Goal: Information Seeking & Learning: Learn about a topic

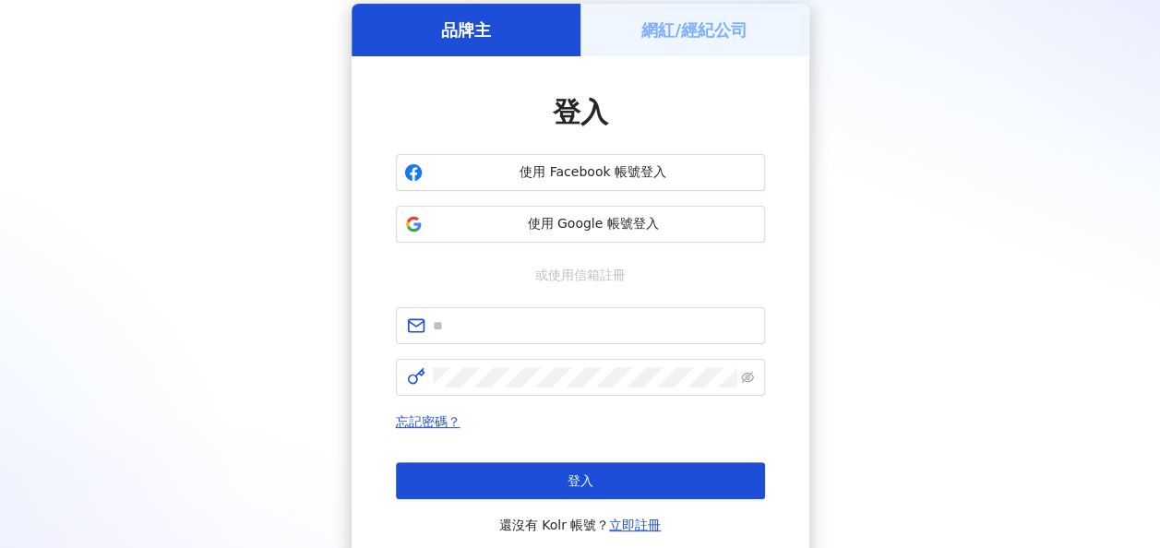
scroll to position [92, 0]
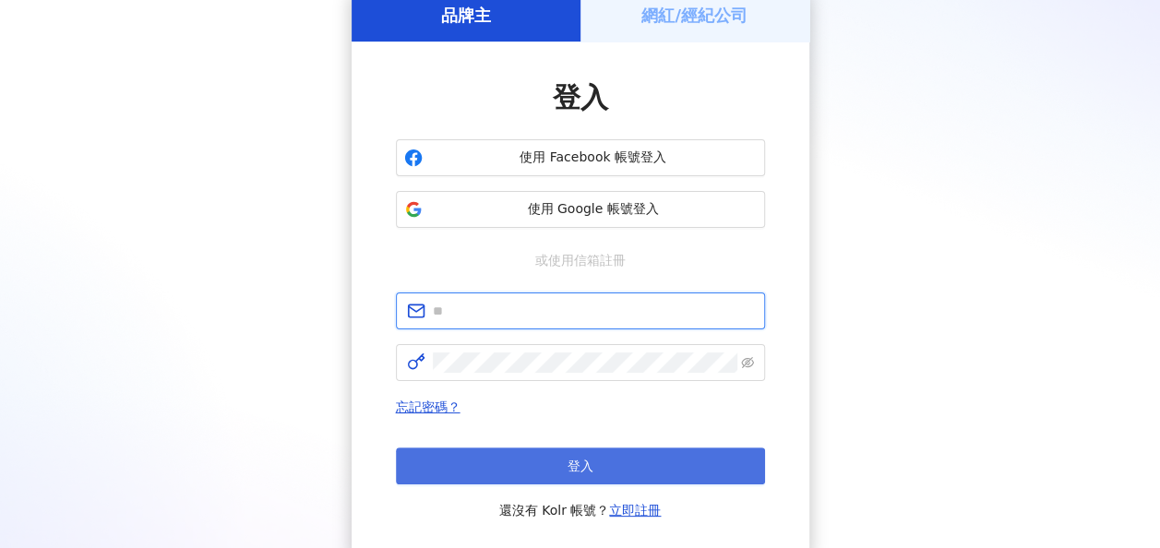
type input "**********"
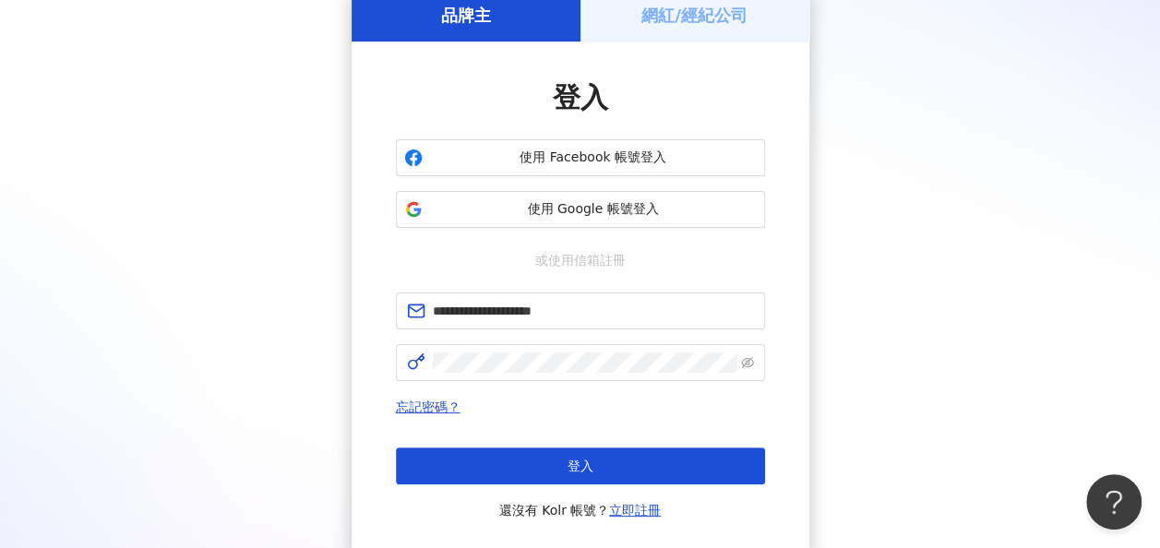
scroll to position [0, 0]
drag, startPoint x: 650, startPoint y: 459, endPoint x: 862, endPoint y: 364, distance: 231.7
click at [862, 364] on div "**********" at bounding box center [579, 273] width 1115 height 569
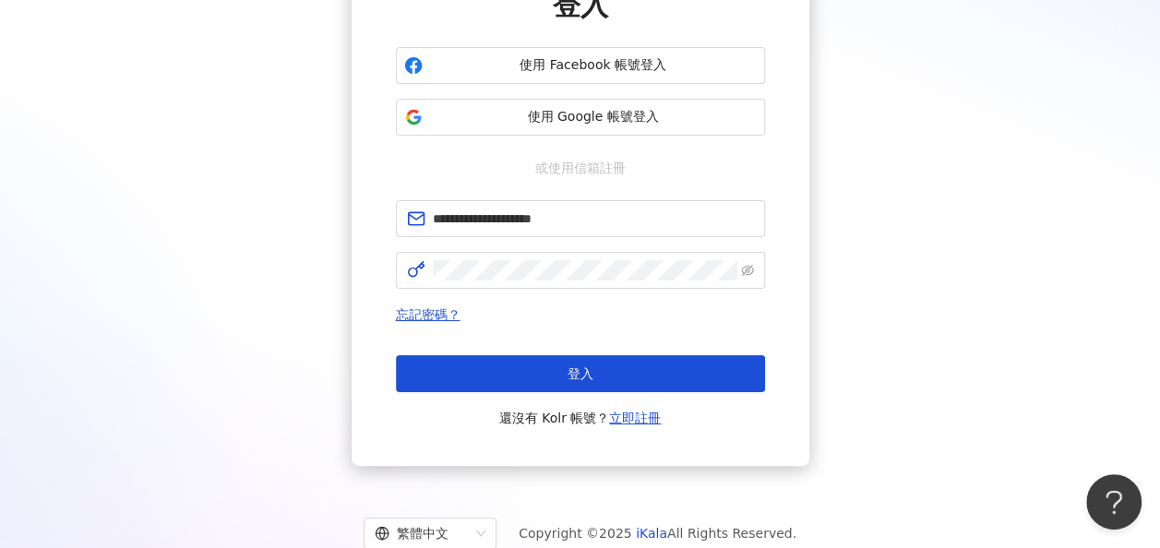
scroll to position [240, 0]
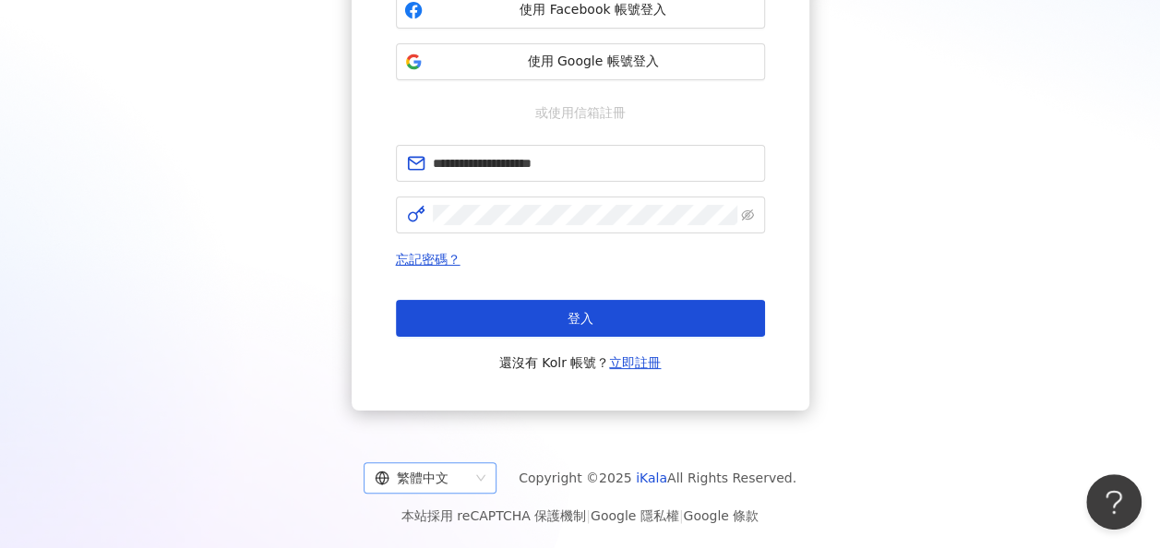
click at [496, 474] on div "繁體中文" at bounding box center [430, 477] width 133 height 31
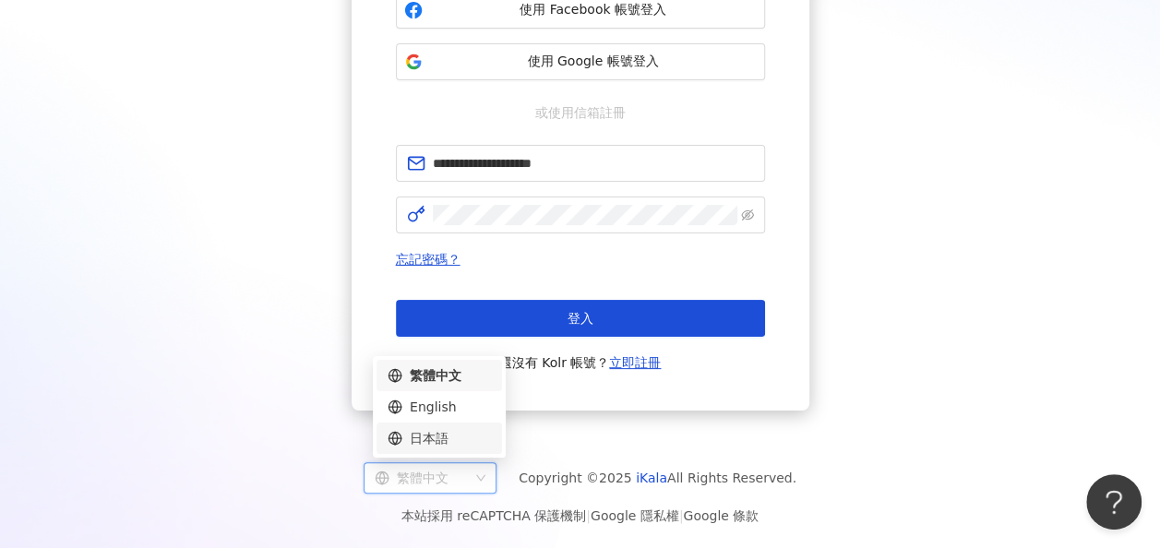
click at [465, 443] on div "日本語" at bounding box center [438, 438] width 103 height 20
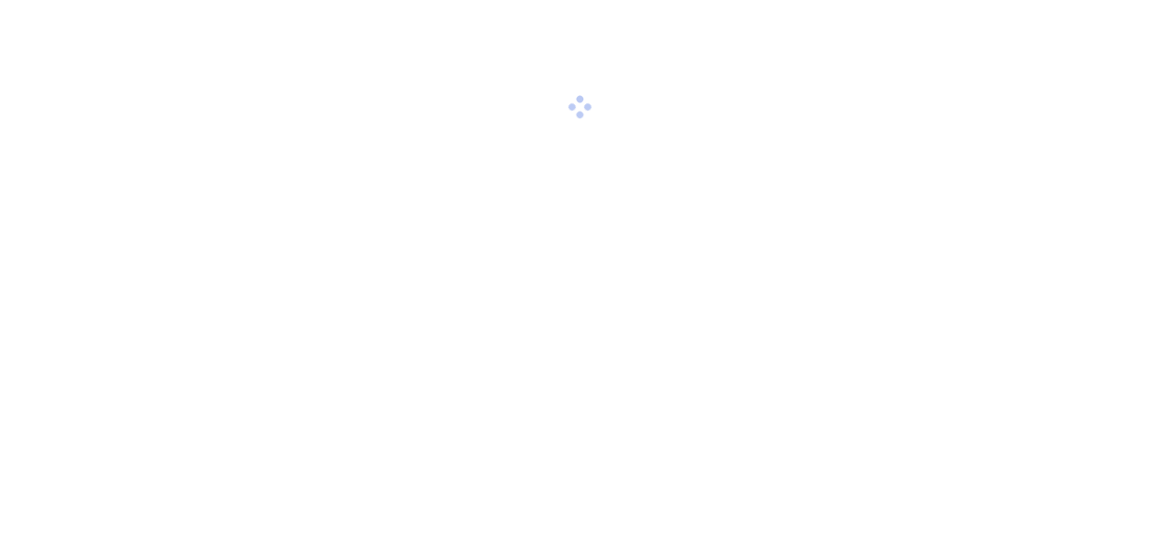
scroll to position [240, 0]
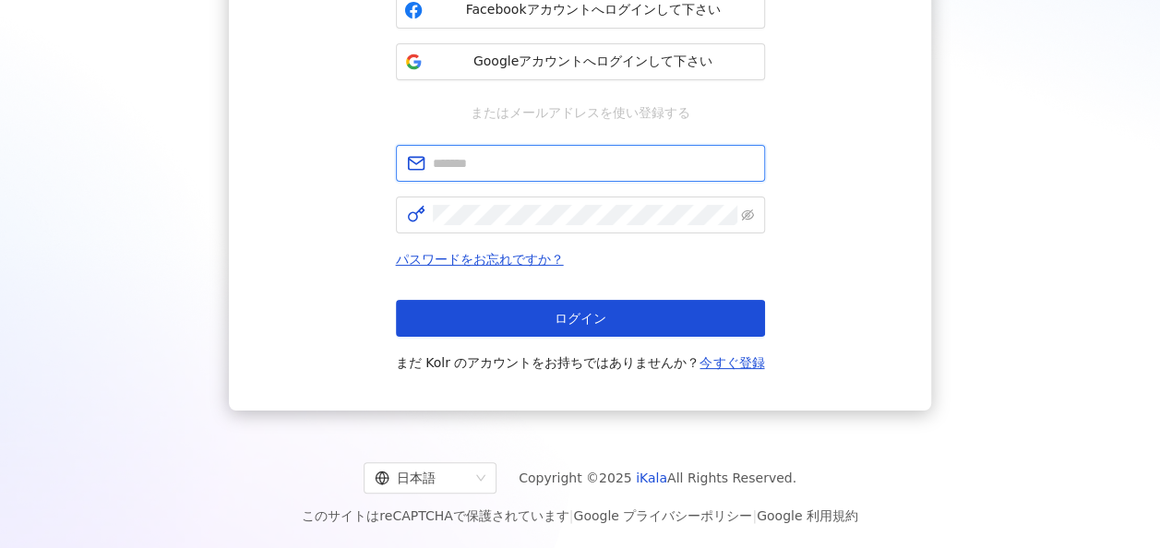
type input "**********"
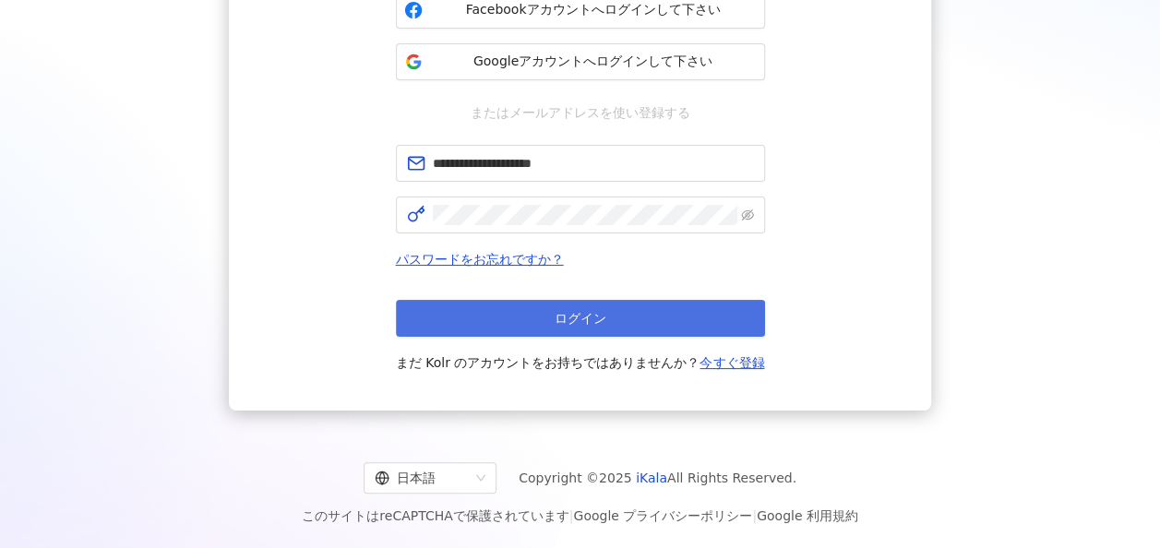
click at [600, 300] on button "ログイン" at bounding box center [580, 318] width 369 height 37
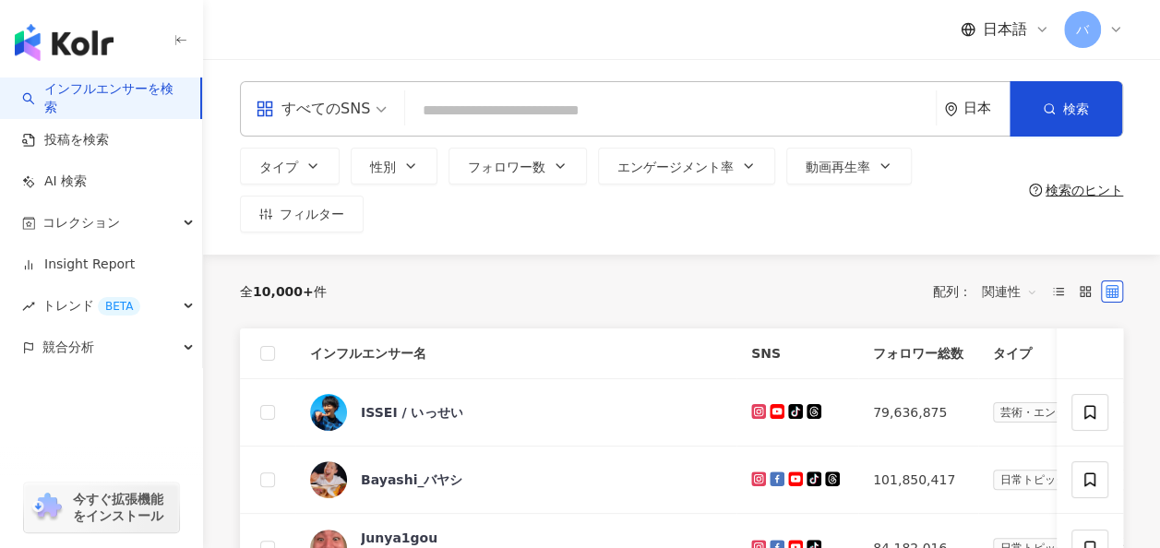
click at [627, 119] on input "search" at bounding box center [670, 110] width 516 height 35
click at [382, 112] on span "すべてのSNS" at bounding box center [321, 109] width 131 height 30
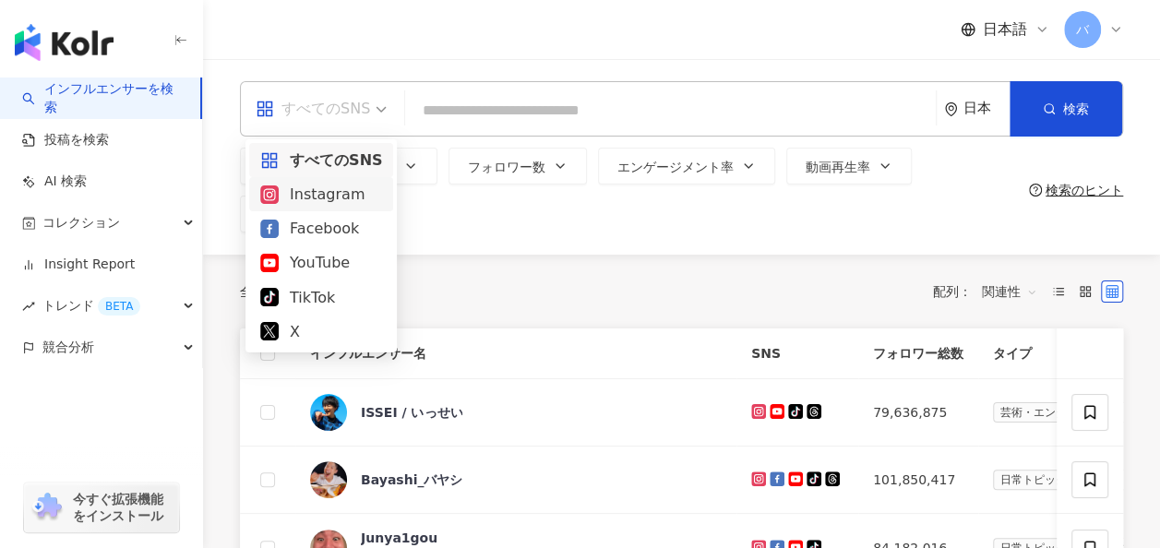
click at [340, 197] on div "Instagram" at bounding box center [321, 194] width 122 height 23
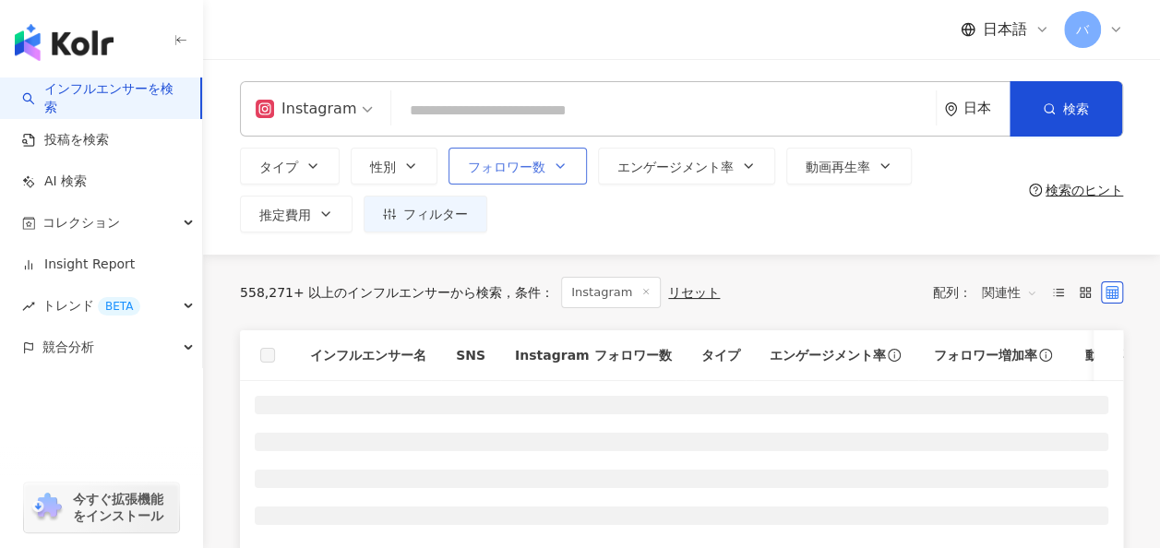
click at [534, 173] on span "フォロワー数" at bounding box center [506, 167] width 77 height 15
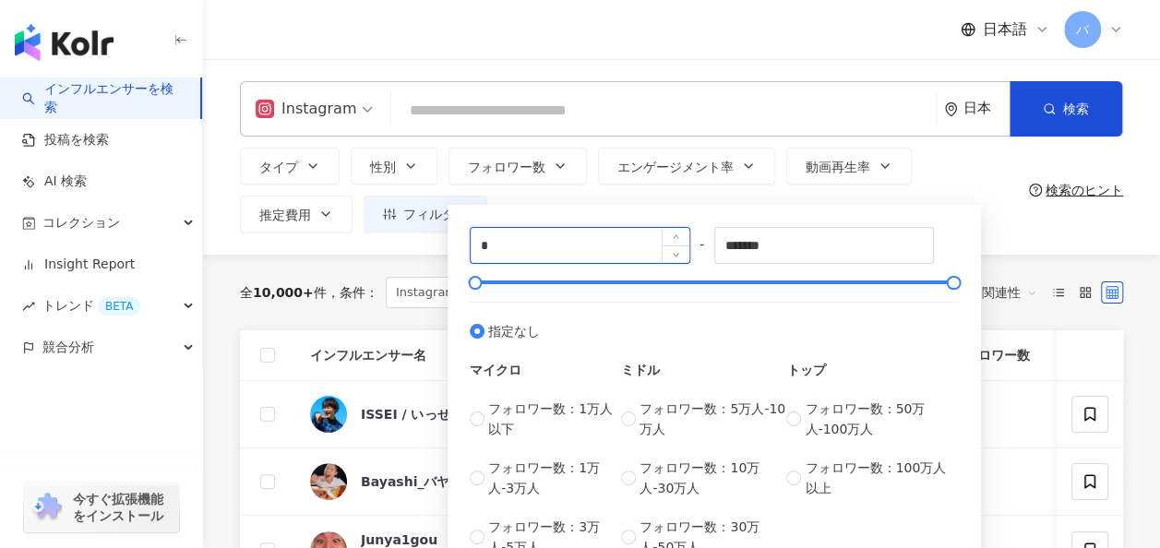
click at [620, 234] on input "*" at bounding box center [580, 245] width 219 height 35
type input "*"
type input "****"
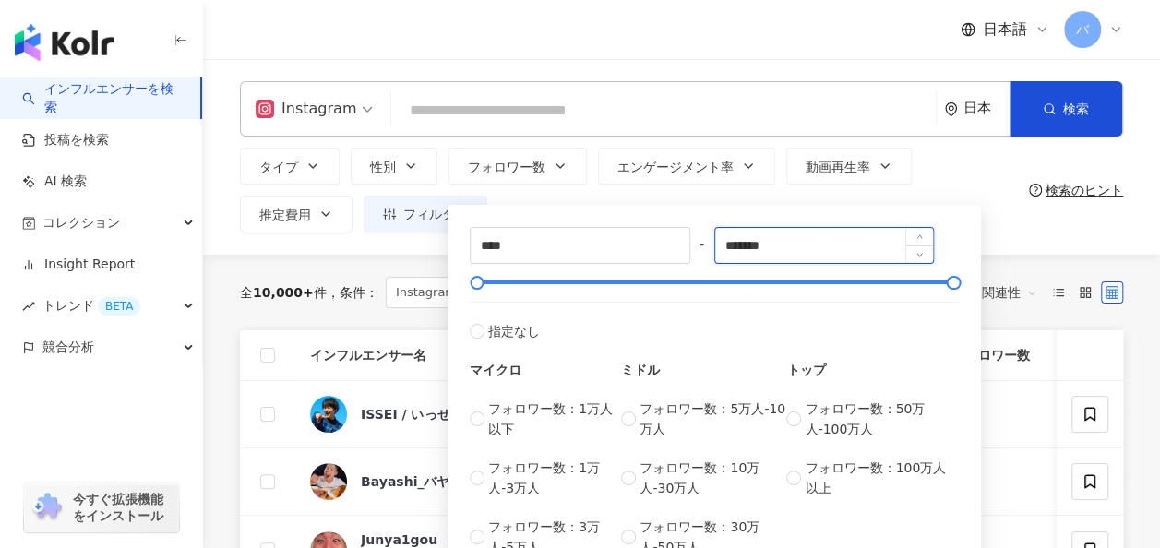
click at [786, 231] on input "*******" at bounding box center [824, 245] width 219 height 35
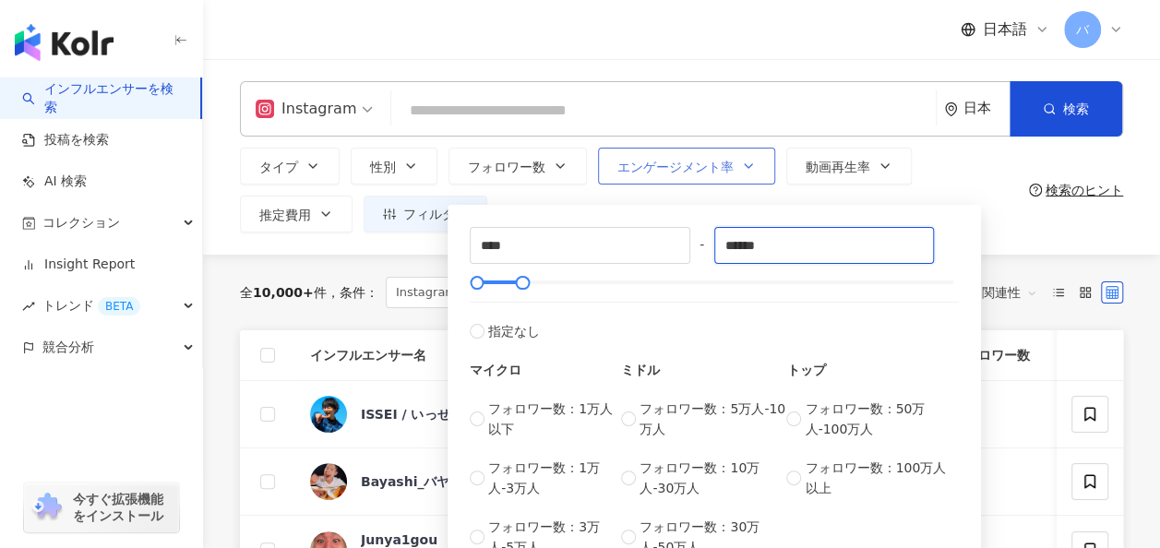
type input "******"
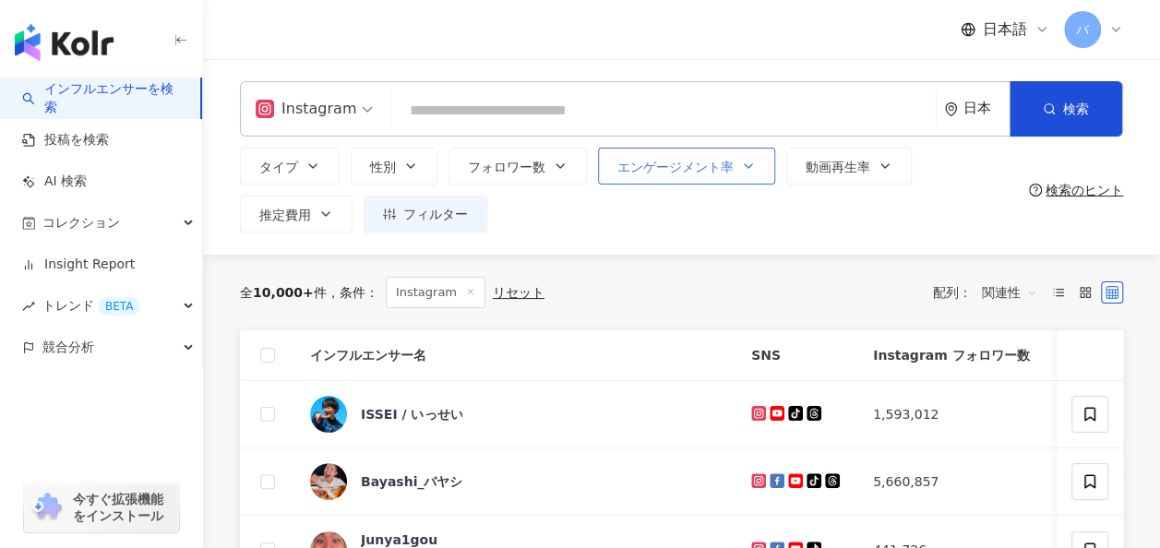
click at [663, 168] on span "エンゲージメント率" at bounding box center [675, 167] width 116 height 15
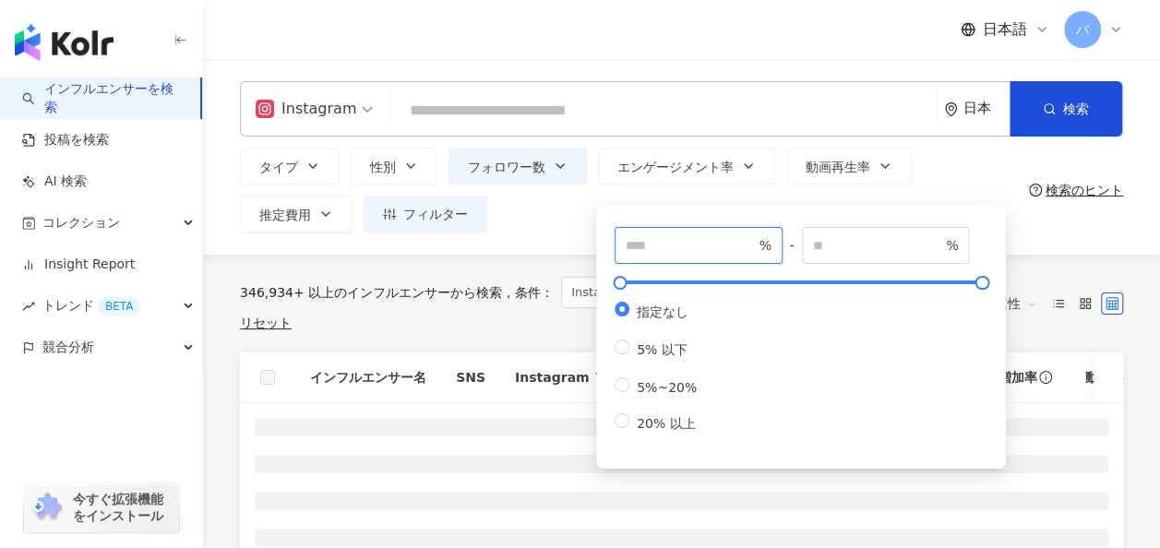
click at [664, 242] on input "number" at bounding box center [690, 245] width 129 height 20
type input "*"
click at [571, 234] on div "Instagram 日本 検索 タイプ 性別 フォロワー数 エンゲージメント率 動画再生率 推定費用 フィルター **** - ****** 指定なし マイク…" at bounding box center [681, 157] width 957 height 196
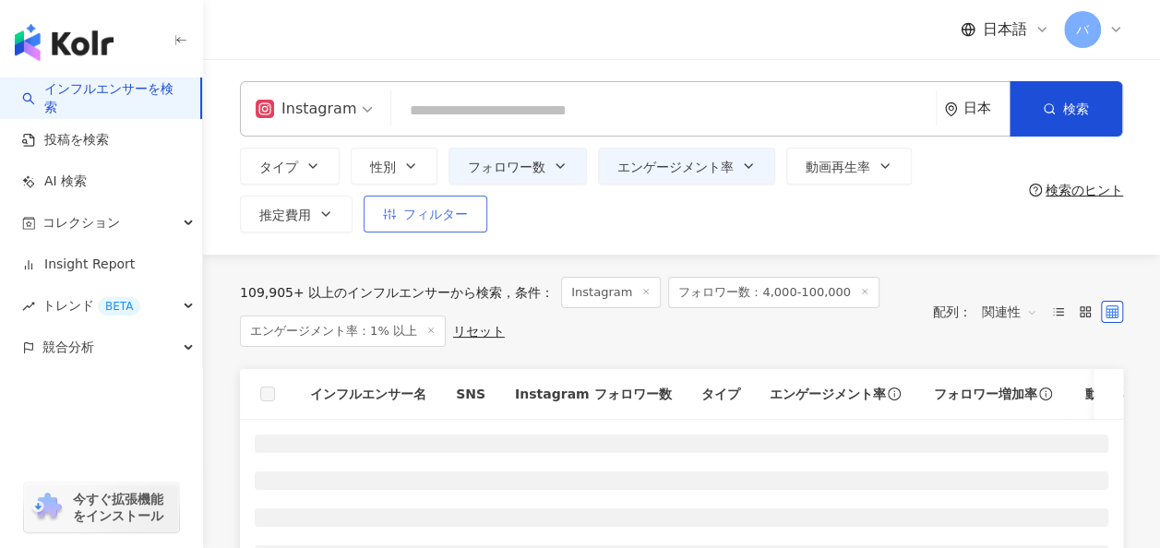
click at [471, 220] on button "フィルター" at bounding box center [426, 214] width 124 height 37
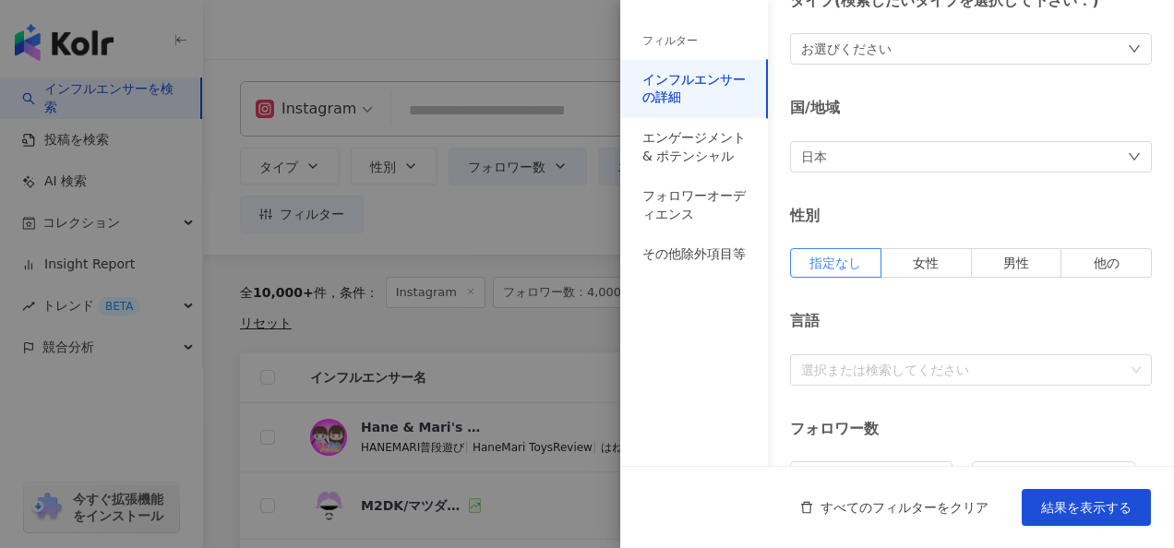
scroll to position [92, 0]
click at [721, 252] on div "その他除外項目等" at bounding box center [693, 254] width 103 height 18
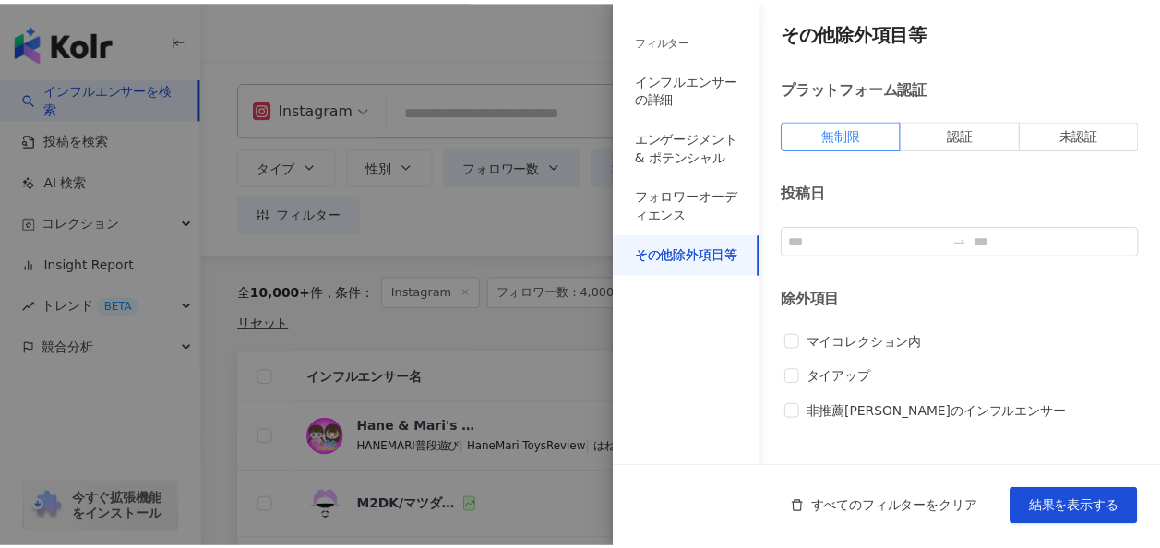
scroll to position [0, 0]
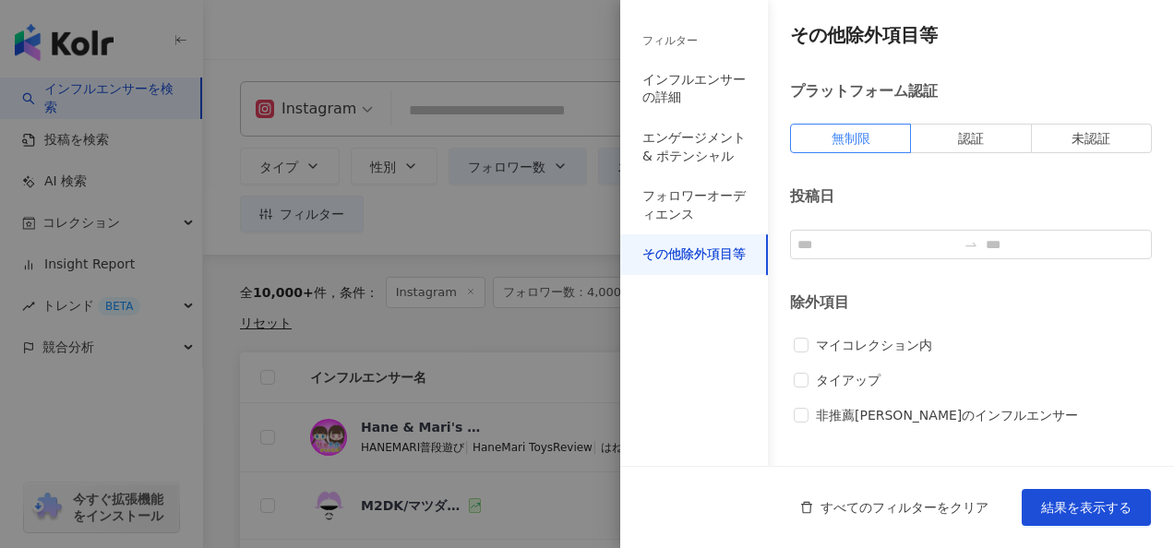
click at [591, 70] on div at bounding box center [587, 274] width 1174 height 548
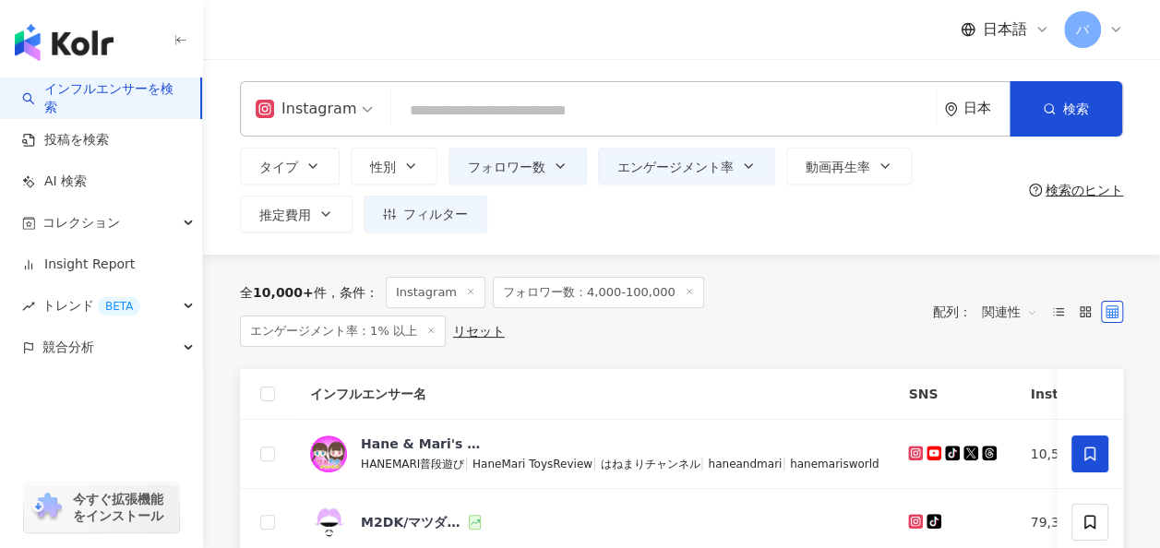
click at [594, 221] on div "タイプ 性別 フォロワー数 エンゲージメント率 動画再生率 推定費用 フィルター フィルター インフルエンサーの詳細 エンゲージメント & ポテンシャル フォ…" at bounding box center [630, 190] width 781 height 85
click at [455, 216] on span "フィルター" at bounding box center [435, 214] width 65 height 15
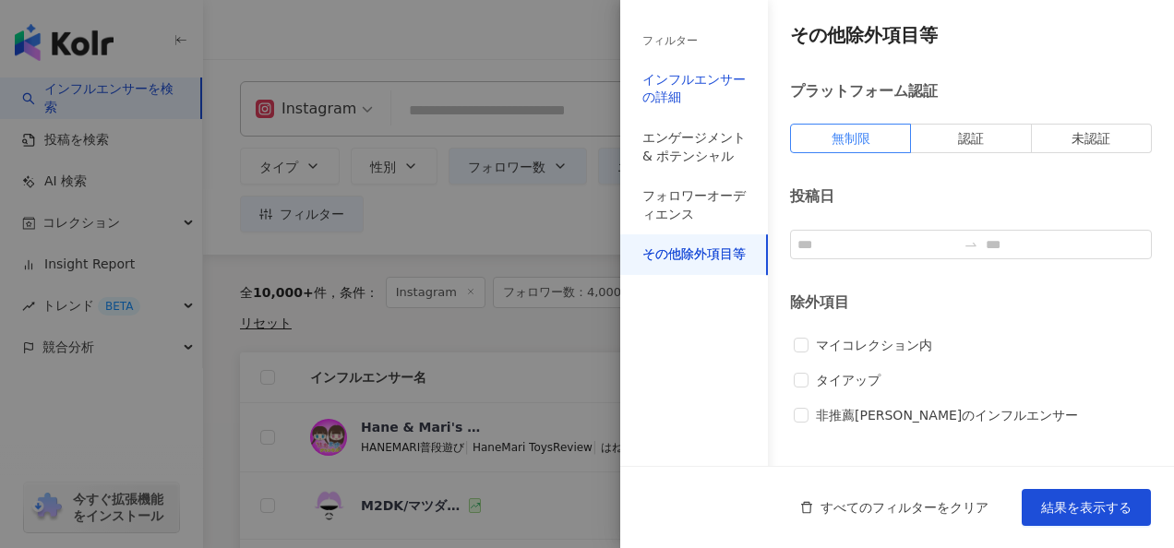
click at [696, 87] on div "インフルエンサーの詳細" at bounding box center [693, 89] width 103 height 36
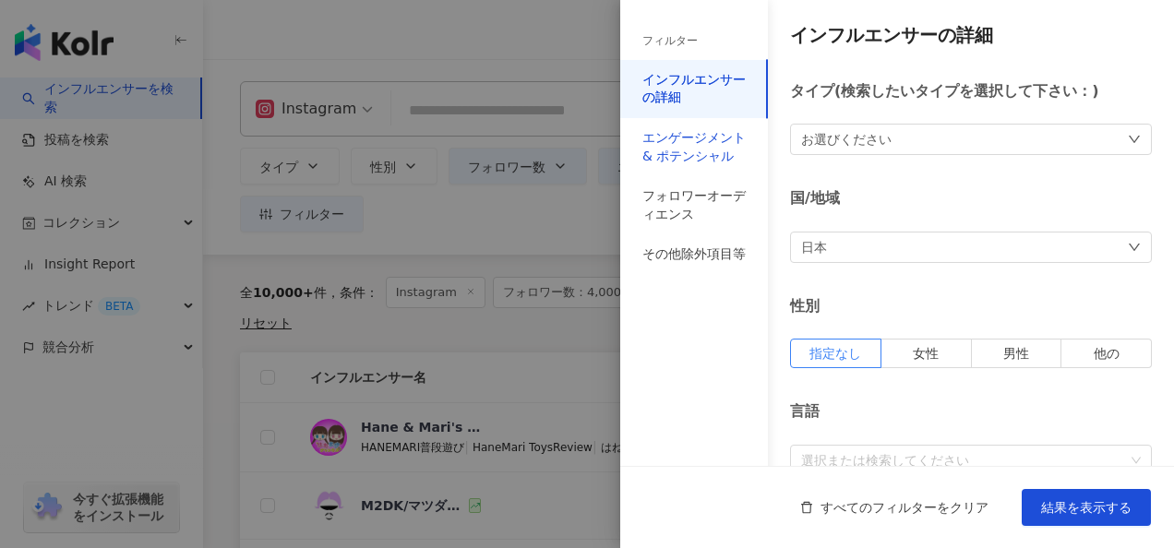
click at [699, 149] on div "エンゲージメント & ポテンシャル" at bounding box center [693, 147] width 103 height 36
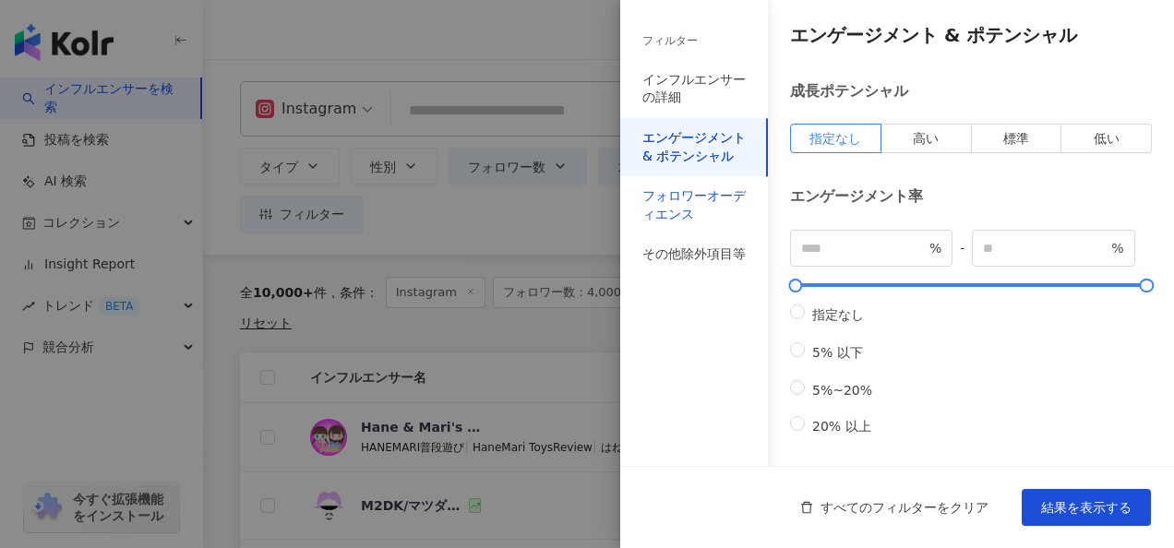
click at [706, 195] on div "フォロワーオーディエンス" at bounding box center [693, 205] width 103 height 36
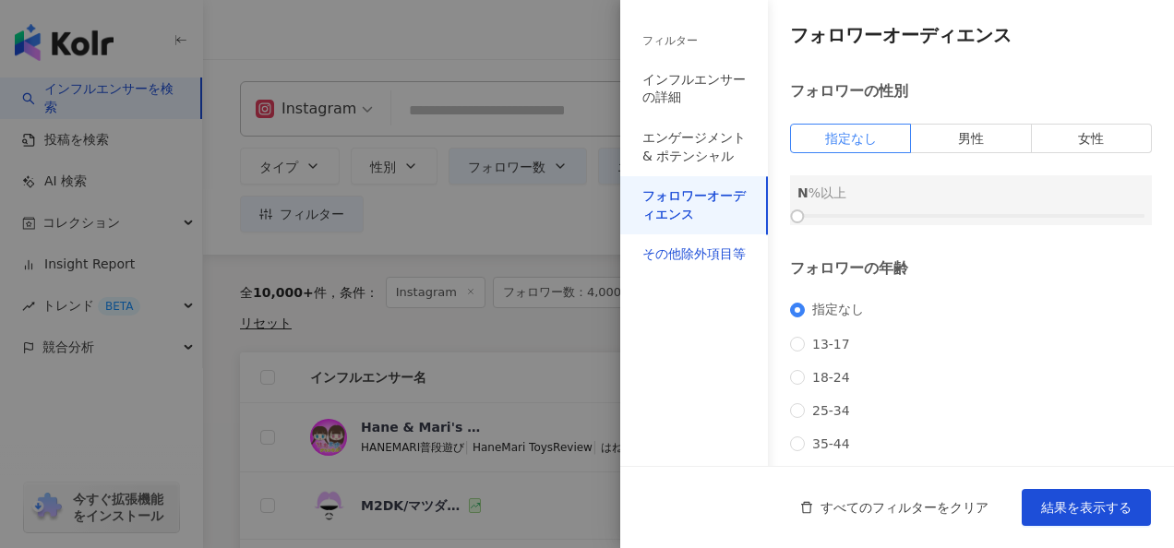
click at [712, 247] on div "その他除外項目等" at bounding box center [693, 254] width 103 height 18
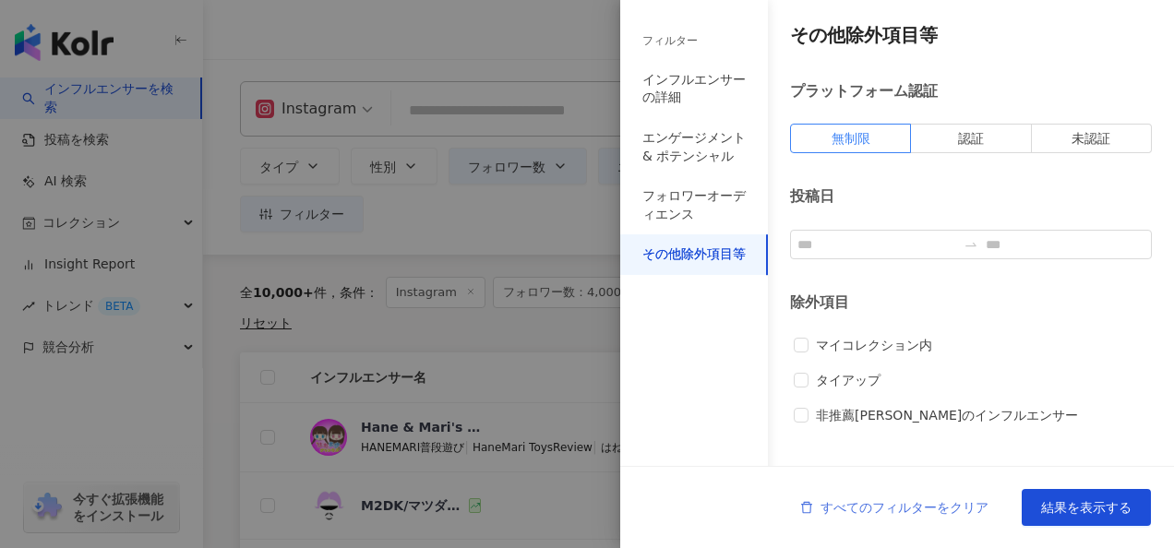
click at [899, 513] on span "すべてのフィルターをクリア" at bounding box center [904, 507] width 168 height 15
click at [819, 507] on button "すべてのフィルターをクリア" at bounding box center [893, 507] width 225 height 37
click at [1054, 500] on span "結果を表示する" at bounding box center [1086, 507] width 90 height 15
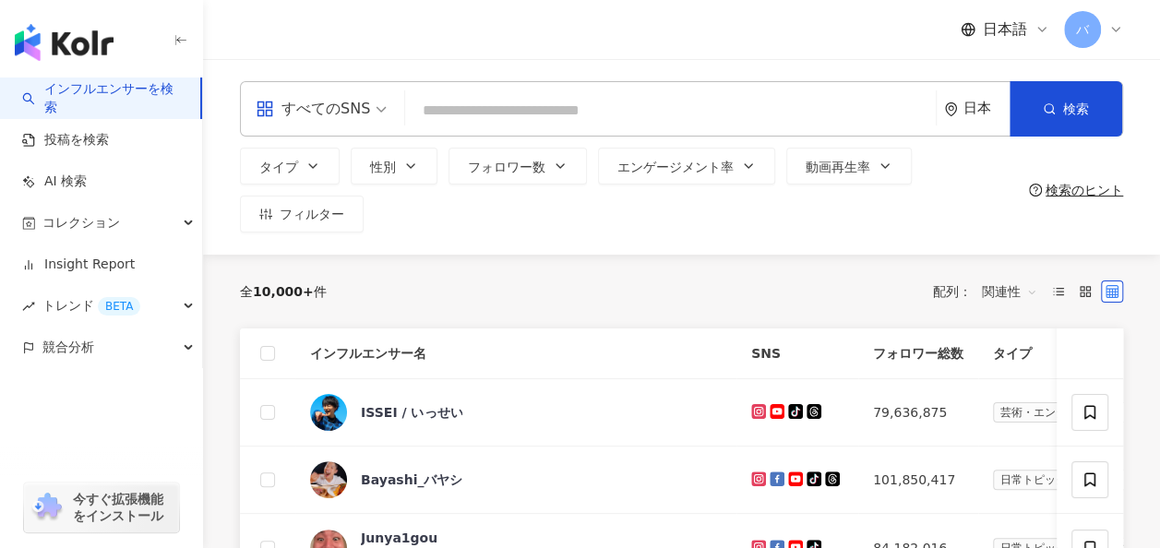
click at [343, 115] on div "すべてのSNS" at bounding box center [313, 109] width 114 height 30
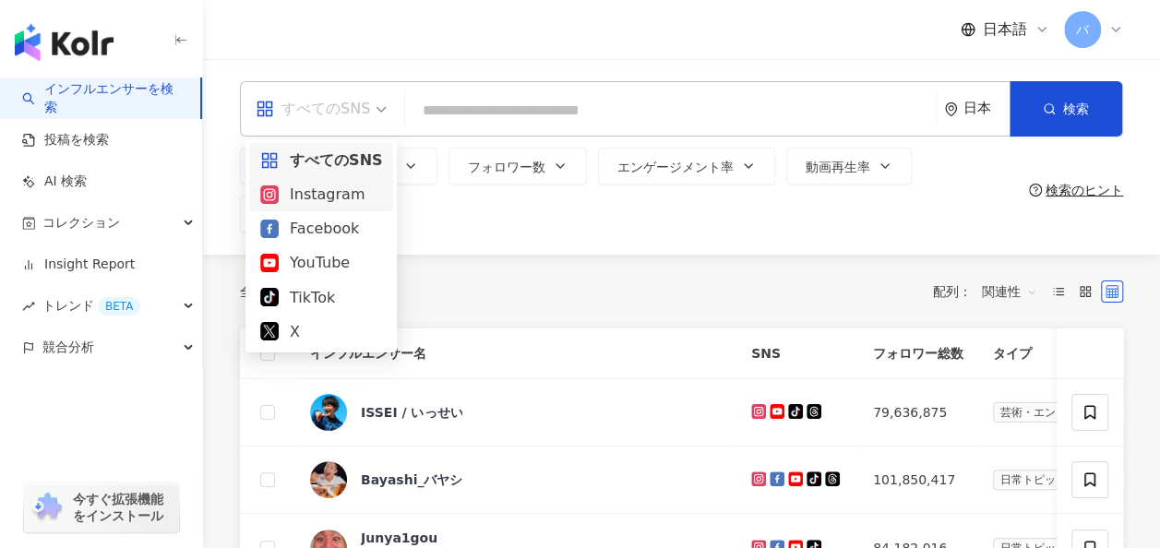
click at [339, 186] on div "Instagram" at bounding box center [321, 194] width 122 height 23
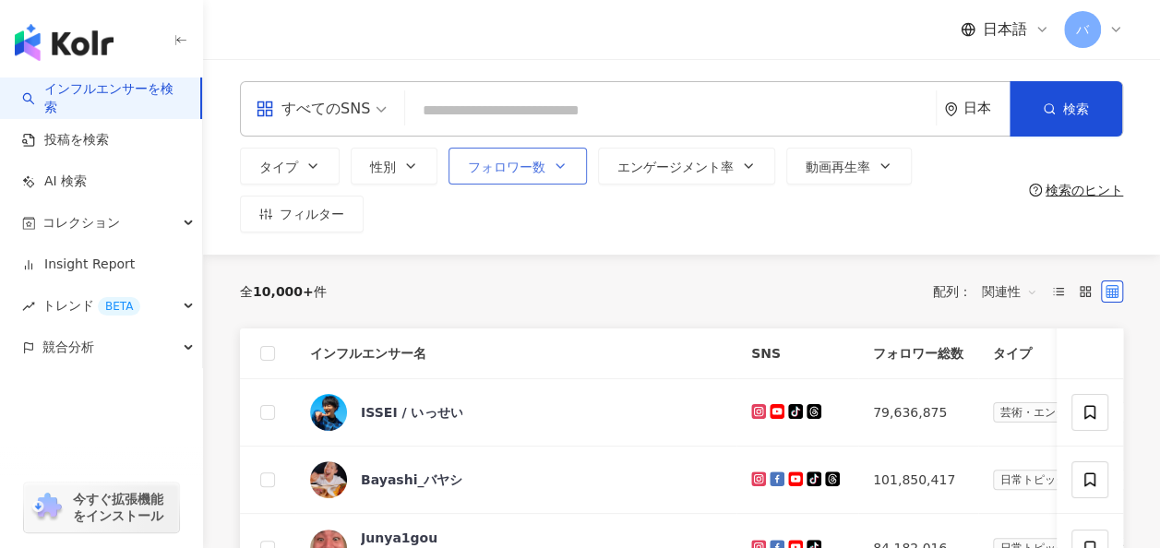
click at [527, 170] on span "フォロワー数" at bounding box center [506, 167] width 77 height 15
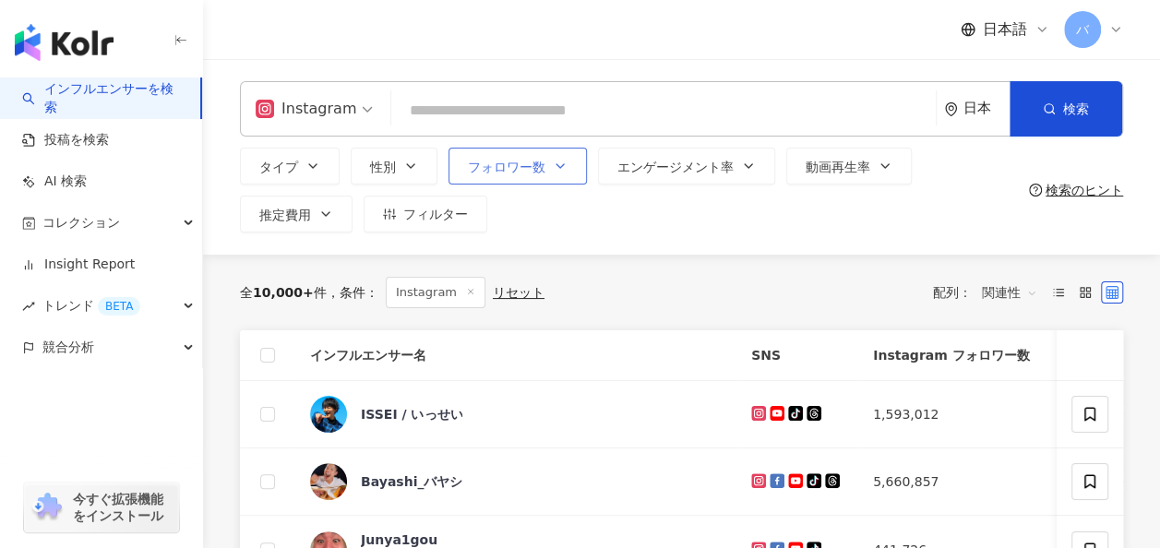
type input "*"
type input "*******"
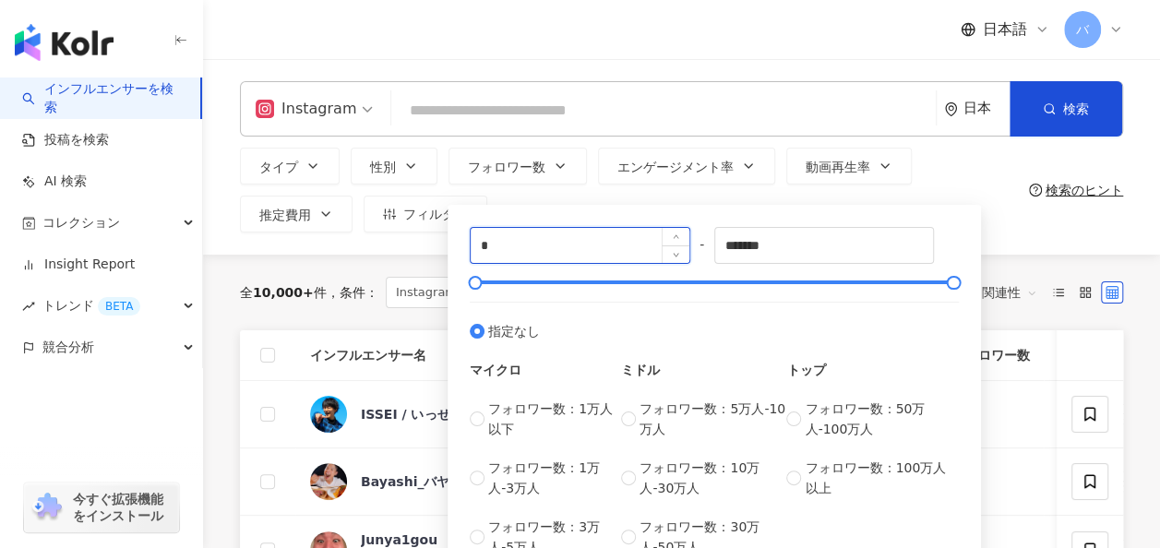
click at [531, 249] on input "*" at bounding box center [580, 245] width 219 height 35
type input "****"
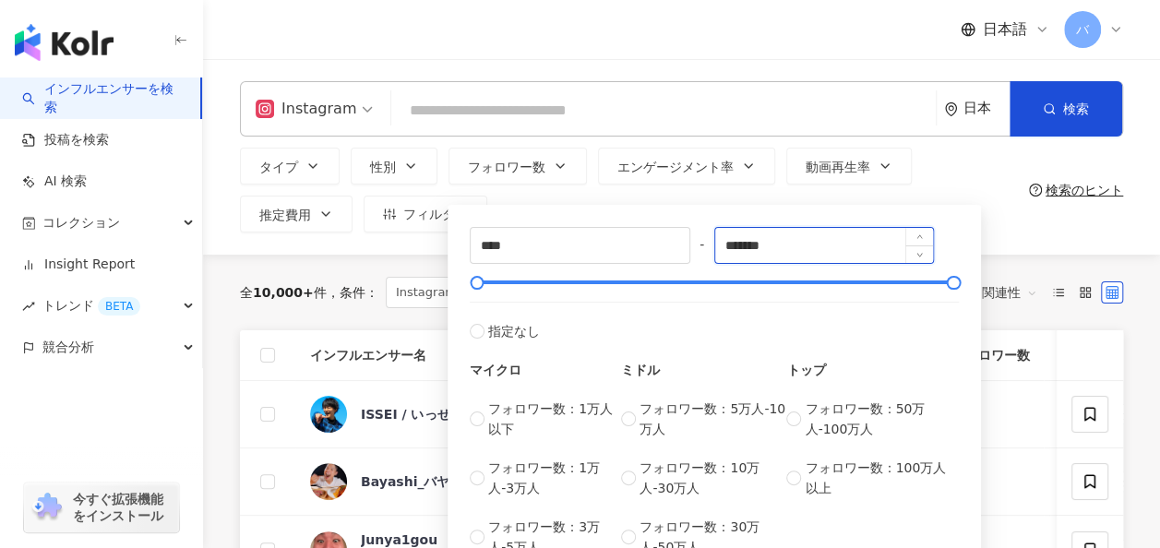
click at [783, 252] on input "*******" at bounding box center [824, 245] width 219 height 35
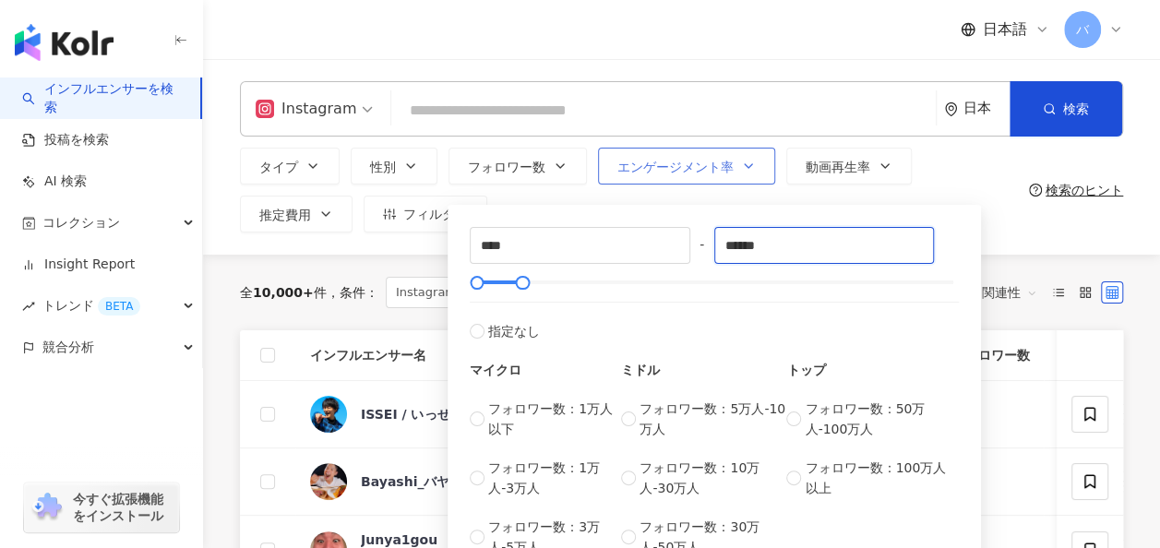
type input "******"
click at [642, 174] on span "エンゲージメント率" at bounding box center [675, 167] width 116 height 15
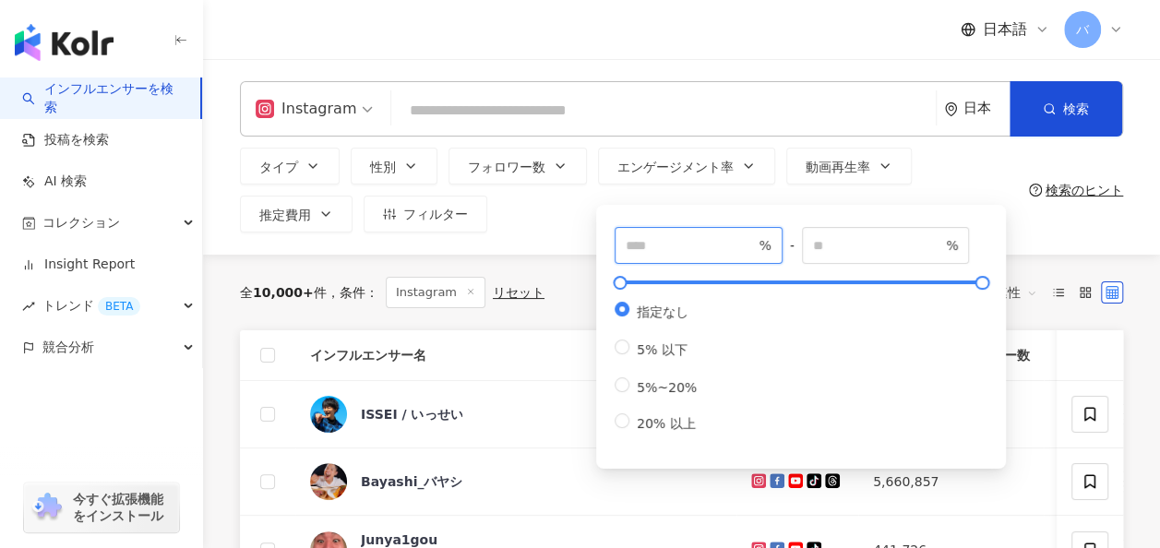
click at [657, 249] on input "number" at bounding box center [690, 245] width 129 height 20
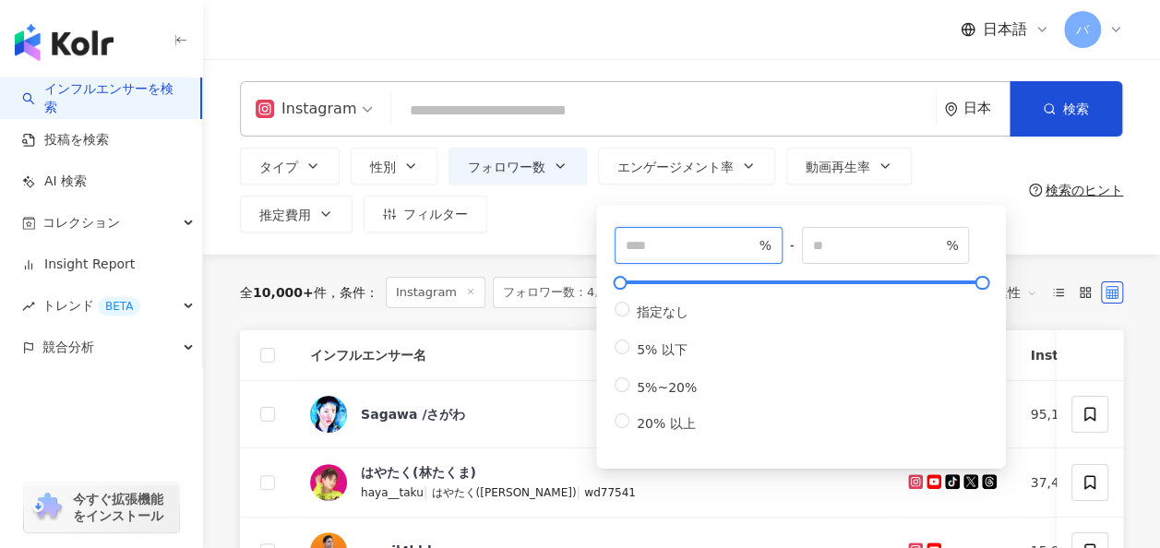
type input "*"
click at [563, 202] on div "タイプ 性別 フォロワー数 エンゲージメント率 動画再生率 推定費用 フィルター フィルター インフルエンサーの詳細 エンゲージメント & ポテンシャル フォ…" at bounding box center [630, 190] width 781 height 85
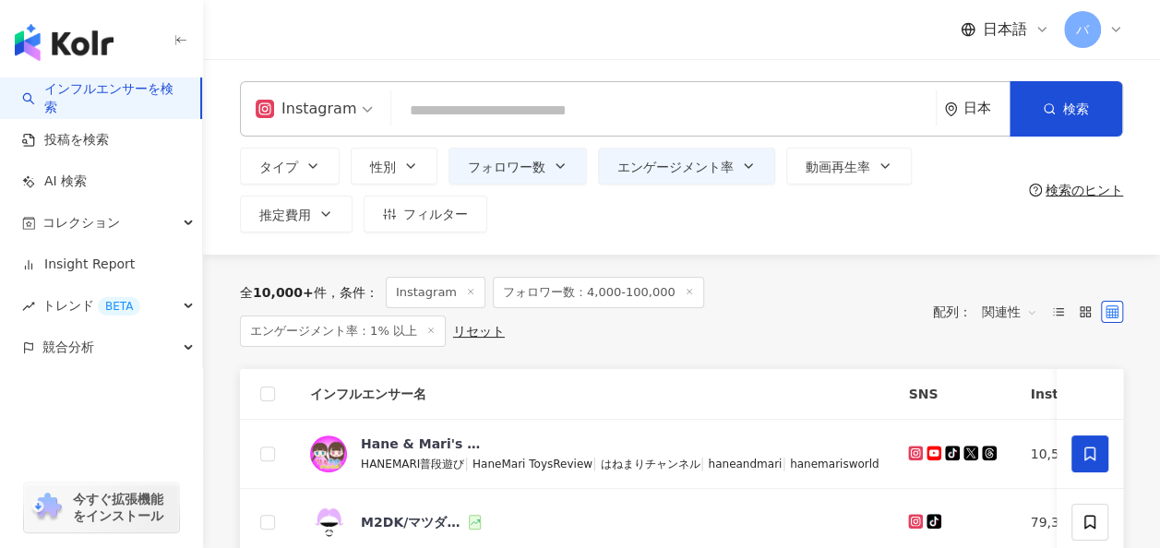
click at [498, 118] on input "search" at bounding box center [664, 110] width 530 height 35
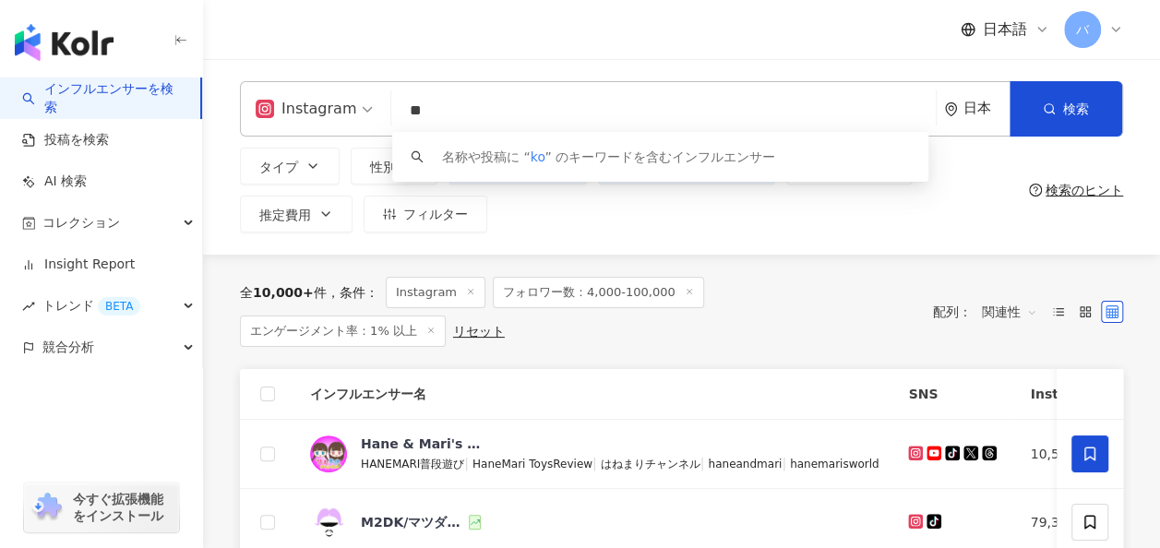
type input "*"
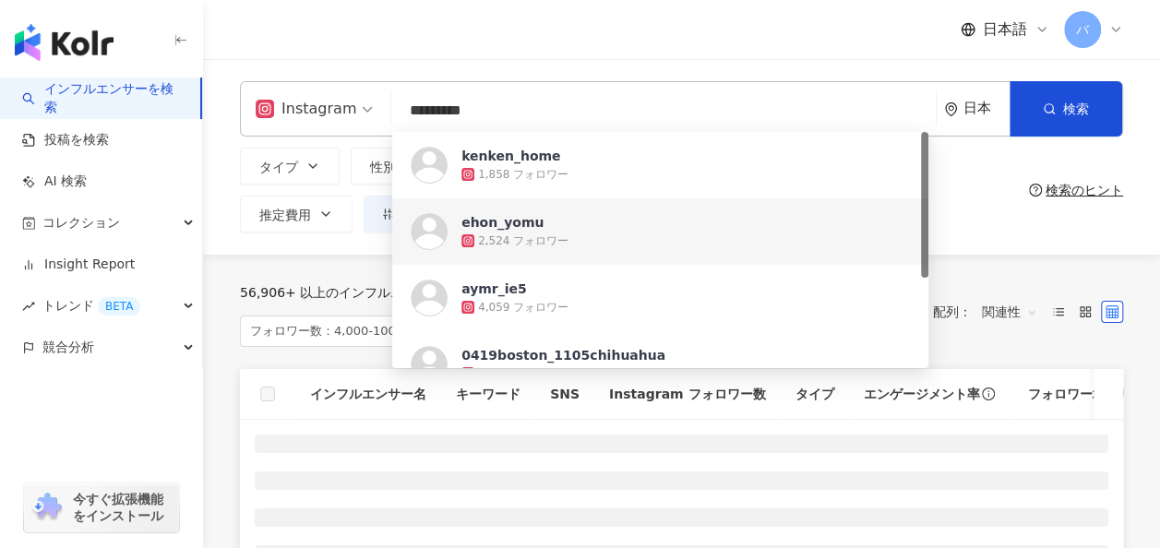
click at [672, 37] on div "日本語 バ" at bounding box center [681, 29] width 883 height 59
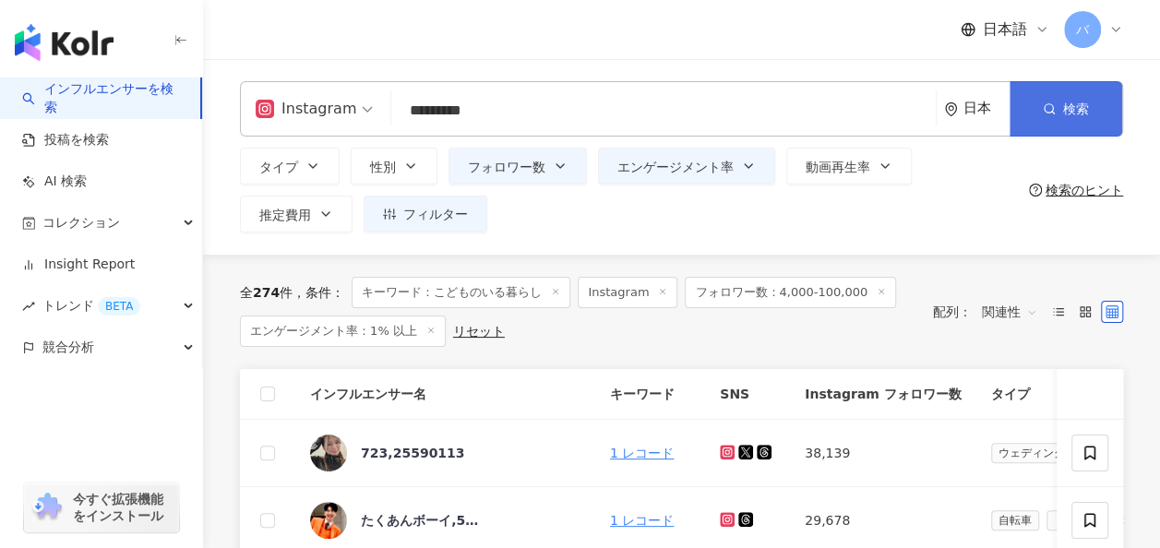
click at [1049, 106] on icon "button" at bounding box center [1049, 108] width 13 height 13
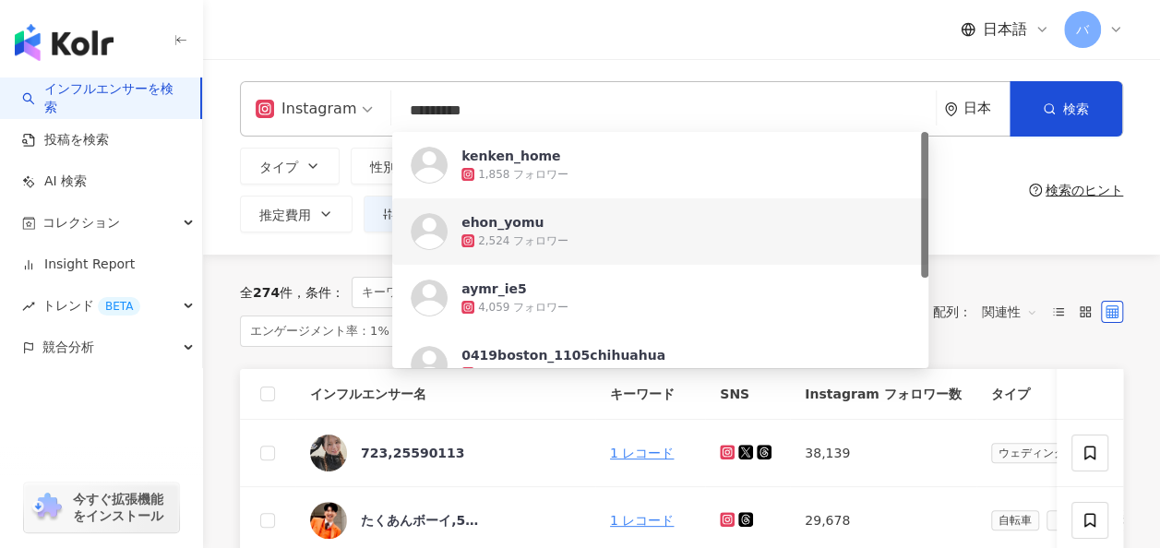
drag, startPoint x: 589, startPoint y: 107, endPoint x: 367, endPoint y: 120, distance: 221.8
click at [367, 120] on div "Instagram ********* 日本 検索 https://www.instagram.com/kenken_home https://www.ins…" at bounding box center [681, 108] width 883 height 55
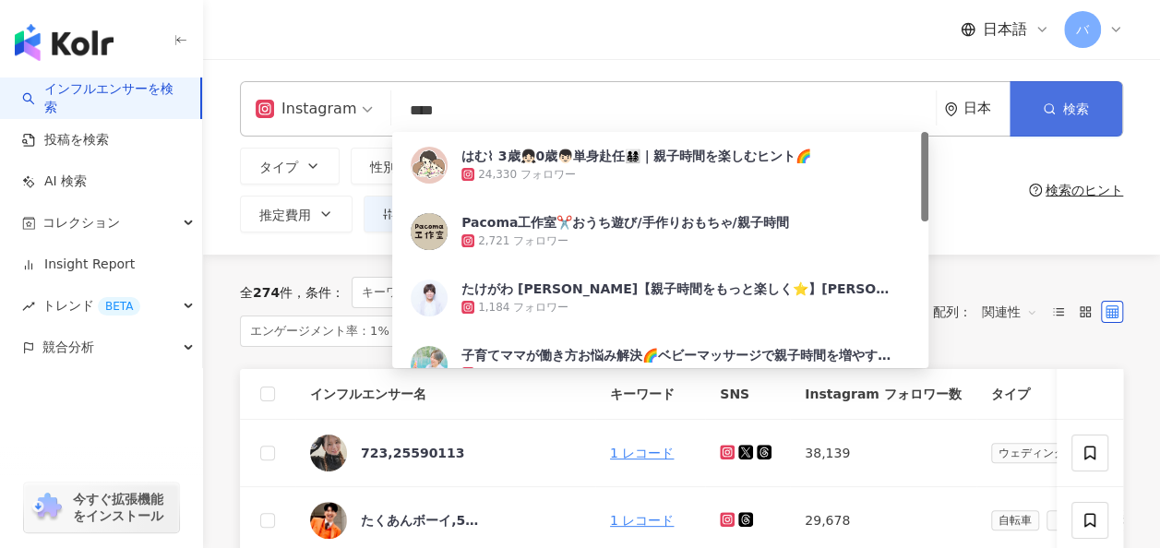
click at [1033, 116] on button "検索" at bounding box center [1065, 108] width 113 height 55
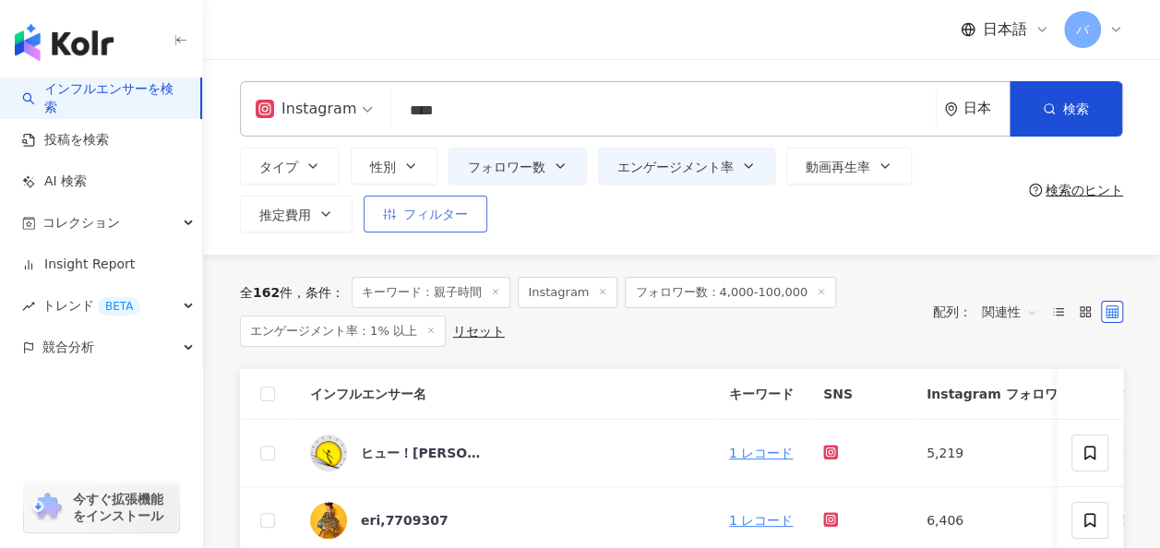
click at [438, 220] on span "フィルター" at bounding box center [435, 214] width 65 height 15
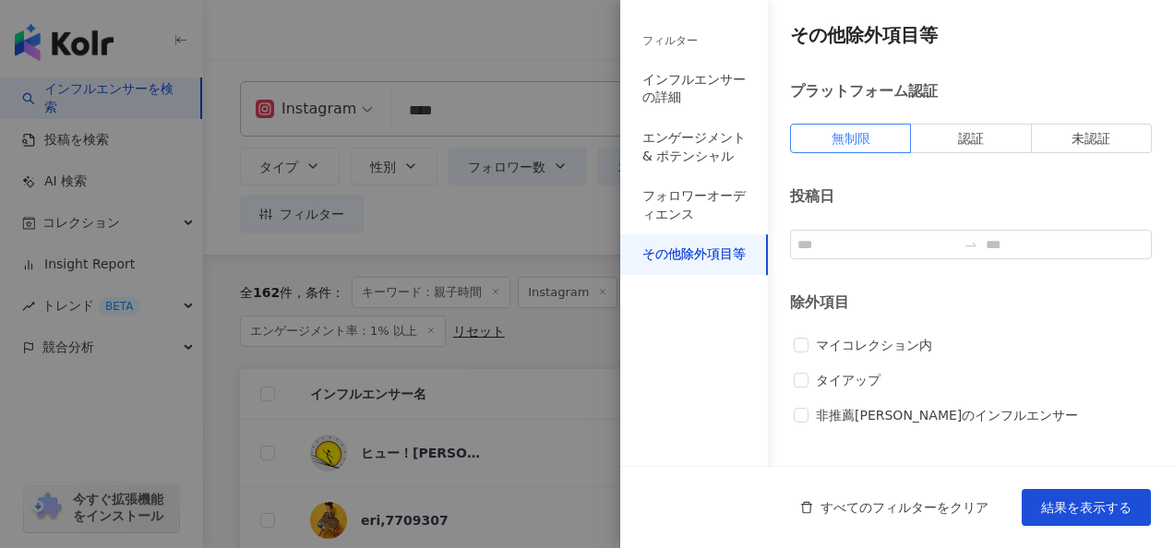
click at [421, 238] on div at bounding box center [587, 274] width 1174 height 548
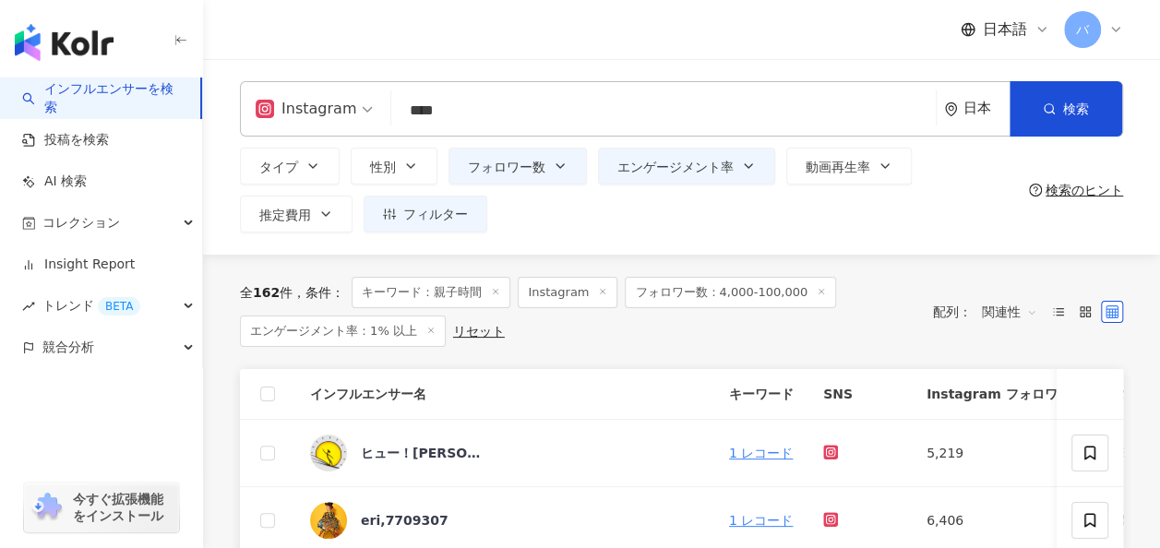
click at [495, 112] on input "****" at bounding box center [664, 110] width 530 height 35
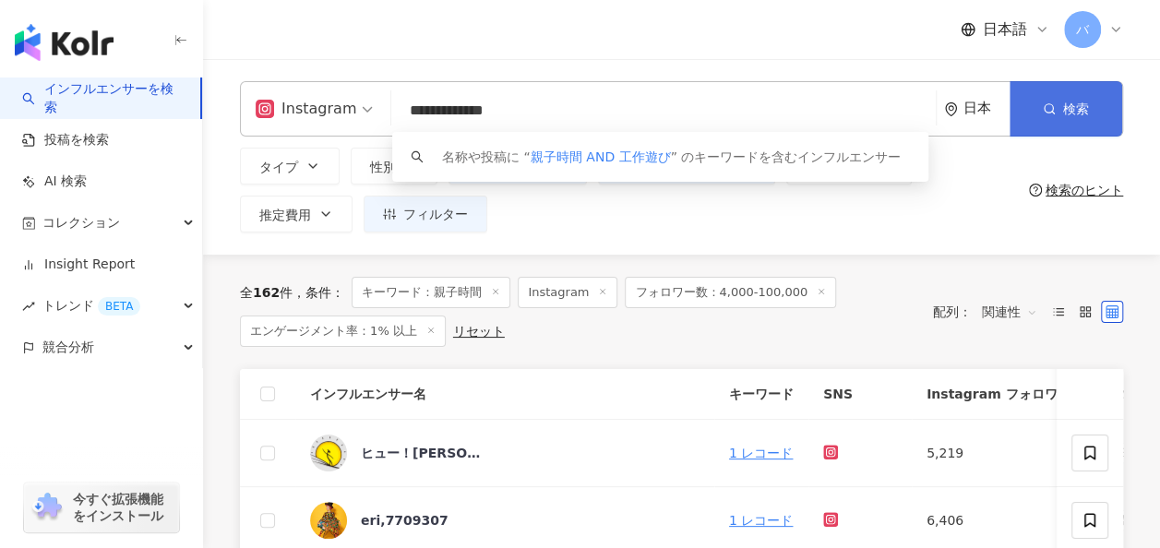
click at [1076, 107] on span "検索" at bounding box center [1076, 108] width 26 height 15
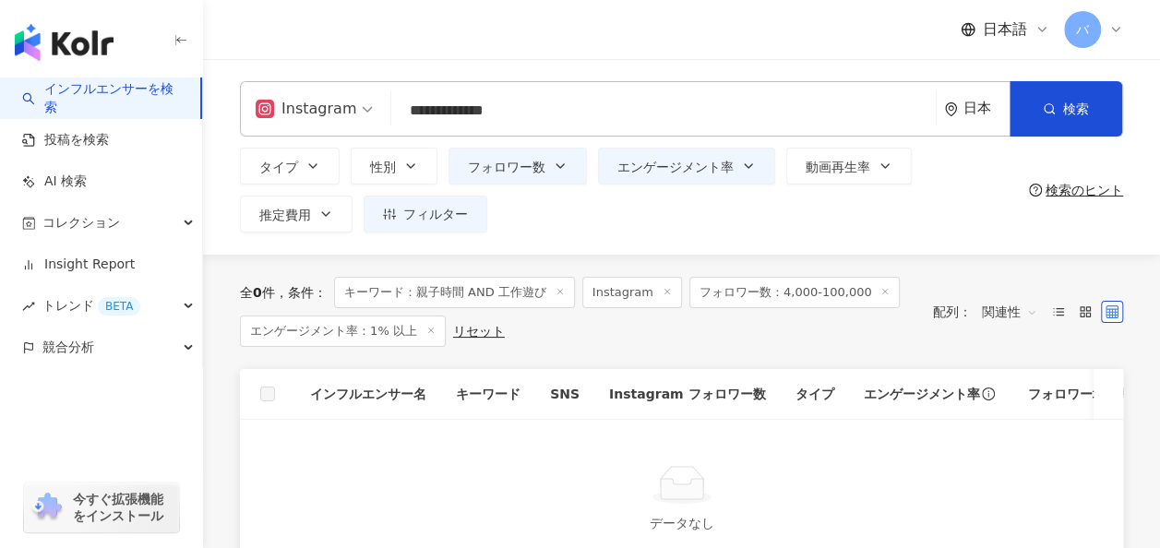
click at [624, 126] on input "**********" at bounding box center [664, 110] width 530 height 35
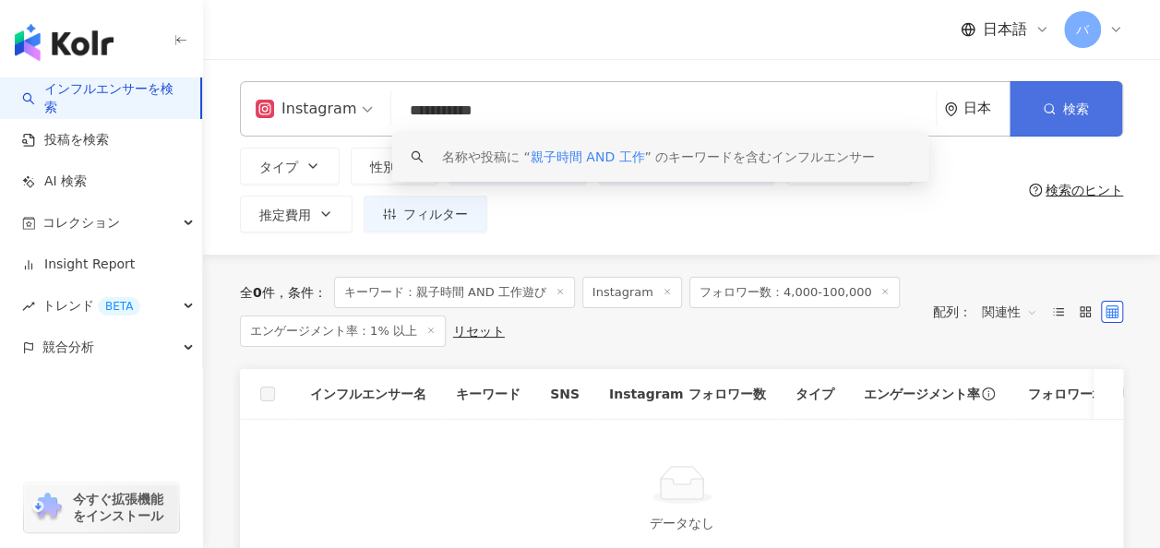
click at [1065, 101] on span "検索" at bounding box center [1076, 108] width 26 height 15
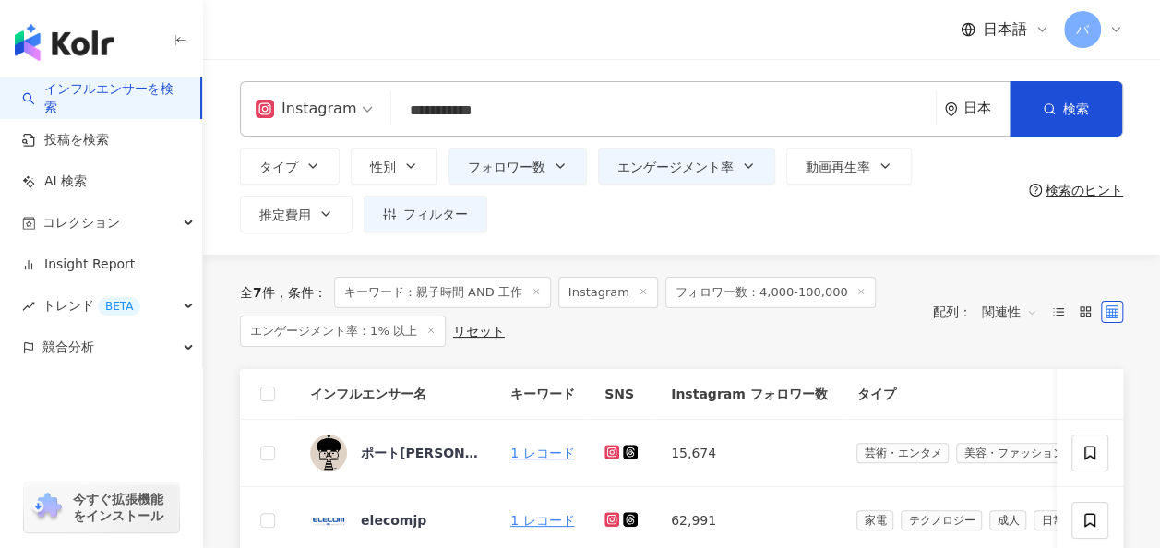
click at [585, 127] on input "**********" at bounding box center [664, 110] width 530 height 35
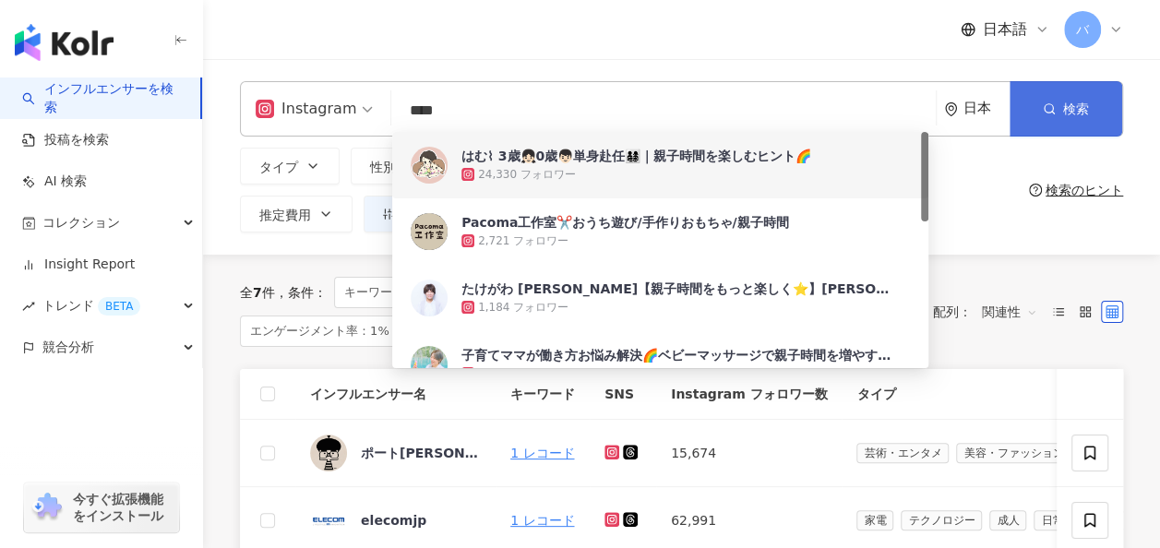
click at [1058, 116] on button "検索" at bounding box center [1065, 108] width 113 height 55
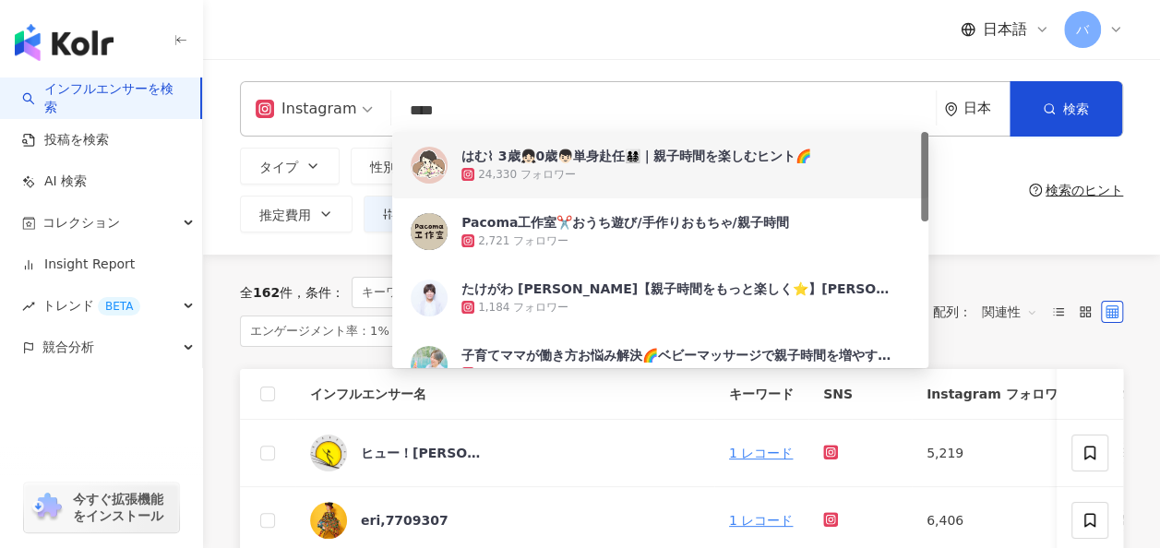
drag, startPoint x: 458, startPoint y: 112, endPoint x: 303, endPoint y: 112, distance: 155.0
click at [303, 112] on div "Instagram **** 日本 検索 f713069e-586c-4dfa-8aa5-21f03ec367b0 7b036cb3-0858-4f63-bd…" at bounding box center [681, 108] width 883 height 55
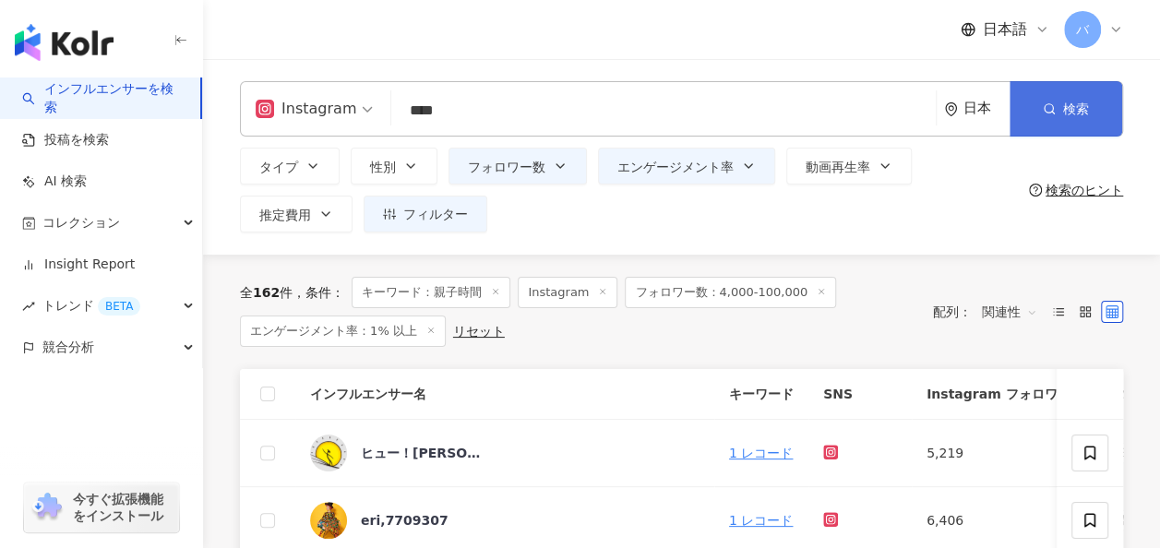
click at [1054, 101] on span "button" at bounding box center [1049, 108] width 13 height 15
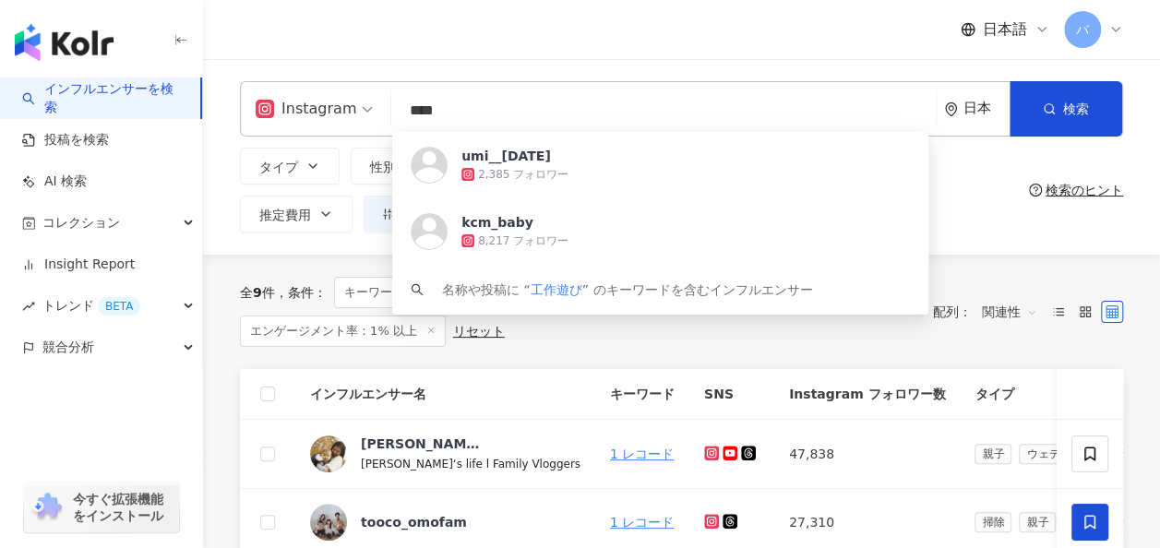
drag, startPoint x: 472, startPoint y: 119, endPoint x: 369, endPoint y: 118, distance: 103.3
click at [369, 119] on div "Instagram **** 日本 検索 https://www.instagram.com/umi__1316 umi__1316 2,385 フォロワー …" at bounding box center [681, 108] width 883 height 55
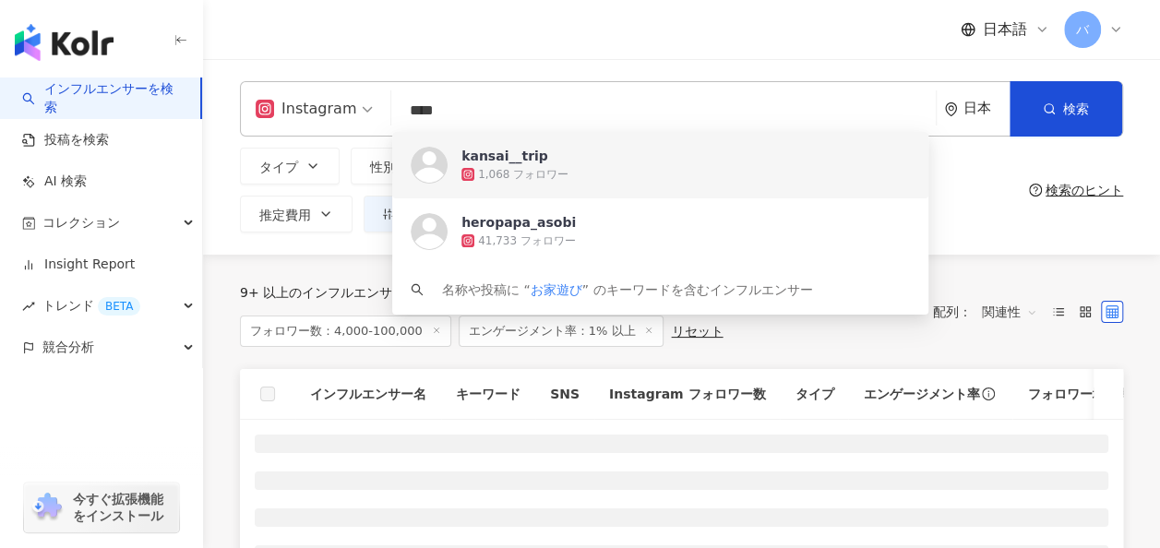
click at [986, 211] on div "タイプ 性別 フォロワー数 エンゲージメント率 動画再生率 推定費用 フィルター フィルター インフルエンサーの詳細 エンゲージメント & ポテンシャル フォ…" at bounding box center [630, 190] width 781 height 85
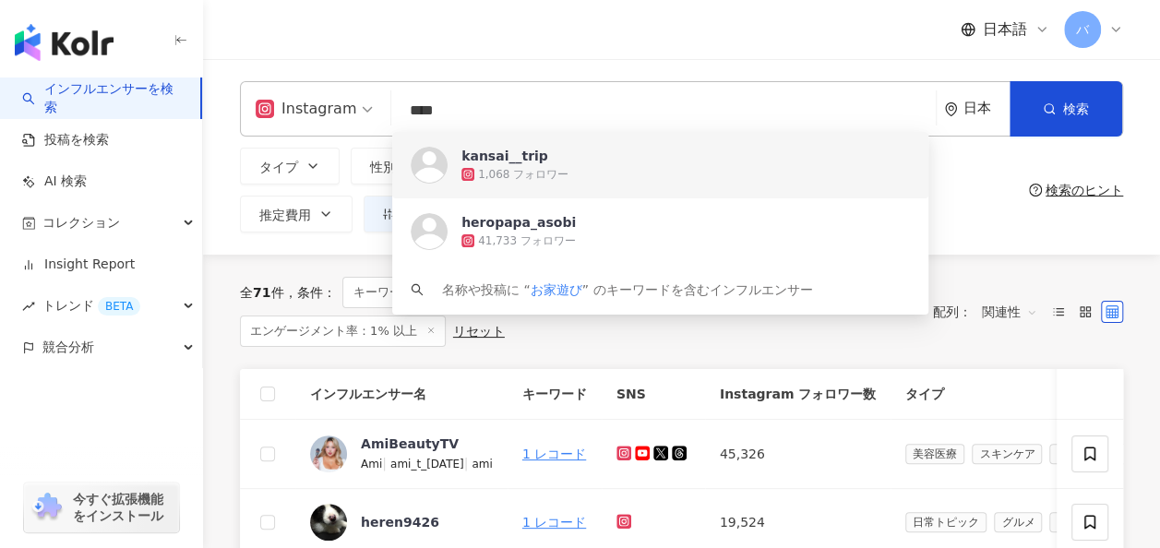
drag, startPoint x: 459, startPoint y: 111, endPoint x: 376, endPoint y: 111, distance: 82.1
click at [376, 111] on div "Instagram **** 日本 検索 https://www.instagram.com/kansai__trip https://www.instagr…" at bounding box center [681, 108] width 883 height 55
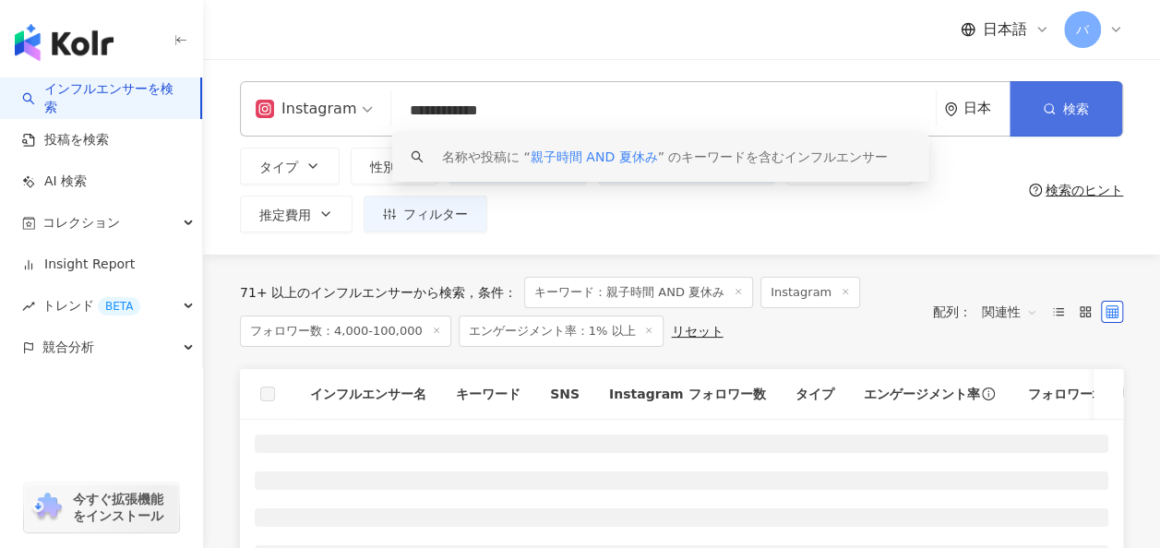
click at [1063, 97] on button "検索" at bounding box center [1065, 108] width 113 height 55
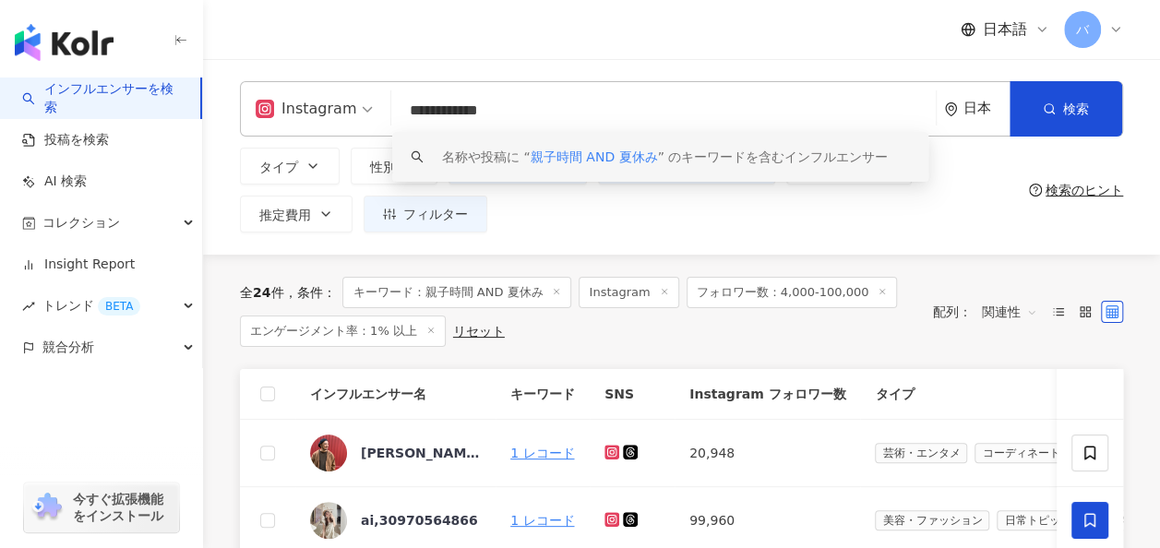
drag, startPoint x: 542, startPoint y: 104, endPoint x: 397, endPoint y: 103, distance: 145.8
click at [399, 103] on input "**********" at bounding box center [664, 110] width 530 height 35
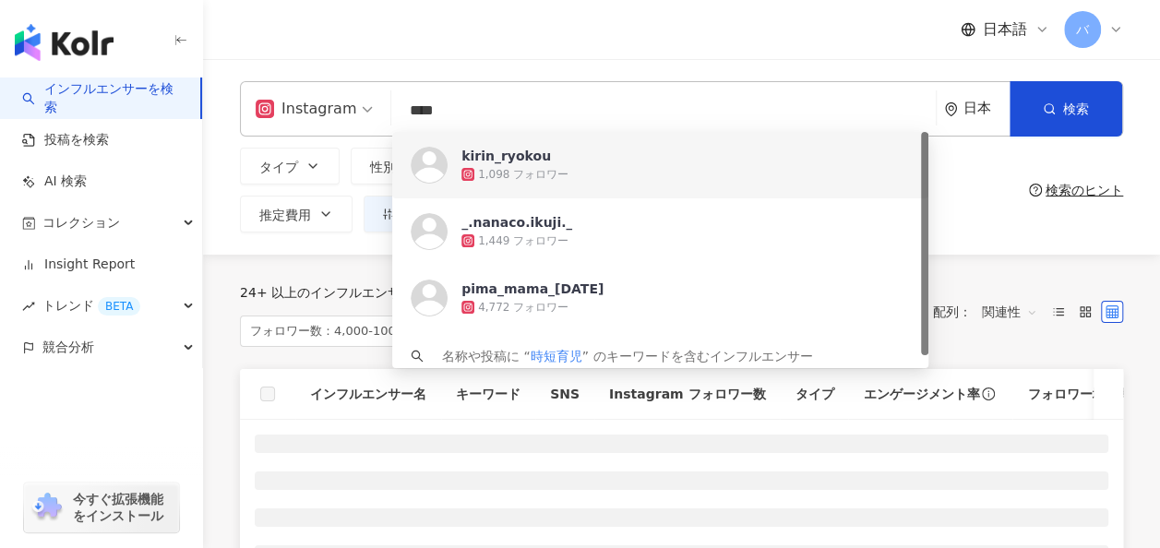
click at [985, 188] on div "タイプ 性別 フォロワー数 エンゲージメント率 動画再生率 推定費用 フィルター フィルター インフルエンサーの詳細 エンゲージメント & ポテンシャル フォ…" at bounding box center [630, 190] width 781 height 85
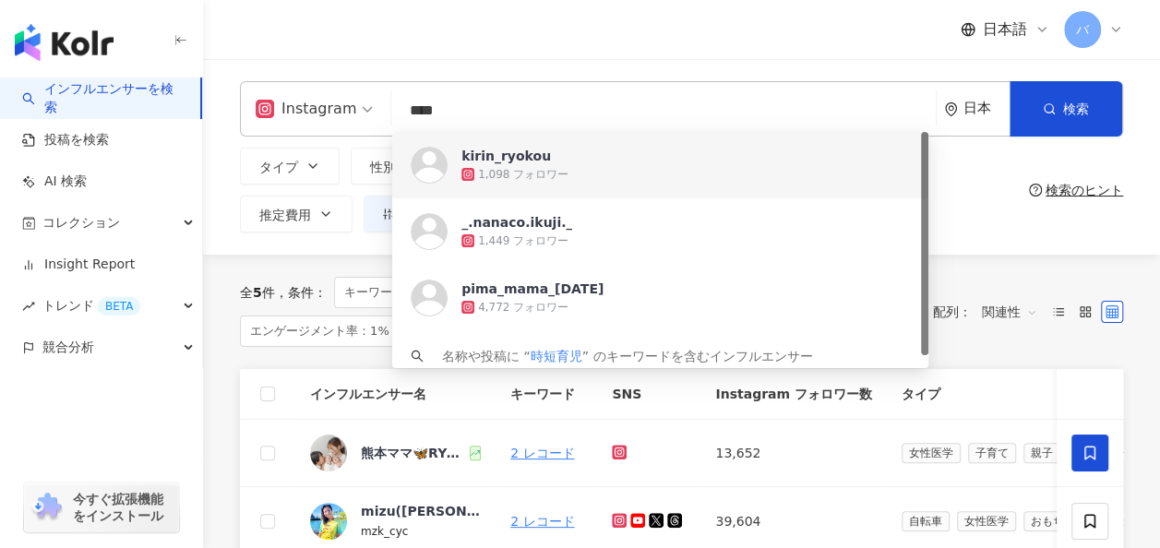
drag, startPoint x: 507, startPoint y: 112, endPoint x: 378, endPoint y: 112, distance: 129.2
click at [378, 112] on div "Instagram **** 日本 検索 https://www.instagram.com/kirin_ryokou https://www.instagr…" at bounding box center [681, 108] width 883 height 55
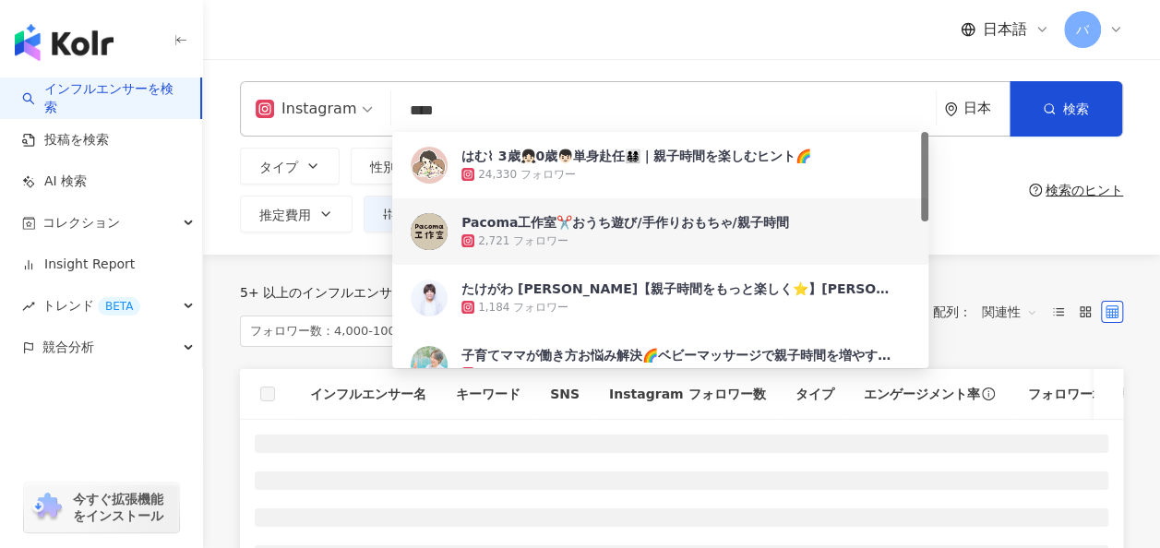
type input "****"
click at [981, 242] on div "Instagram **** 日本 検索 f713069e-586c-4dfa-8aa5-21f03ec367b0 7b036cb3-0858-4f63-bd…" at bounding box center [681, 157] width 957 height 196
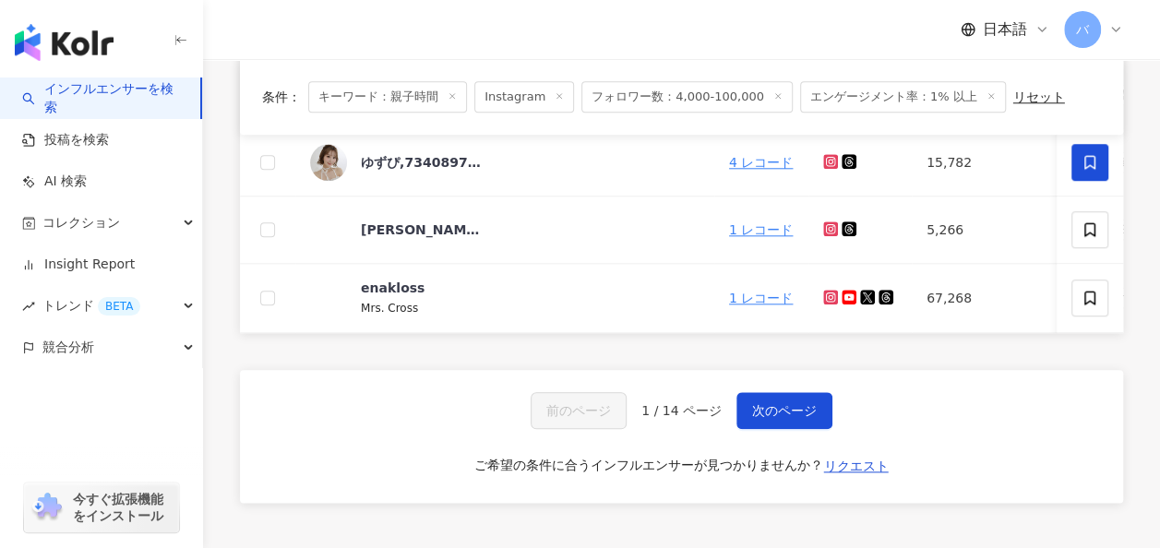
scroll to position [923, 0]
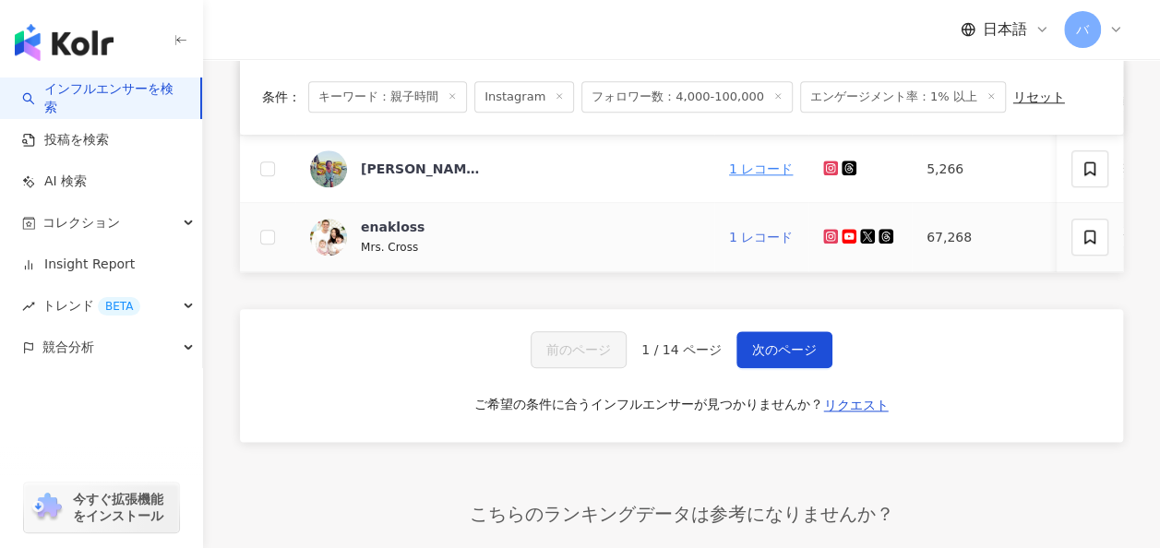
click at [729, 234] on link "1 レコード" at bounding box center [761, 237] width 64 height 15
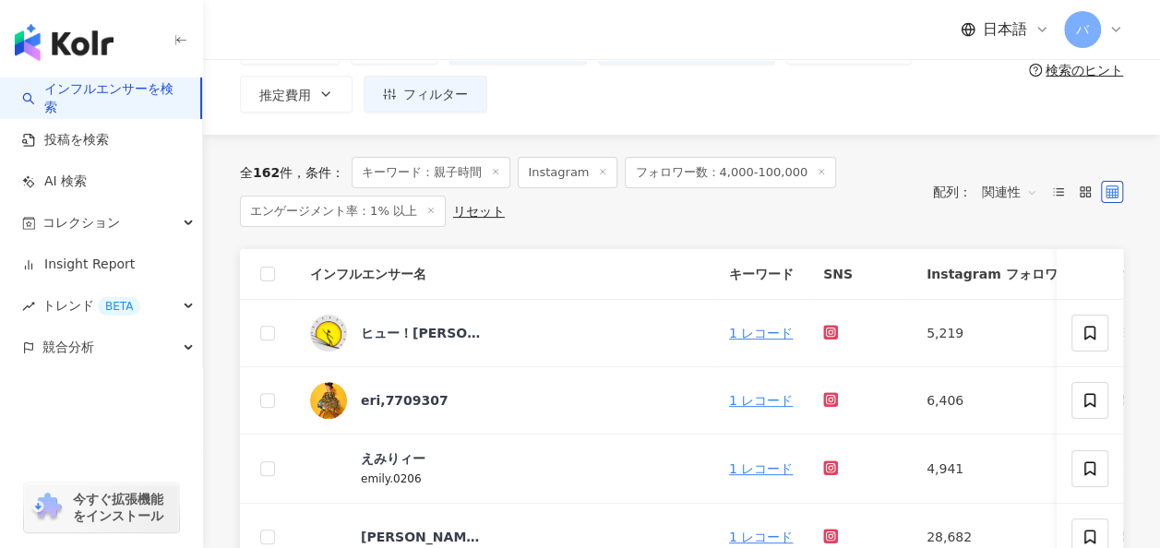
scroll to position [92, 0]
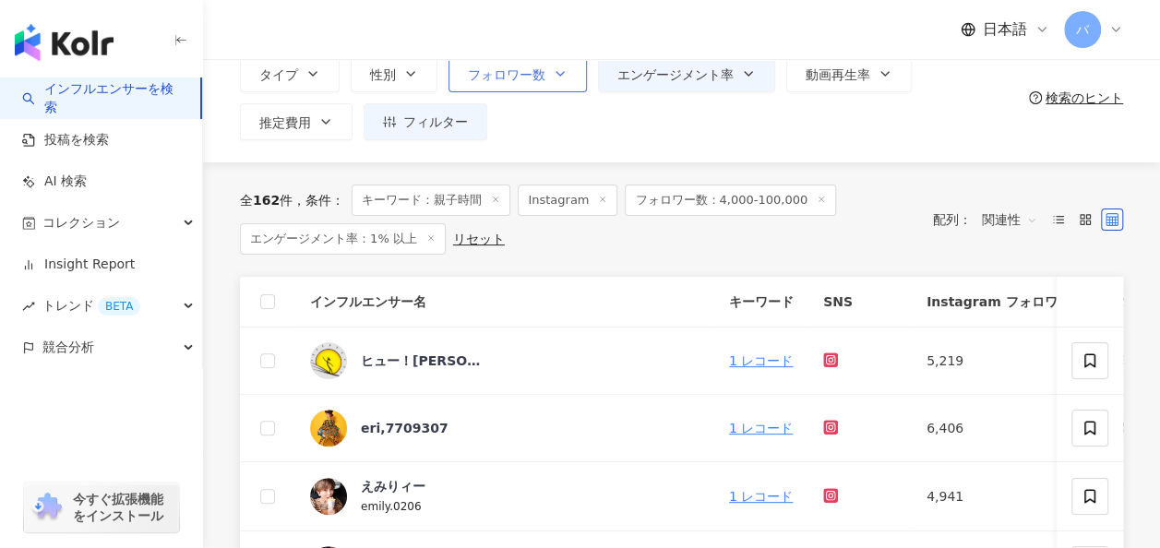
click at [517, 80] on span "フォロワー数" at bounding box center [506, 74] width 77 height 15
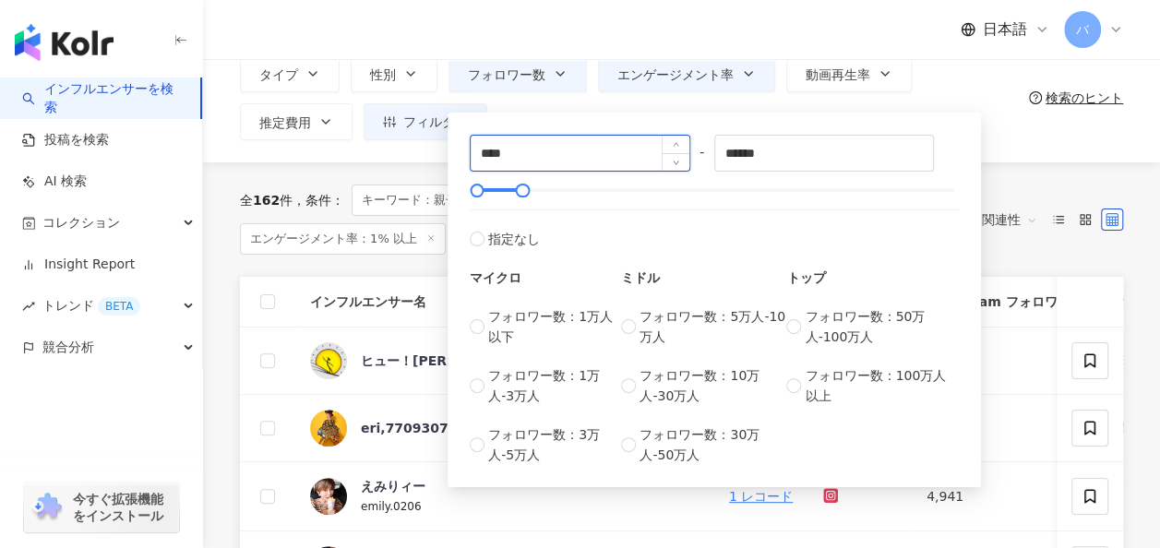
click at [484, 151] on input "****" at bounding box center [580, 153] width 219 height 35
type input "****"
click at [431, 168] on div "全 162 件 条件 ： キーワード：親子時間 Instagram フォロワー数：4,000-100,000 エンゲージメント率：1% 以上 リセット 配列：…" at bounding box center [681, 219] width 883 height 114
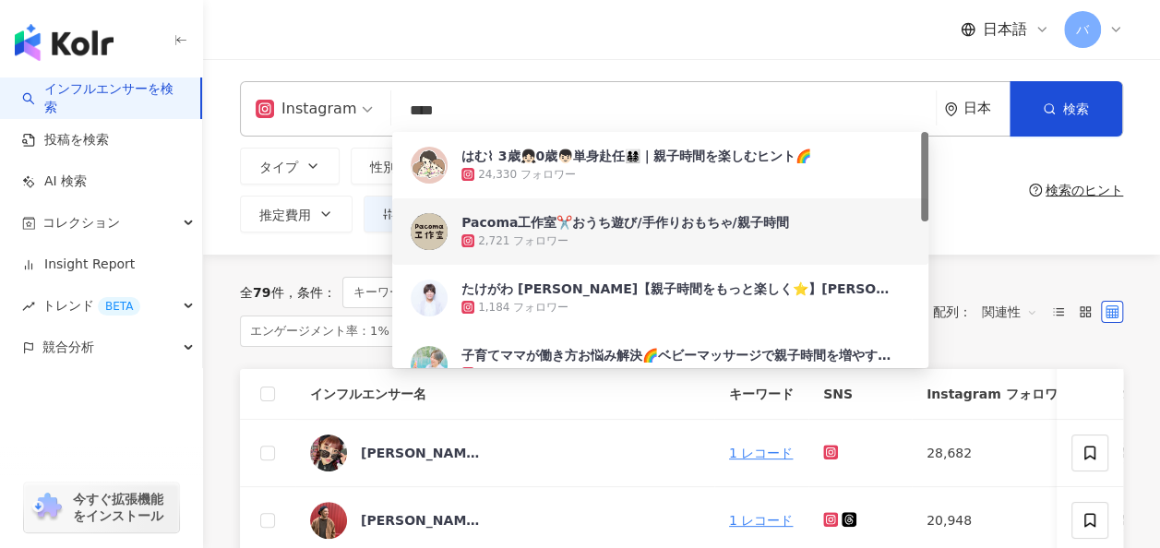
drag, startPoint x: 466, startPoint y: 110, endPoint x: 406, endPoint y: 109, distance: 60.0
click at [406, 109] on input "****" at bounding box center [664, 110] width 530 height 35
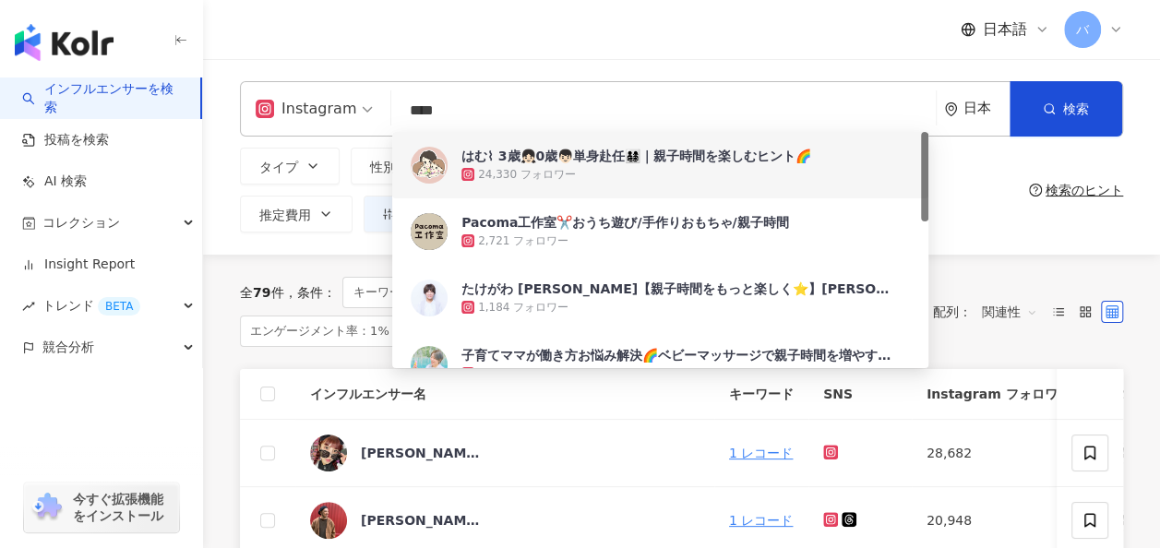
click at [702, 71] on div "Instagram **** 日本 検索 f713069e-586c-4dfa-8aa5-21f03ec367b0 7b036cb3-0858-4f63-bd…" at bounding box center [681, 157] width 957 height 196
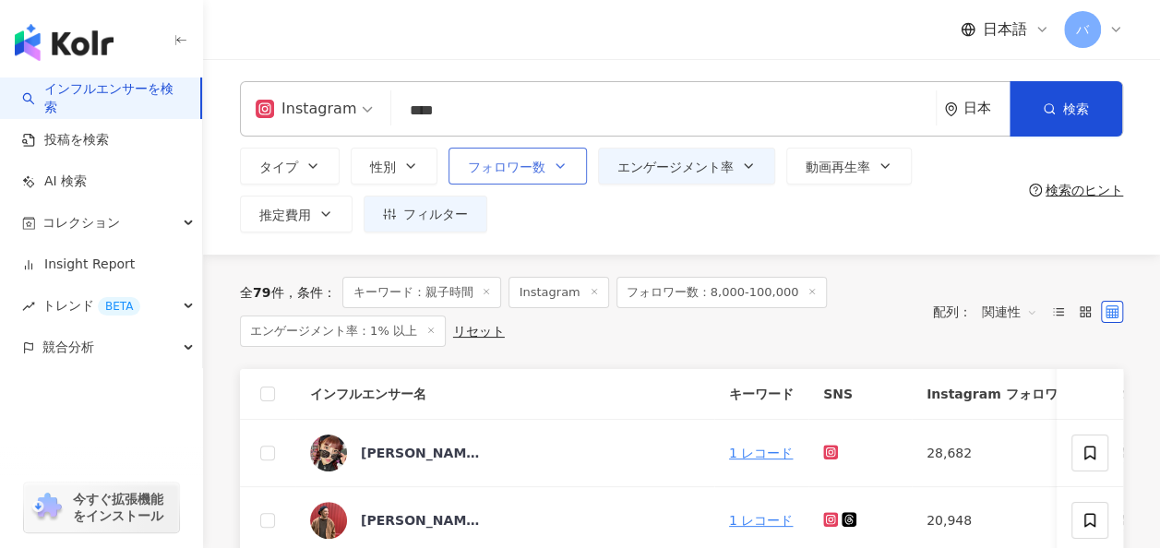
click at [554, 162] on icon "button" at bounding box center [560, 166] width 15 height 15
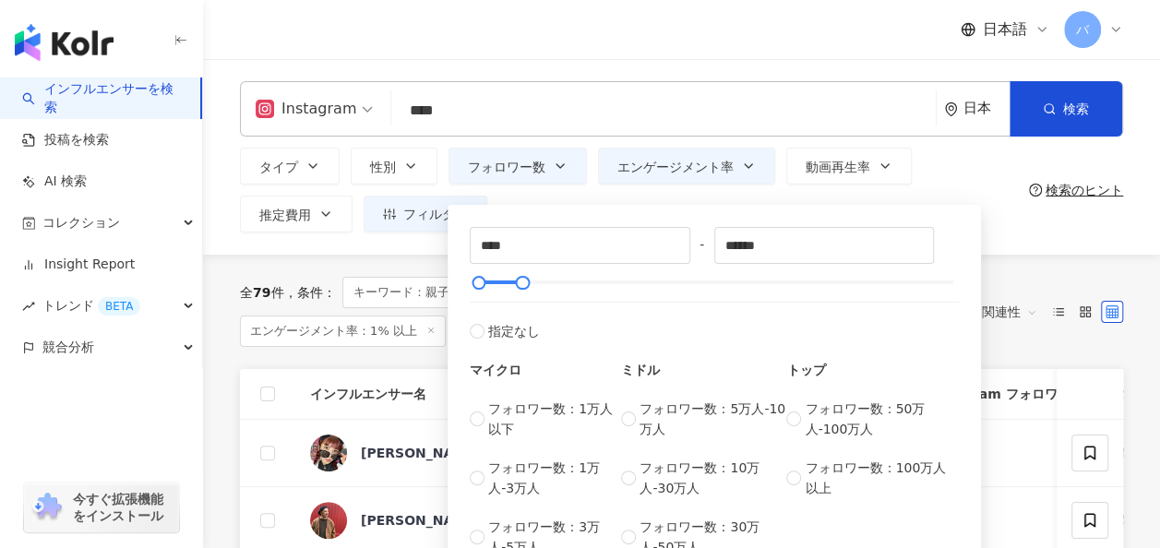
click at [557, 111] on input "****" at bounding box center [664, 110] width 530 height 35
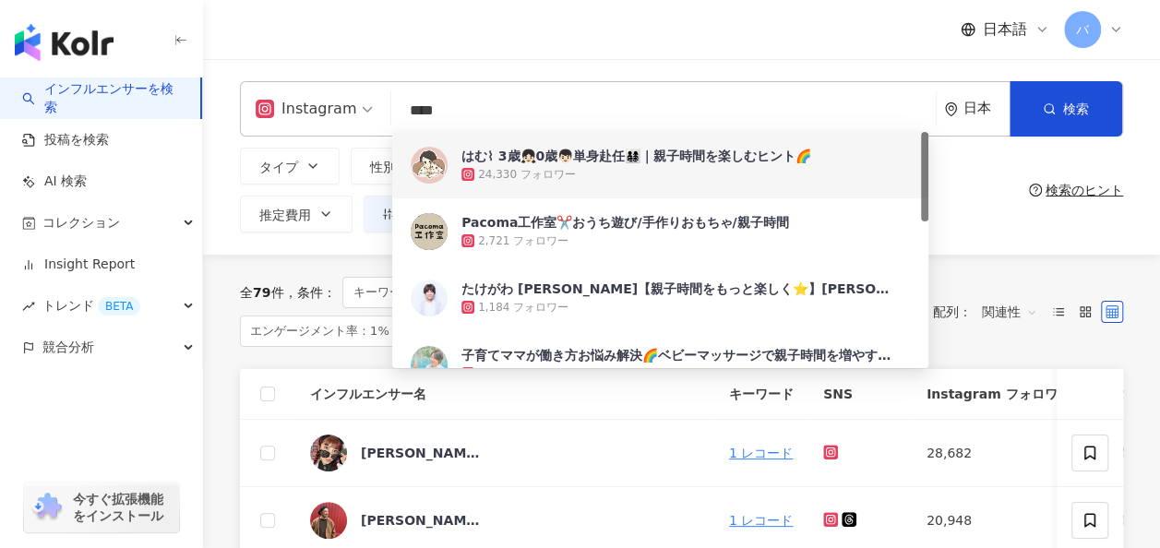
click at [961, 168] on div "タイプ 性別 フォロワー数 エンゲージメント率 動画再生率 推定費用 フィルター フィルター インフルエンサーの詳細 エンゲージメント & ポテンシャル フォ…" at bounding box center [630, 190] width 781 height 85
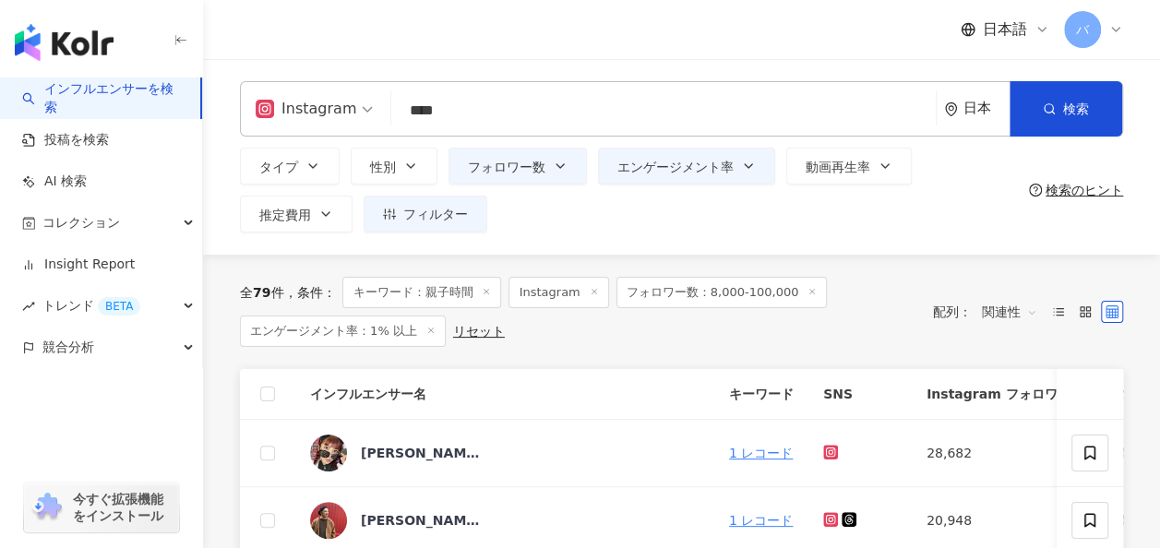
click at [566, 98] on input "****" at bounding box center [664, 110] width 530 height 35
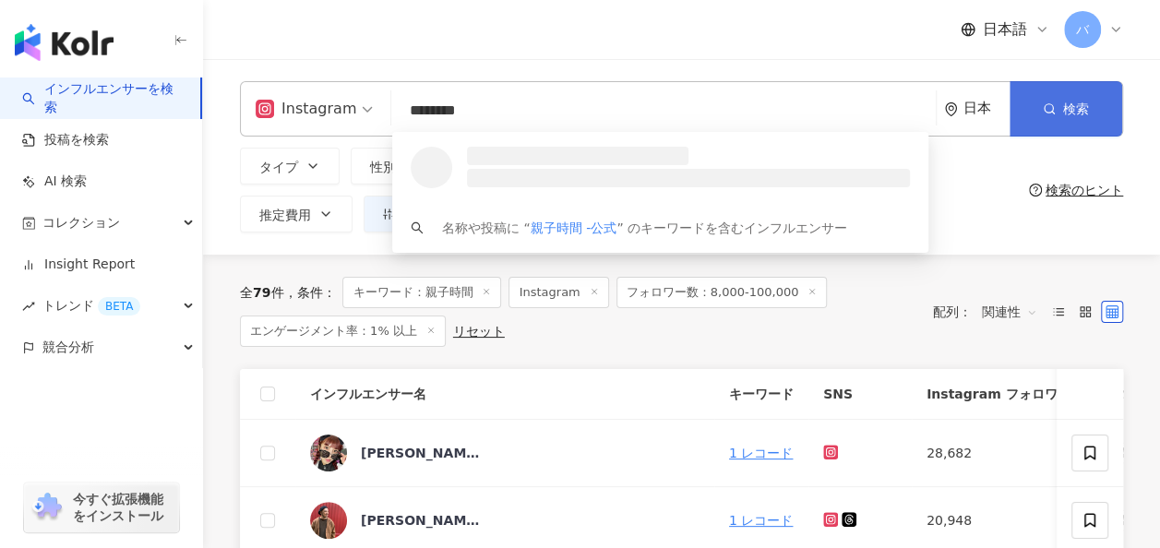
click at [1057, 105] on button "検索" at bounding box center [1065, 108] width 113 height 55
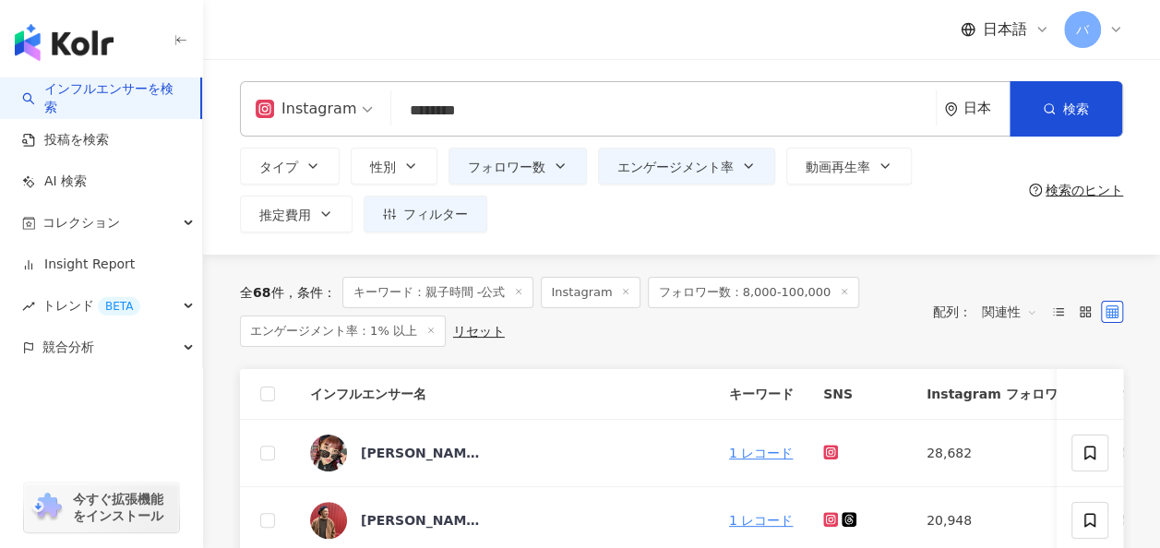
click at [592, 117] on input "********" at bounding box center [664, 110] width 530 height 35
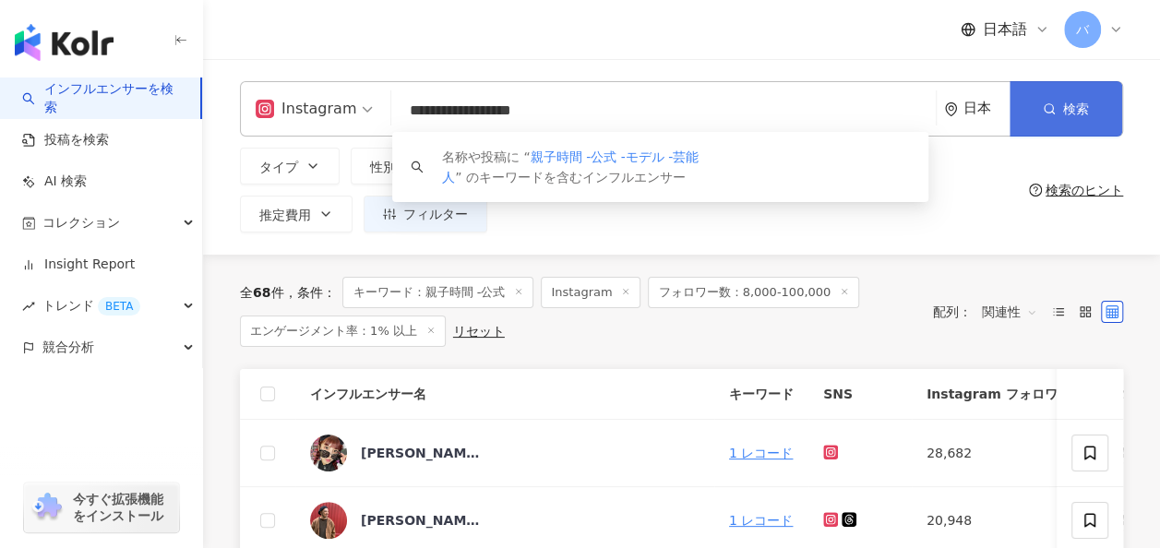
click at [1039, 103] on button "検索" at bounding box center [1065, 108] width 113 height 55
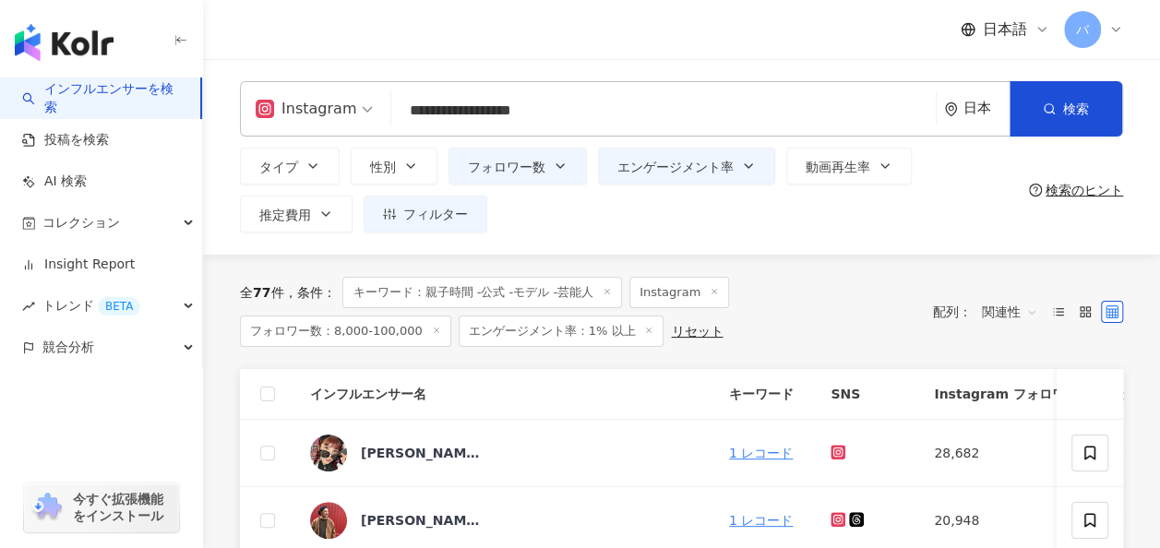
click at [692, 117] on input "**********" at bounding box center [664, 110] width 530 height 35
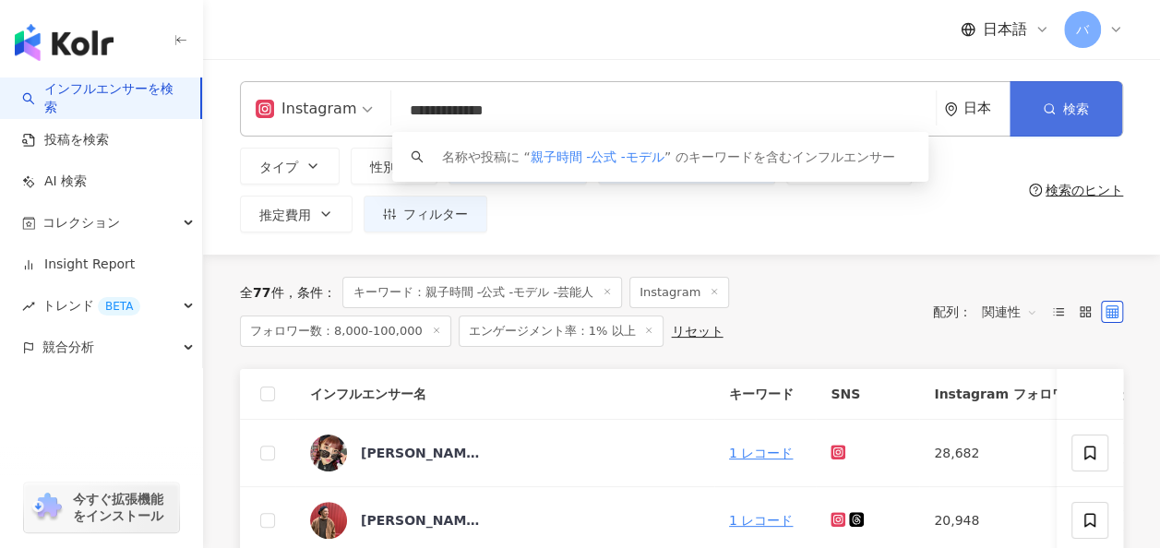
type input "**********"
click at [1039, 103] on button "検索" at bounding box center [1065, 108] width 113 height 55
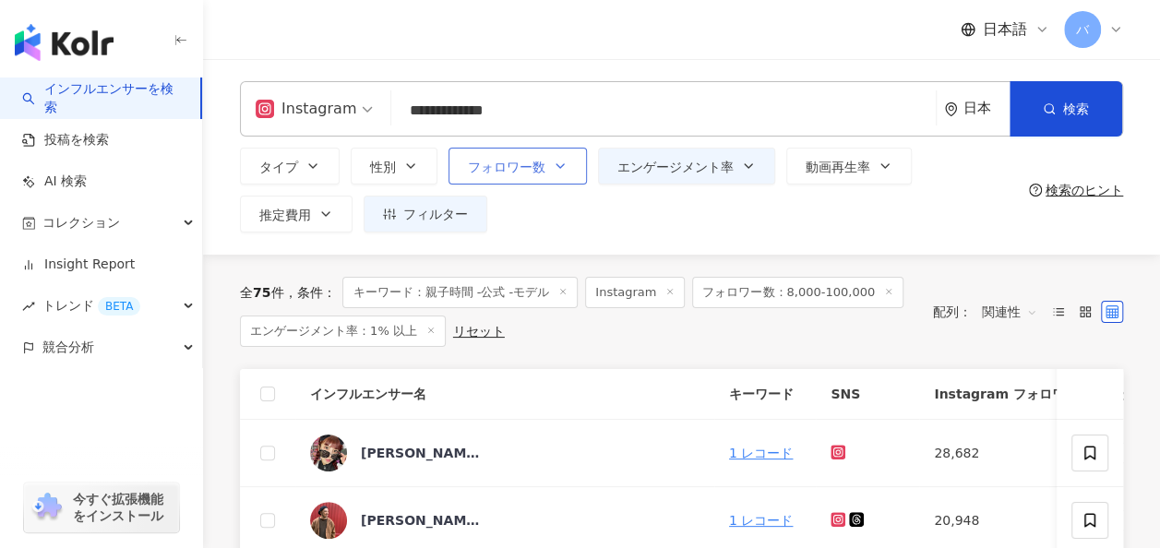
click at [553, 167] on icon "button" at bounding box center [560, 166] width 15 height 15
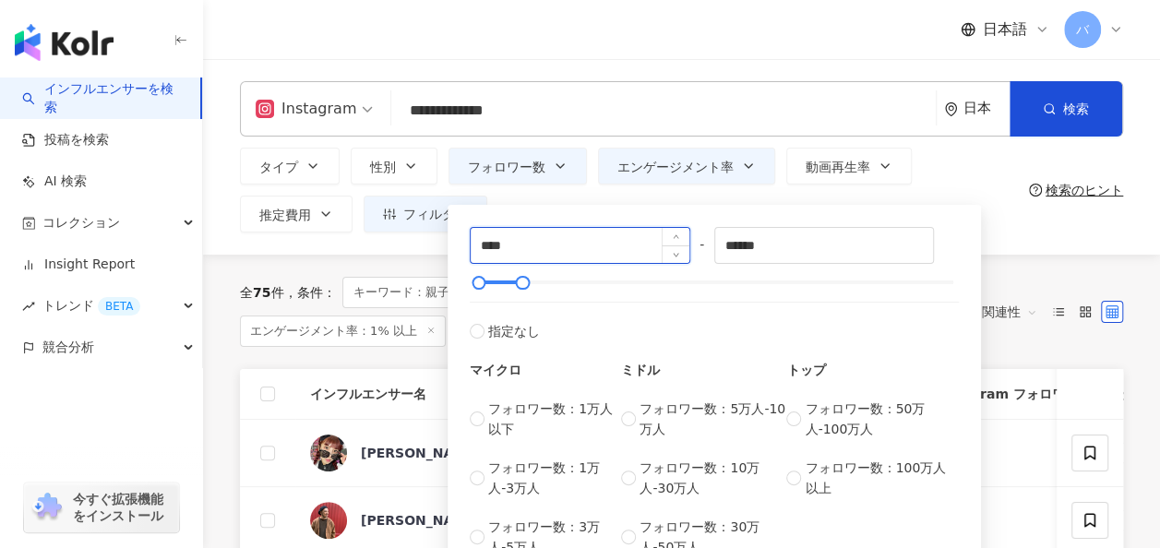
click at [487, 245] on input "****" at bounding box center [580, 245] width 219 height 35
type input "****"
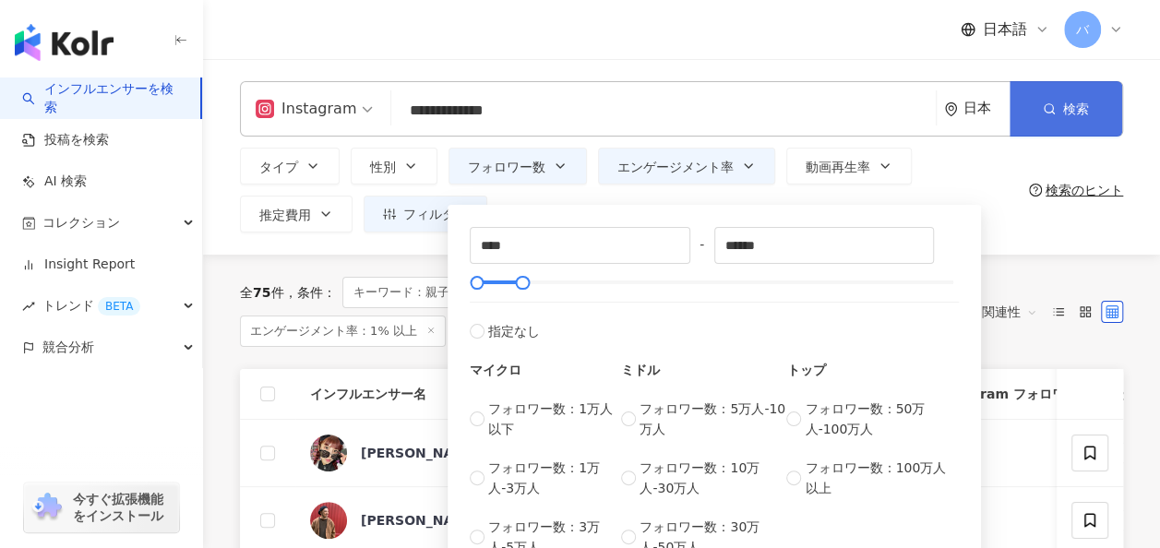
click at [1052, 106] on circle "button" at bounding box center [1048, 108] width 8 height 8
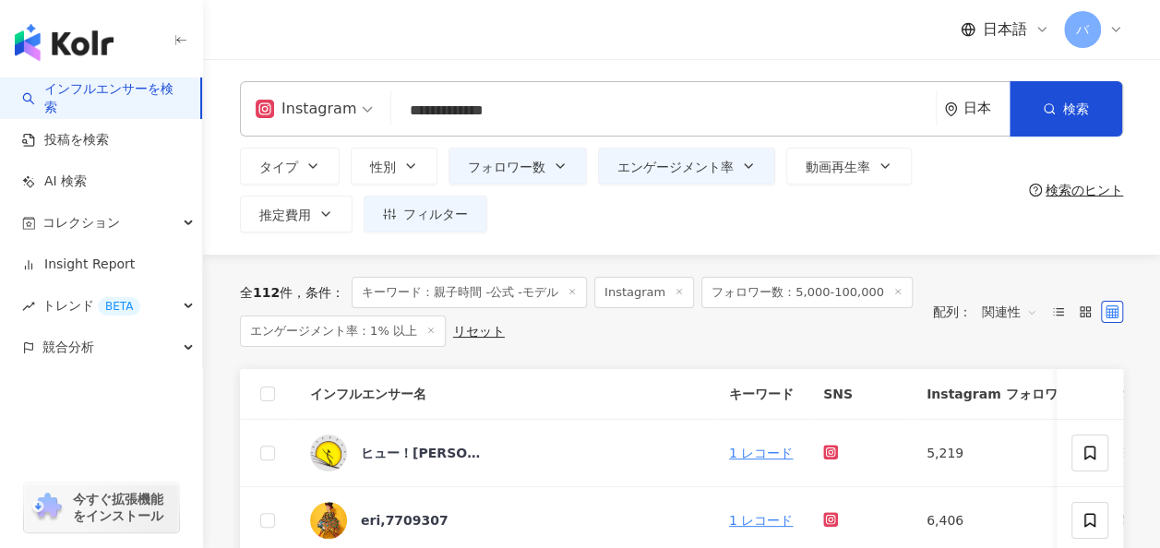
click at [616, 116] on input "**********" at bounding box center [664, 110] width 530 height 35
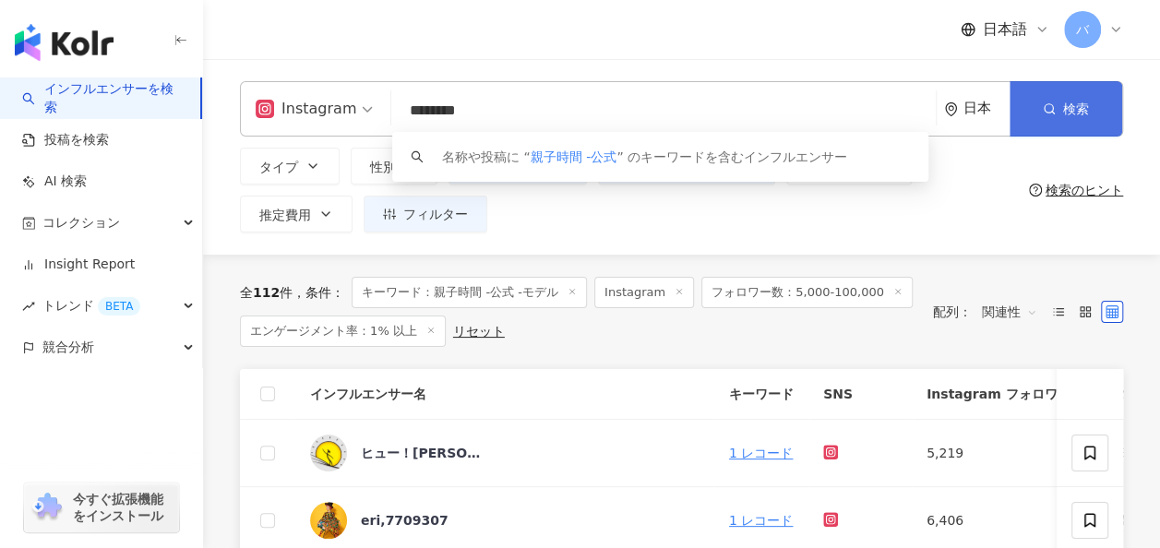
type input "********"
click at [1064, 104] on span "検索" at bounding box center [1076, 108] width 26 height 15
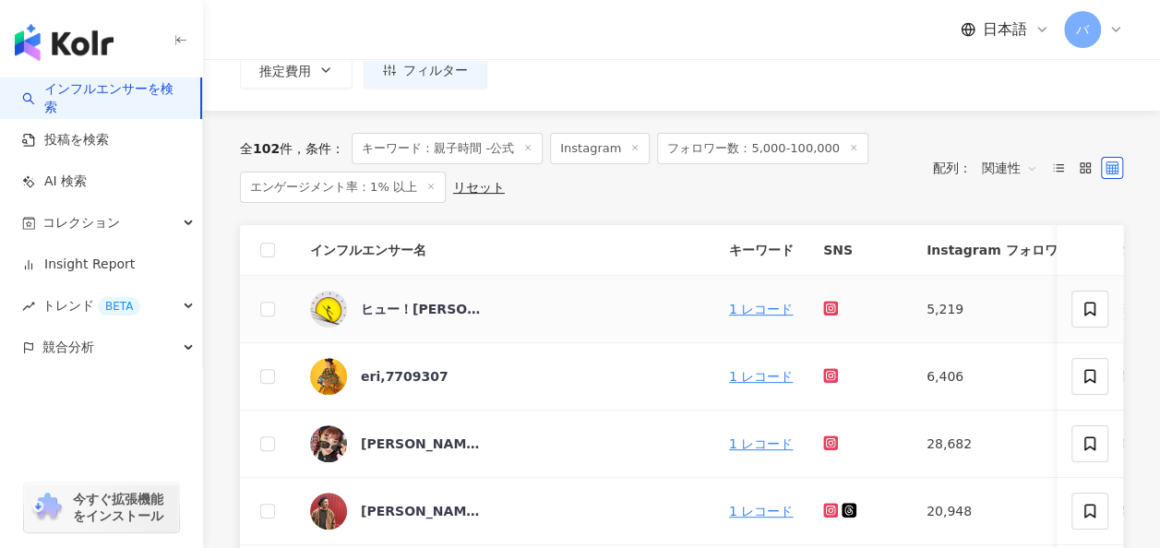
scroll to position [185, 0]
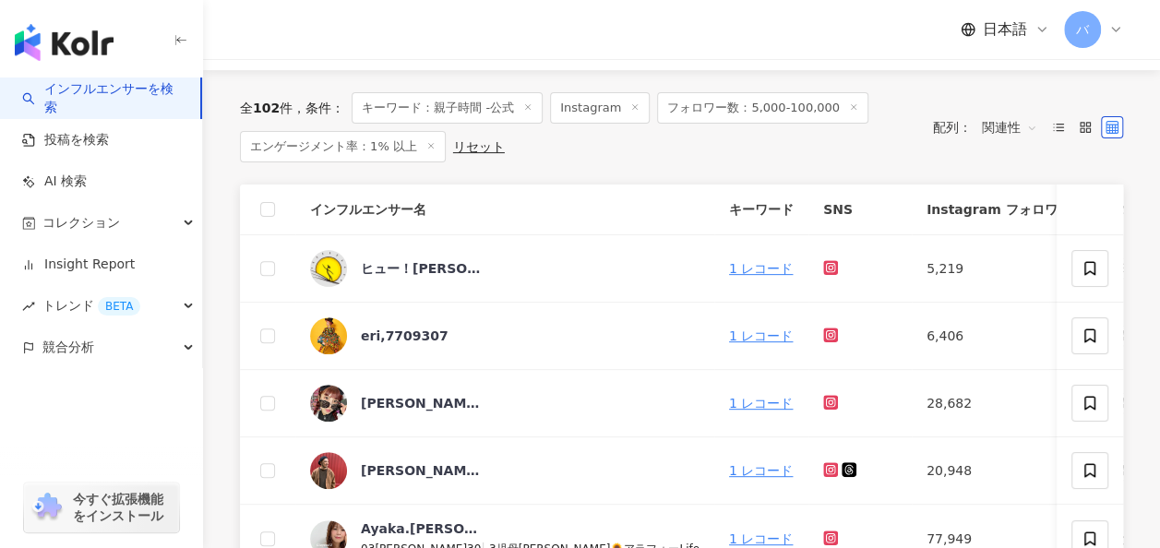
click at [275, 210] on th at bounding box center [267, 210] width 55 height 51
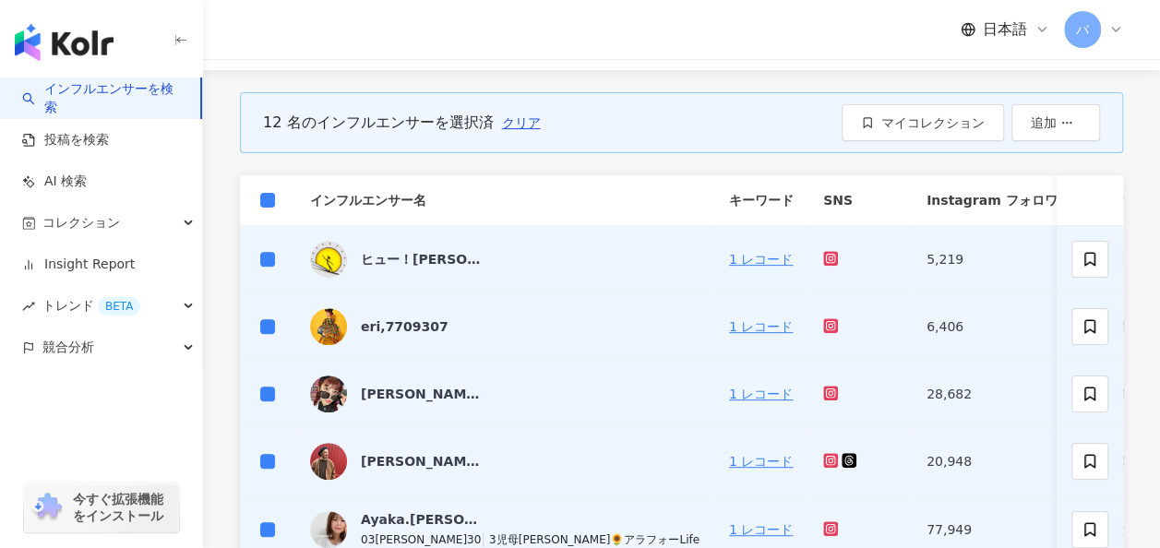
scroll to position [0, 0]
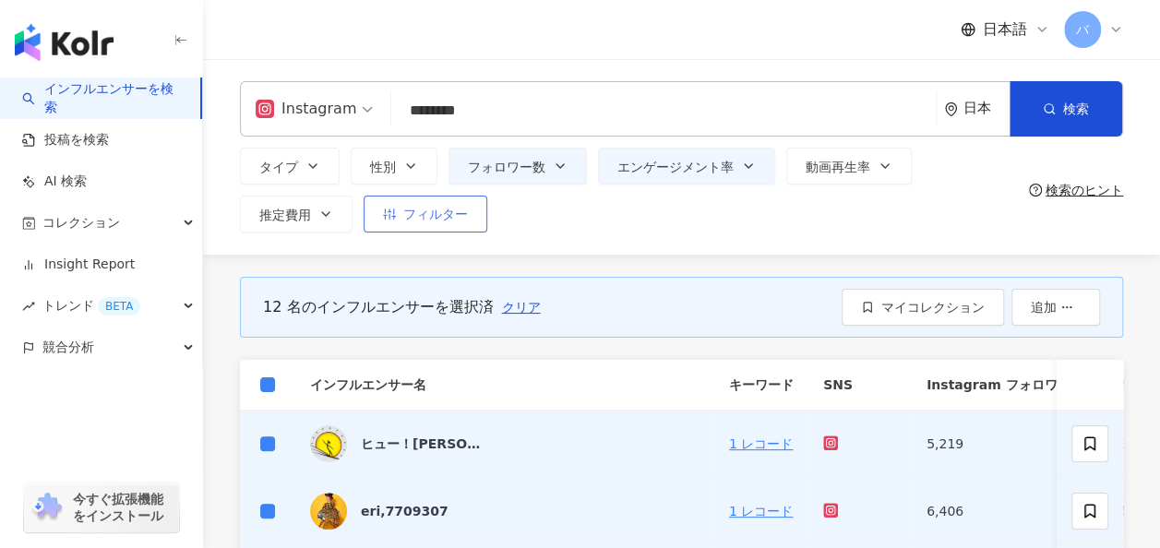
click at [441, 226] on button "フィルター" at bounding box center [426, 214] width 124 height 37
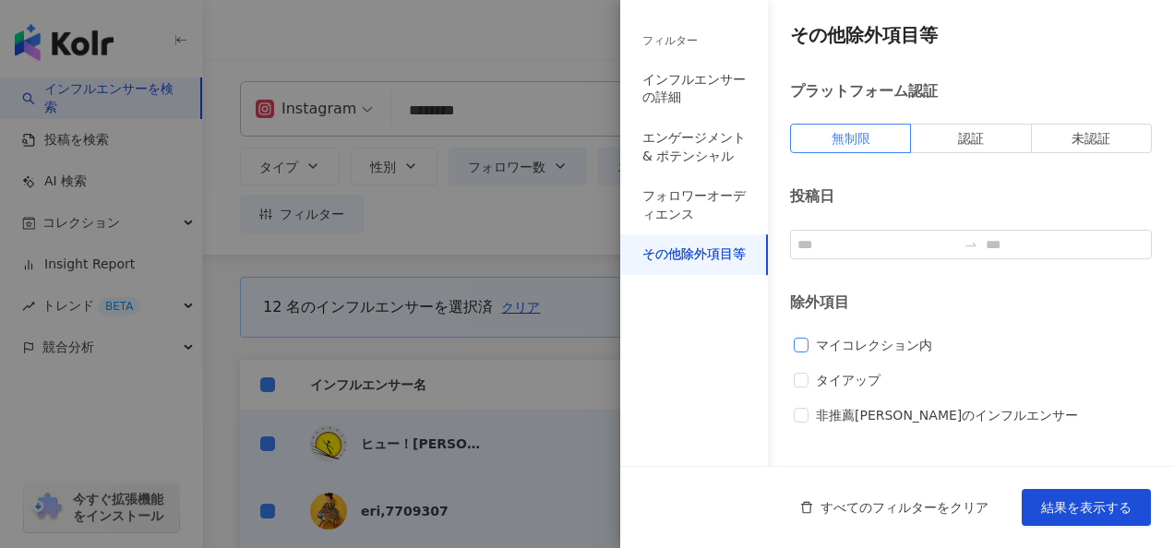
click at [848, 347] on span "マイコレクション内" at bounding box center [873, 345] width 131 height 20
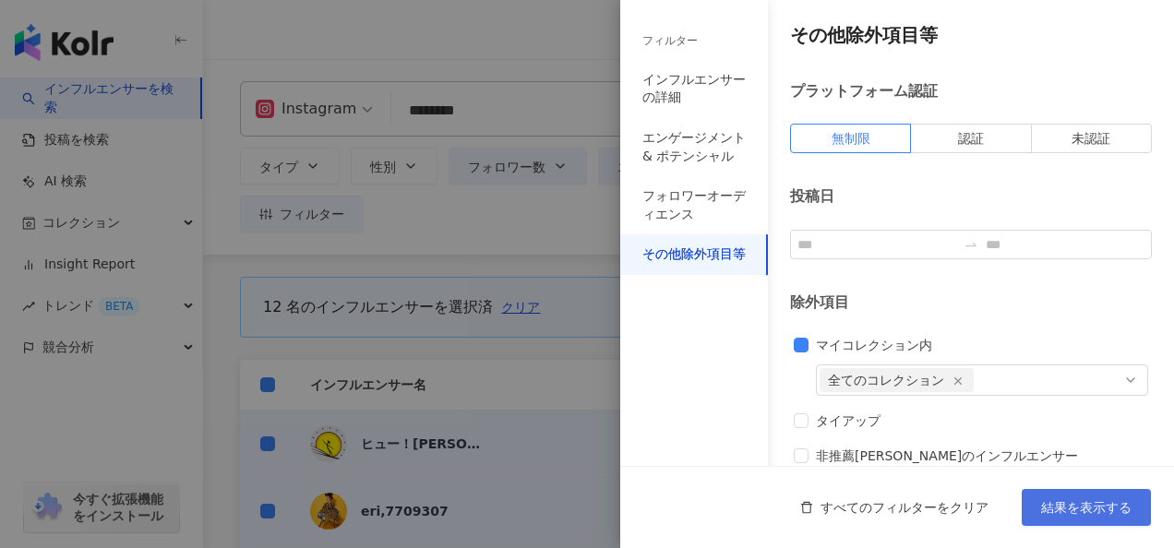
click at [1048, 501] on span "結果を表示する" at bounding box center [1086, 507] width 90 height 15
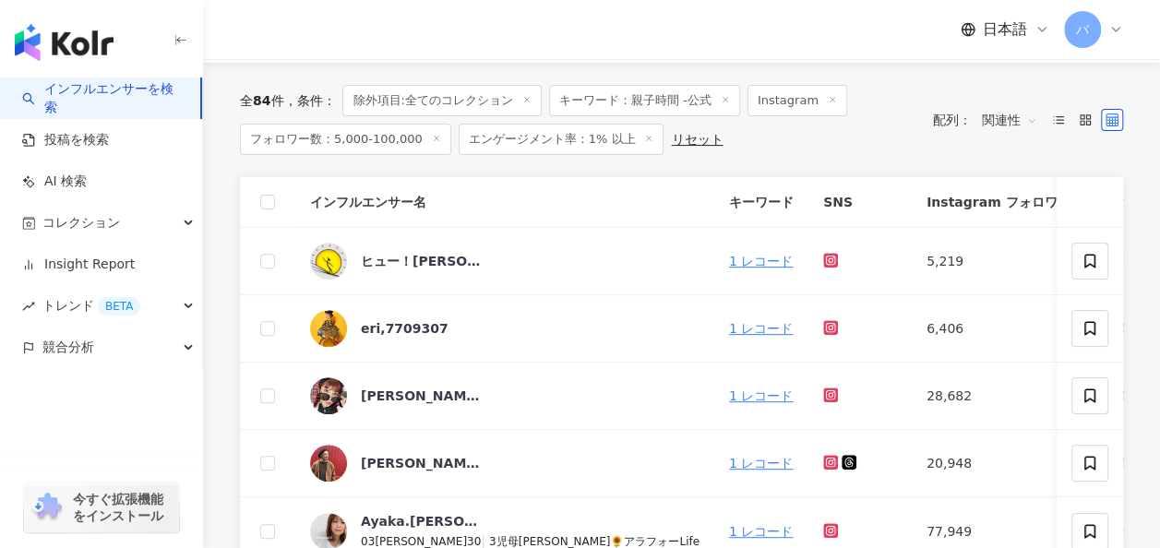
scroll to position [92, 0]
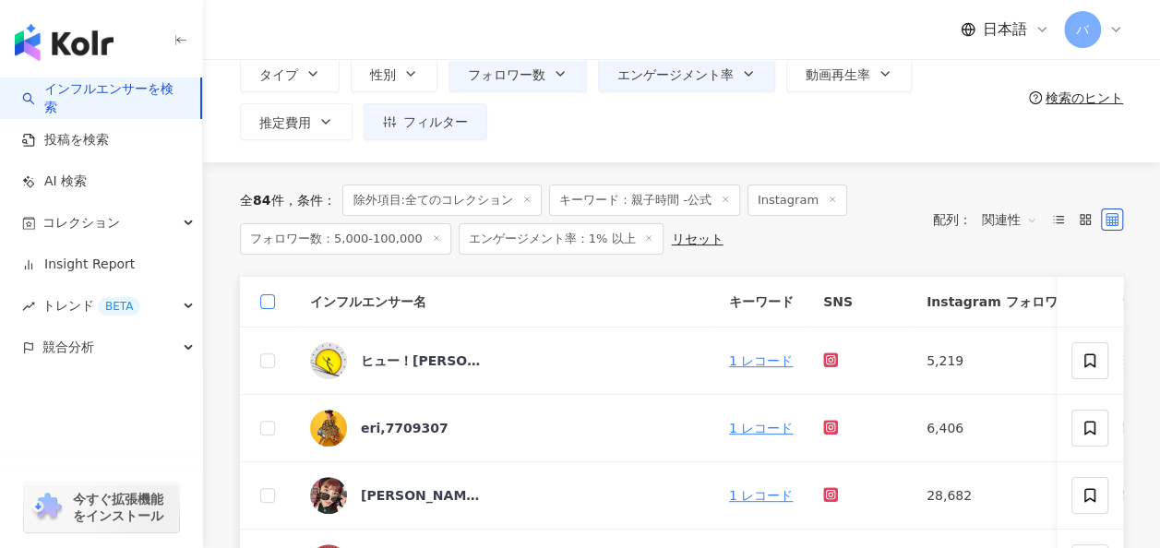
click at [271, 309] on label at bounding box center [267, 302] width 15 height 20
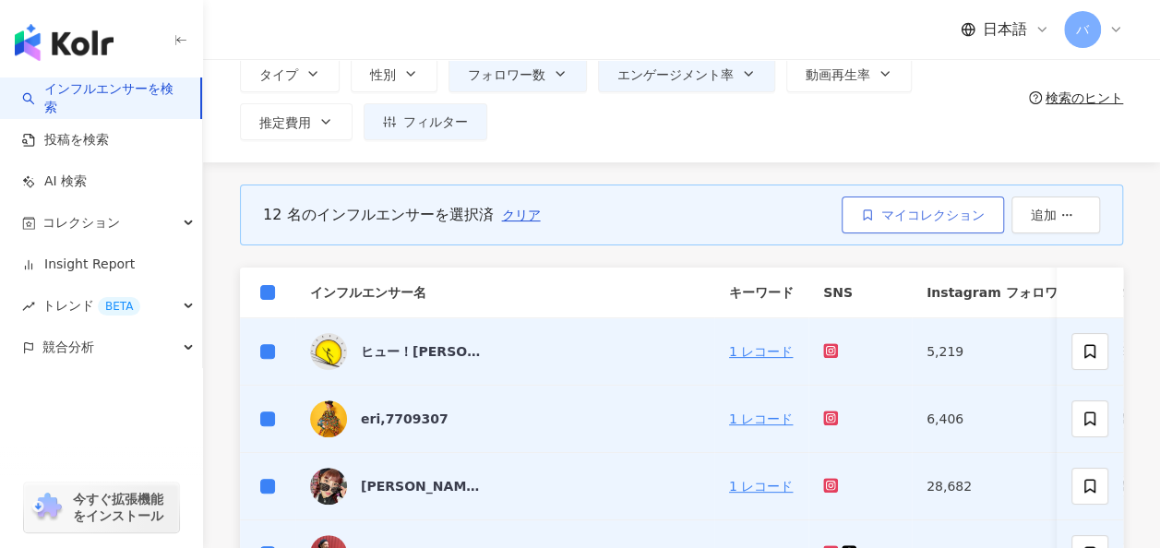
click at [906, 215] on span "マイコレクション" at bounding box center [932, 215] width 103 height 15
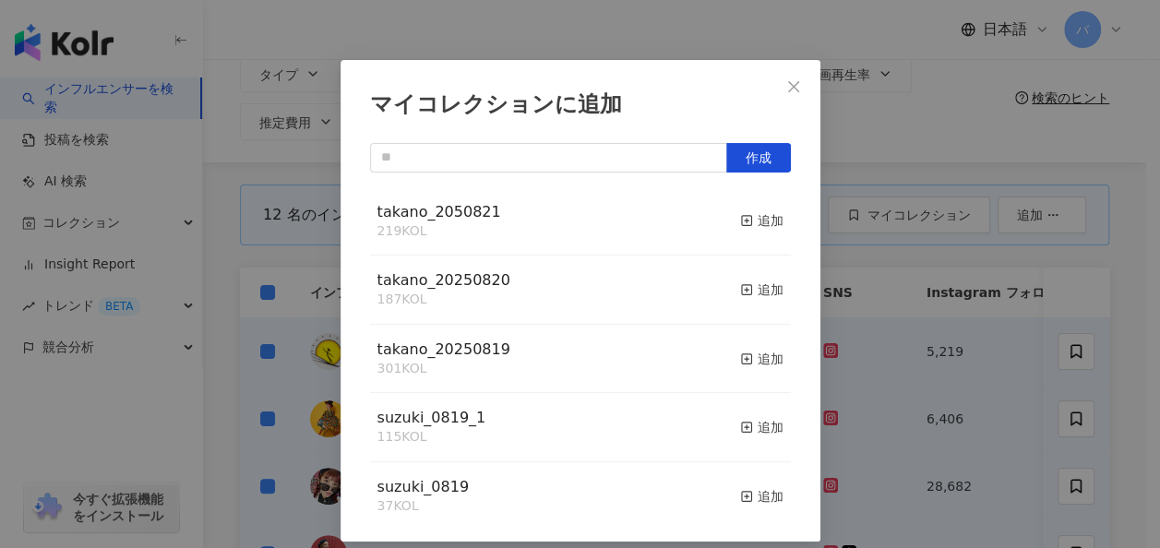
scroll to position [47, 0]
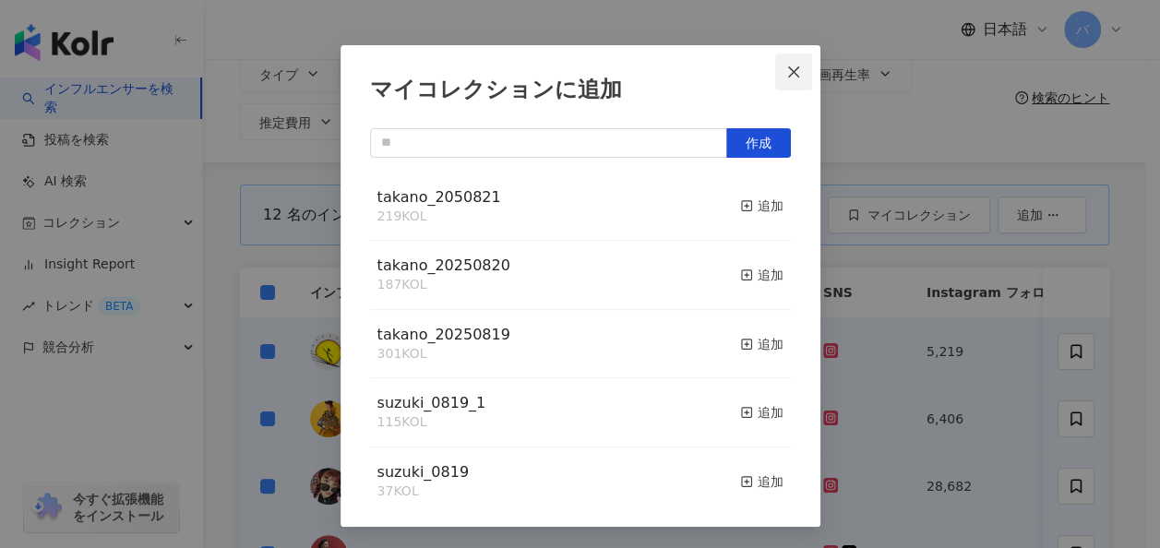
click at [789, 73] on icon "close" at bounding box center [793, 72] width 15 height 15
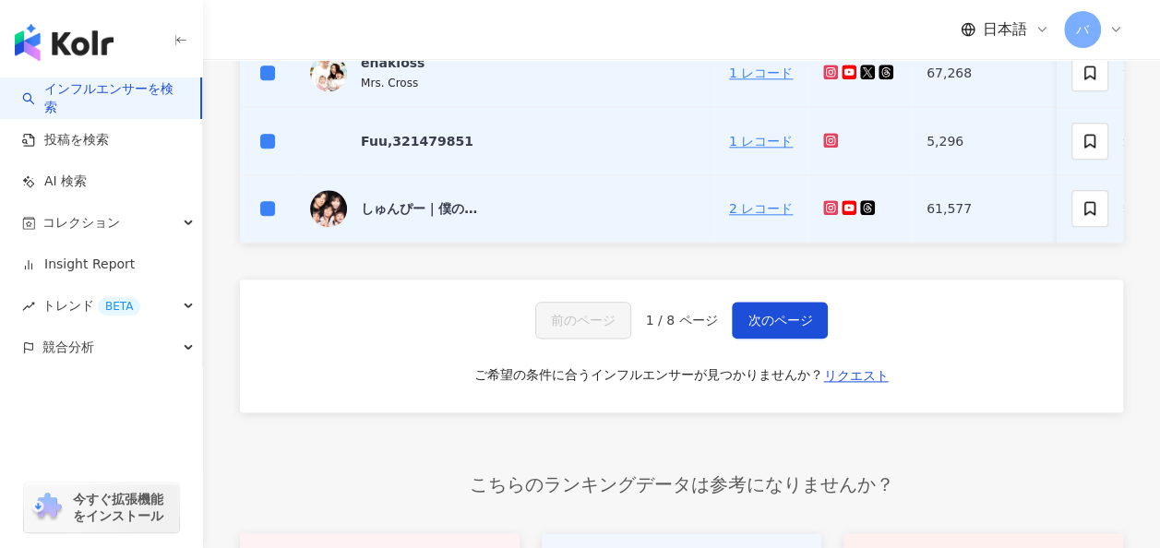
scroll to position [1015, 0]
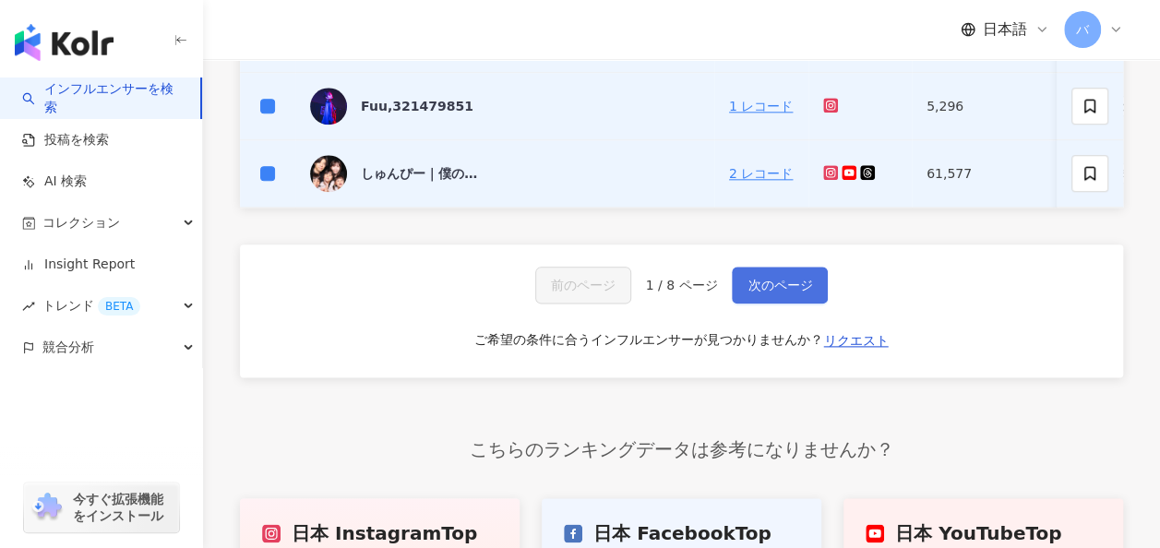
click at [796, 292] on span "次のページ" at bounding box center [779, 285] width 65 height 15
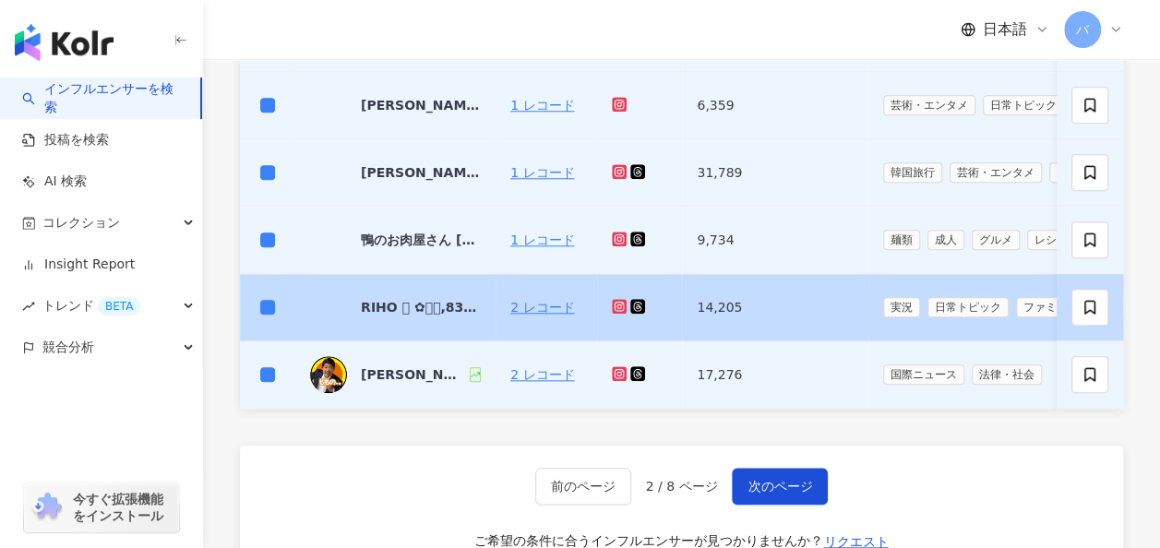
scroll to position [923, 0]
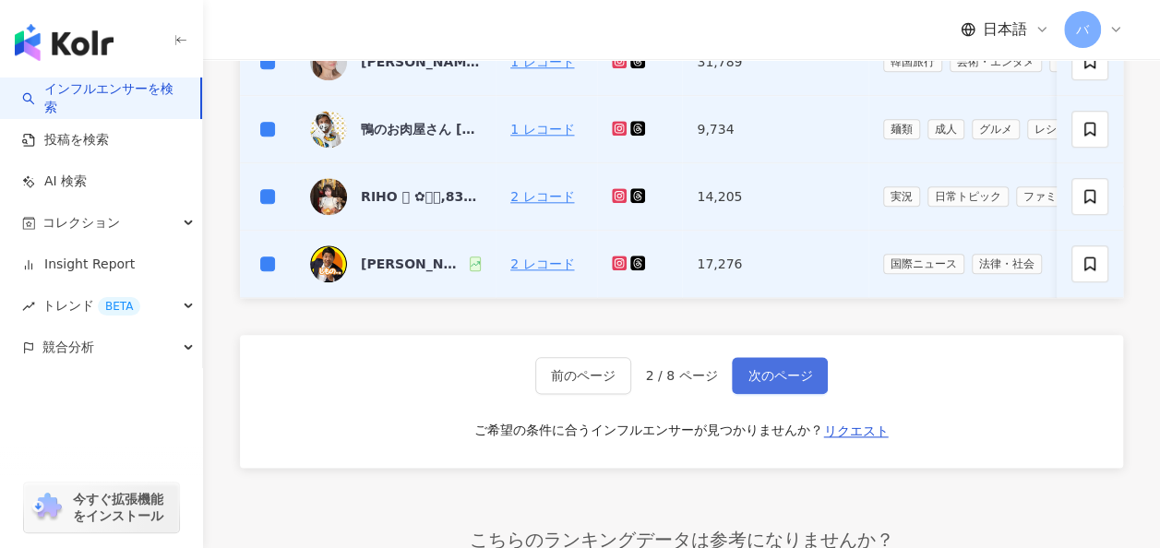
click at [801, 375] on button "次のページ" at bounding box center [780, 375] width 96 height 37
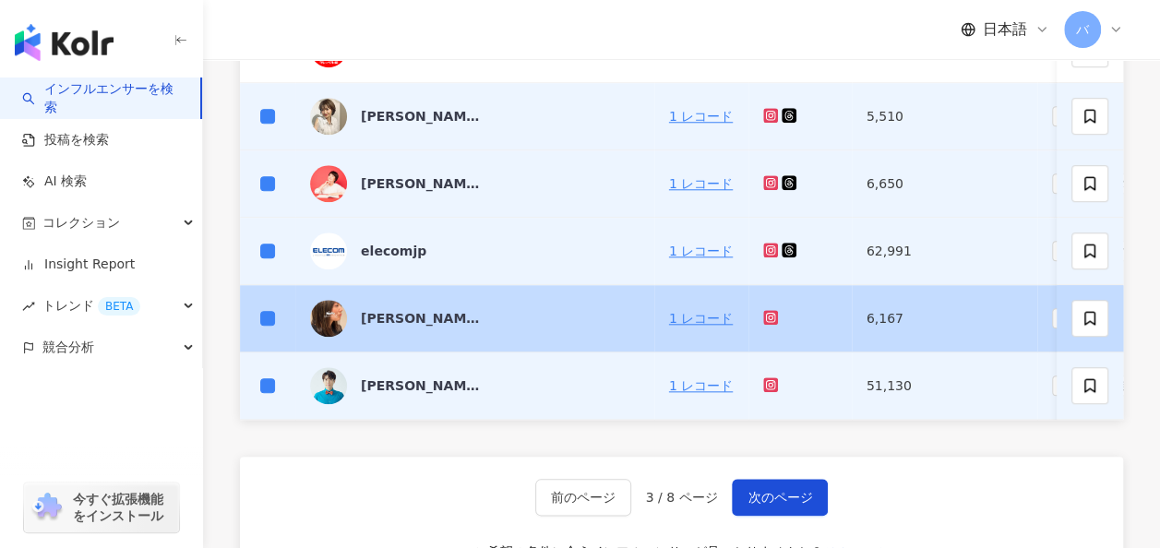
scroll to position [805, 0]
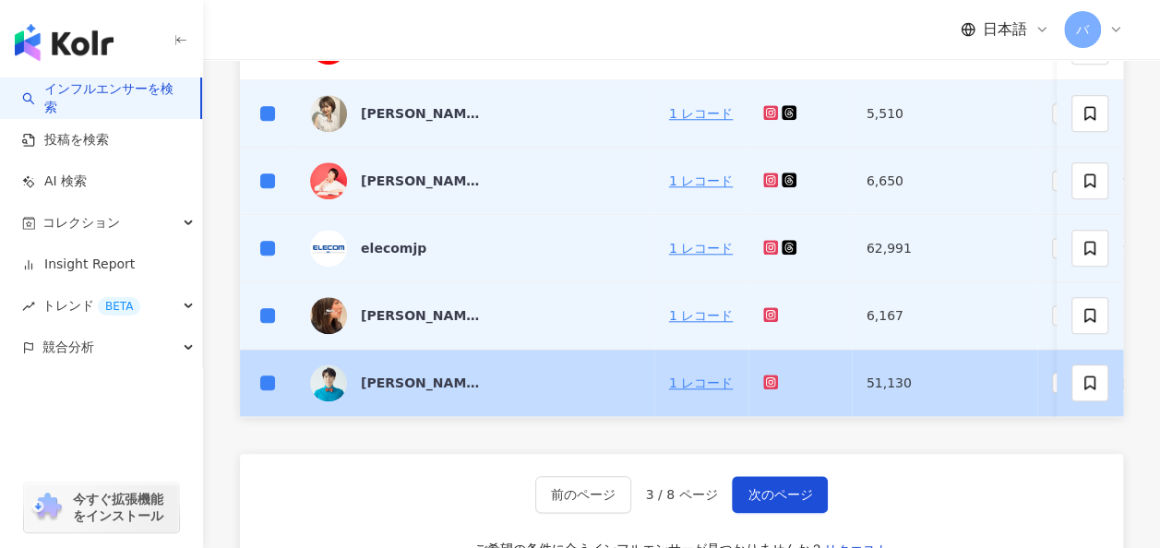
click at [280, 373] on td at bounding box center [267, 383] width 55 height 67
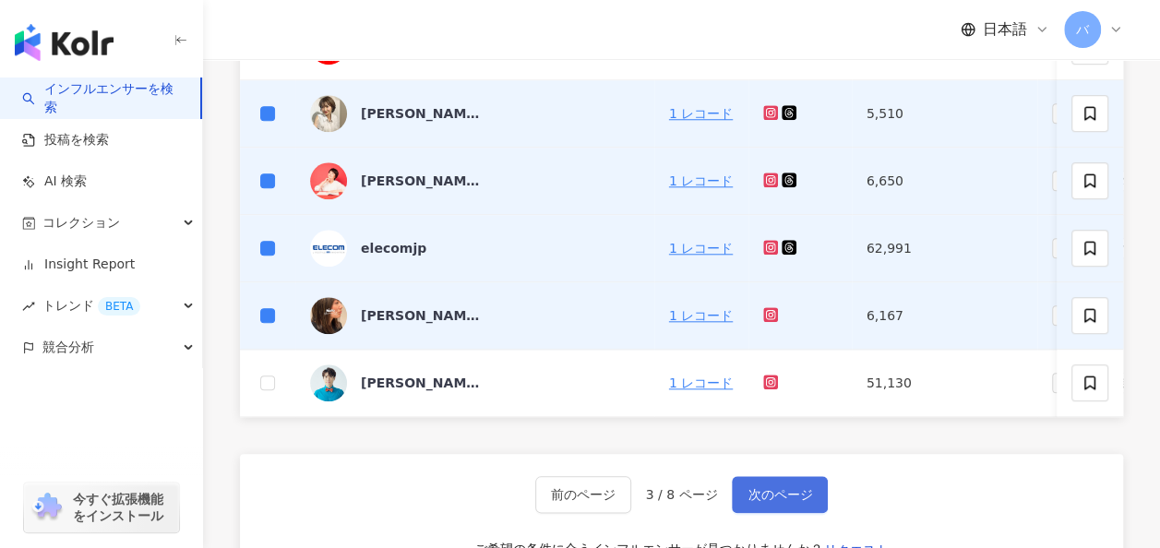
click at [781, 491] on button "次のページ" at bounding box center [780, 494] width 96 height 37
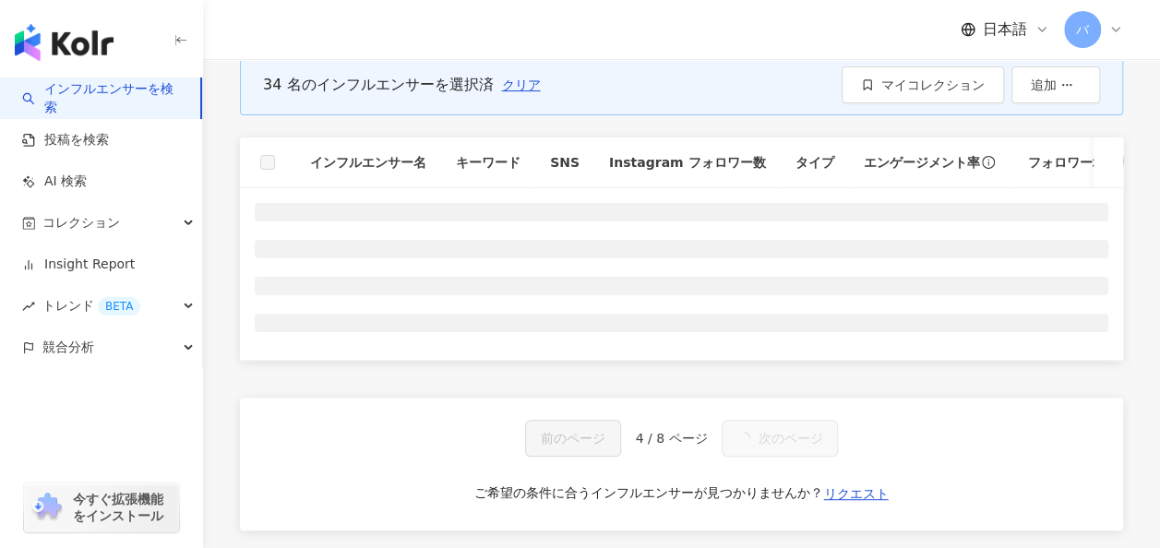
scroll to position [67, 0]
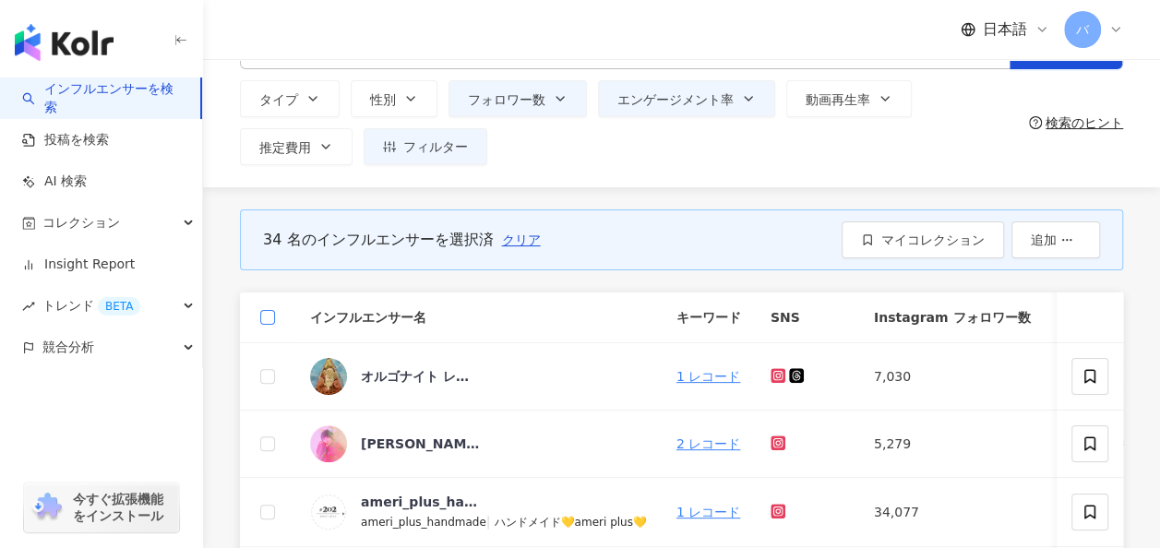
click at [262, 307] on label at bounding box center [267, 317] width 15 height 20
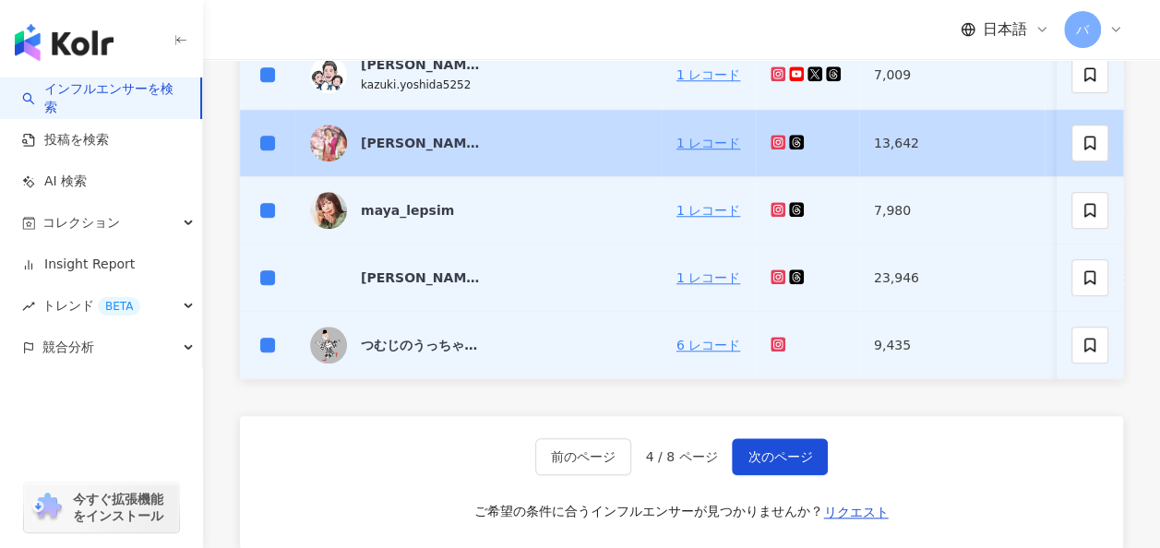
scroll to position [713, 0]
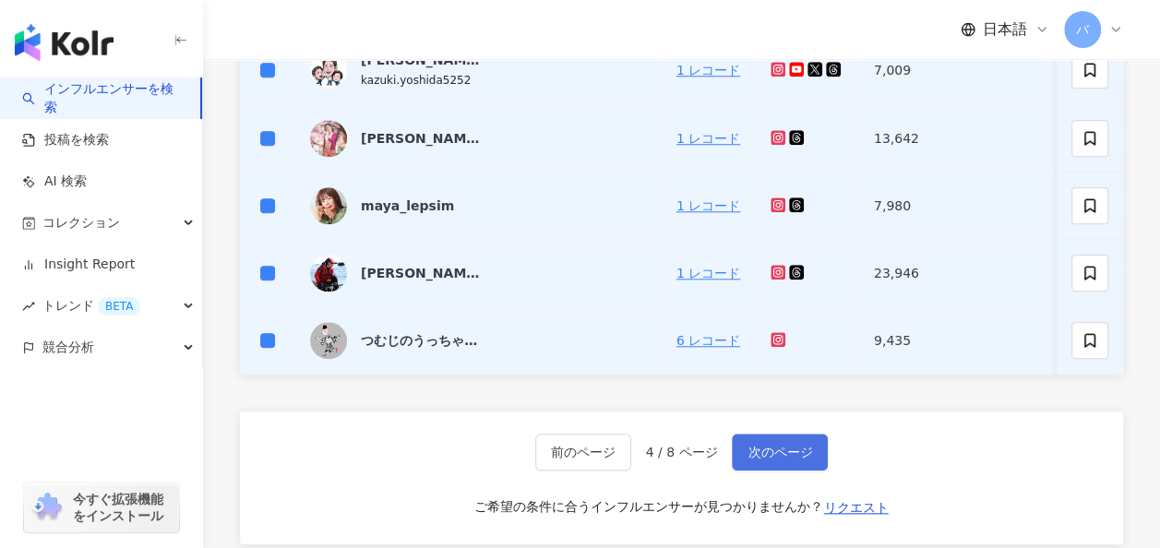
click at [793, 454] on span "次のページ" at bounding box center [779, 452] width 65 height 15
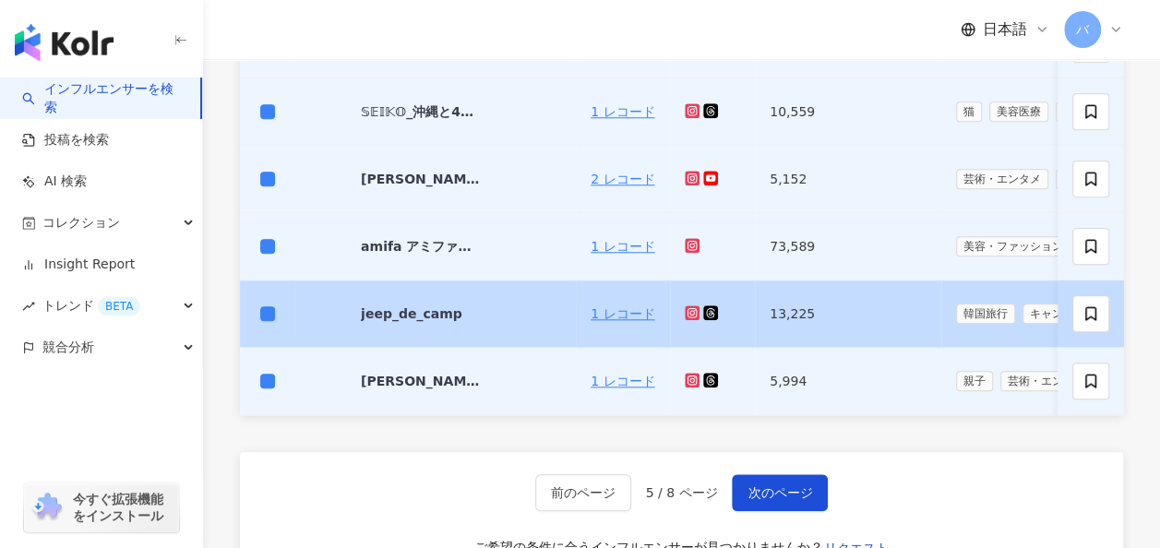
scroll to position [830, 0]
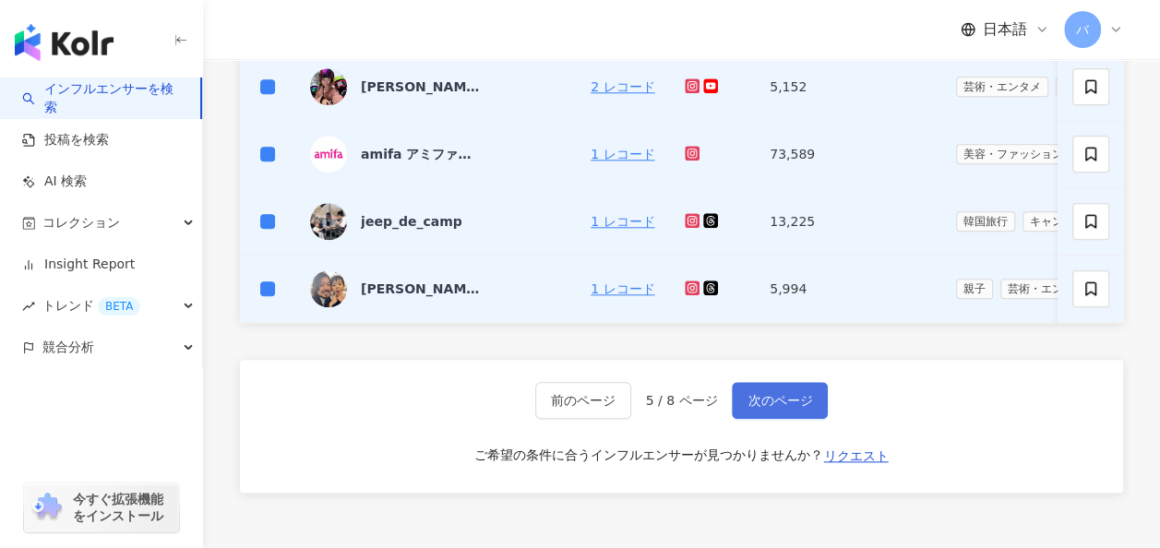
click at [779, 408] on span "次のページ" at bounding box center [779, 400] width 65 height 15
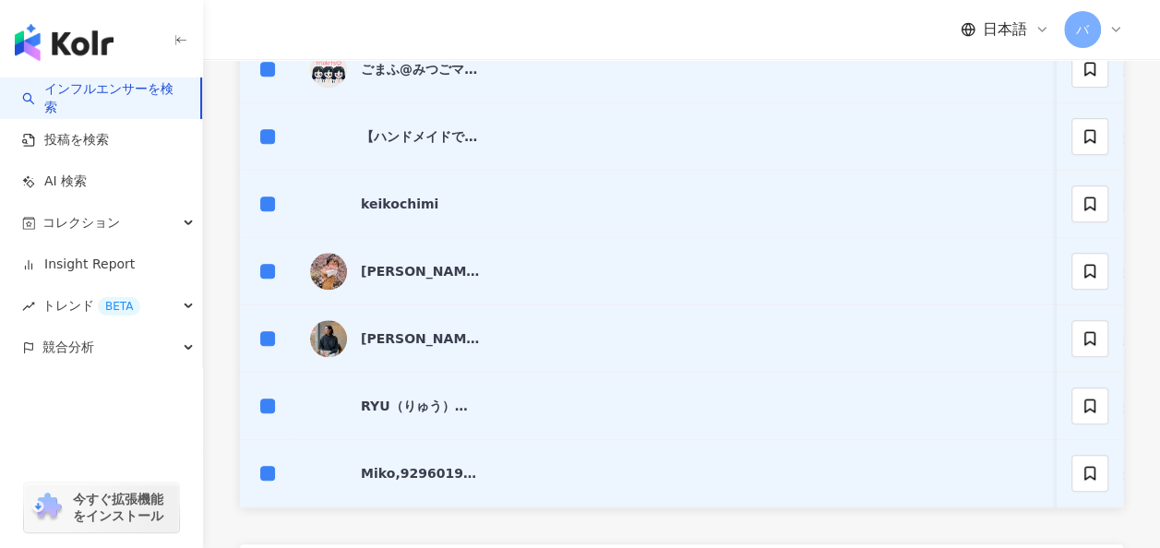
scroll to position [990, 0]
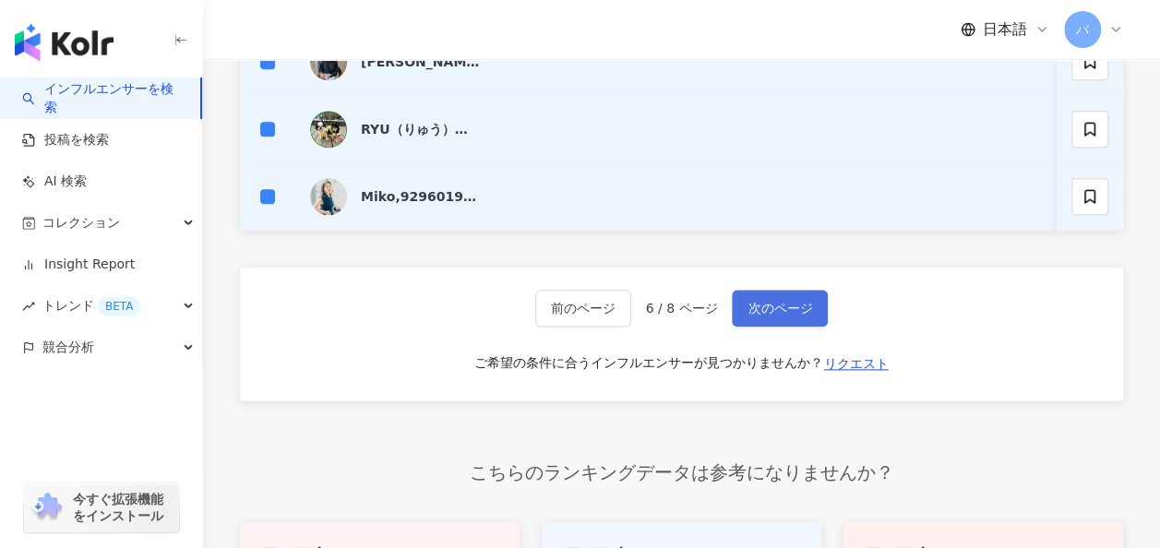
click at [782, 316] on span "次のページ" at bounding box center [779, 308] width 65 height 15
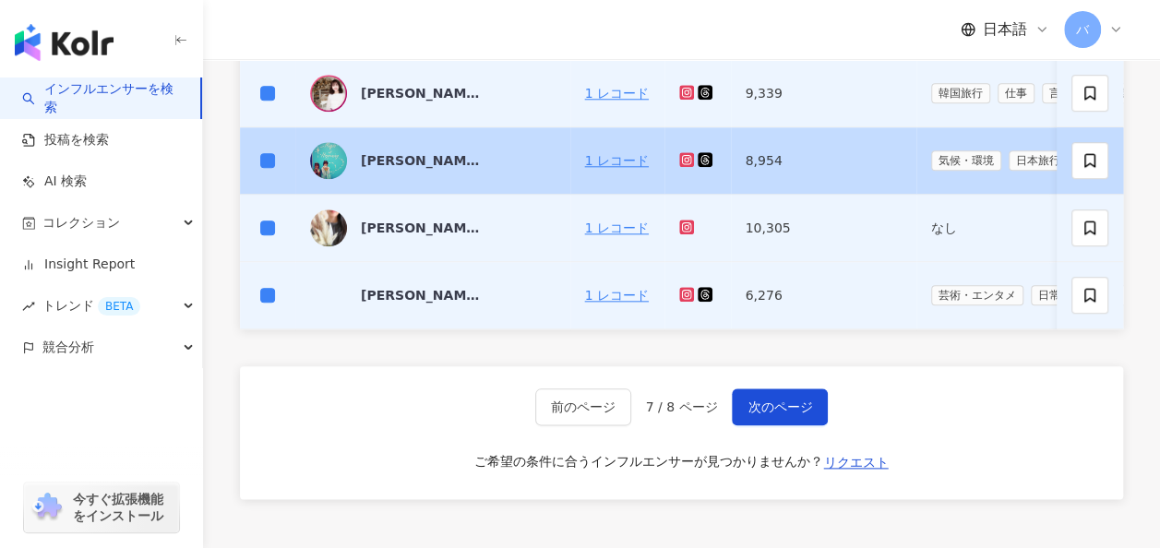
scroll to position [898, 0]
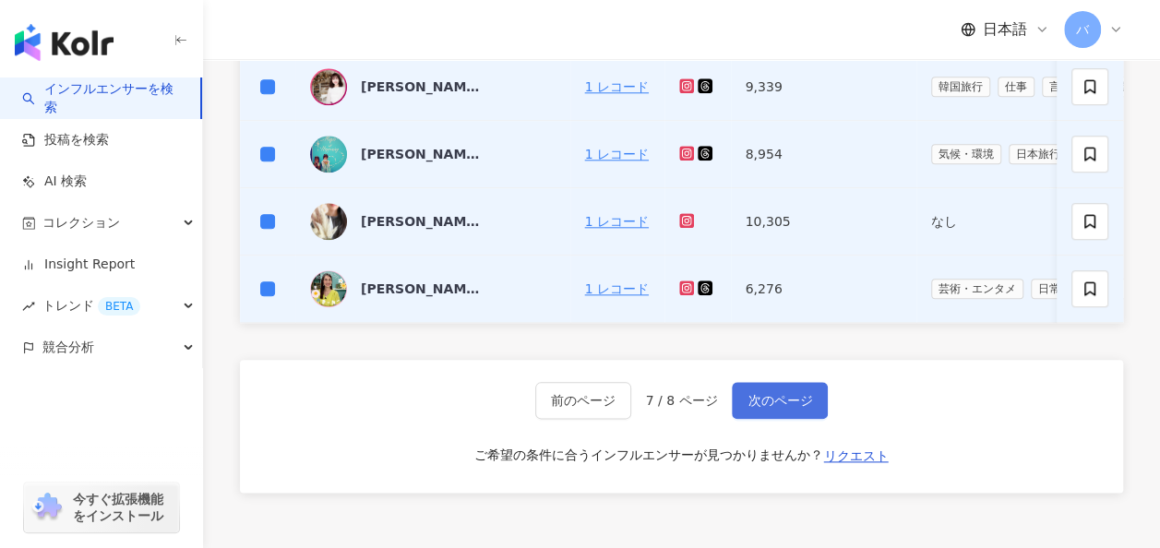
click at [781, 404] on span "次のページ" at bounding box center [779, 400] width 65 height 15
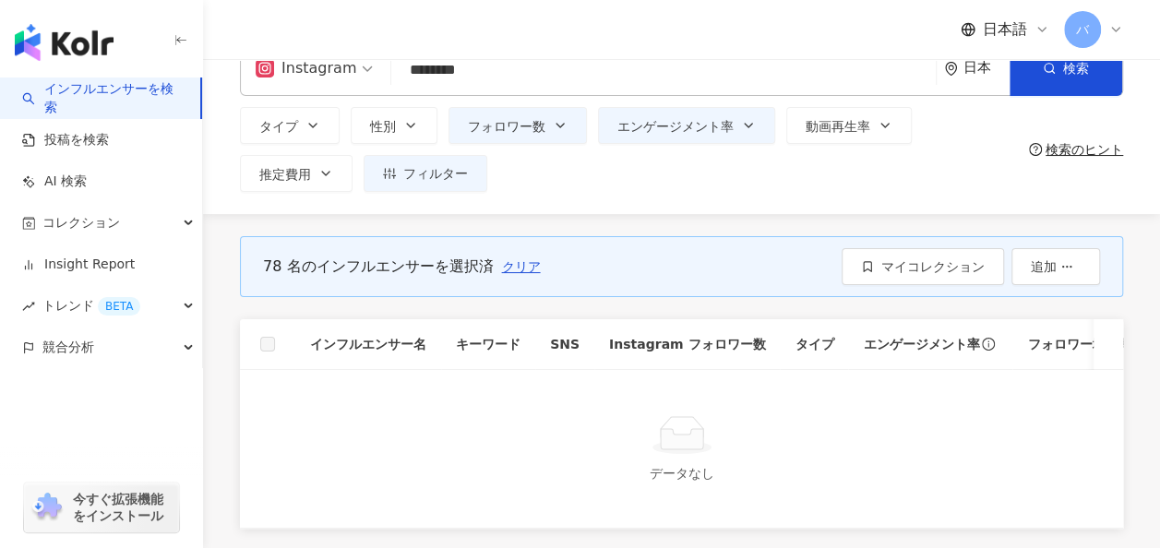
scroll to position [0, 0]
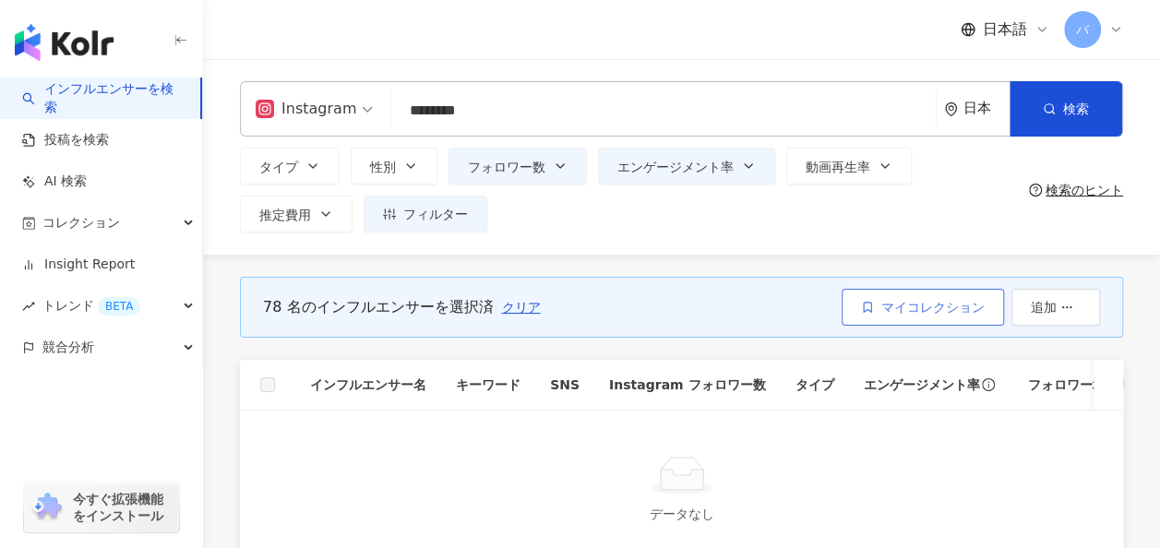
click at [934, 306] on span "マイコレクション" at bounding box center [932, 307] width 103 height 15
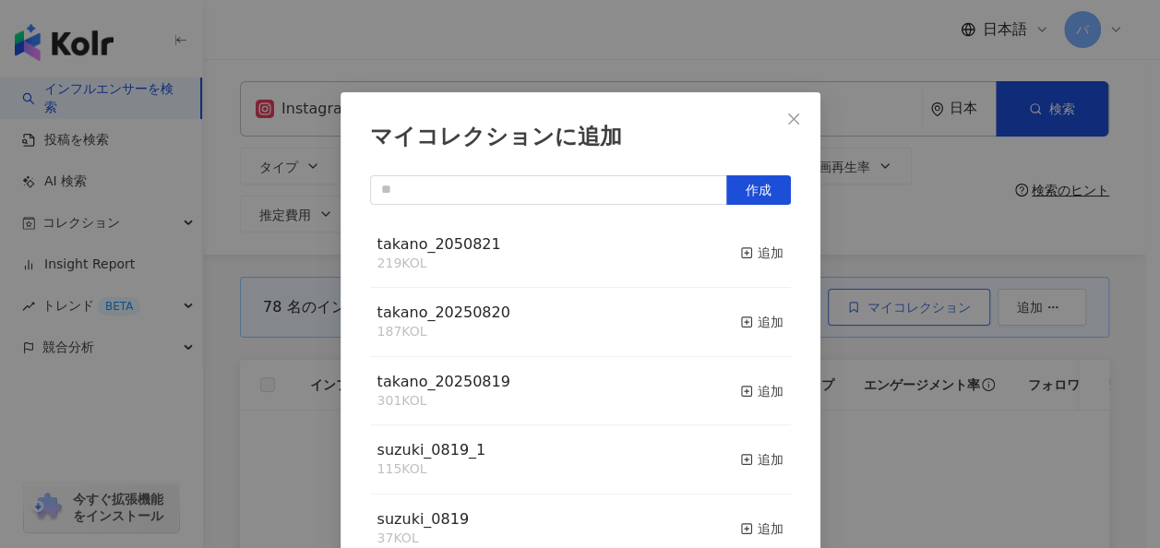
scroll to position [25, 0]
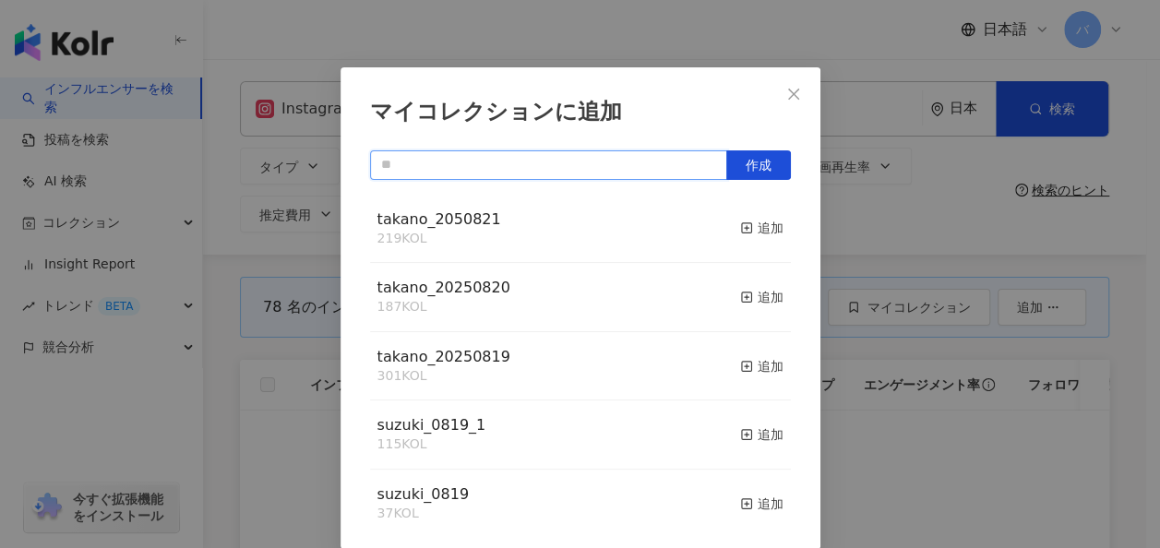
click at [673, 177] on input "text" at bounding box center [548, 165] width 357 height 30
type input "*"
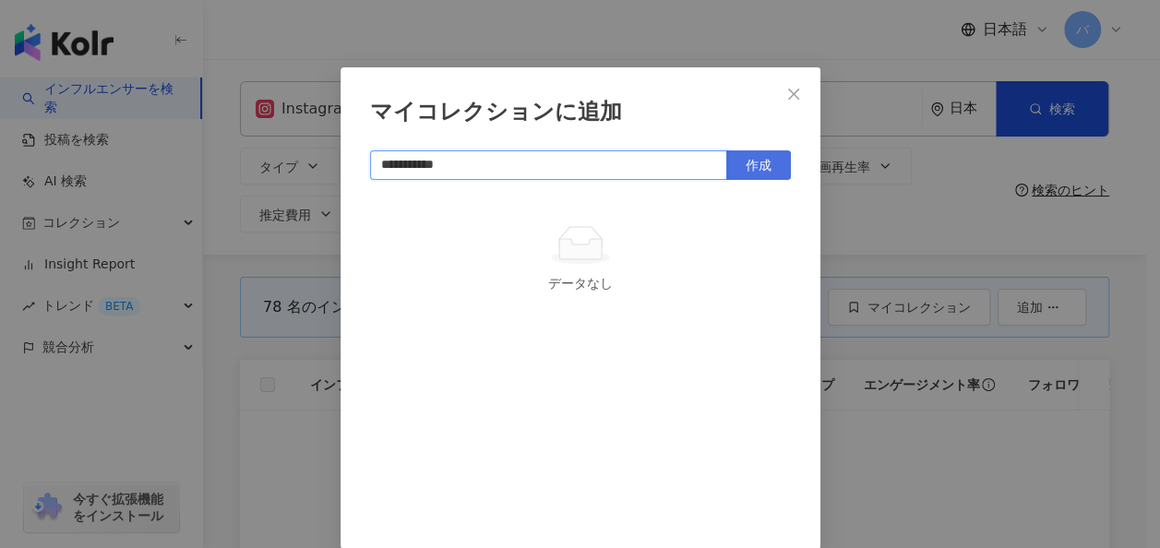
click at [766, 164] on button "作成" at bounding box center [758, 165] width 65 height 30
type input "**********"
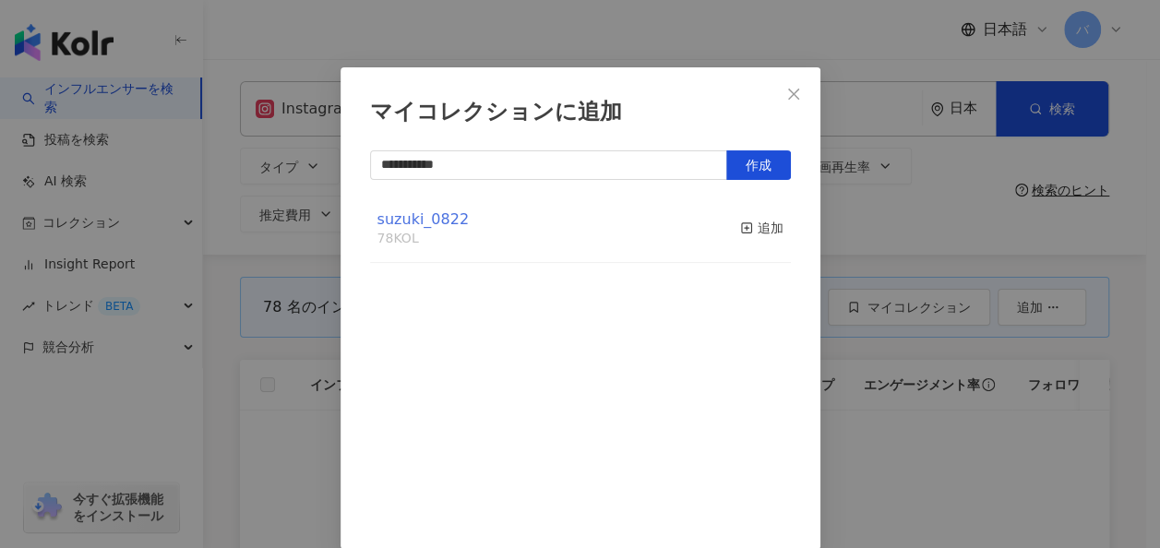
click at [441, 219] on span "suzuki_0822" at bounding box center [422, 219] width 91 height 18
click at [788, 89] on icon "close" at bounding box center [793, 93] width 11 height 11
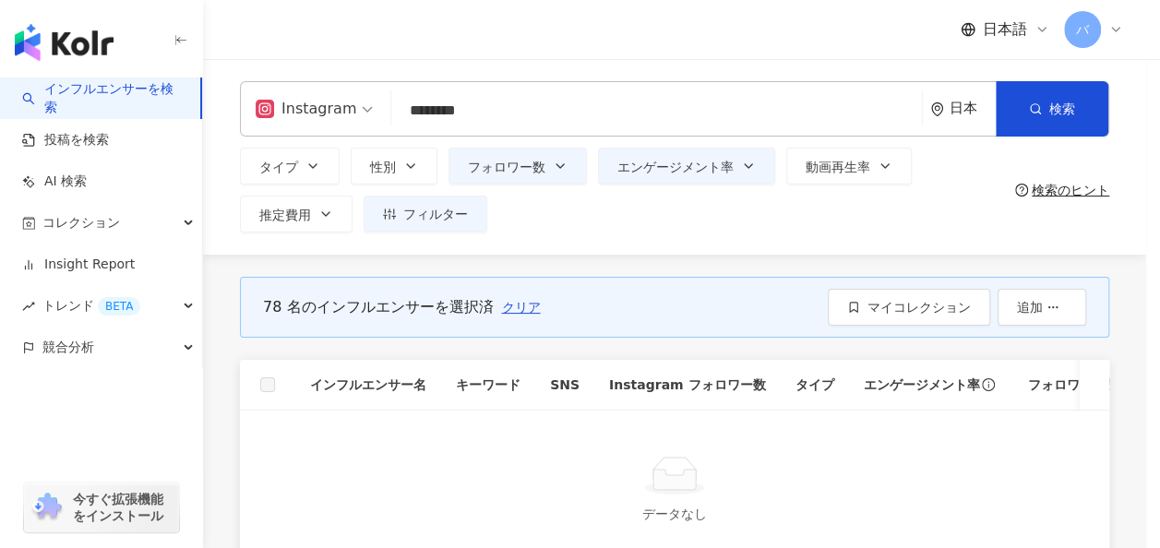
scroll to position [0, 0]
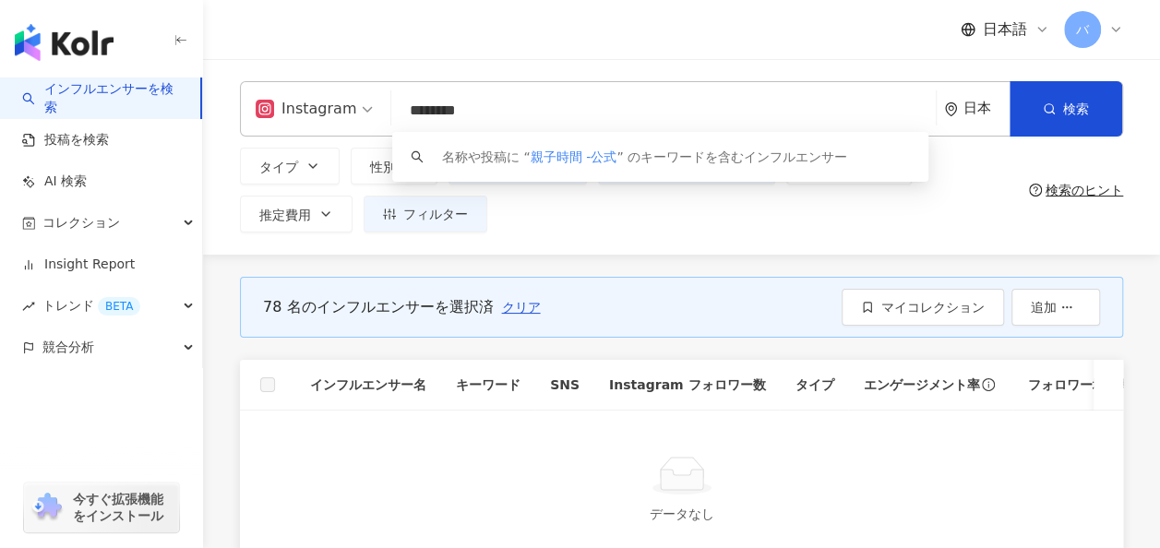
drag, startPoint x: 486, startPoint y: 116, endPoint x: 395, endPoint y: 115, distance: 91.3
click at [399, 115] on input "********" at bounding box center [664, 110] width 530 height 35
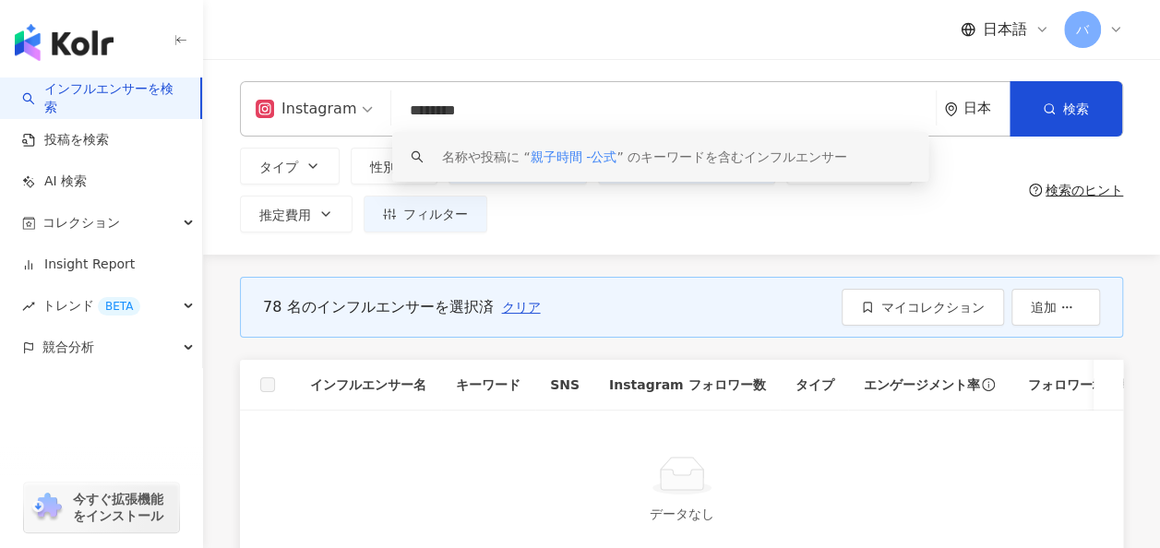
click at [508, 116] on input "********" at bounding box center [664, 110] width 530 height 35
drag, startPoint x: 519, startPoint y: 113, endPoint x: 351, endPoint y: 109, distance: 168.9
click at [351, 109] on div "Instagram ******** 日本 検索 keyword 名称や投稿に “ 親子時間 -公式 ” のキーワードを含むインフルエンサー" at bounding box center [681, 108] width 883 height 55
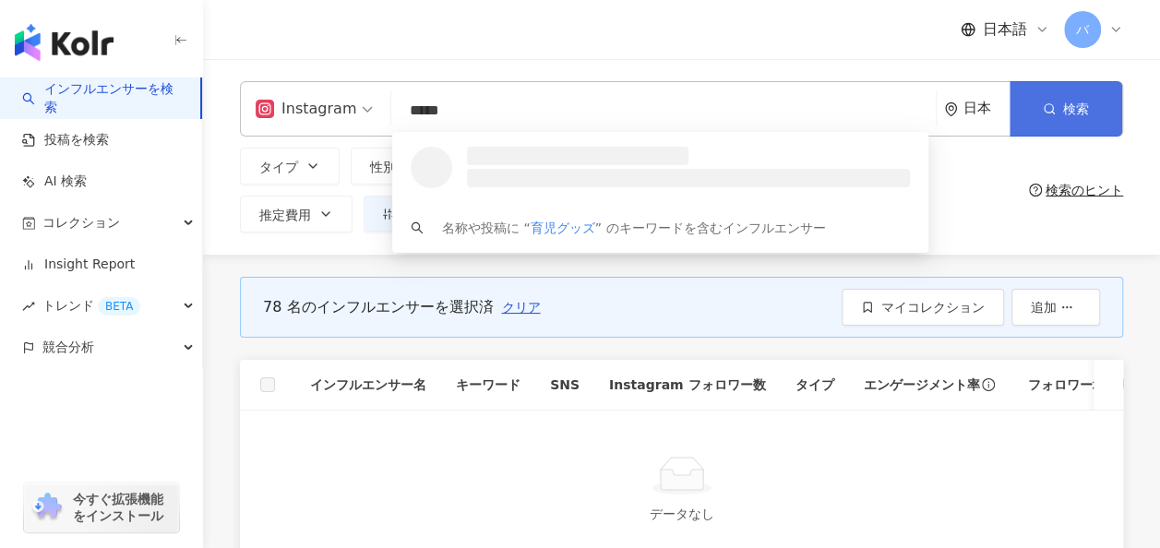
click at [1029, 122] on button "検索" at bounding box center [1065, 108] width 113 height 55
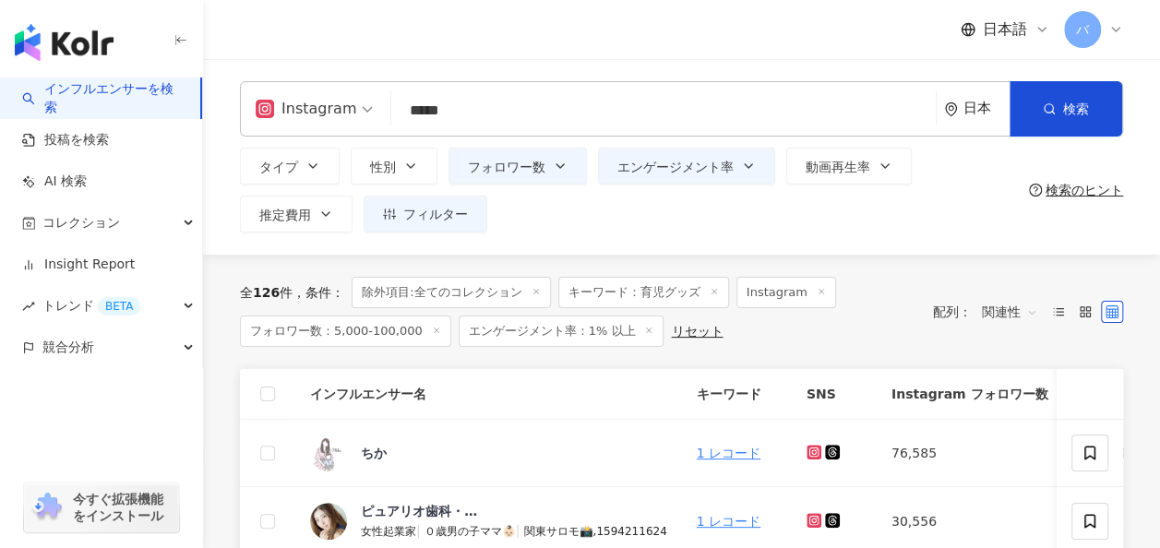
click at [511, 121] on input "*****" at bounding box center [664, 110] width 530 height 35
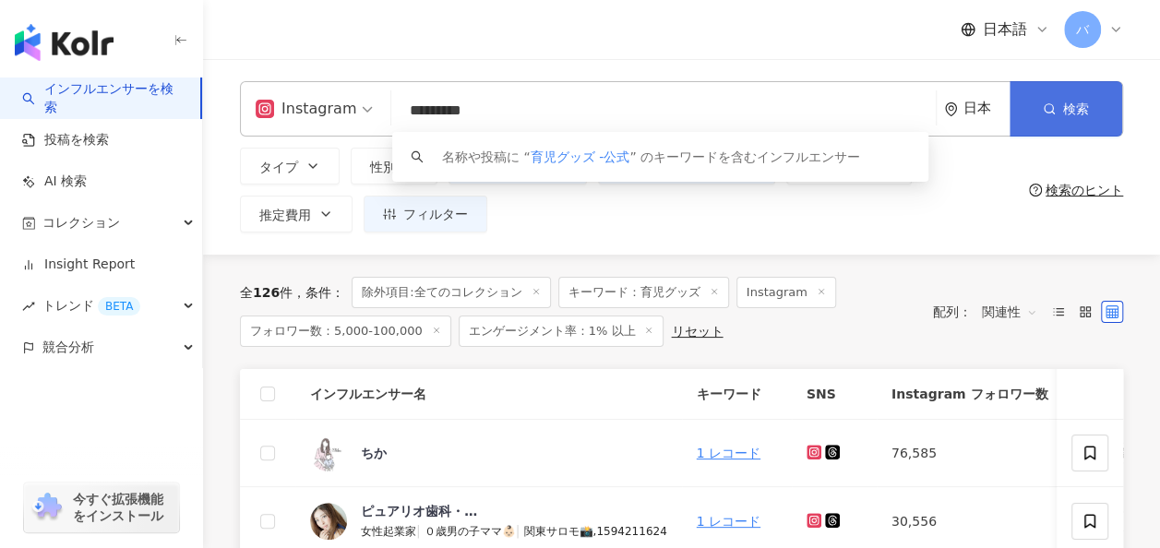
type input "*********"
click at [1050, 106] on icon "button" at bounding box center [1049, 108] width 13 height 13
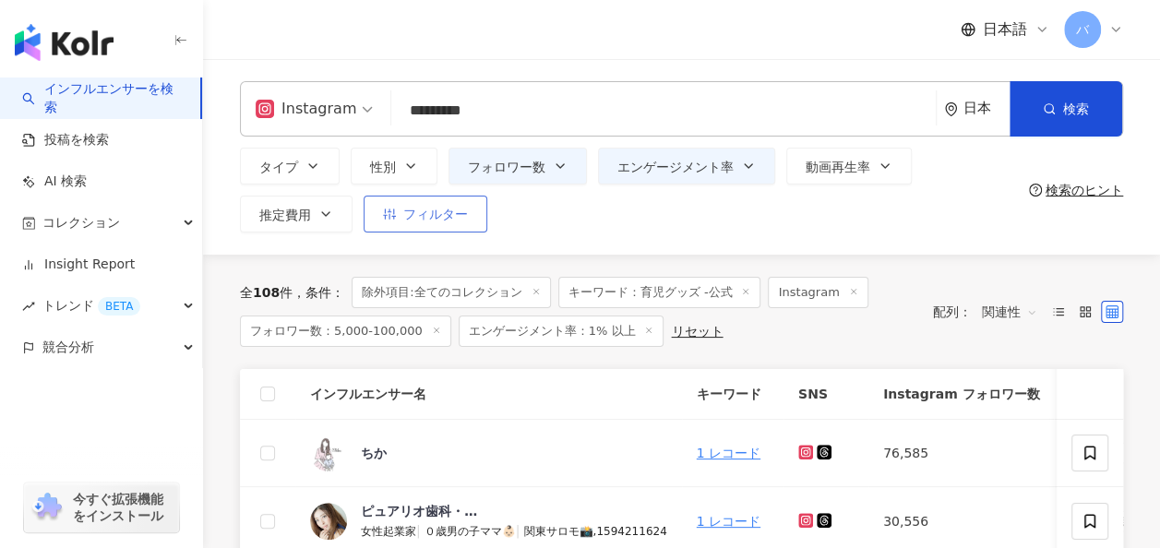
click at [460, 207] on span "フィルター" at bounding box center [435, 214] width 65 height 15
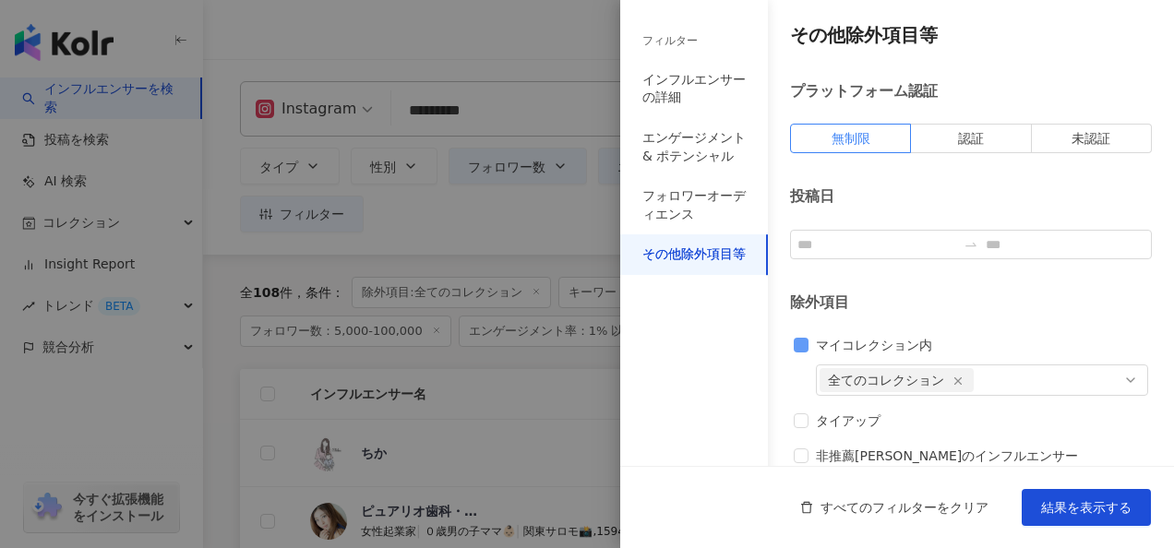
click at [834, 348] on span "マイコレクション内" at bounding box center [873, 345] width 131 height 20
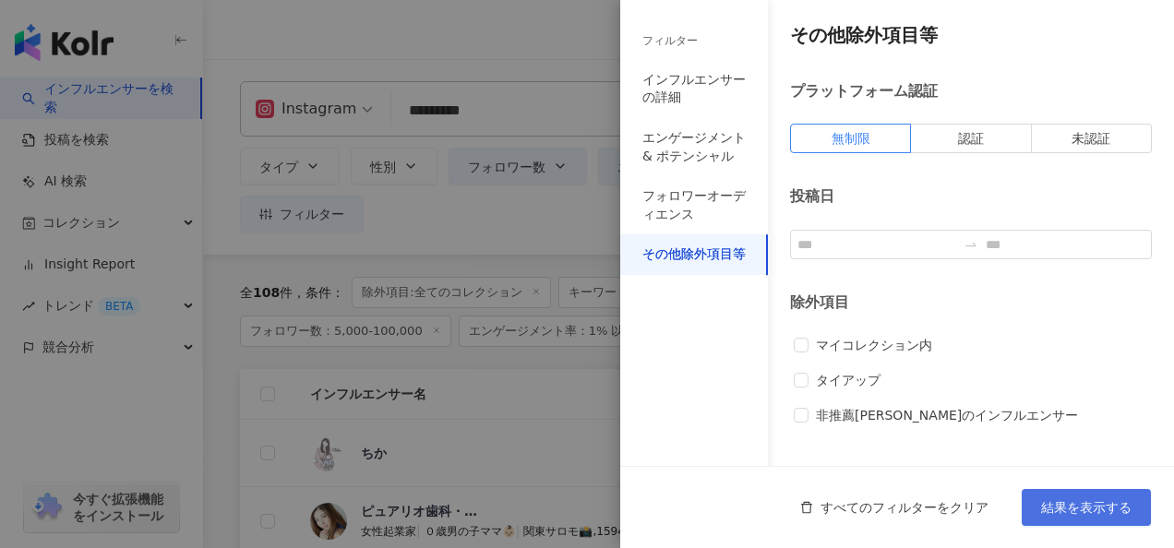
click at [1065, 511] on span "結果を表示する" at bounding box center [1086, 507] width 90 height 15
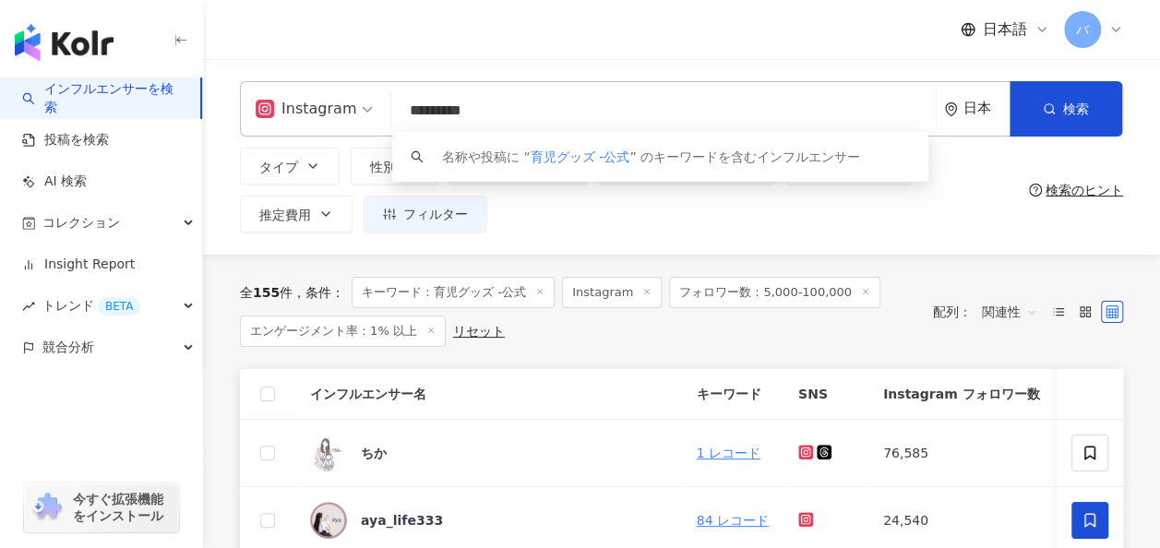
drag, startPoint x: 509, startPoint y: 113, endPoint x: 377, endPoint y: 107, distance: 132.0
click at [377, 107] on div "Instagram ********* 日本 検索 keyword 名称や投稿に “ 育児グッズ -公式 ” のキーワードを含むインフルエンサー" at bounding box center [681, 108] width 883 height 55
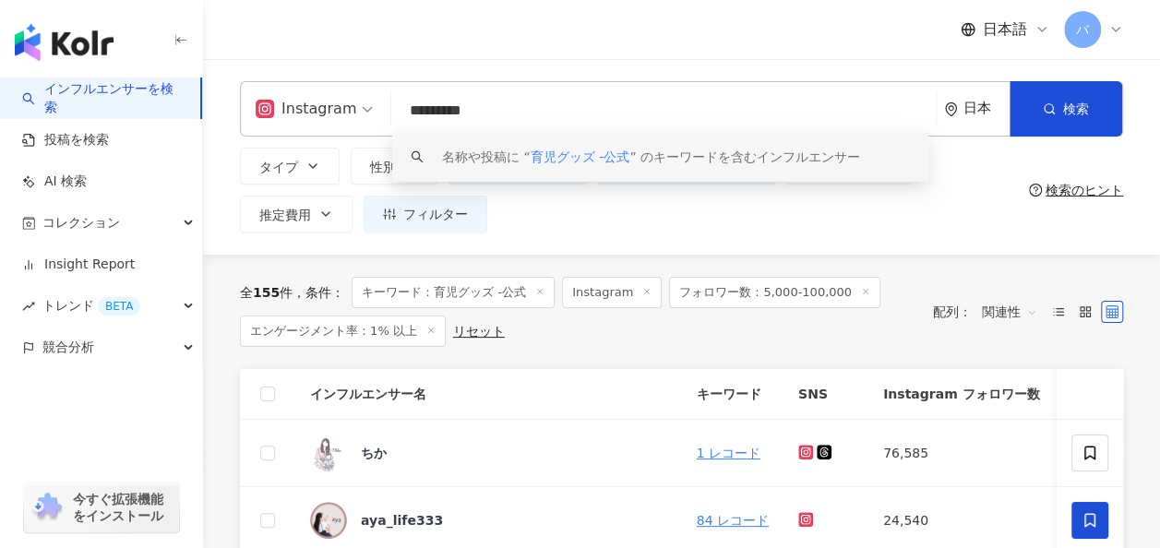
click at [590, 203] on div "タイプ 性別 フォロワー数 エンゲージメント率 動画再生率 推定費用 フィルター フィルター インフルエンサーの詳細 エンゲージメント & ポテンシャル フォ…" at bounding box center [630, 190] width 781 height 85
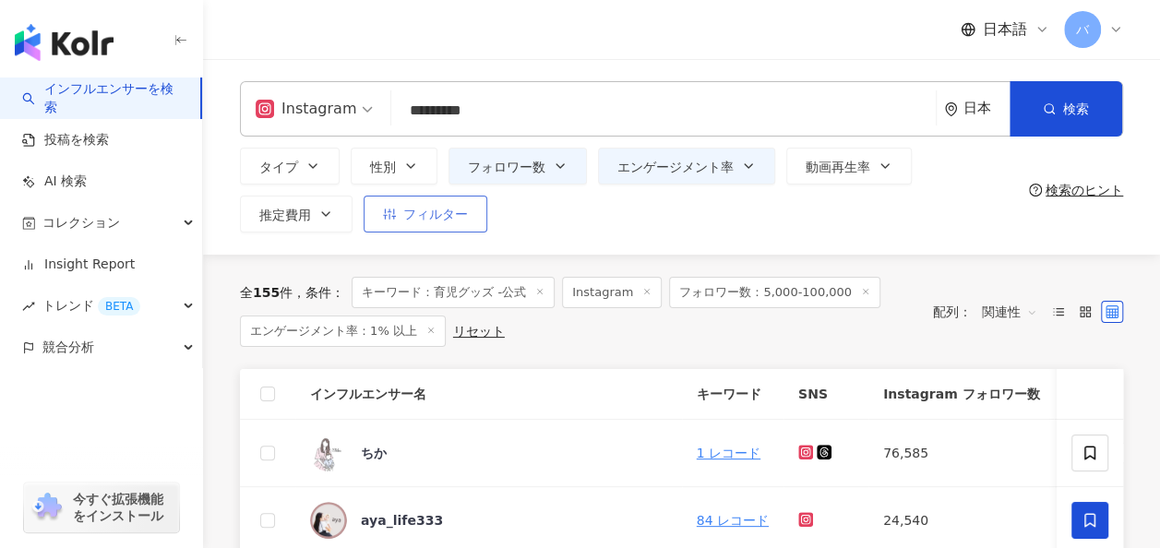
click at [434, 212] on span "フィルター" at bounding box center [435, 214] width 65 height 15
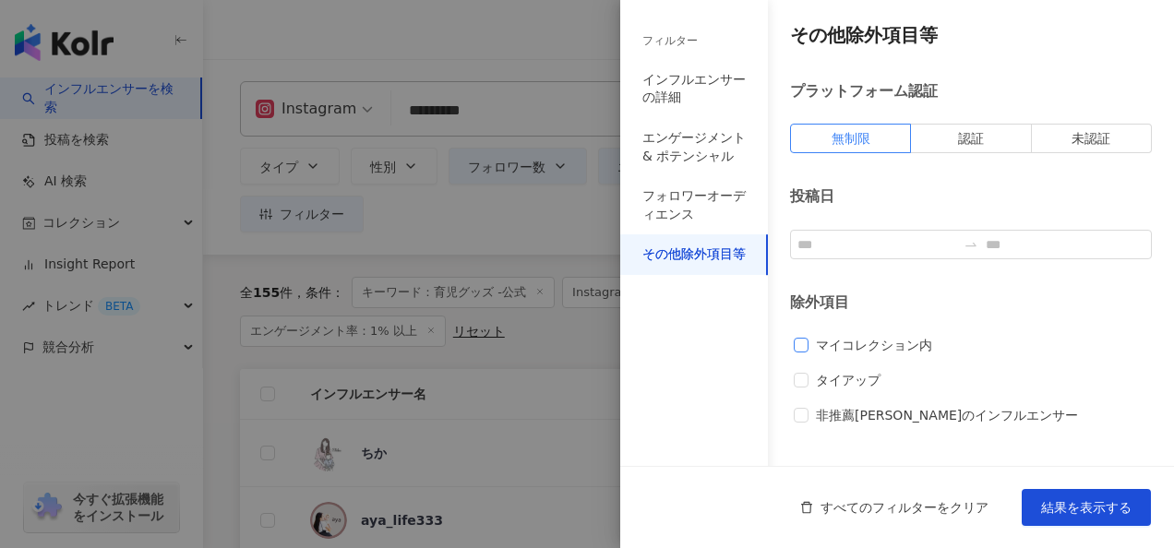
click at [878, 347] on span "マイコレクション内" at bounding box center [873, 345] width 131 height 20
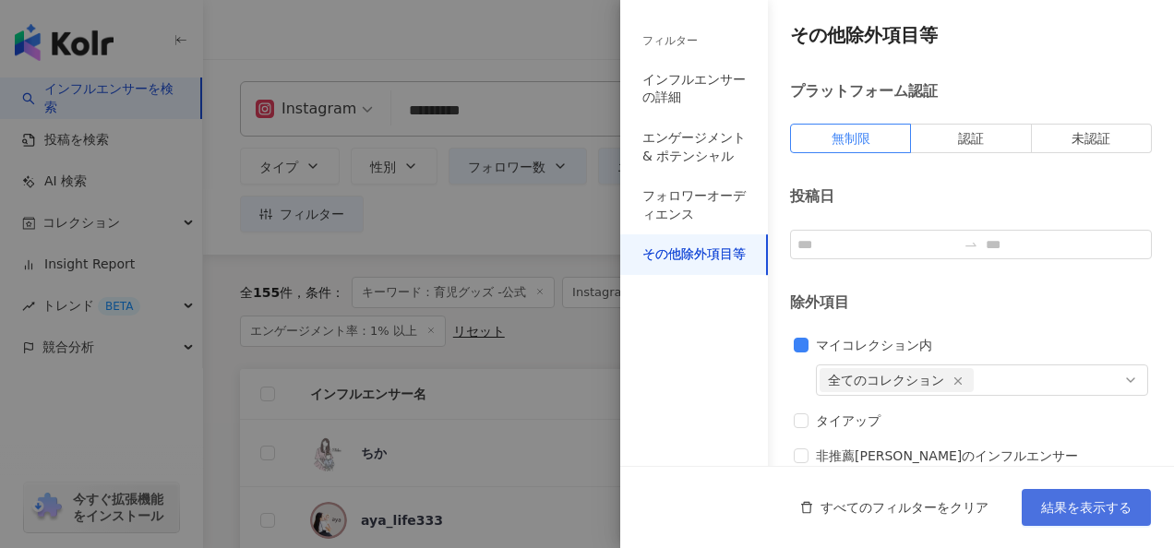
click at [1055, 506] on span "結果を表示する" at bounding box center [1086, 507] width 90 height 15
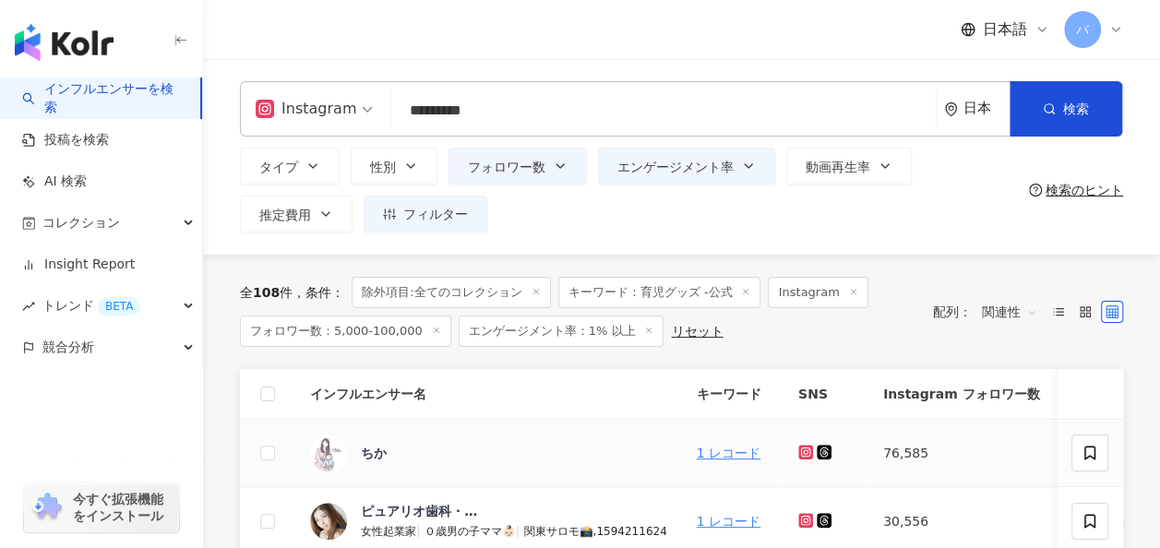
scroll to position [185, 0]
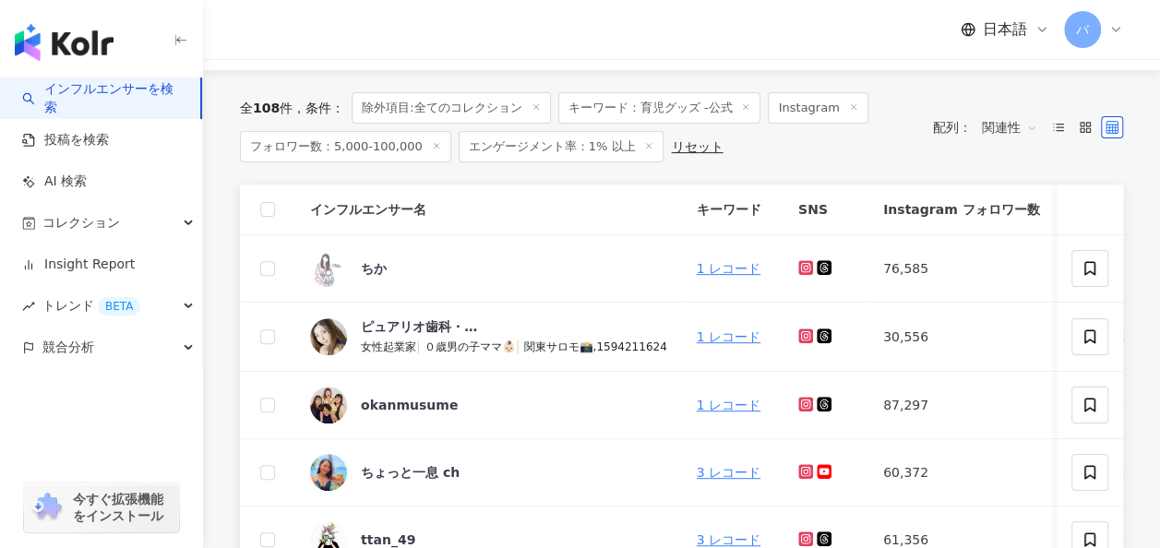
click at [259, 205] on th at bounding box center [267, 210] width 55 height 51
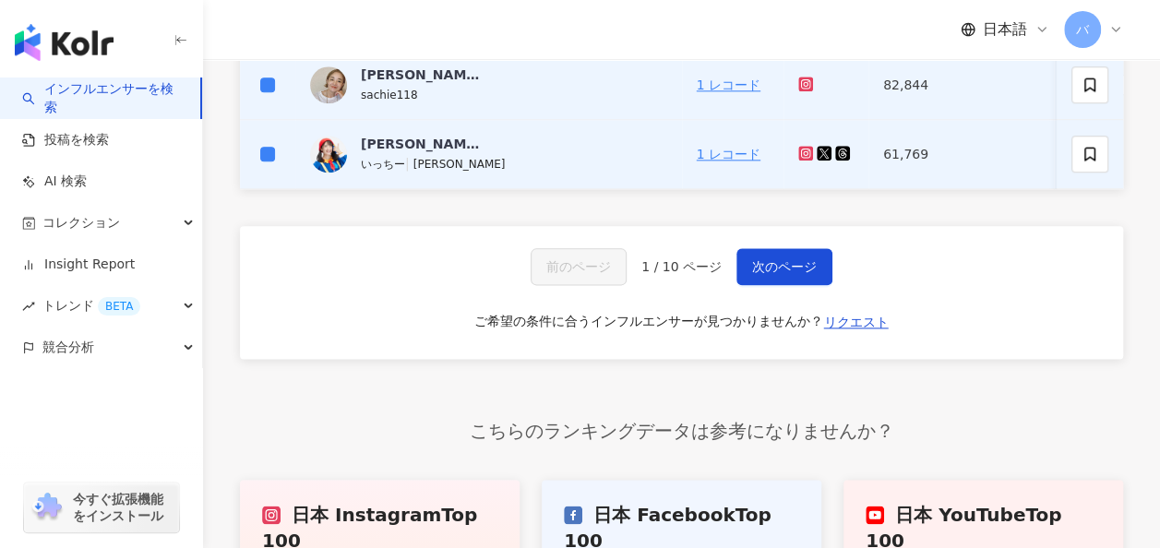
scroll to position [1015, 0]
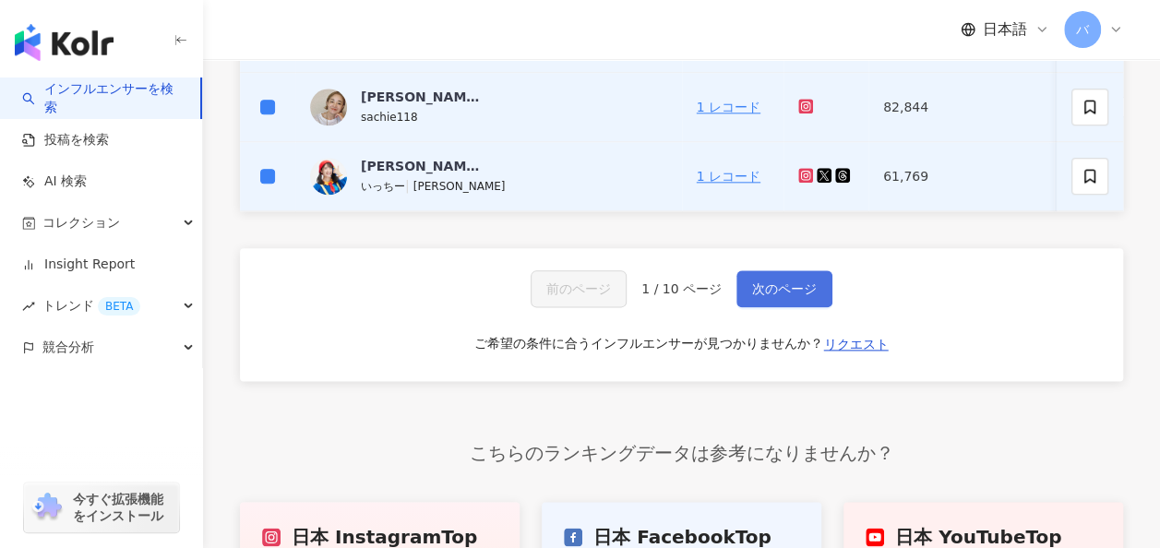
click at [802, 307] on button "次のページ" at bounding box center [784, 288] width 96 height 37
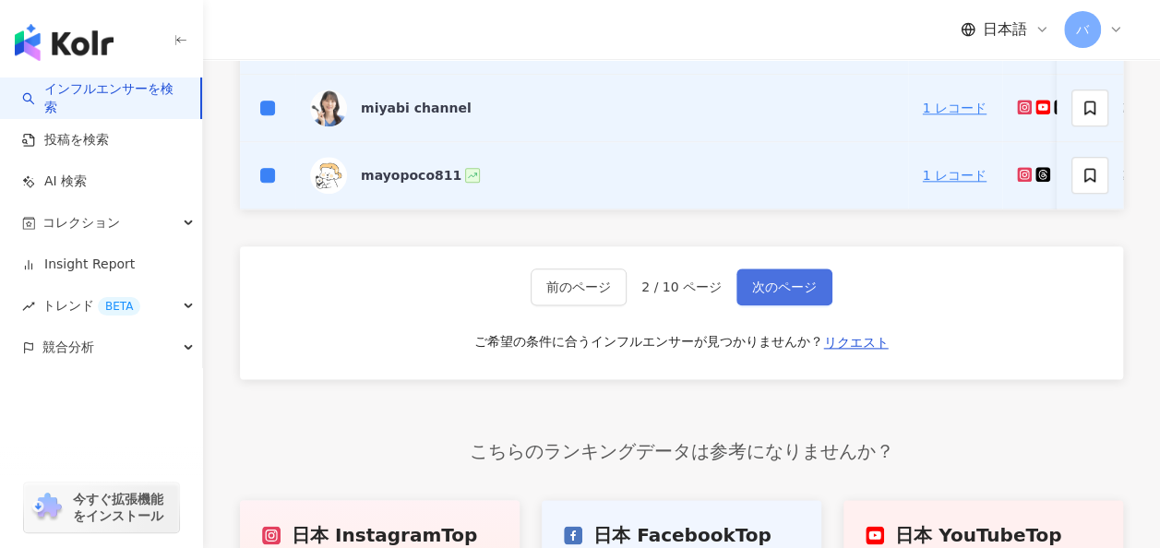
click at [765, 294] on span "次のページ" at bounding box center [784, 287] width 65 height 15
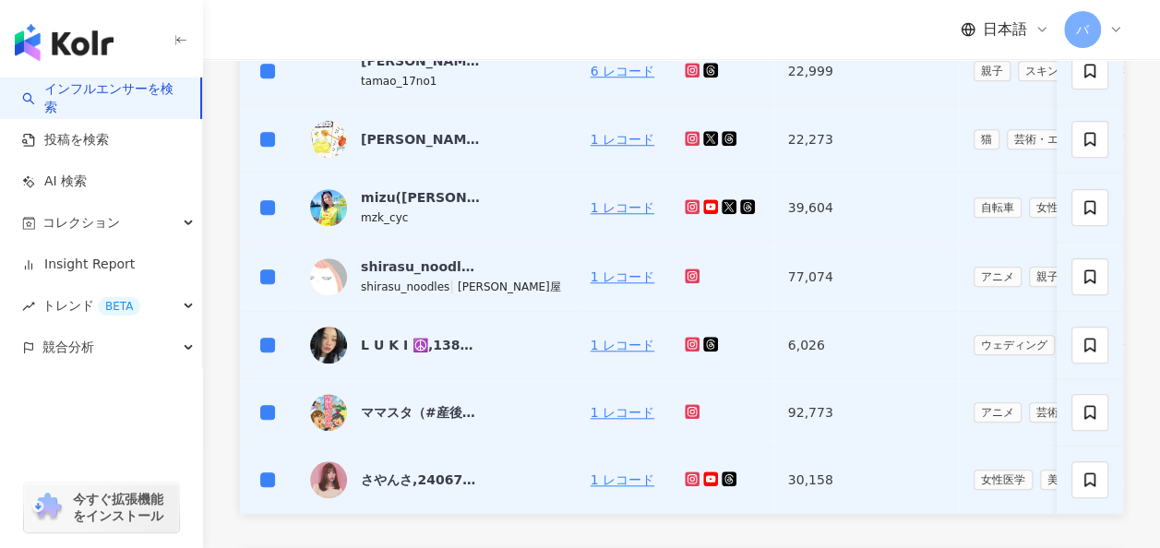
scroll to position [898, 0]
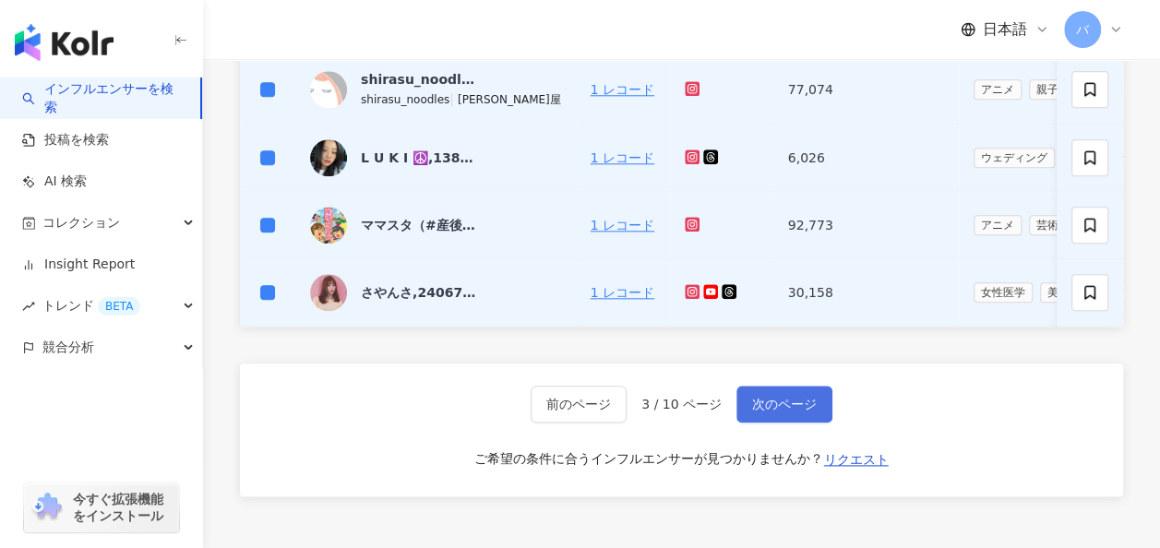
click at [812, 411] on span "次のページ" at bounding box center [784, 404] width 65 height 15
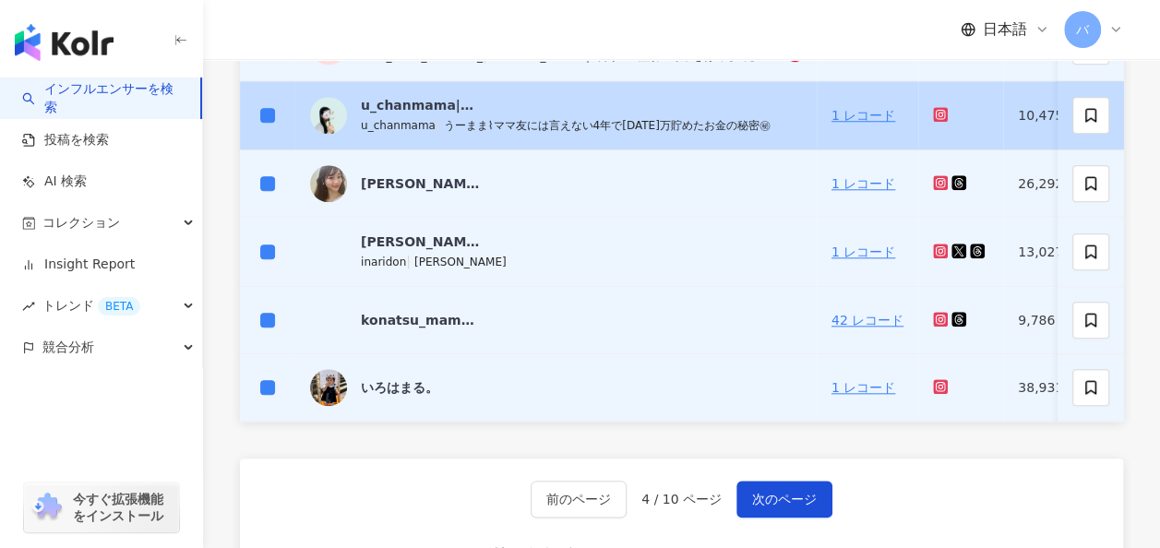
scroll to position [990, 0]
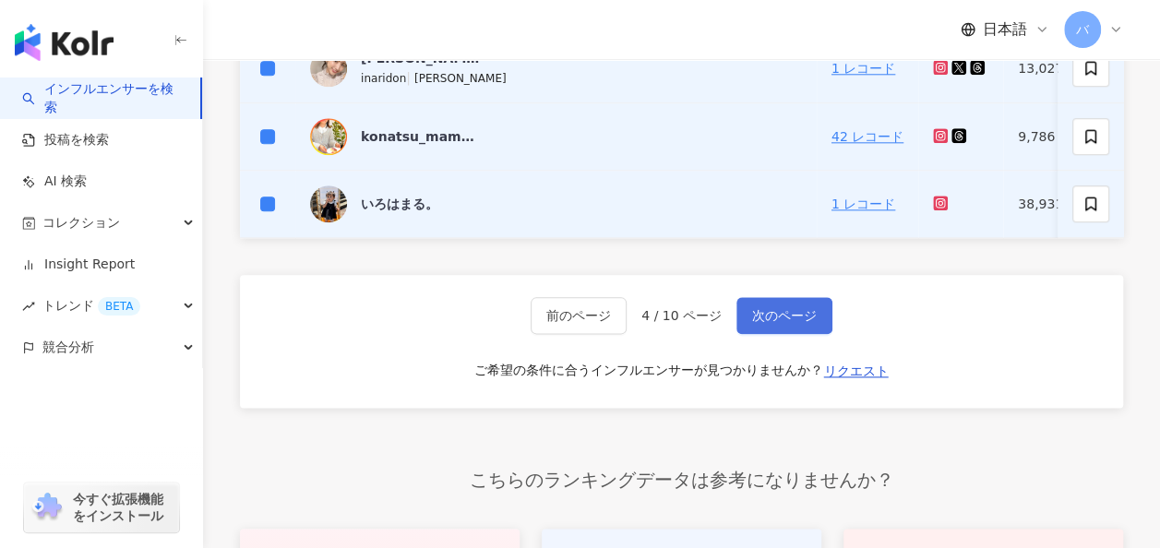
click at [780, 314] on button "次のページ" at bounding box center [784, 315] width 96 height 37
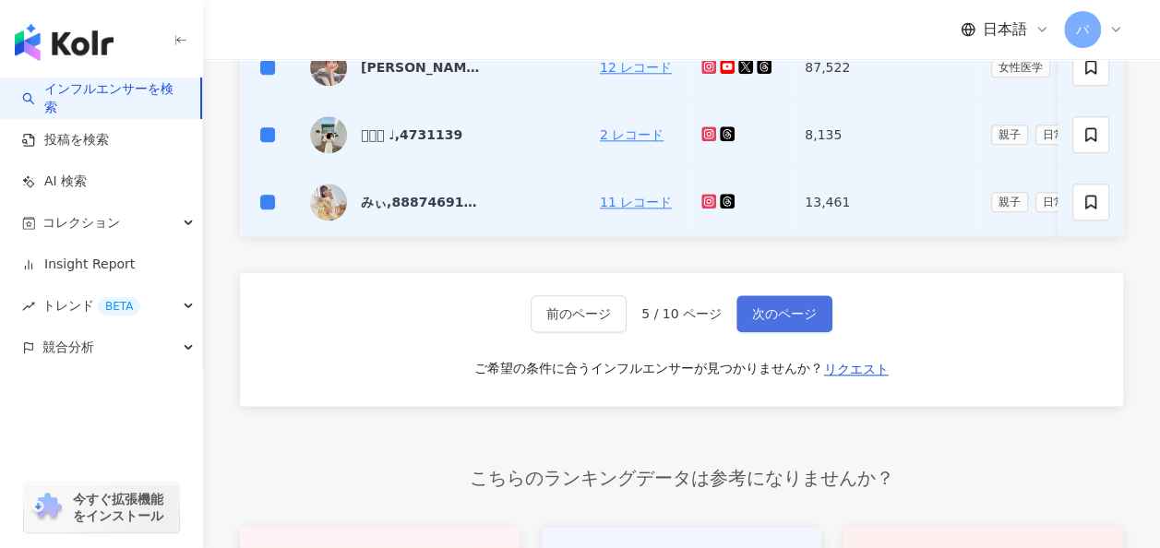
click at [775, 321] on span "次のページ" at bounding box center [784, 313] width 65 height 15
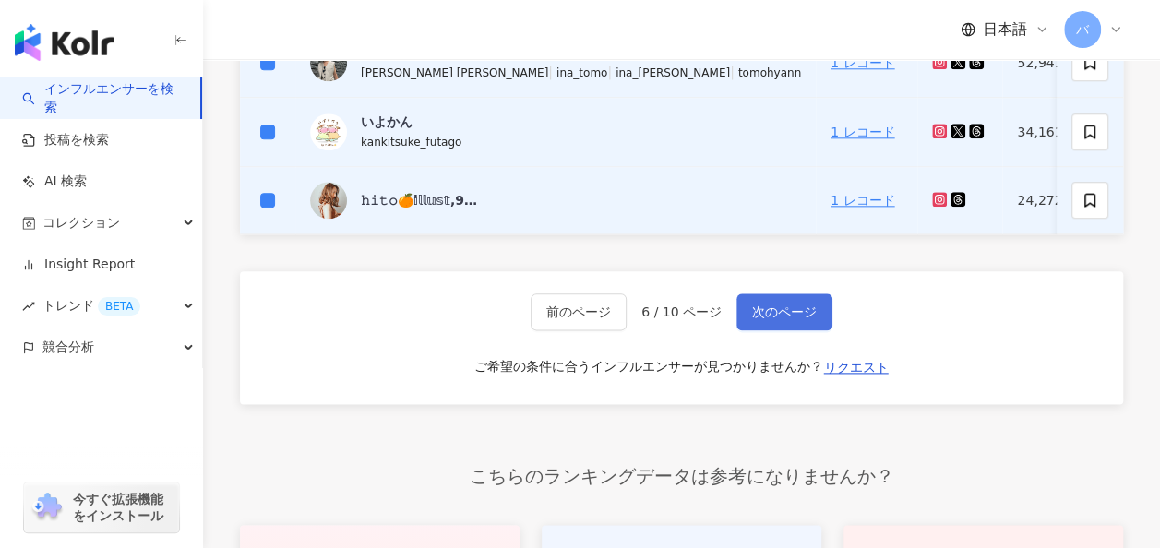
click at [738, 323] on button "次のページ" at bounding box center [784, 311] width 96 height 37
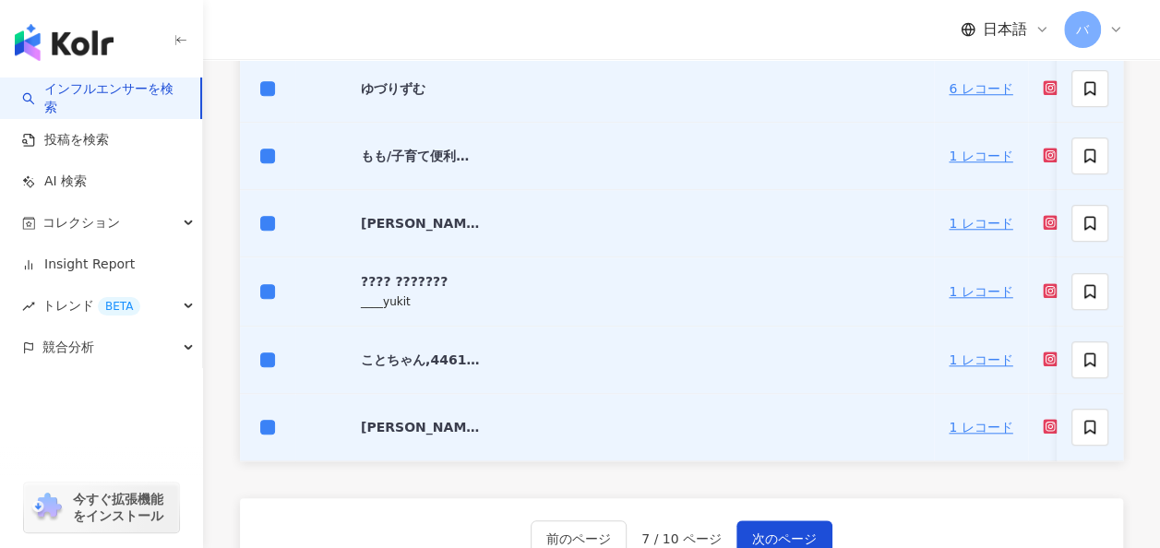
scroll to position [898, 0]
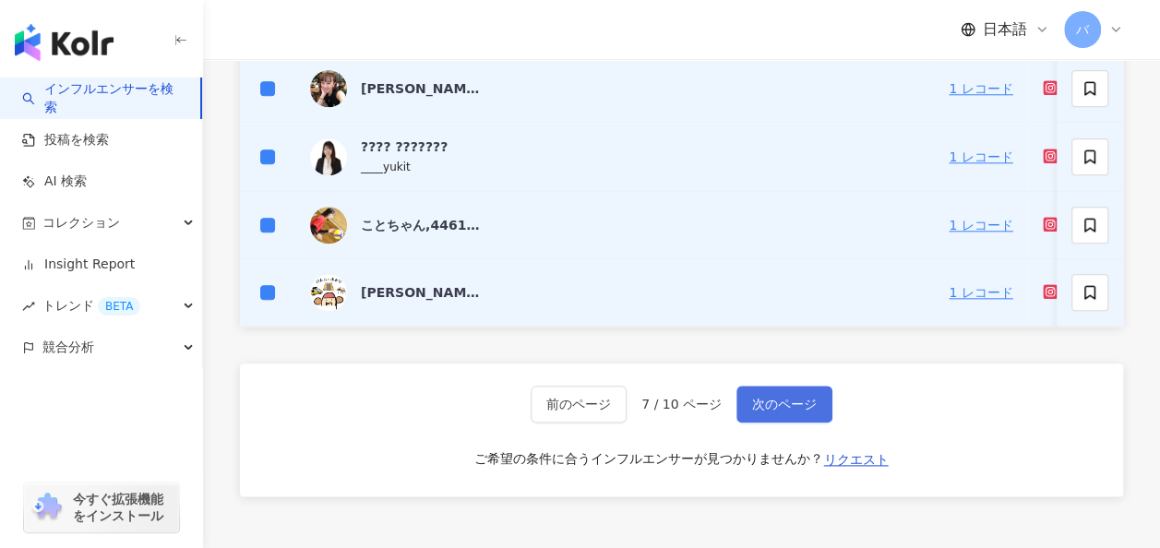
click at [801, 409] on span "次のページ" at bounding box center [784, 404] width 65 height 15
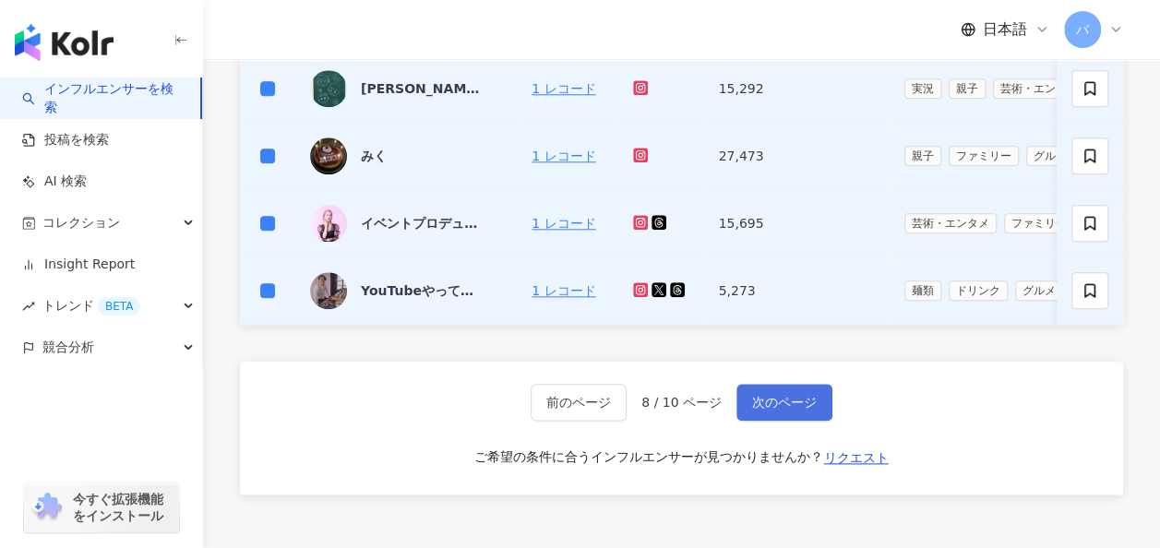
click at [760, 410] on span "次のページ" at bounding box center [784, 402] width 65 height 15
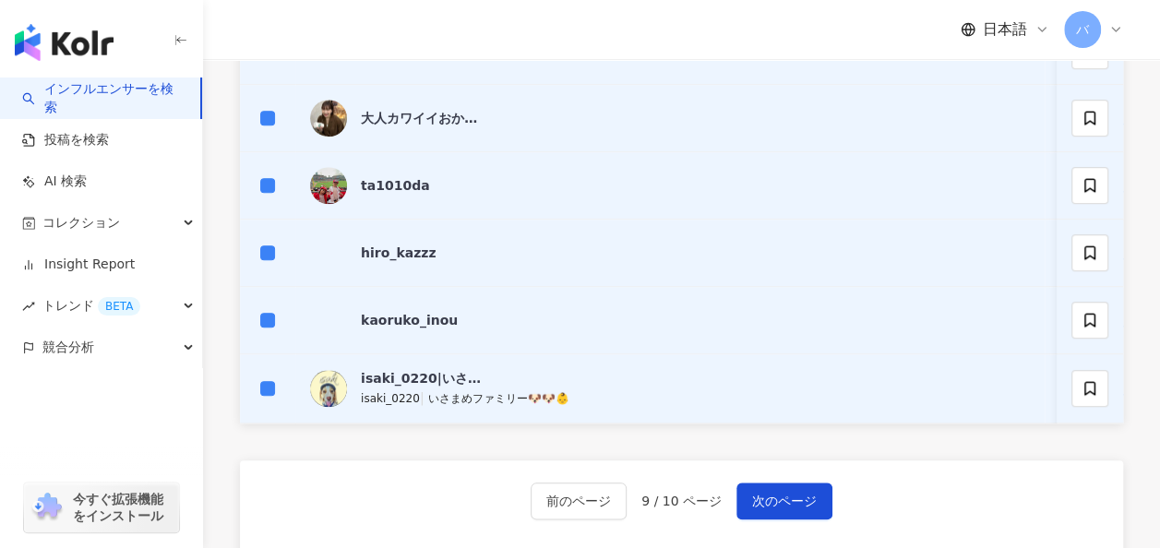
scroll to position [830, 0]
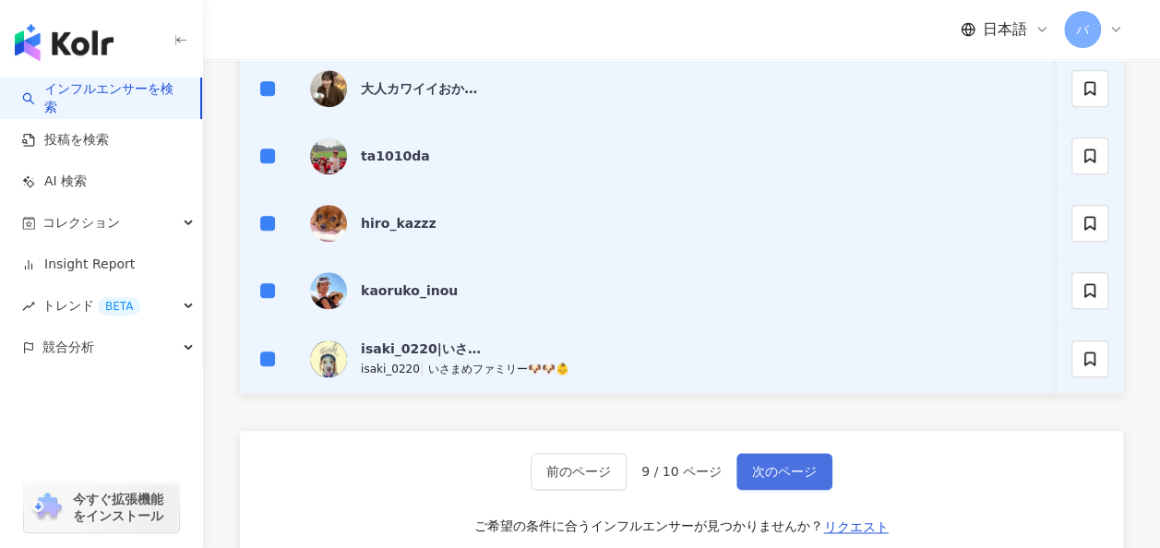
click at [781, 469] on button "次のページ" at bounding box center [784, 471] width 96 height 37
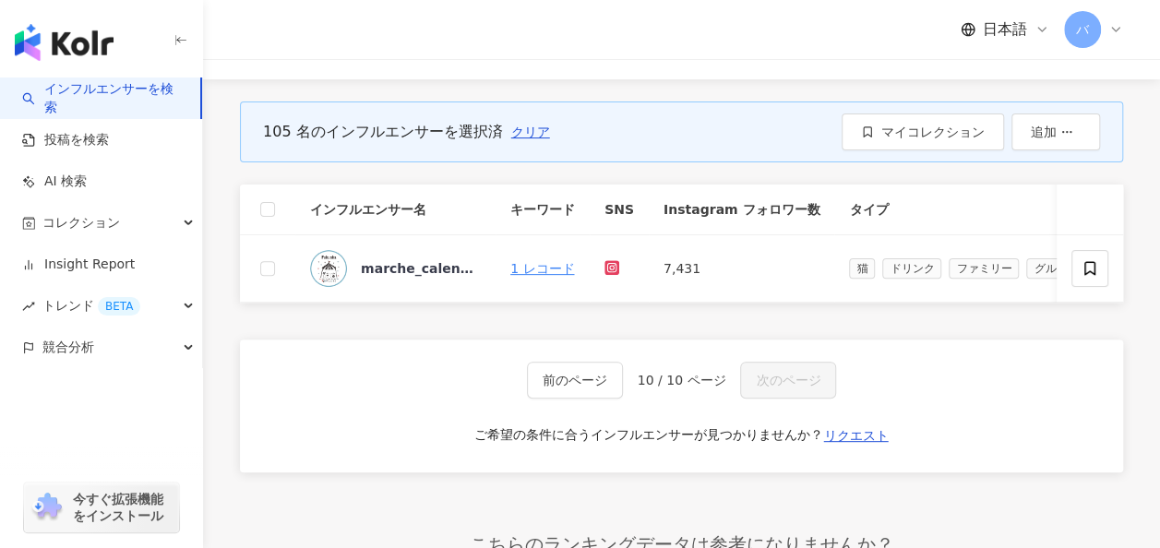
scroll to position [160, 0]
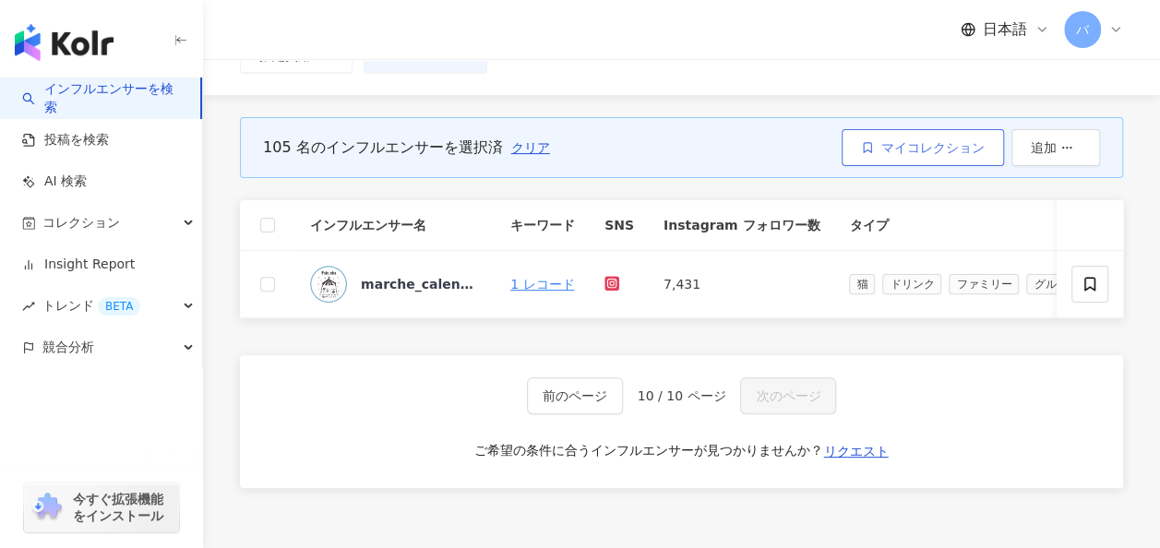
click at [971, 149] on span "マイコレクション" at bounding box center [932, 147] width 103 height 15
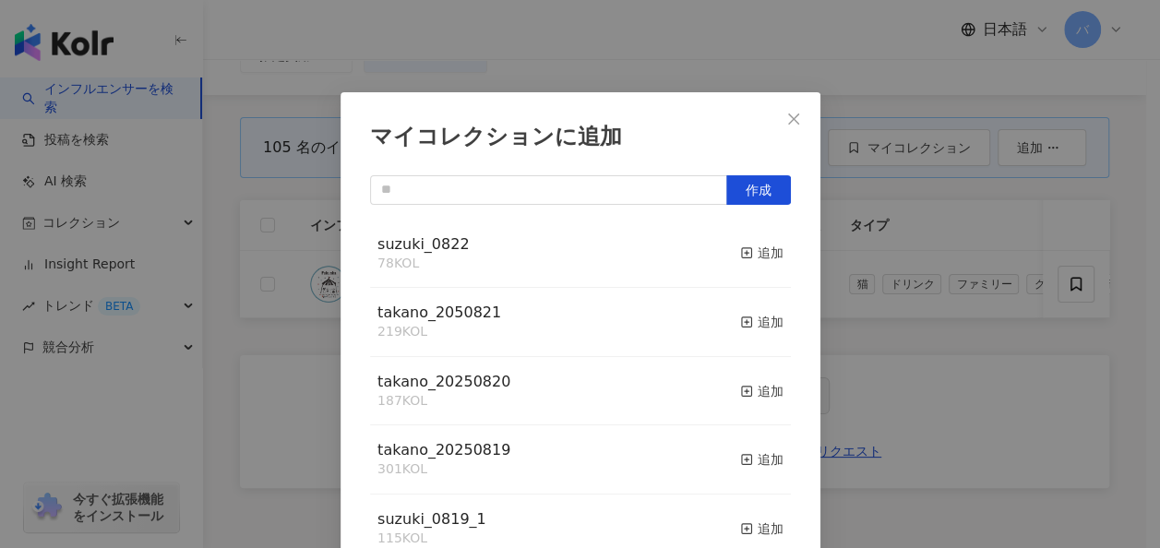
scroll to position [25, 0]
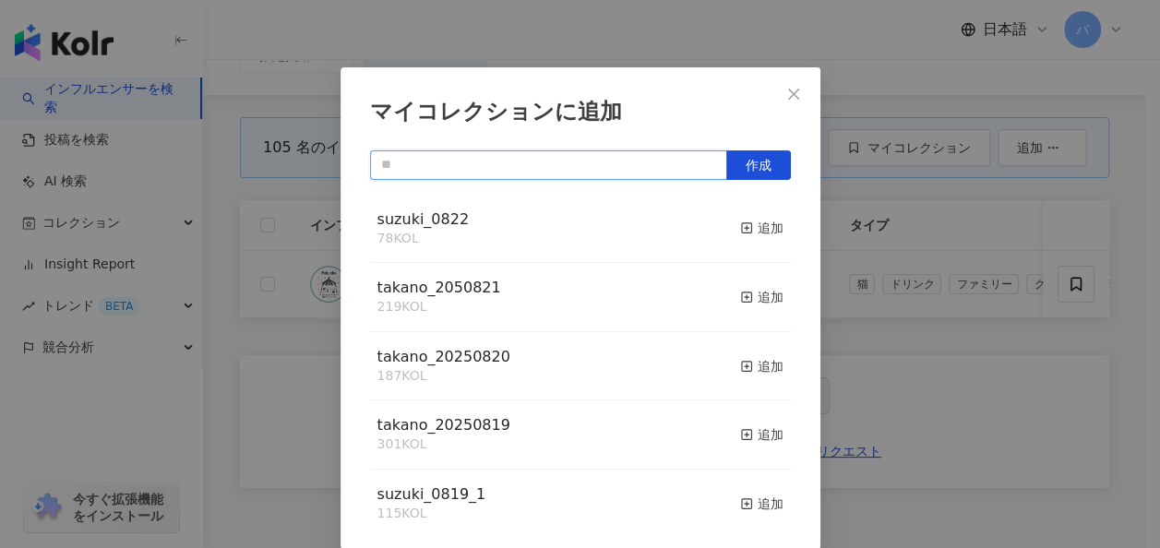
click at [672, 166] on input "text" at bounding box center [548, 165] width 357 height 30
type input "*"
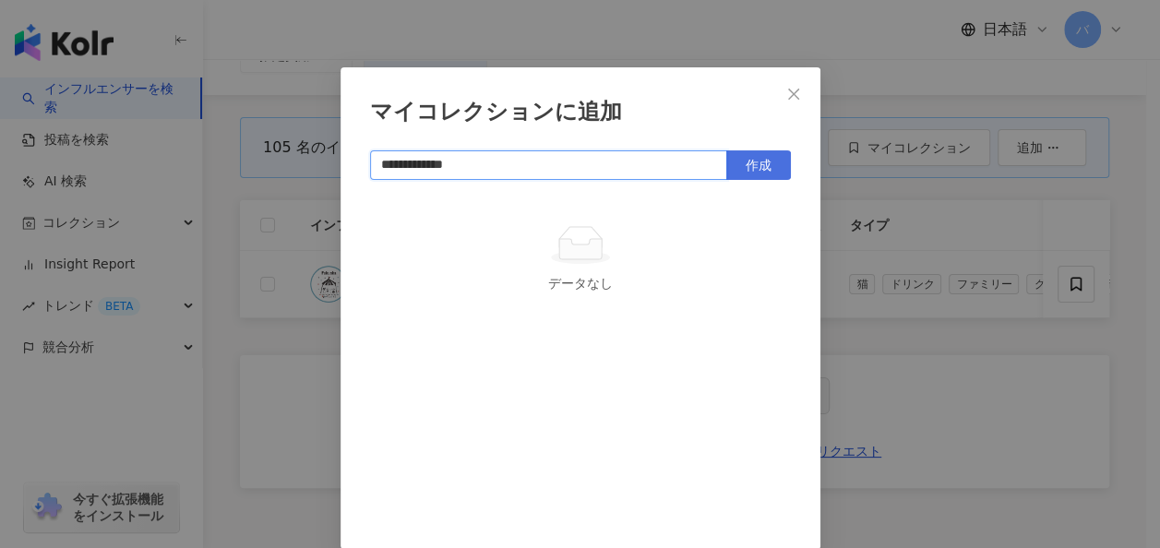
click at [748, 162] on span "作成" at bounding box center [758, 165] width 26 height 15
type input "**********"
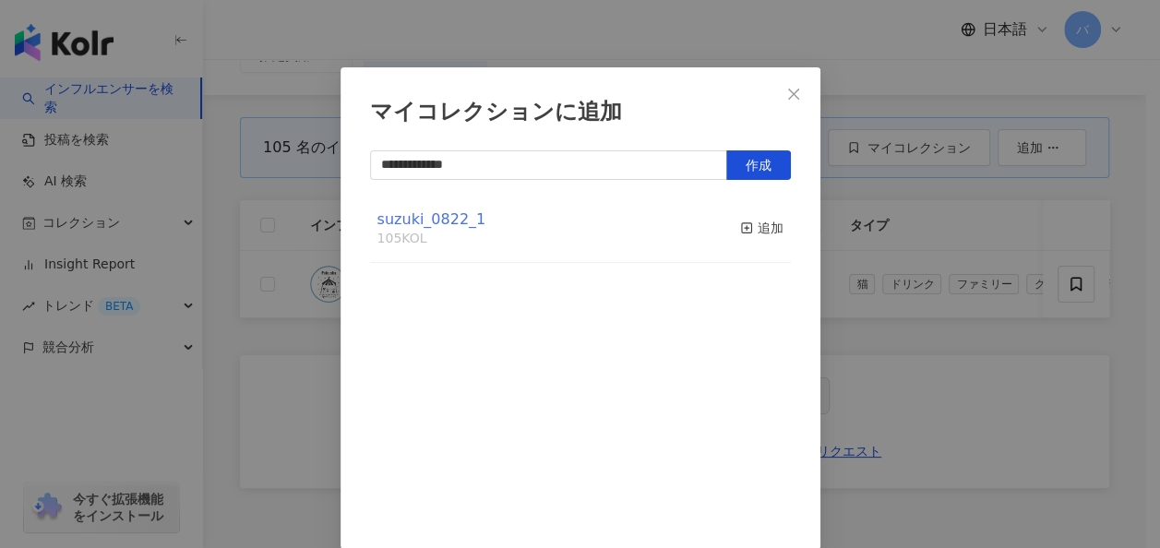
click at [454, 214] on span "suzuki_0822_1" at bounding box center [431, 219] width 109 height 18
click at [426, 221] on span "suzuki_0822_1" at bounding box center [431, 219] width 109 height 18
click at [781, 84] on button "Close" at bounding box center [793, 94] width 37 height 37
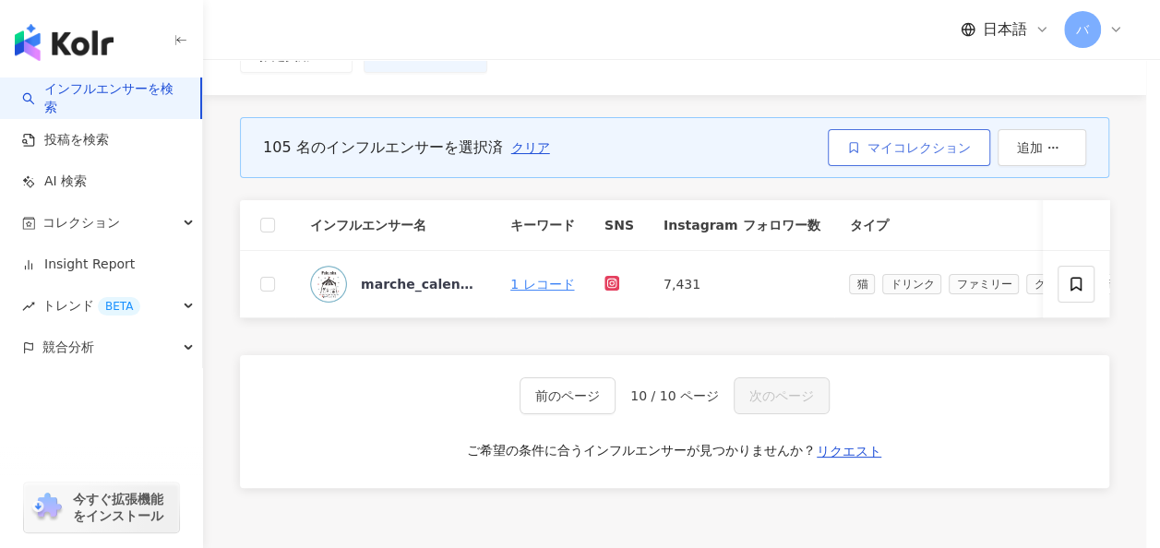
scroll to position [0, 0]
click at [899, 137] on button "マイコレクション" at bounding box center [922, 147] width 162 height 37
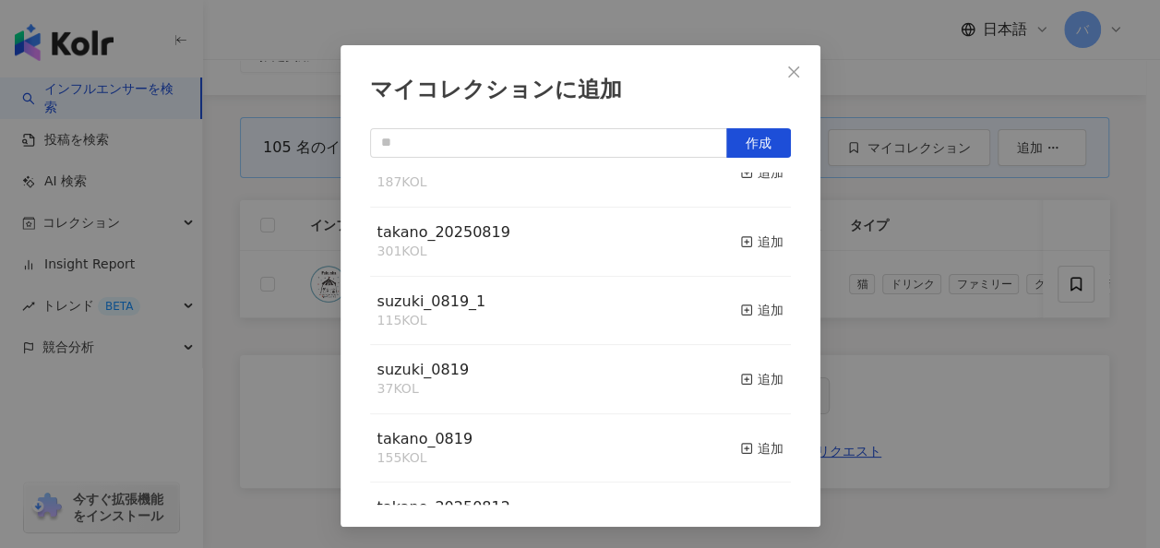
scroll to position [203, 0]
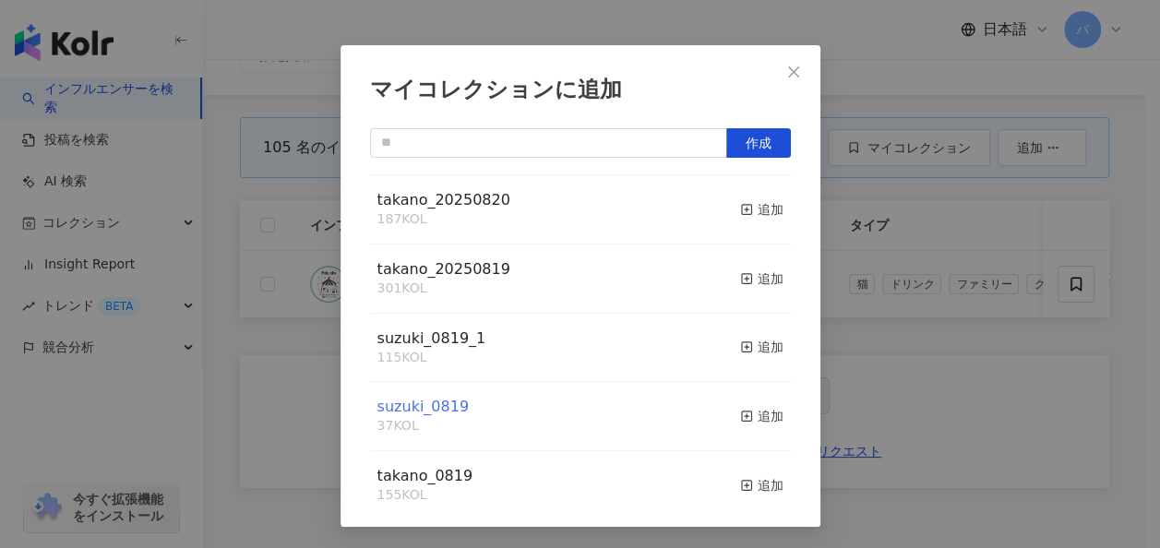
click at [443, 415] on span "suzuki_0819" at bounding box center [422, 407] width 91 height 18
click at [410, 343] on span "suzuki_0819_1" at bounding box center [431, 338] width 109 height 18
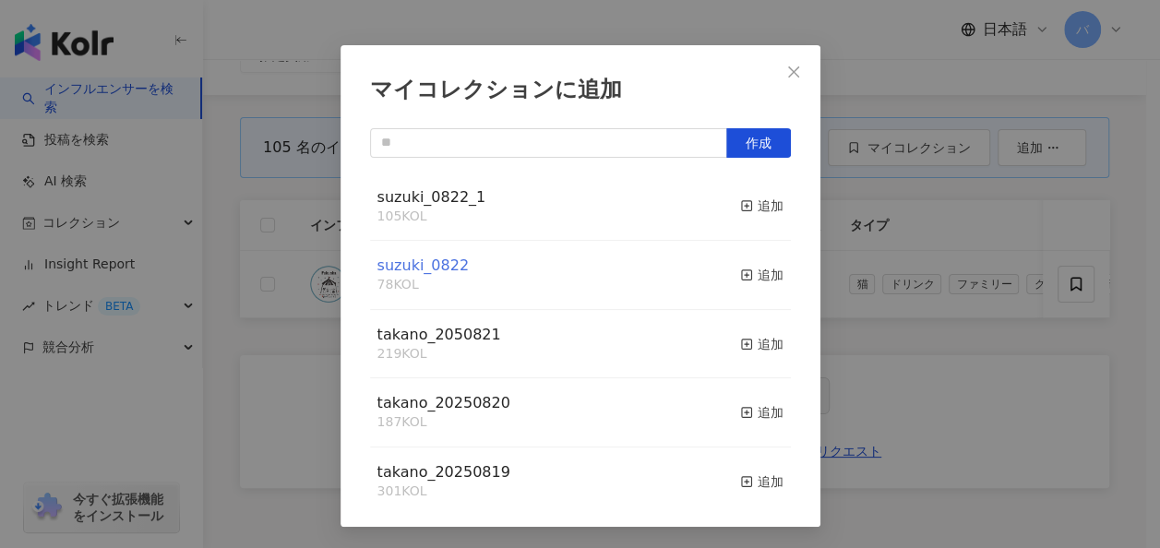
click at [432, 268] on span "suzuki_0822" at bounding box center [422, 265] width 91 height 18
click at [454, 194] on span "suzuki_0822_1" at bounding box center [431, 197] width 109 height 18
click at [788, 72] on icon "close" at bounding box center [793, 71] width 11 height 11
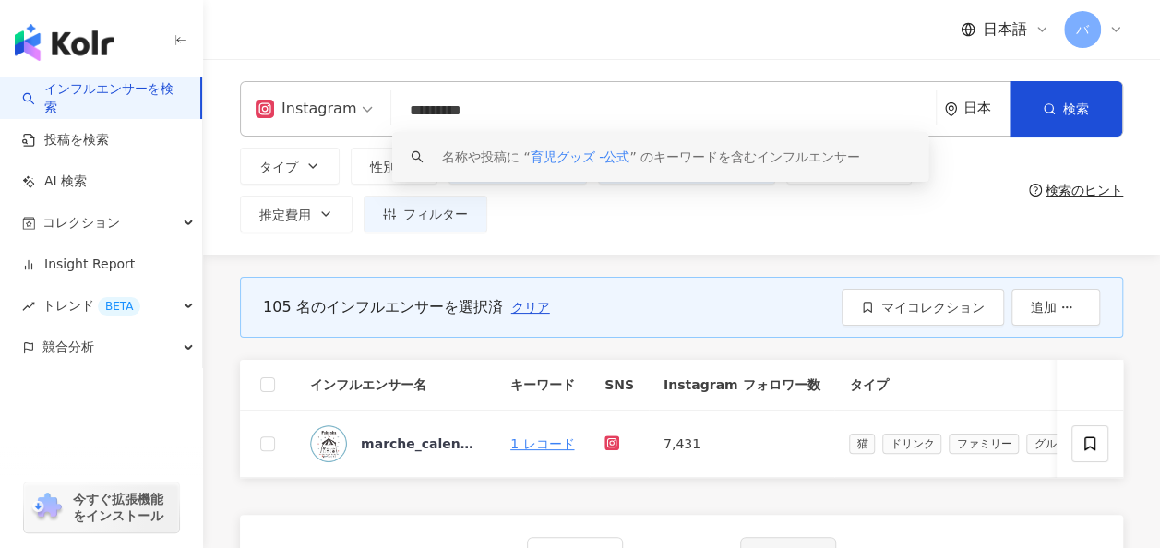
drag, startPoint x: 512, startPoint y: 113, endPoint x: 360, endPoint y: 113, distance: 152.2
click at [360, 113] on div "Instagram ********* 日本 検索 keyword 名称や投稿に “ 育児グッズ -公式 ” のキーワードを含むインフルエンサー" at bounding box center [681, 108] width 883 height 55
paste input "search"
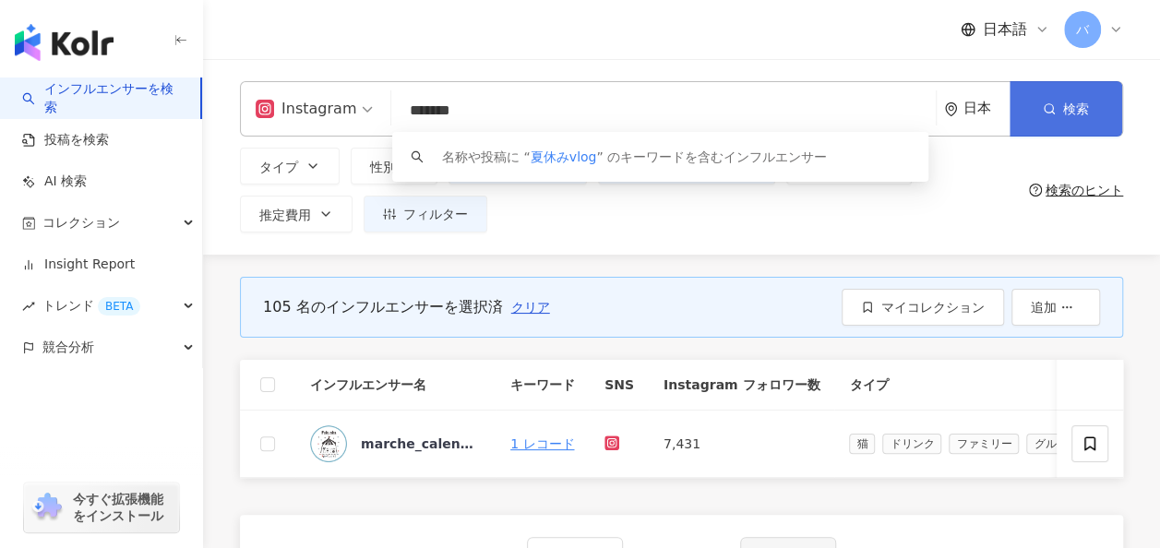
click at [1055, 125] on button "検索" at bounding box center [1065, 108] width 113 height 55
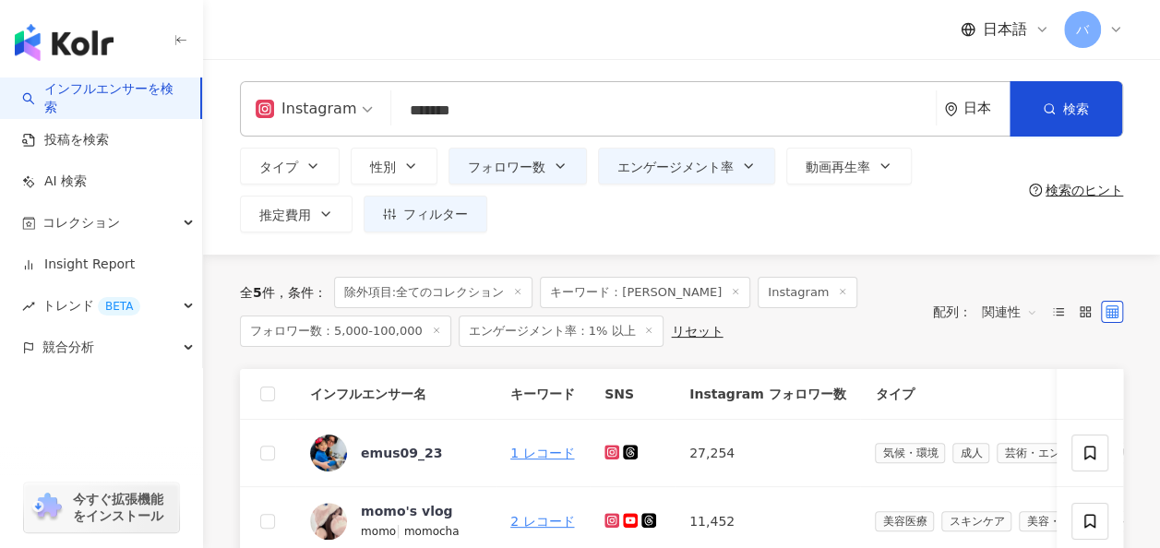
click at [552, 118] on input "*******" at bounding box center [664, 110] width 530 height 35
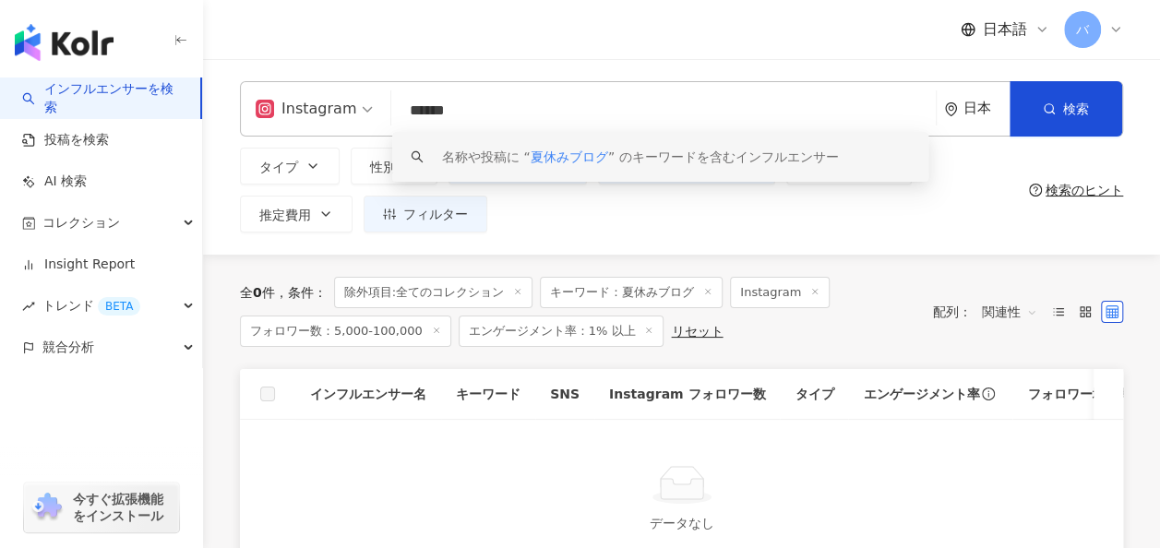
drag, startPoint x: 517, startPoint y: 118, endPoint x: 398, endPoint y: 116, distance: 119.0
click at [399, 116] on input "******" at bounding box center [664, 110] width 530 height 35
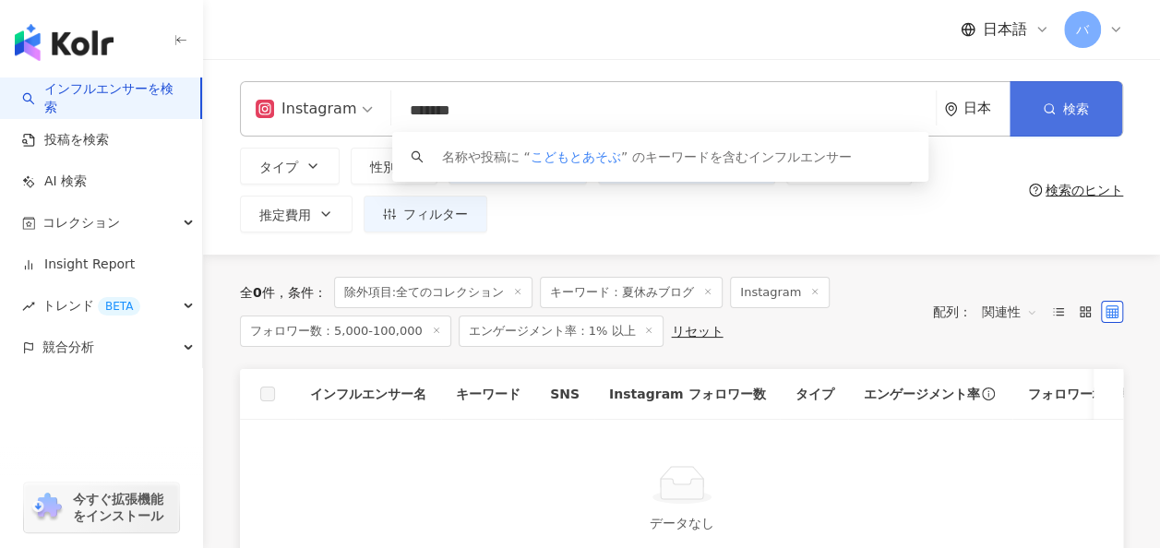
click at [1035, 90] on button "検索" at bounding box center [1065, 108] width 113 height 55
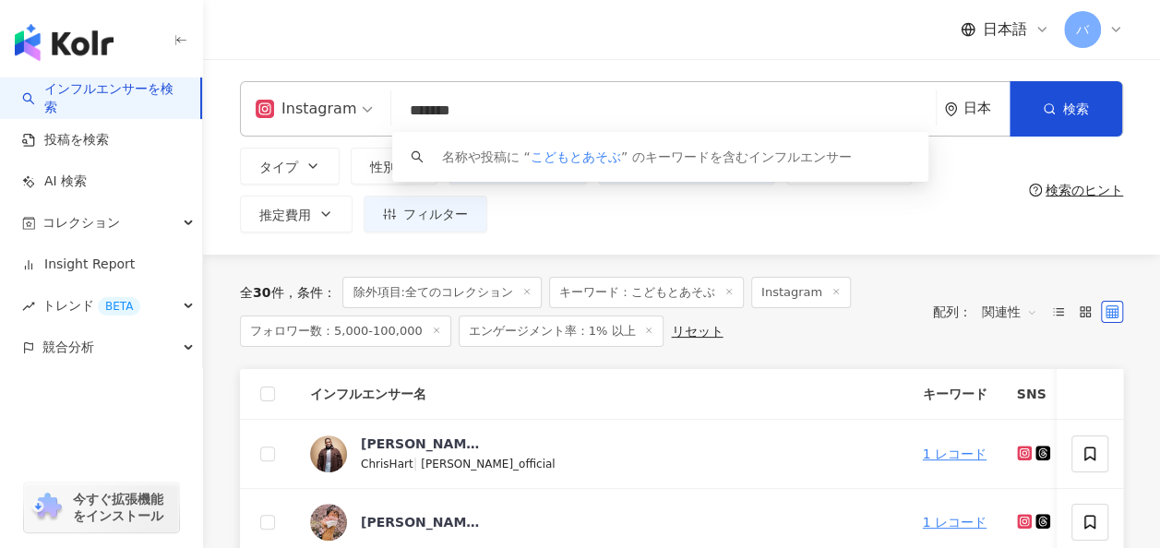
drag, startPoint x: 526, startPoint y: 111, endPoint x: 378, endPoint y: 93, distance: 148.7
click at [373, 113] on div "Instagram ******* 日本 検索 keyword 名称や投稿に “ こどもとあそぶ ” のキーワードを含むインフルエンサー" at bounding box center [681, 108] width 883 height 55
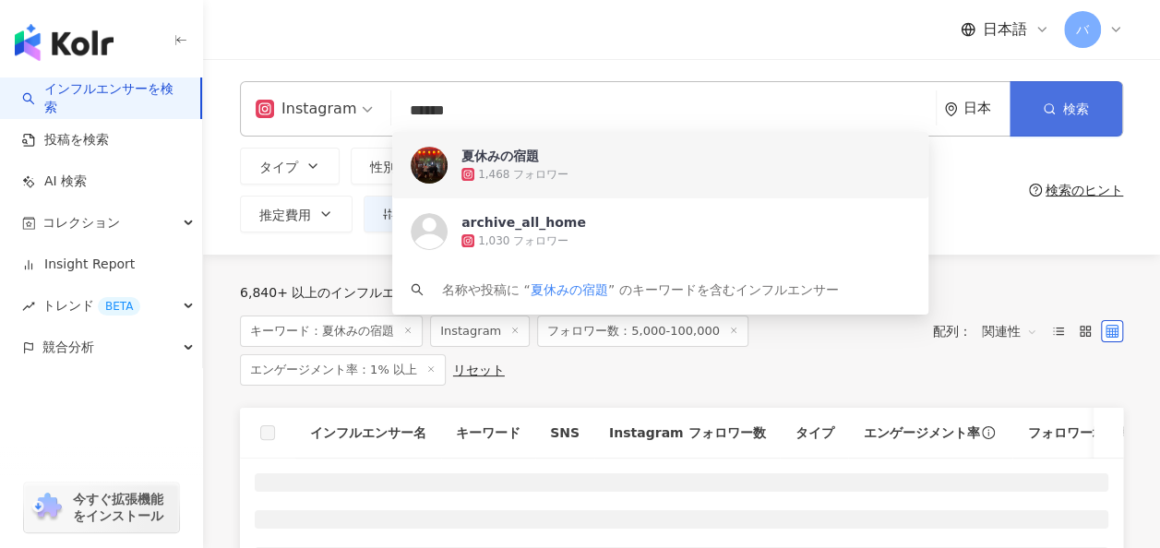
click at [1046, 111] on icon "button" at bounding box center [1049, 108] width 13 height 13
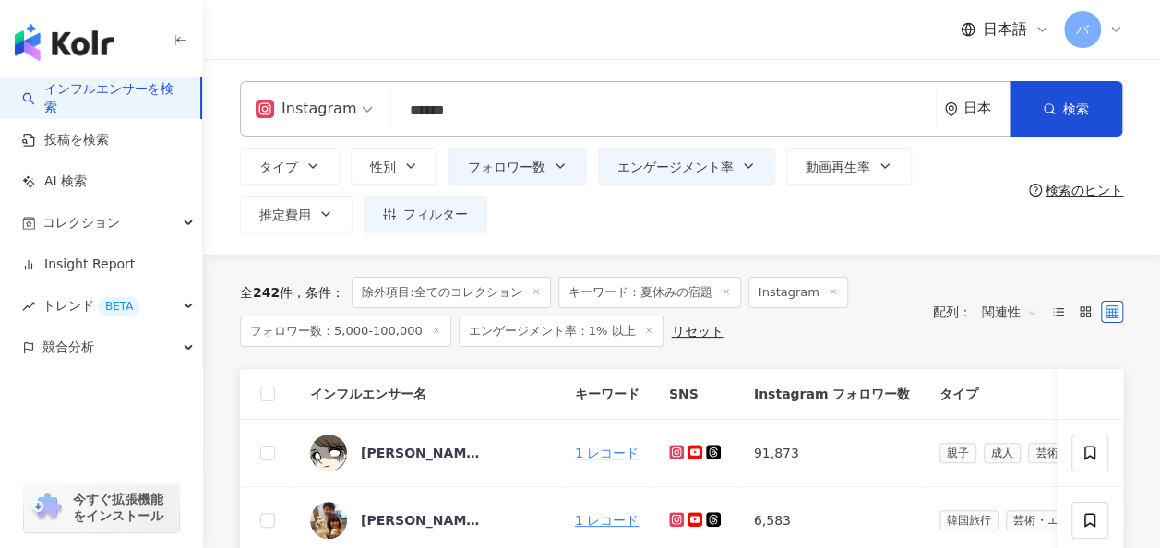
click at [587, 120] on input "******" at bounding box center [664, 110] width 530 height 35
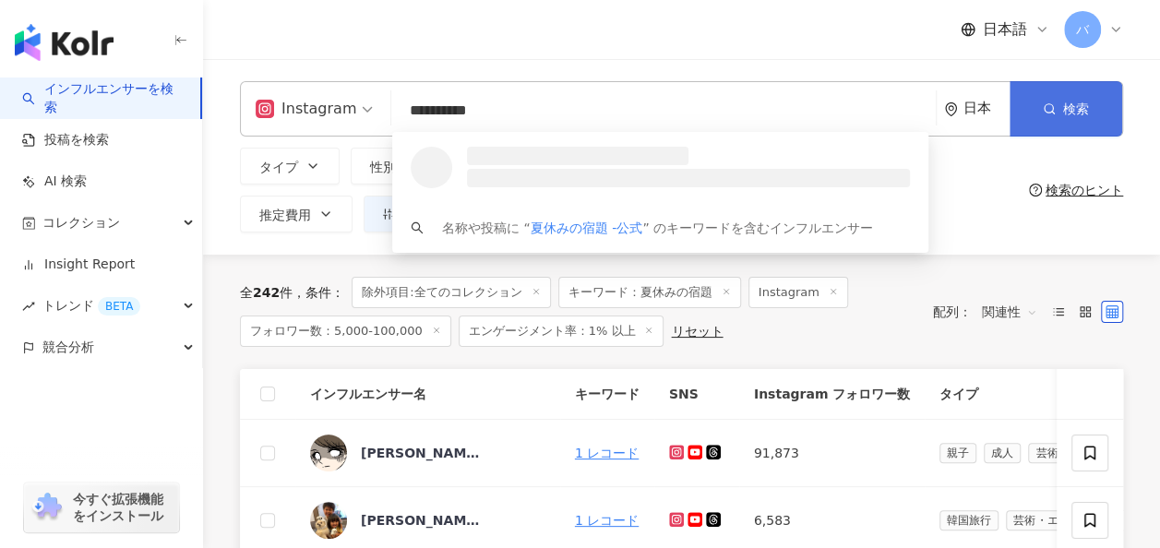
type input "**********"
click at [1036, 112] on button "検索" at bounding box center [1065, 108] width 113 height 55
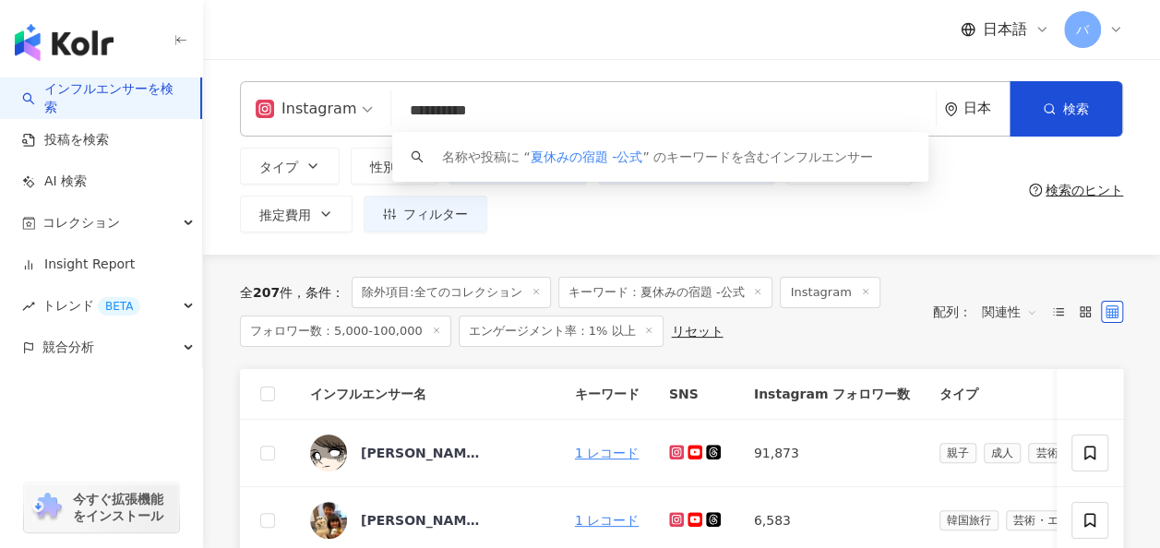
drag, startPoint x: 544, startPoint y: 111, endPoint x: 387, endPoint y: 112, distance: 156.8
click at [387, 112] on div "**********" at bounding box center [681, 108] width 883 height 55
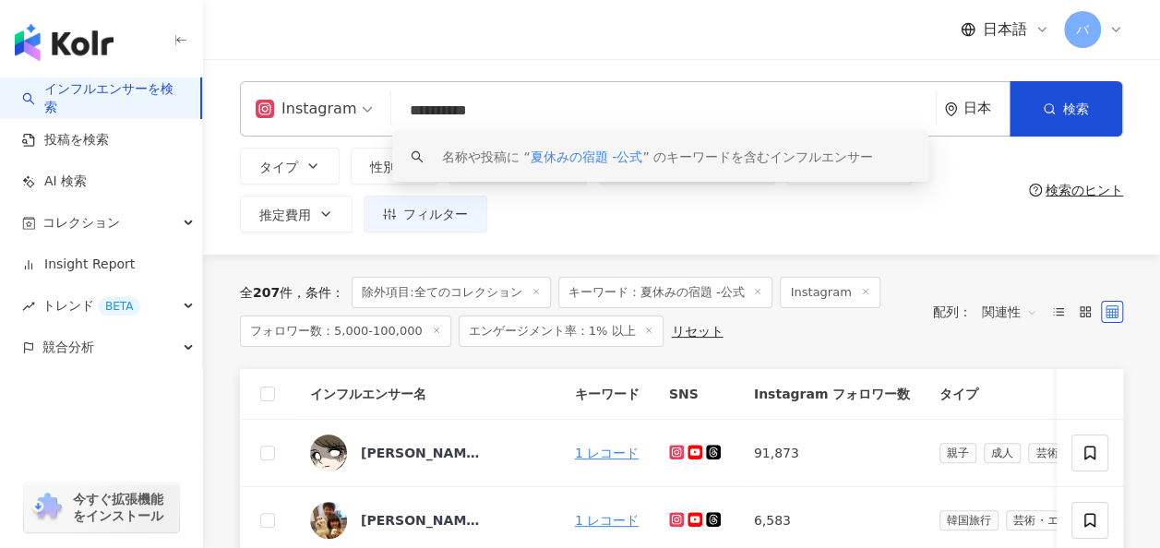
click at [584, 207] on div "タイプ 性別 フォロワー数 エンゲージメント率 動画再生率 推定費用 フィルター フィルター インフルエンサーの詳細 エンゲージメント & ポテンシャル フォ…" at bounding box center [630, 190] width 781 height 85
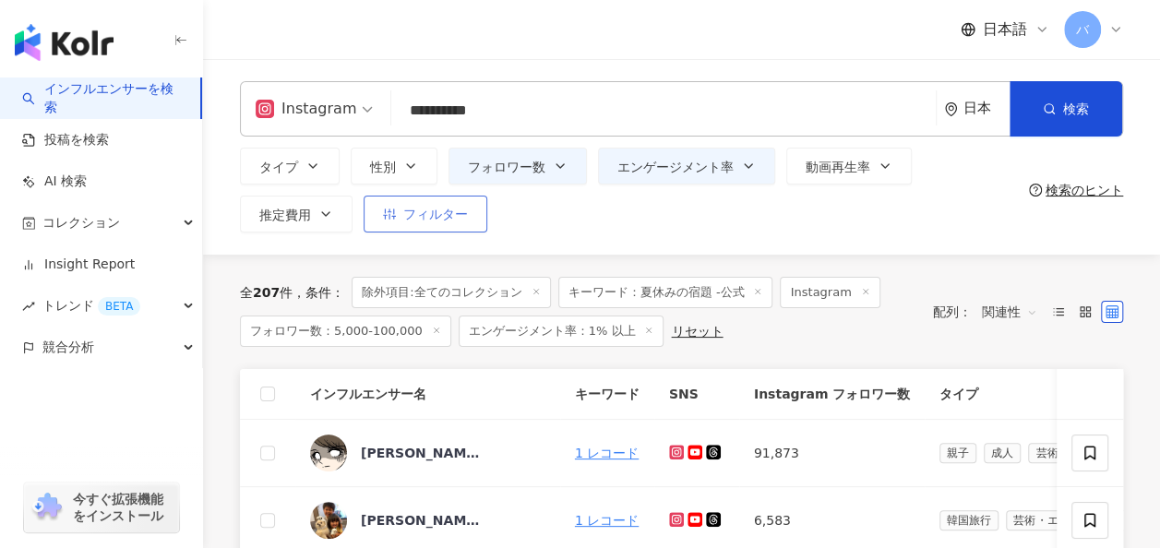
click at [458, 212] on span "フィルター" at bounding box center [435, 214] width 65 height 15
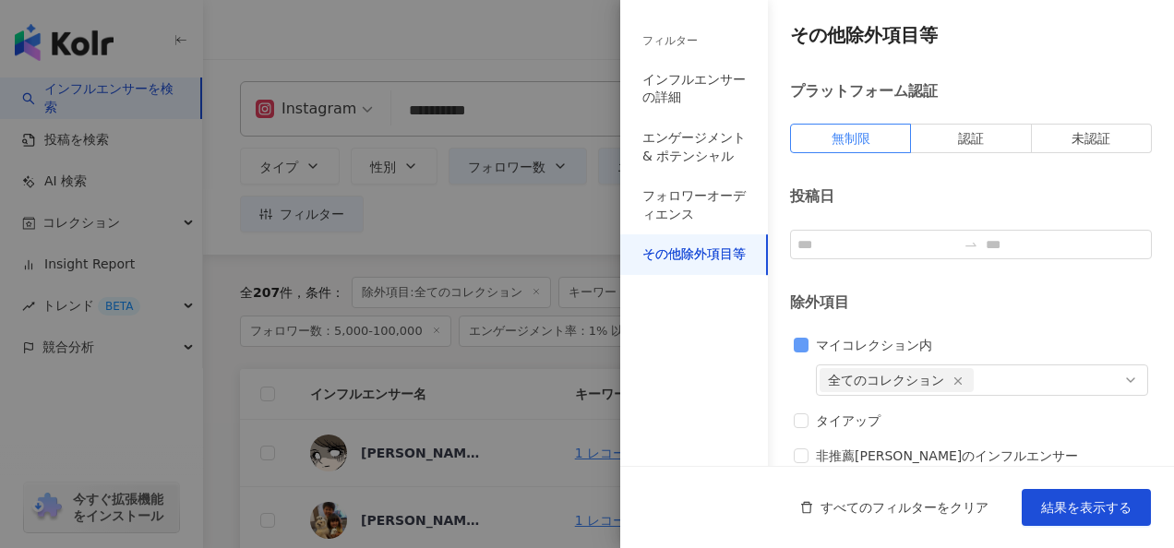
click at [827, 340] on span "マイコレクション内" at bounding box center [873, 345] width 131 height 20
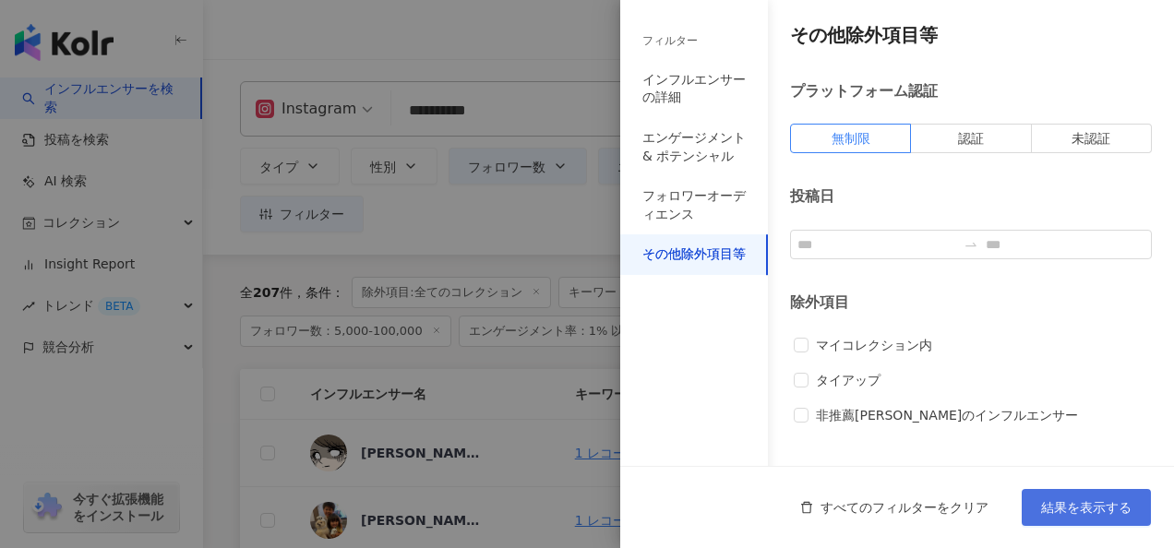
click at [1048, 495] on button "結果を表示する" at bounding box center [1085, 507] width 129 height 37
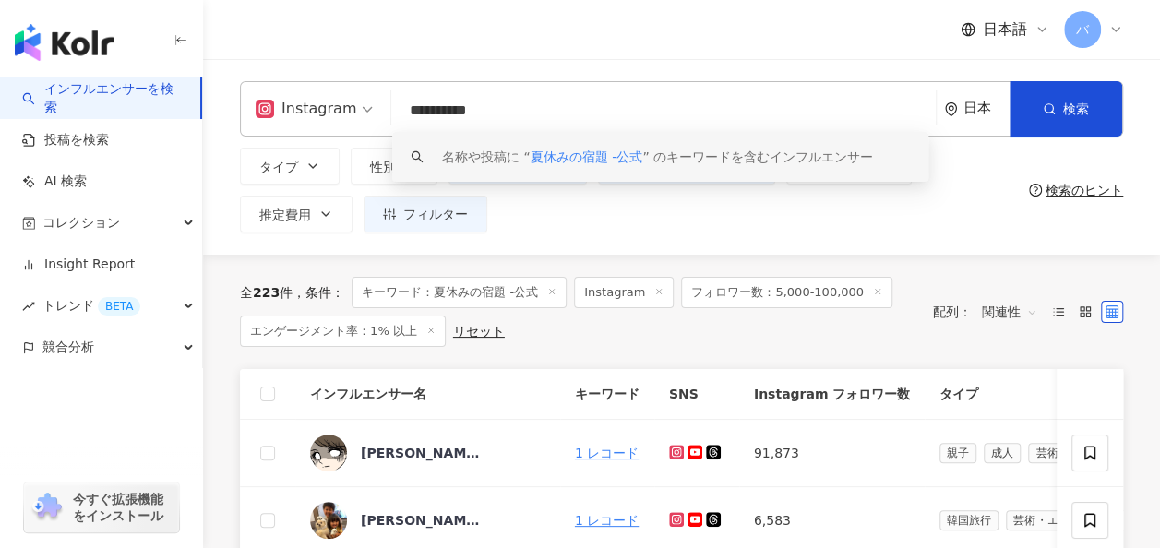
drag, startPoint x: 537, startPoint y: 107, endPoint x: 389, endPoint y: 107, distance: 147.6
click at [389, 107] on div "**********" at bounding box center [681, 108] width 883 height 55
click at [565, 100] on input "**********" at bounding box center [664, 110] width 530 height 35
click at [416, 212] on span "フィルター" at bounding box center [435, 214] width 65 height 15
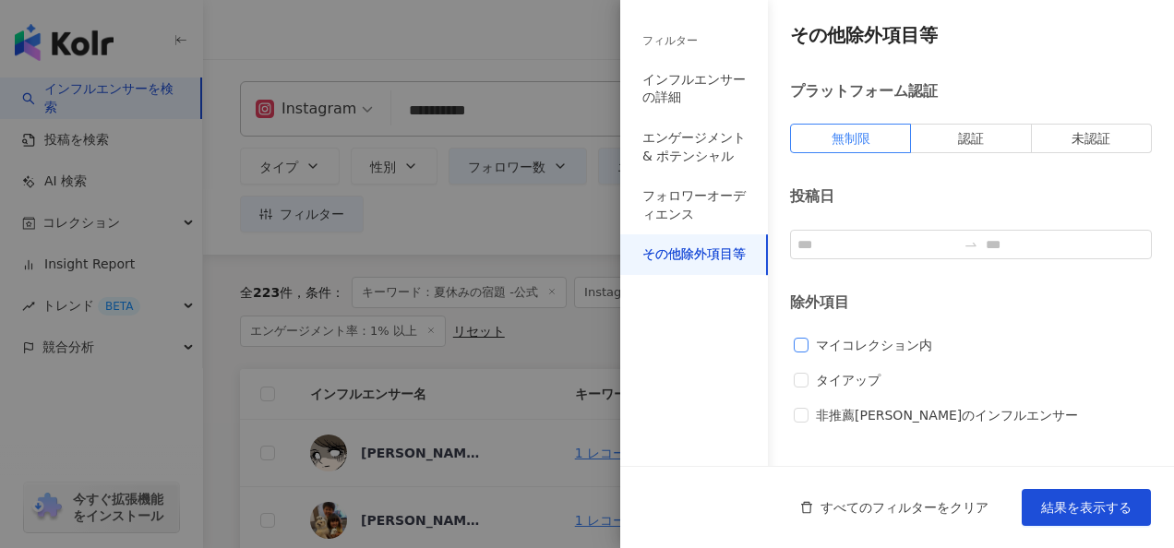
click at [872, 340] on span "マイコレクション内" at bounding box center [873, 345] width 131 height 20
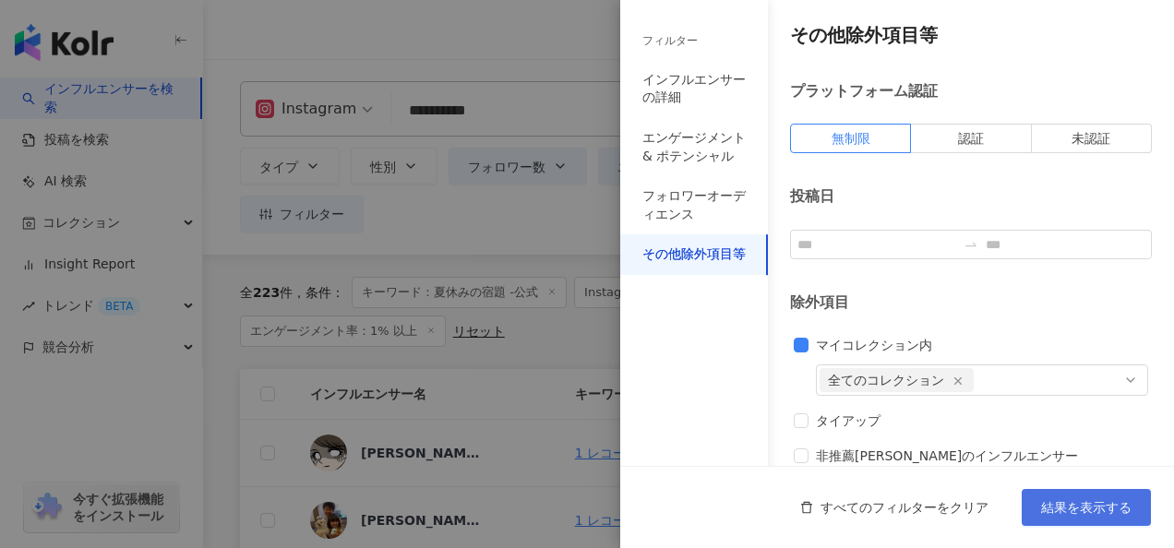
click at [1054, 503] on span "結果を表示する" at bounding box center [1086, 507] width 90 height 15
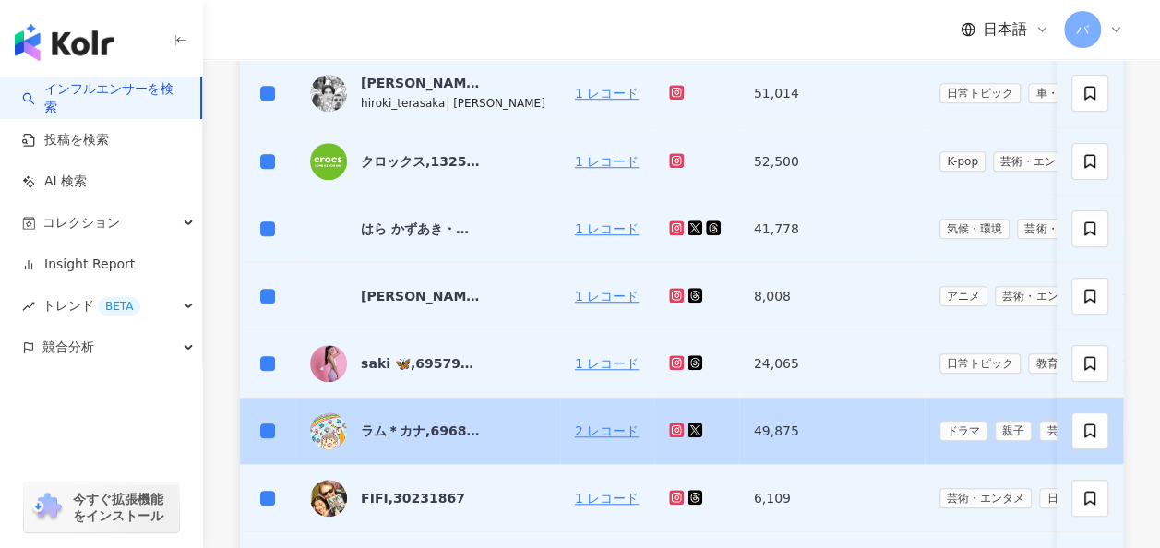
scroll to position [923, 0]
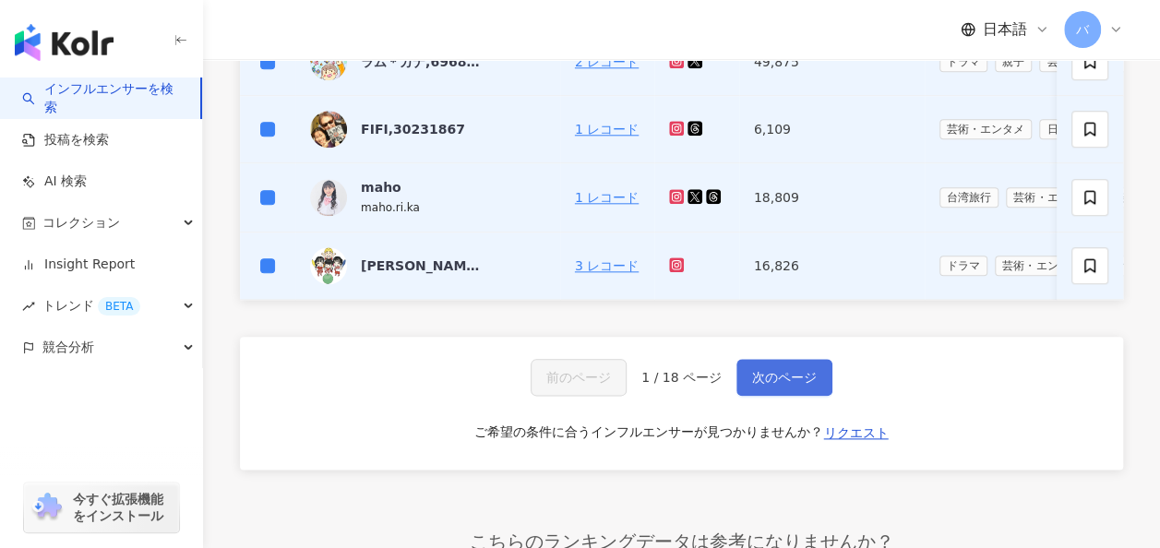
click at [763, 379] on span "次のページ" at bounding box center [784, 377] width 65 height 15
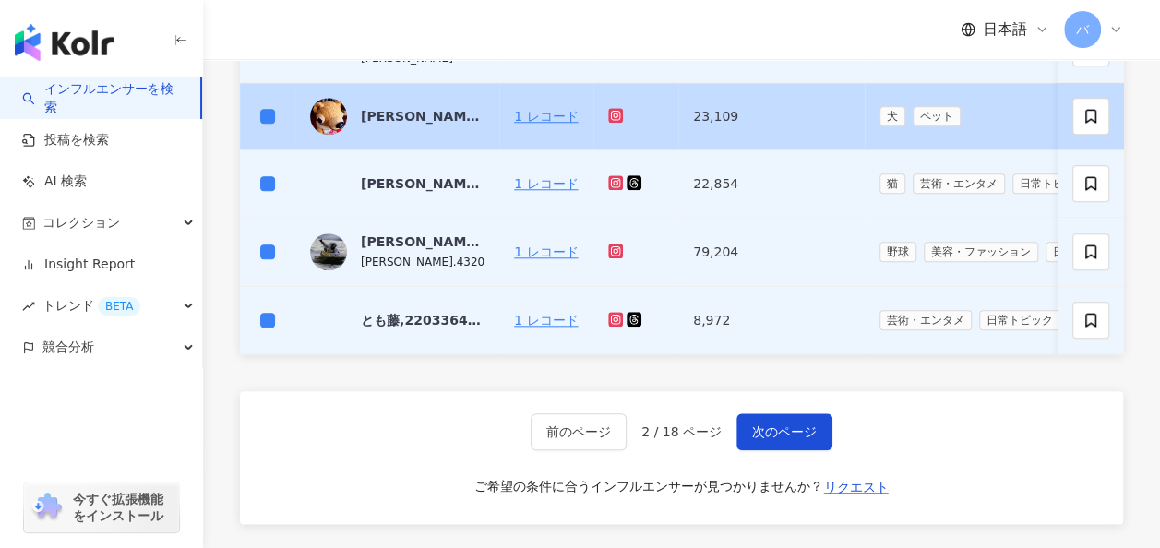
scroll to position [805, 0]
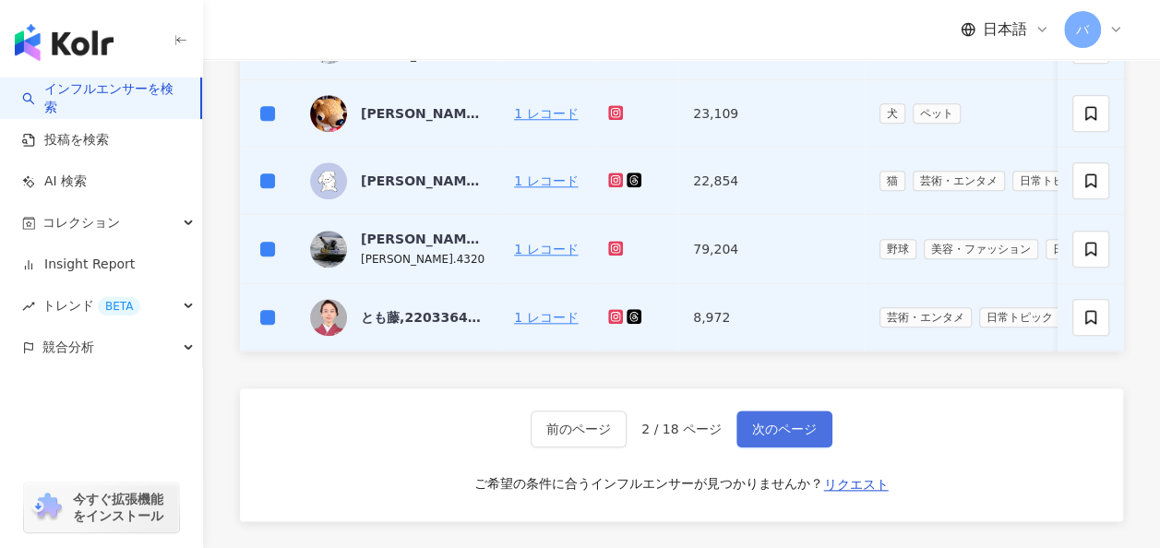
click at [779, 436] on span "次のページ" at bounding box center [784, 429] width 65 height 15
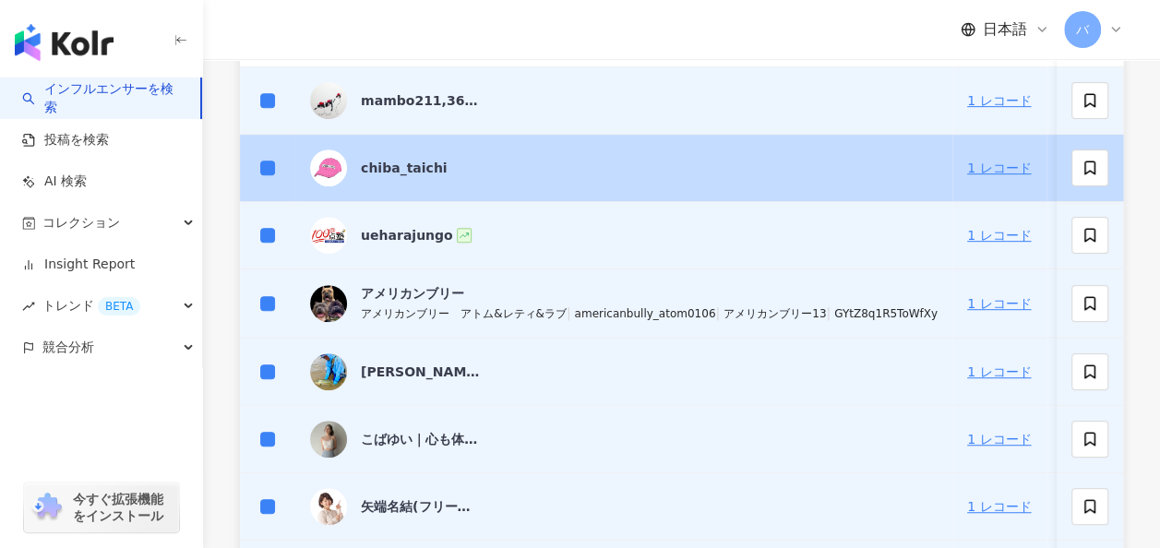
scroll to position [344, 0]
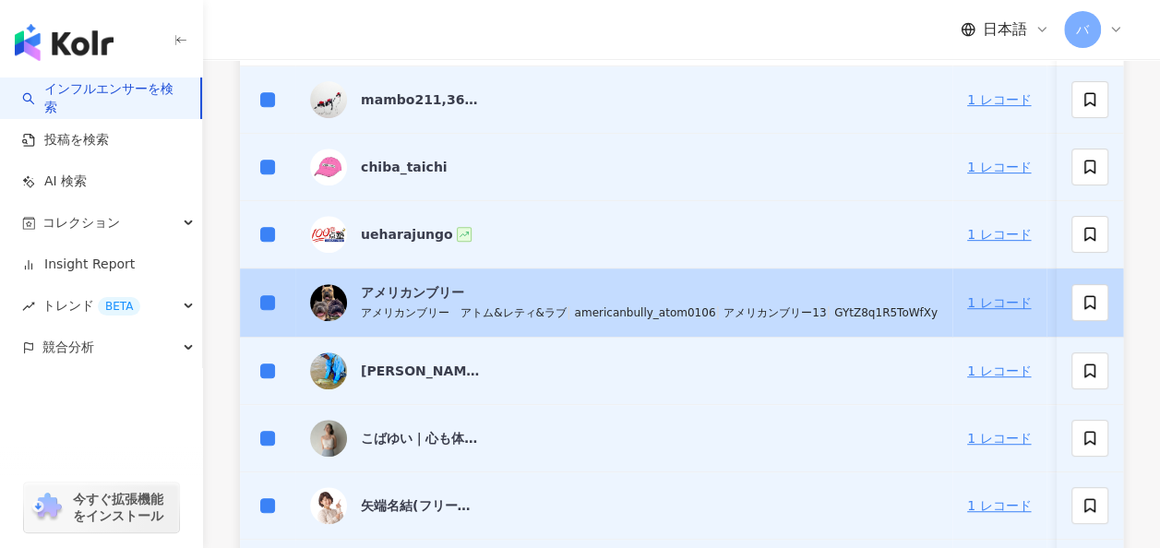
click at [254, 303] on td at bounding box center [267, 302] width 55 height 69
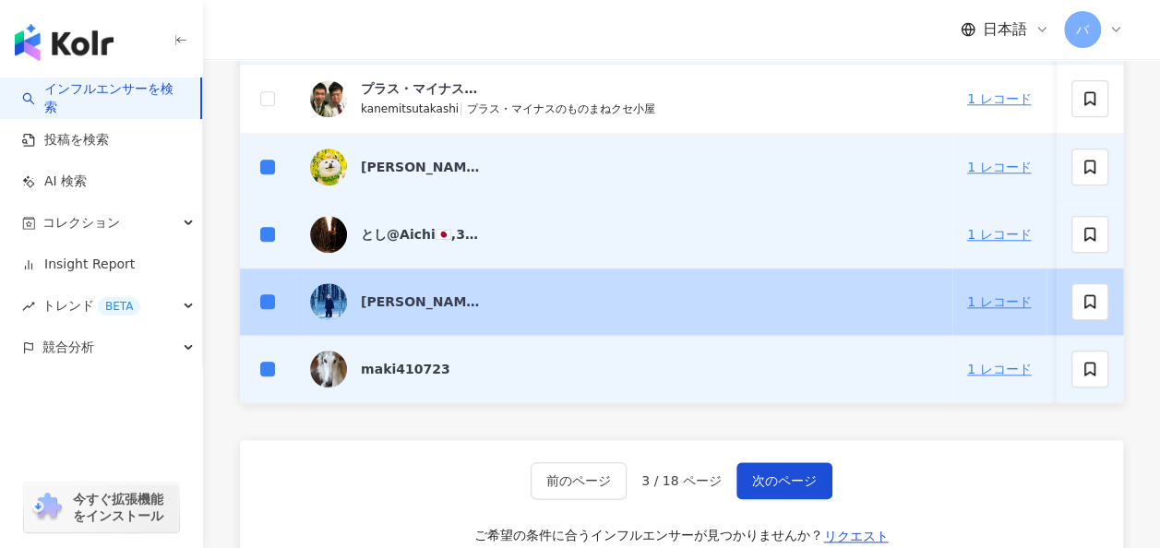
scroll to position [990, 0]
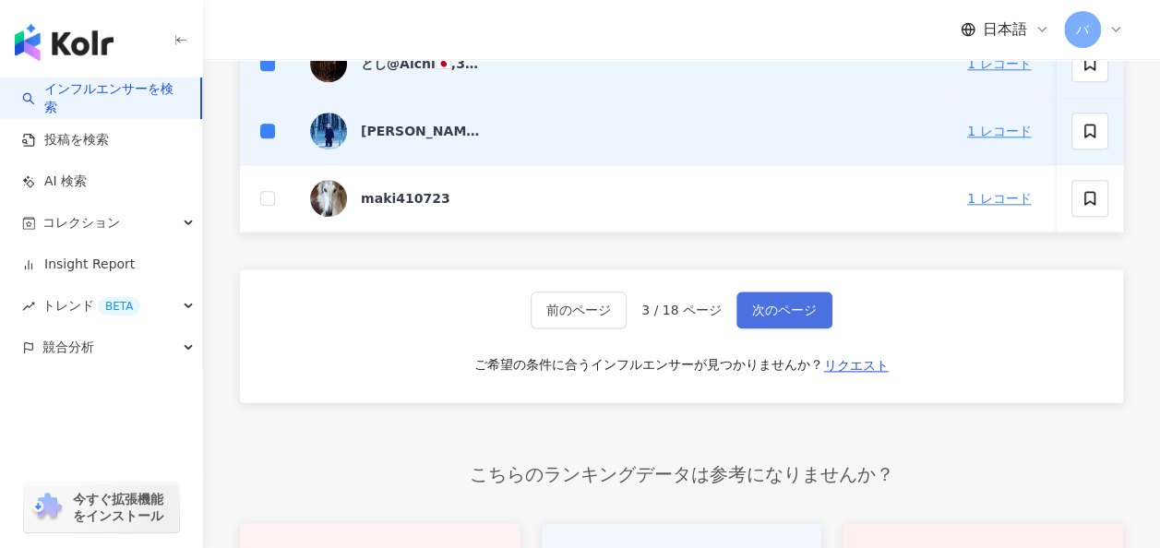
click at [781, 310] on span "次のページ" at bounding box center [784, 310] width 65 height 15
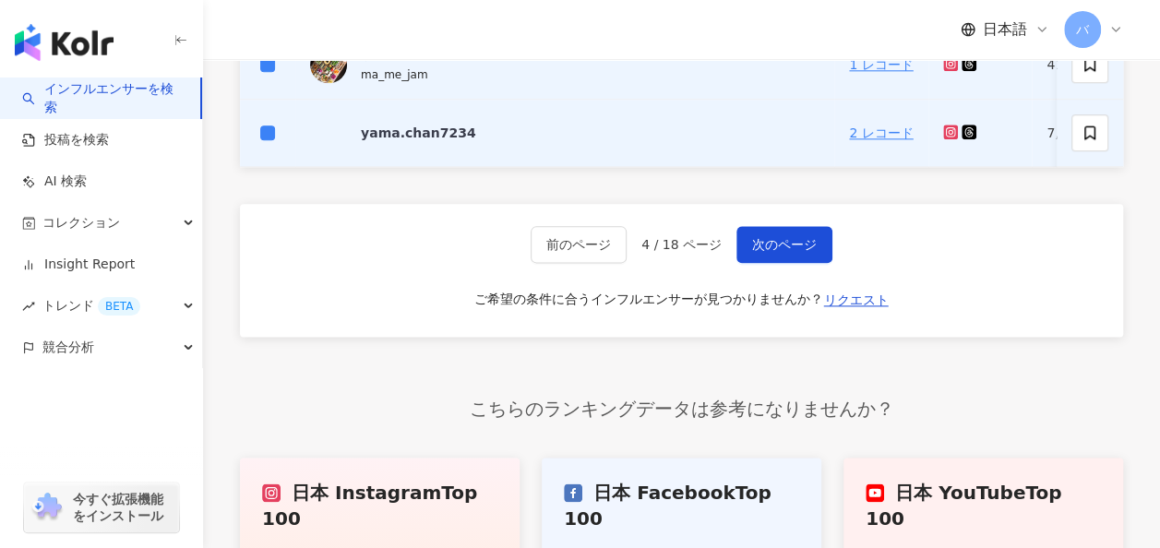
scroll to position [1082, 0]
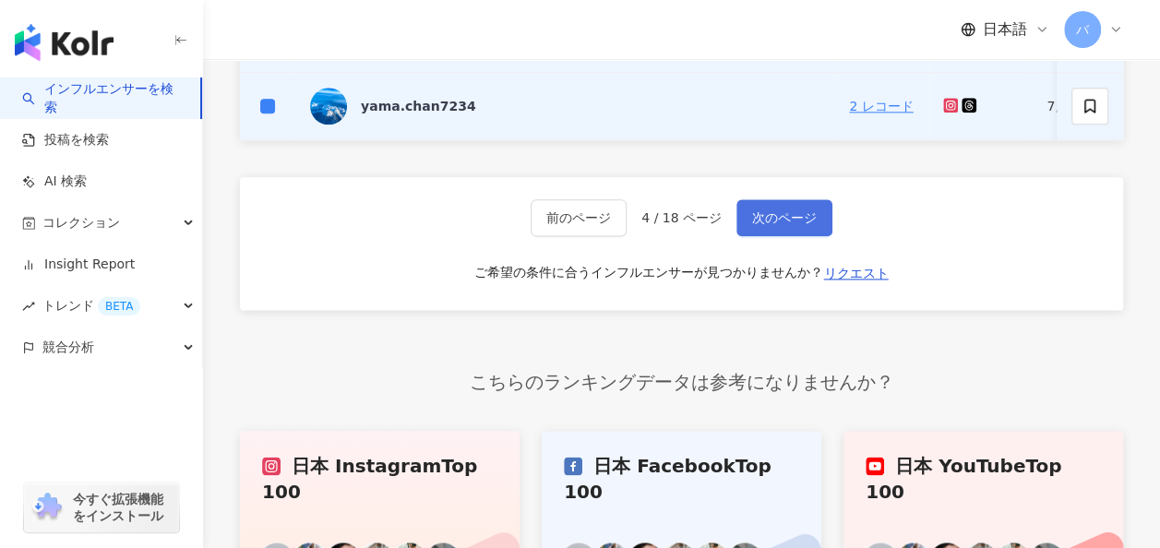
click at [780, 225] on span "次のページ" at bounding box center [784, 217] width 65 height 15
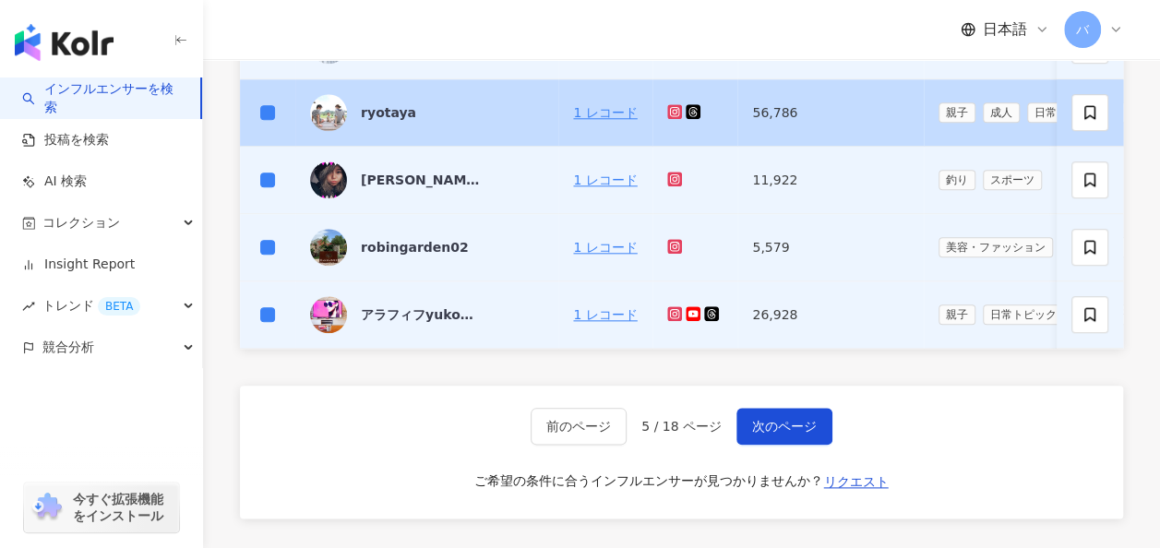
scroll to position [898, 0]
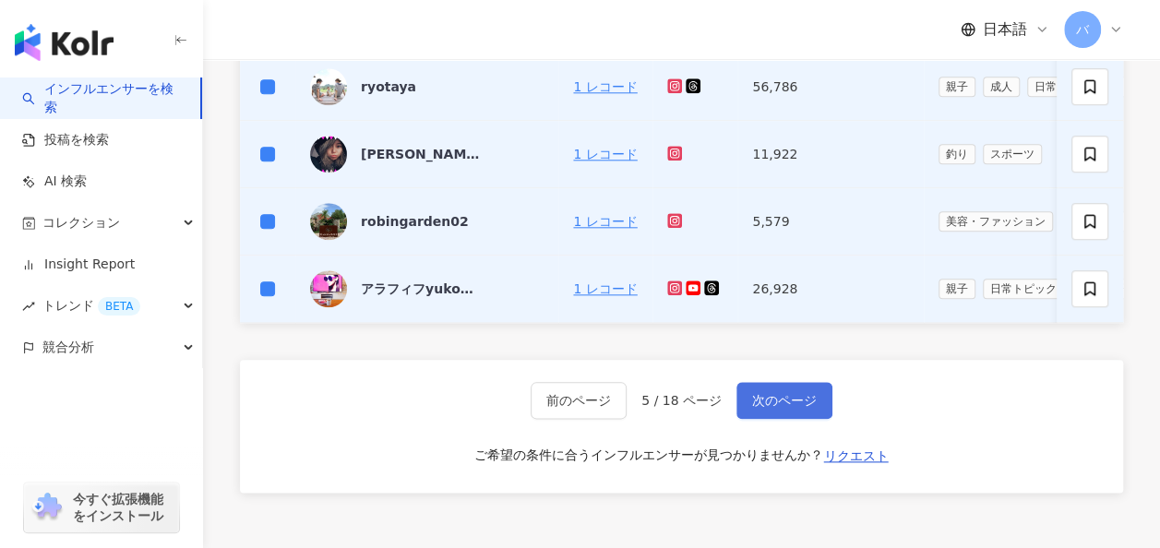
click at [768, 400] on span "次のページ" at bounding box center [784, 400] width 65 height 15
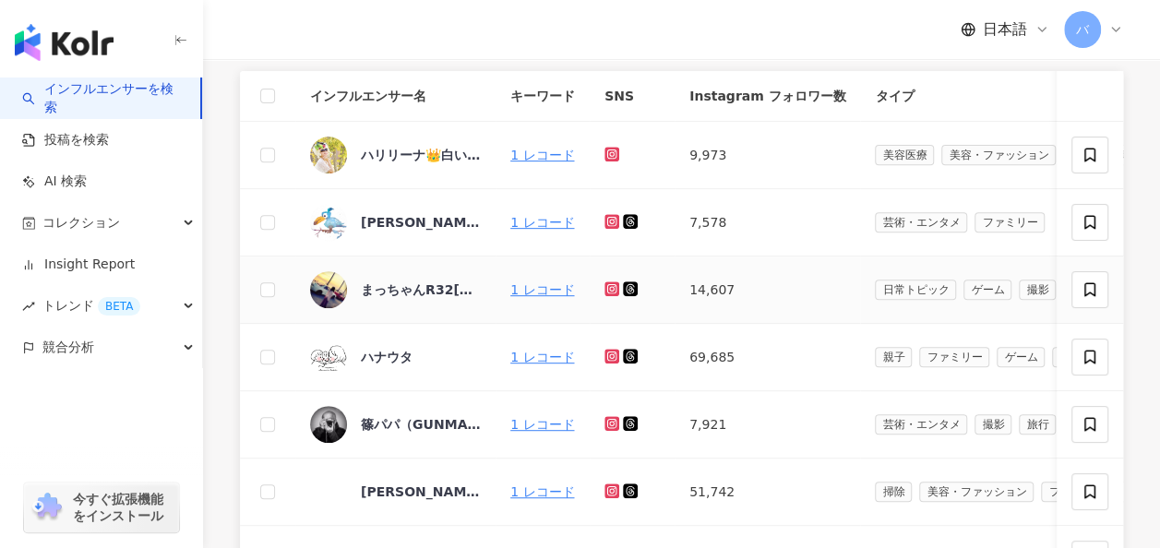
scroll to position [252, 0]
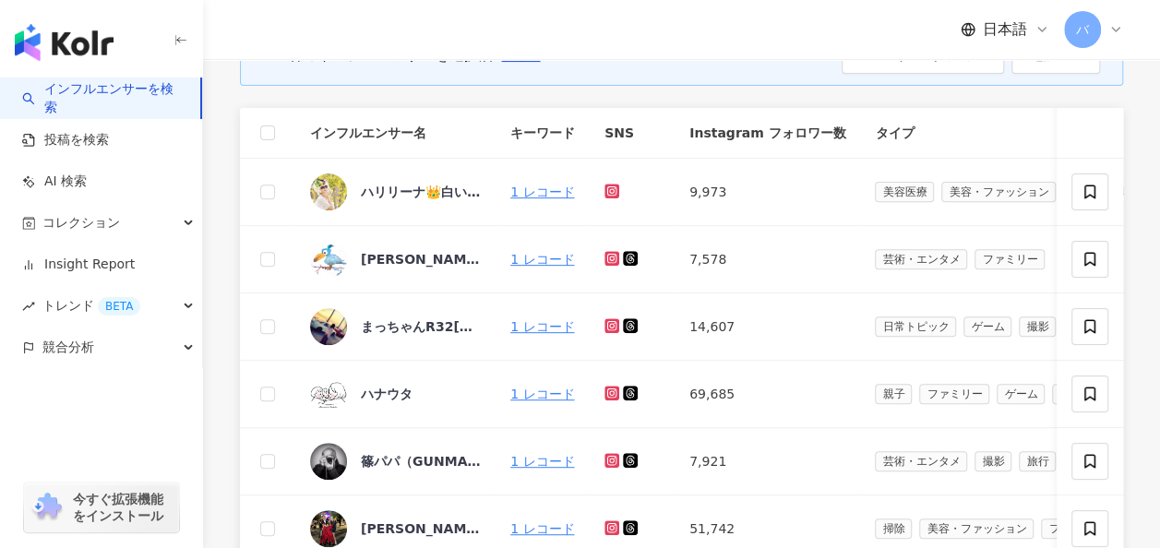
click at [254, 133] on th at bounding box center [267, 133] width 55 height 51
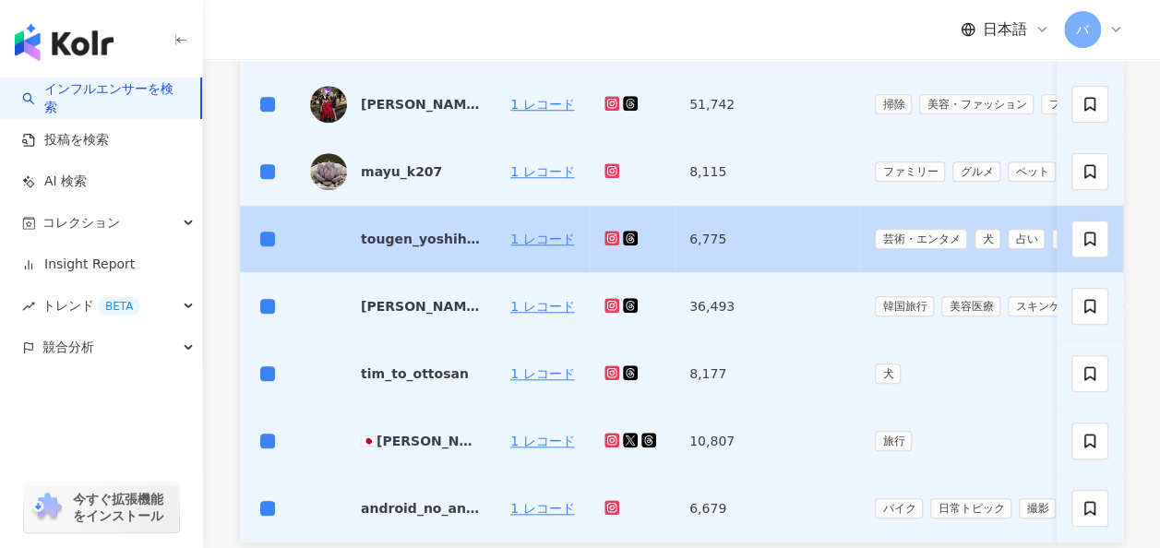
scroll to position [898, 0]
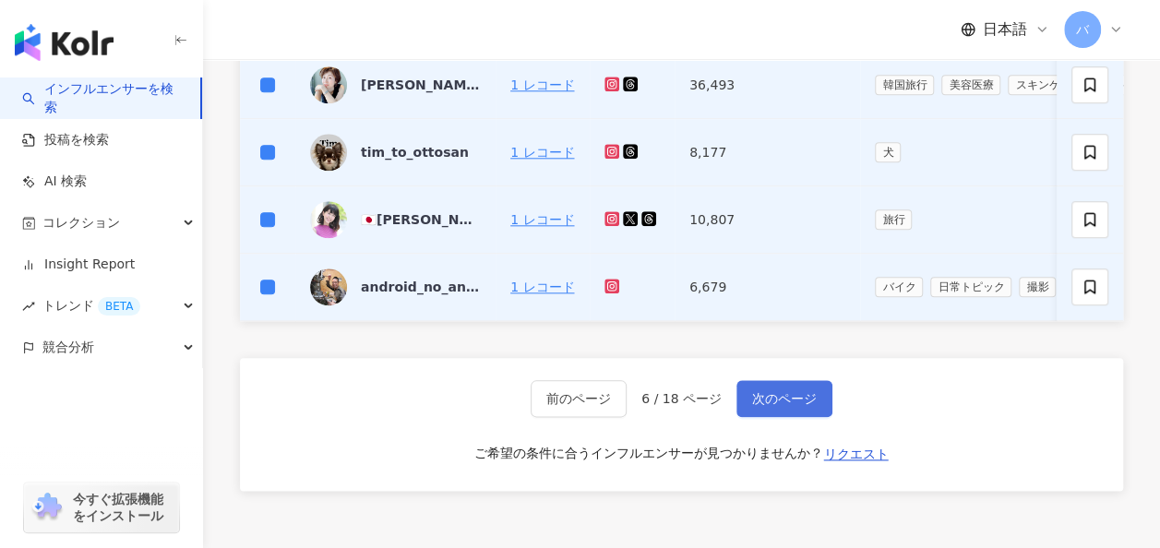
click at [787, 406] on span "次のページ" at bounding box center [784, 398] width 65 height 15
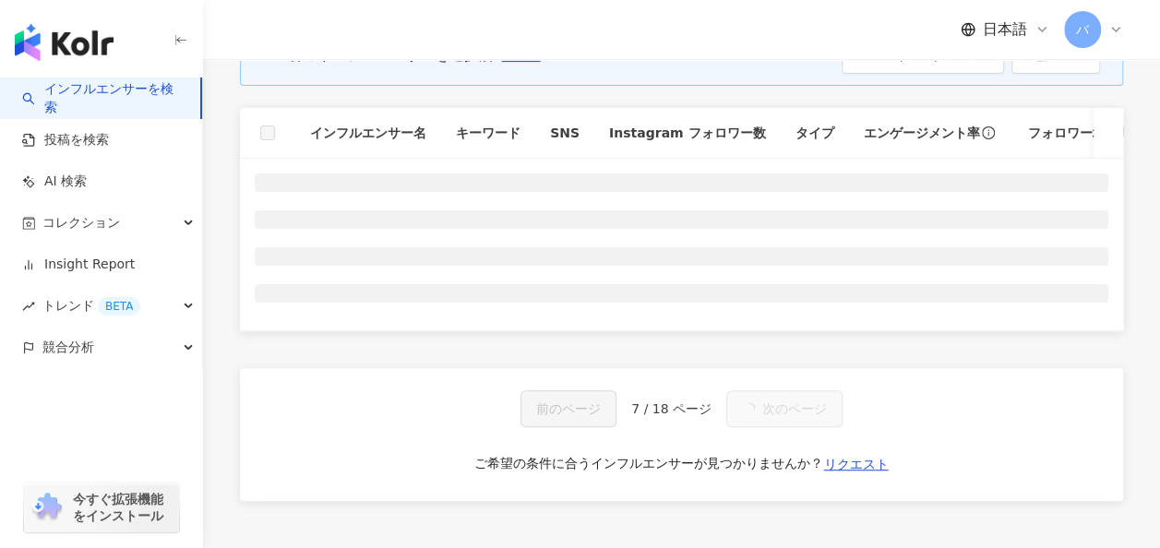
scroll to position [67, 0]
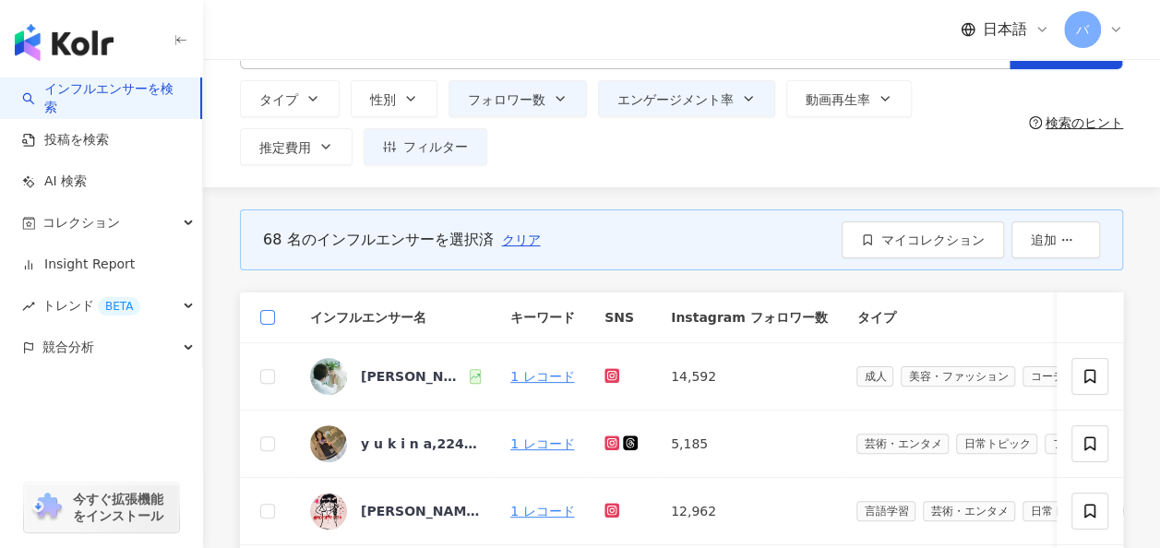
click at [266, 308] on label at bounding box center [267, 317] width 15 height 20
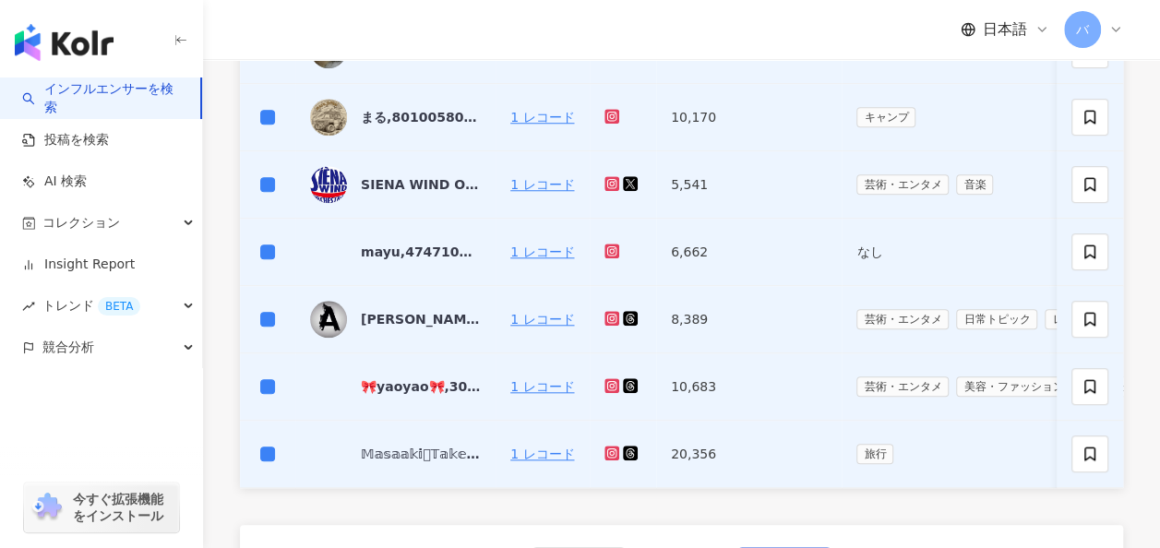
scroll to position [898, 0]
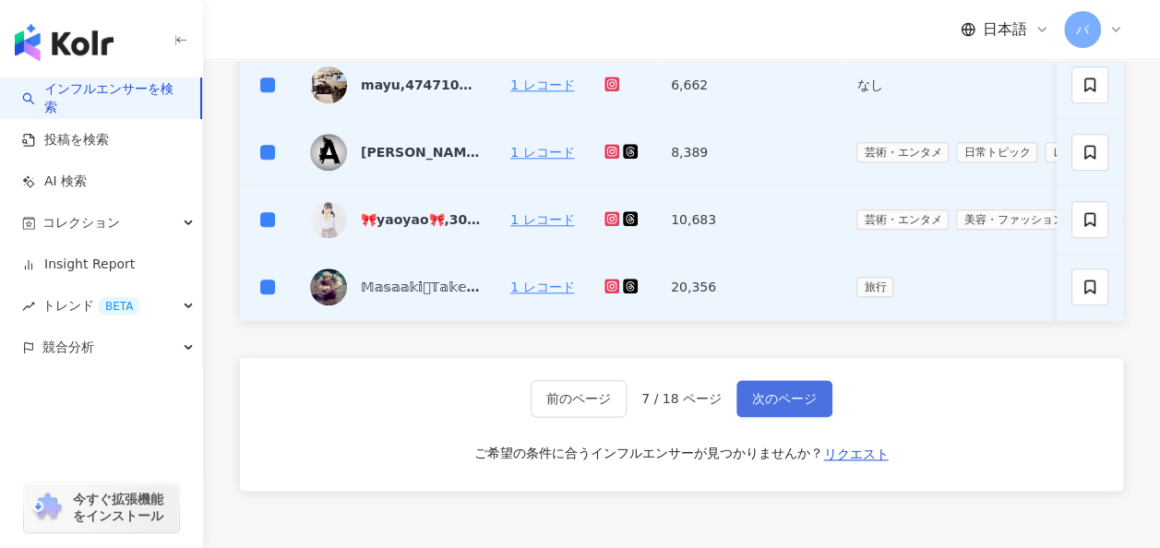
click at [790, 399] on span "次のページ" at bounding box center [784, 398] width 65 height 15
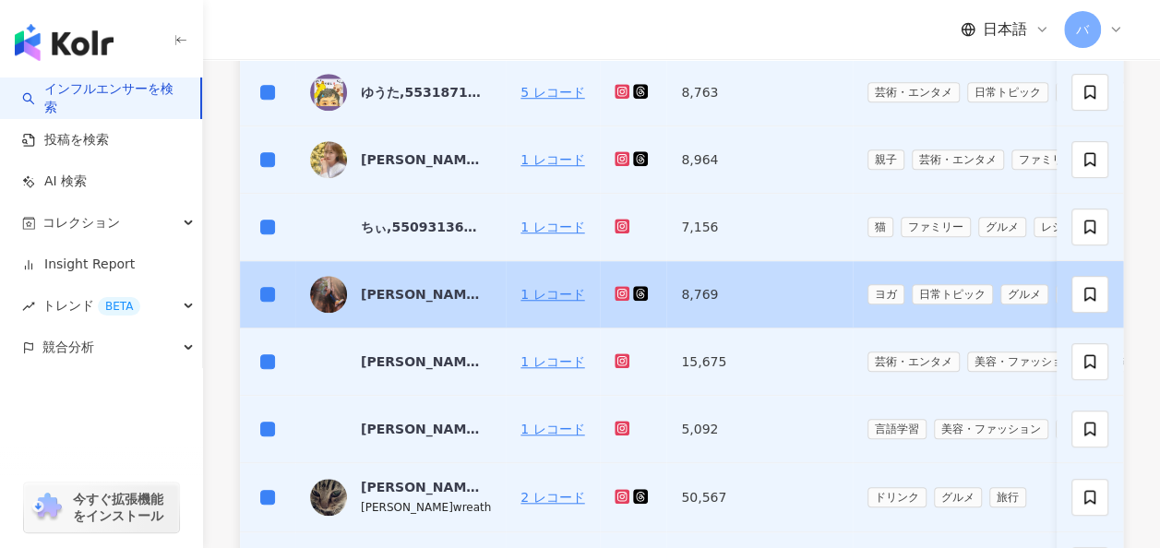
scroll to position [990, 0]
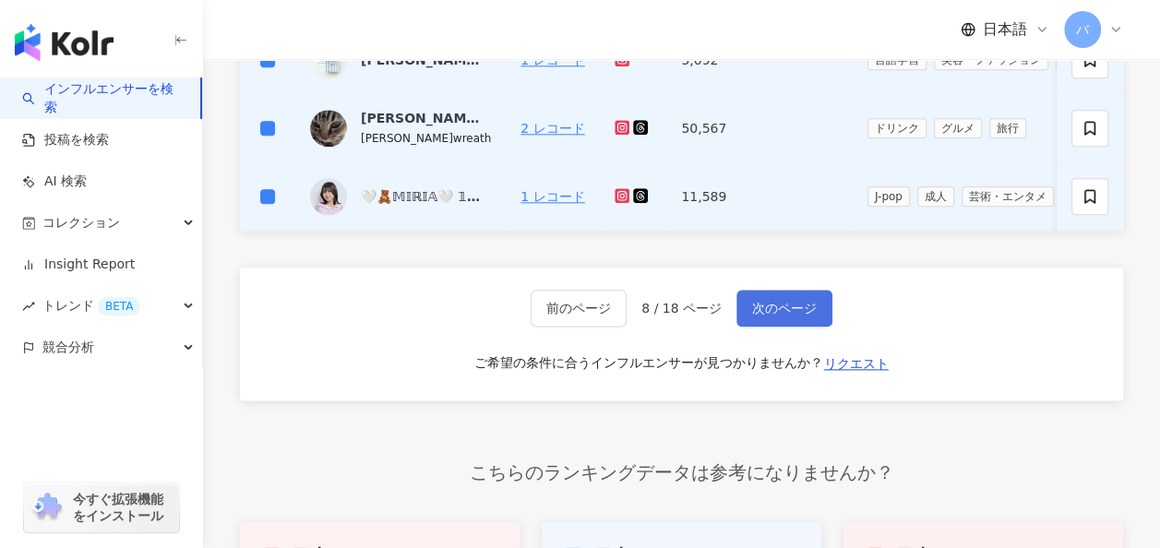
click at [761, 316] on span "次のページ" at bounding box center [784, 308] width 65 height 15
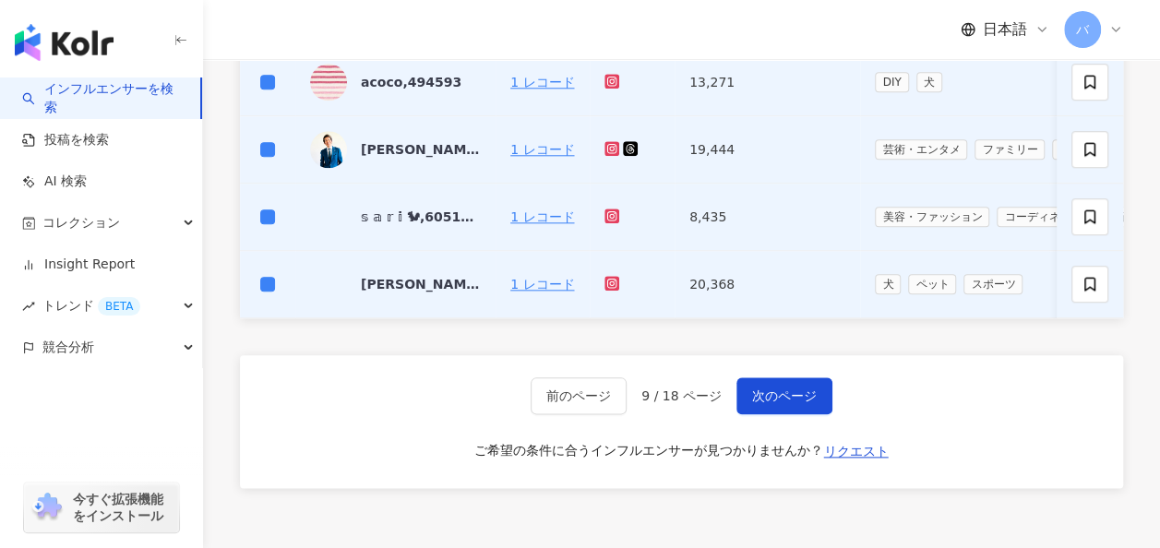
scroll to position [898, 0]
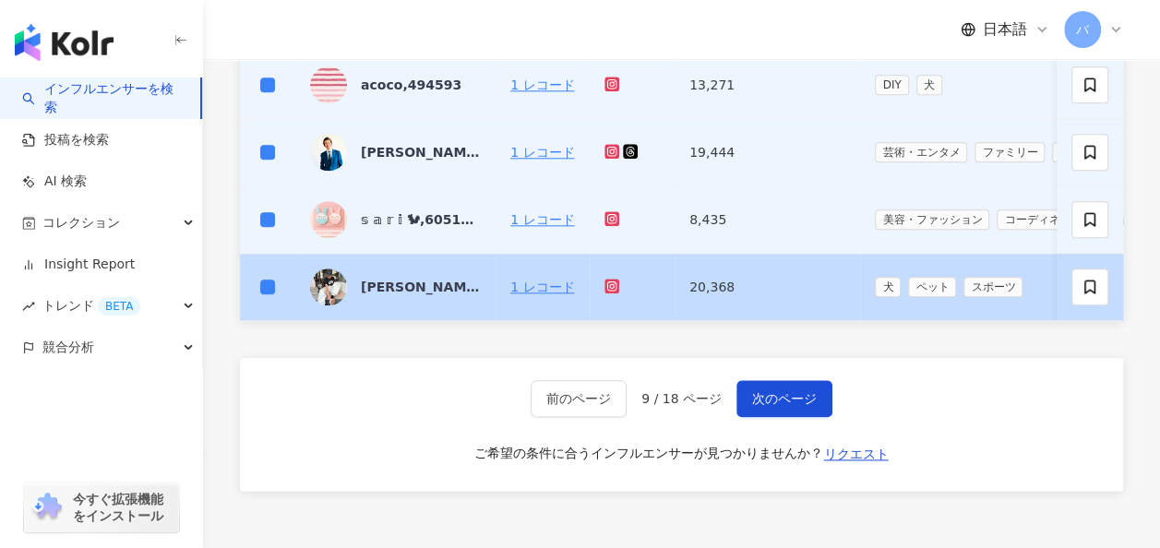
click at [259, 282] on td at bounding box center [267, 287] width 55 height 67
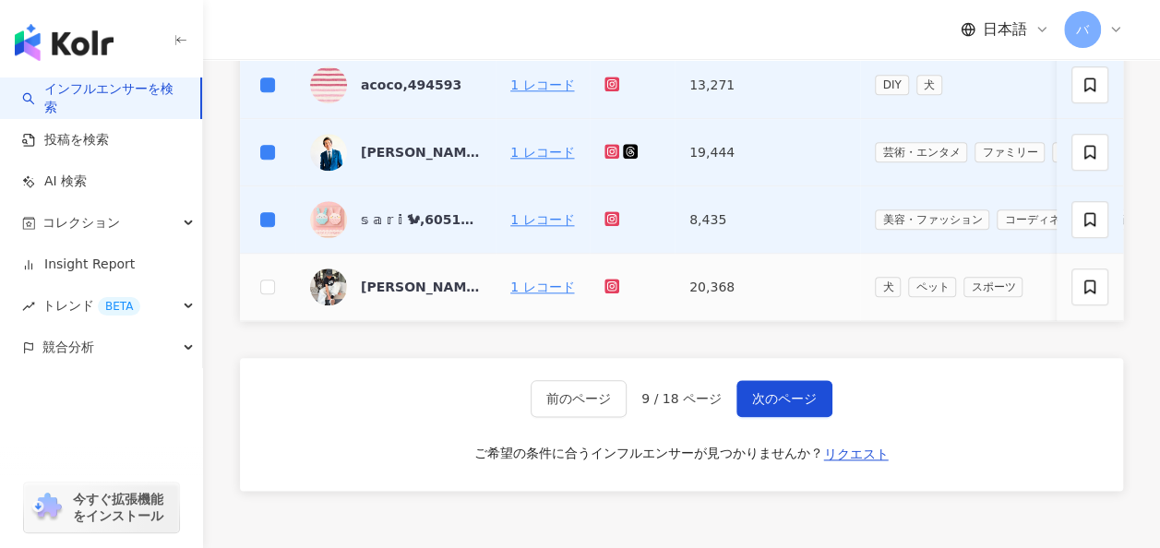
scroll to position [805, 0]
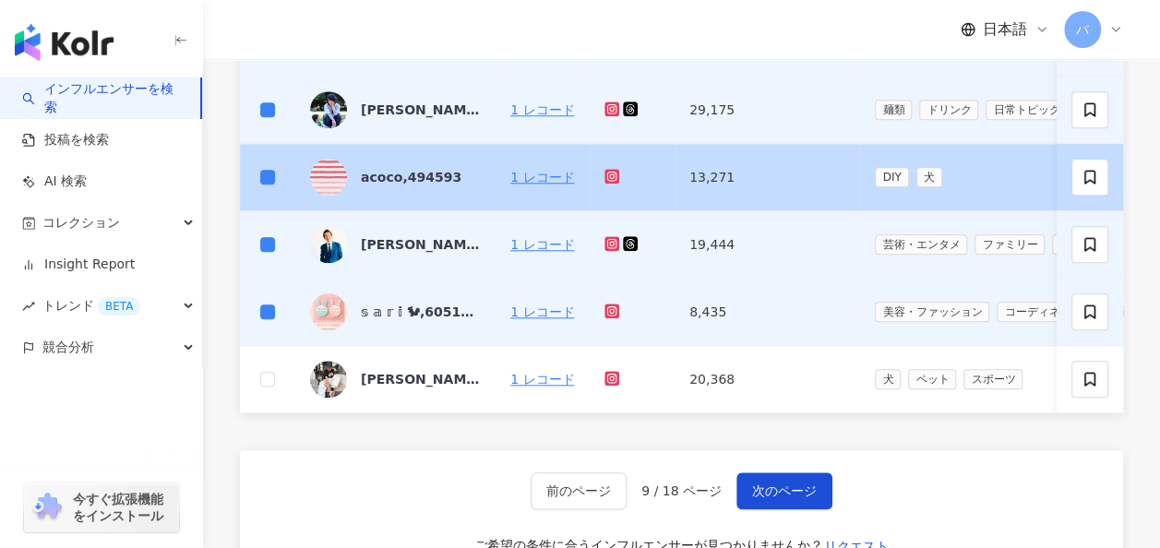
click at [257, 172] on td at bounding box center [267, 177] width 55 height 67
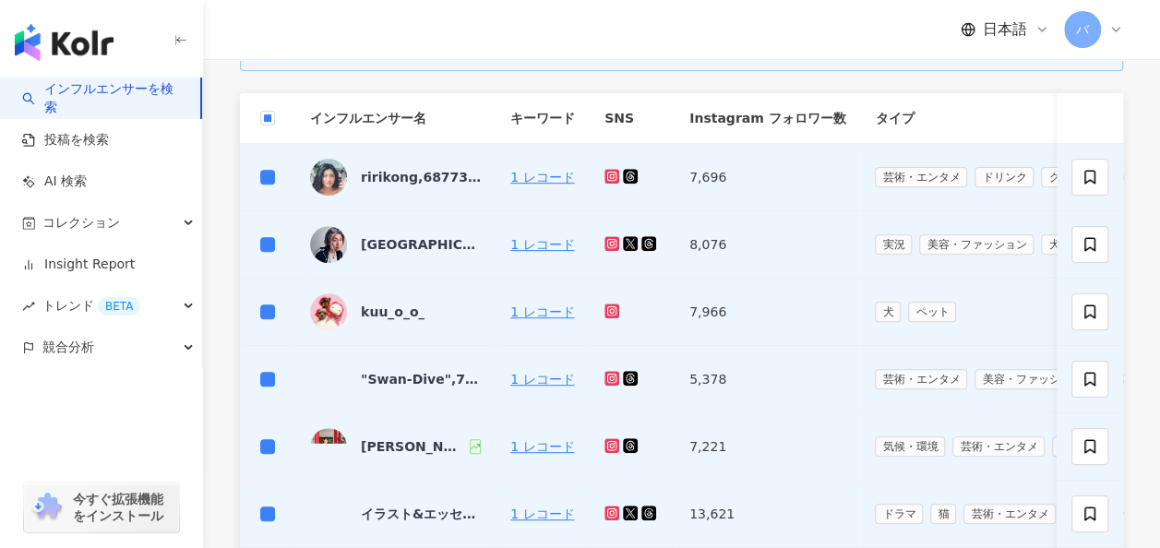
scroll to position [252, 0]
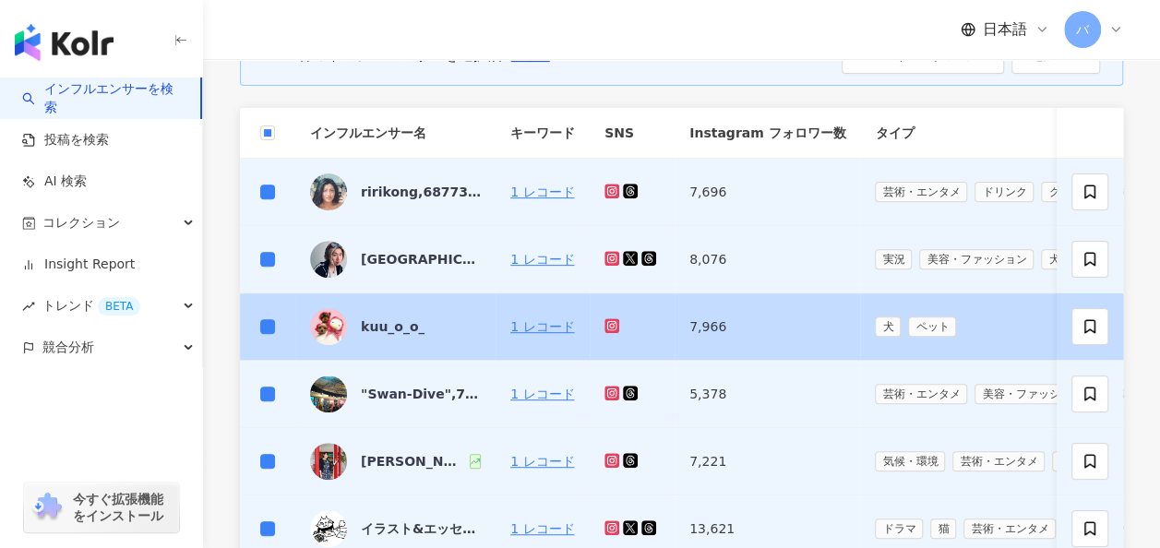
click at [255, 330] on td at bounding box center [267, 326] width 55 height 67
click at [256, 323] on td at bounding box center [267, 326] width 55 height 67
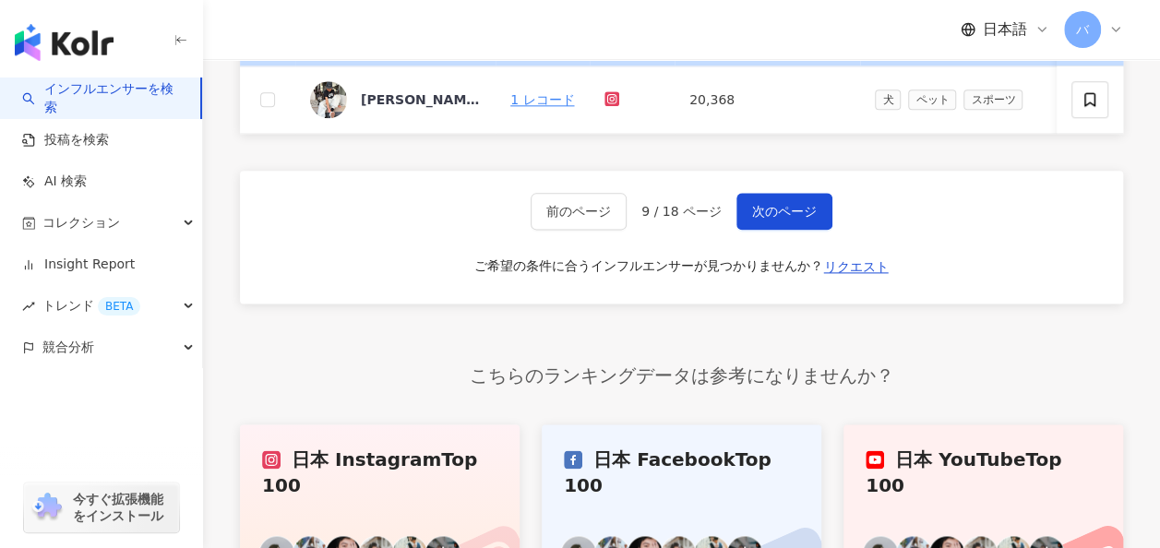
scroll to position [1174, 0]
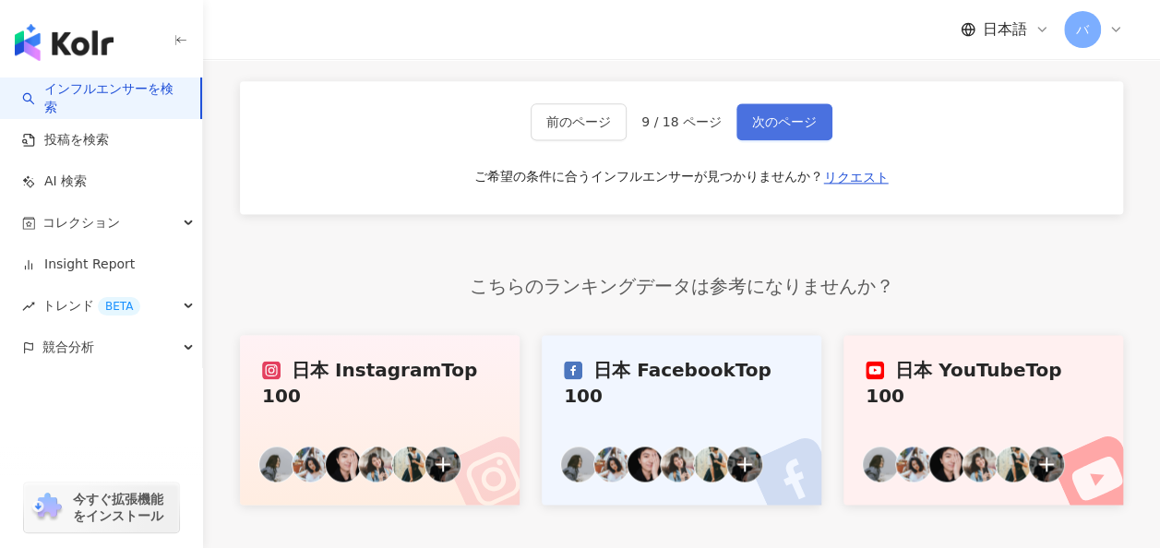
click at [768, 140] on button "次のページ" at bounding box center [784, 121] width 96 height 37
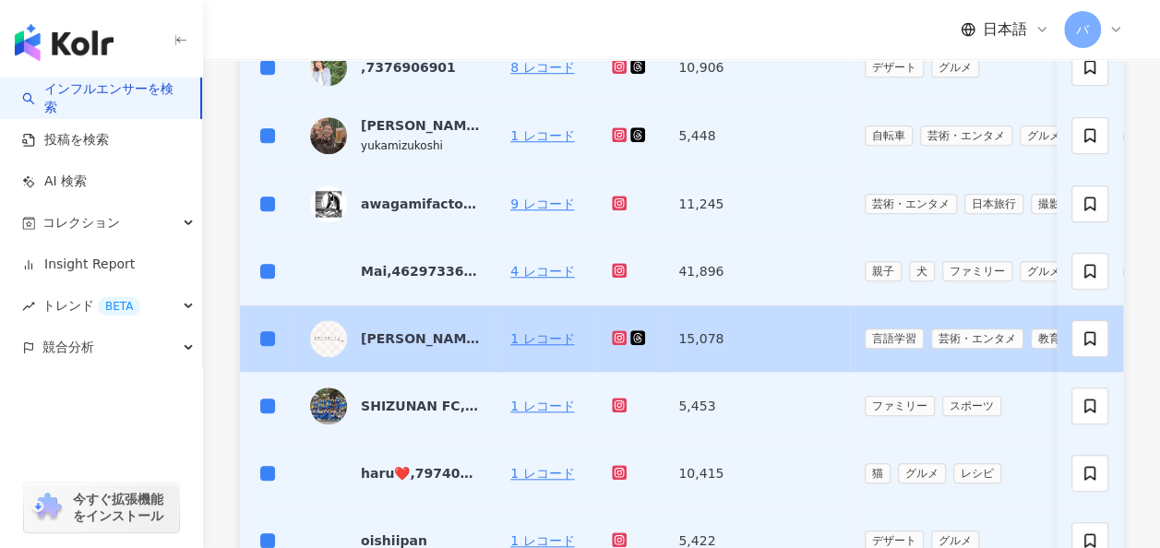
scroll to position [923, 0]
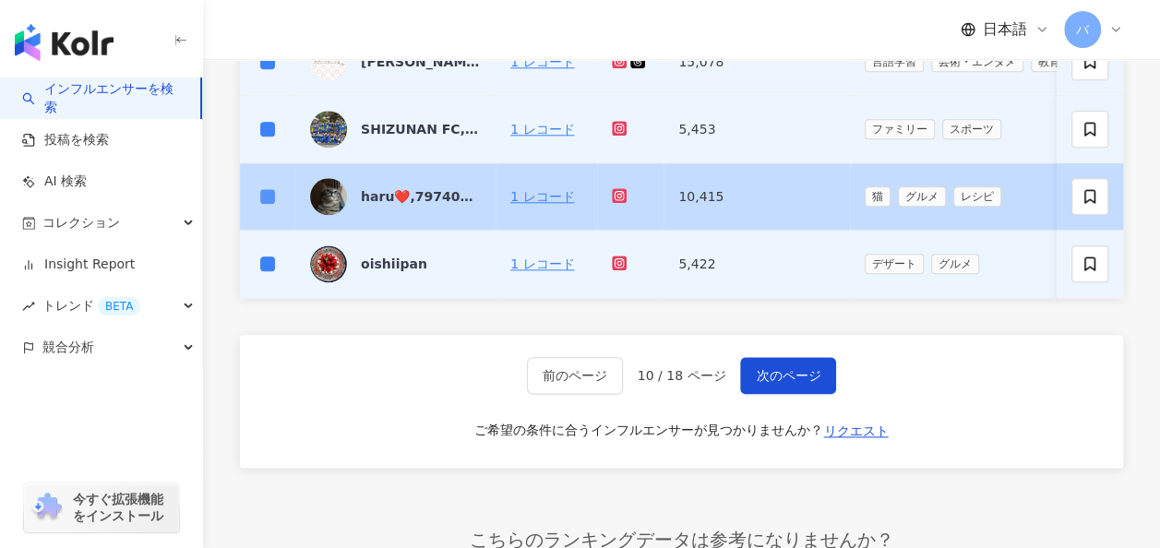
click at [264, 186] on label at bounding box center [267, 196] width 15 height 20
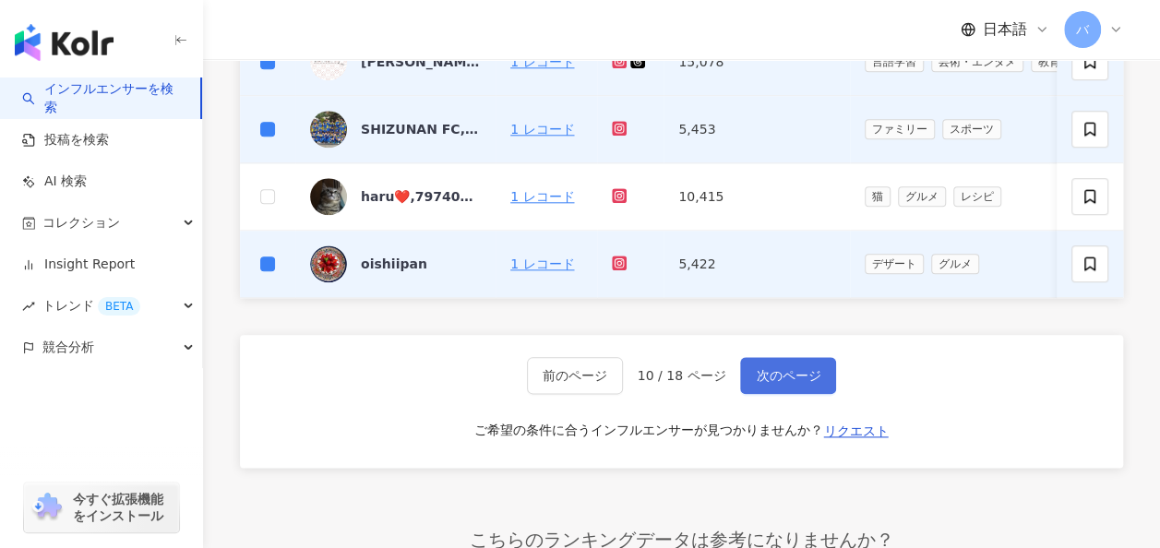
click at [758, 378] on span "次のページ" at bounding box center [788, 375] width 65 height 15
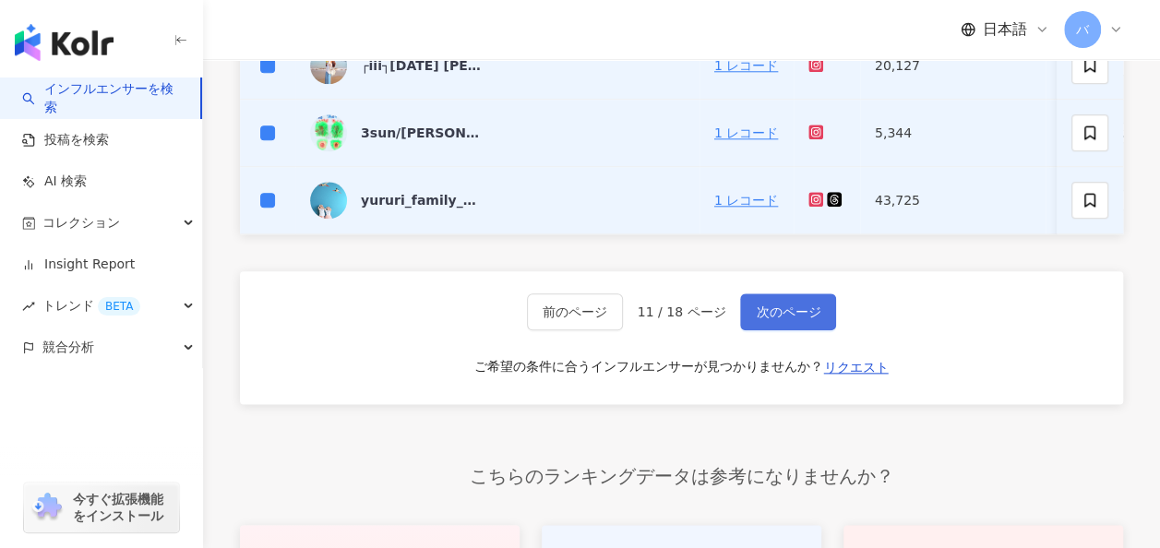
click at [748, 323] on button "次のページ" at bounding box center [788, 311] width 96 height 37
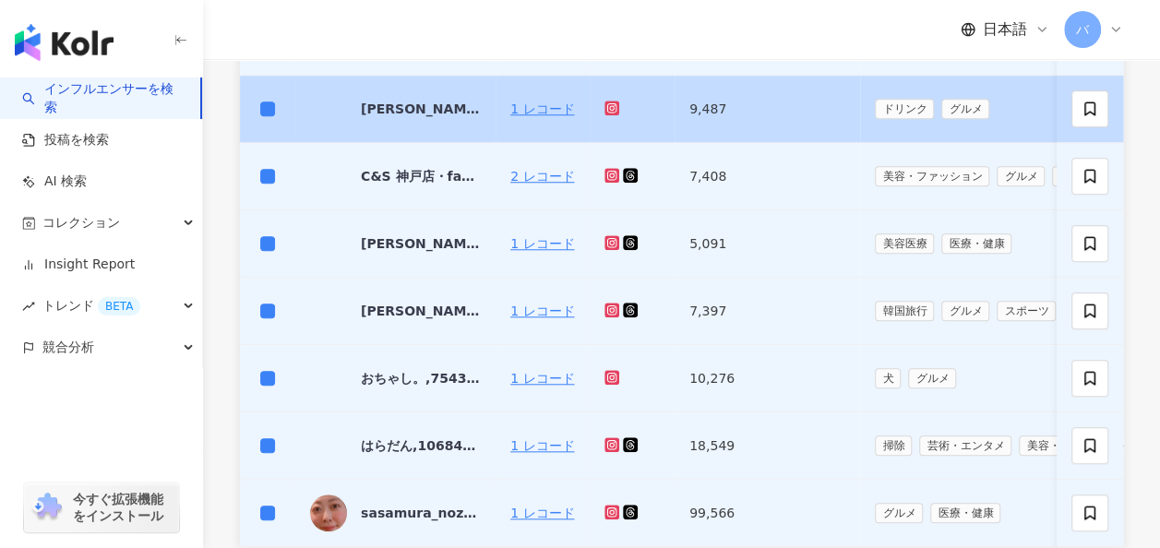
scroll to position [805, 0]
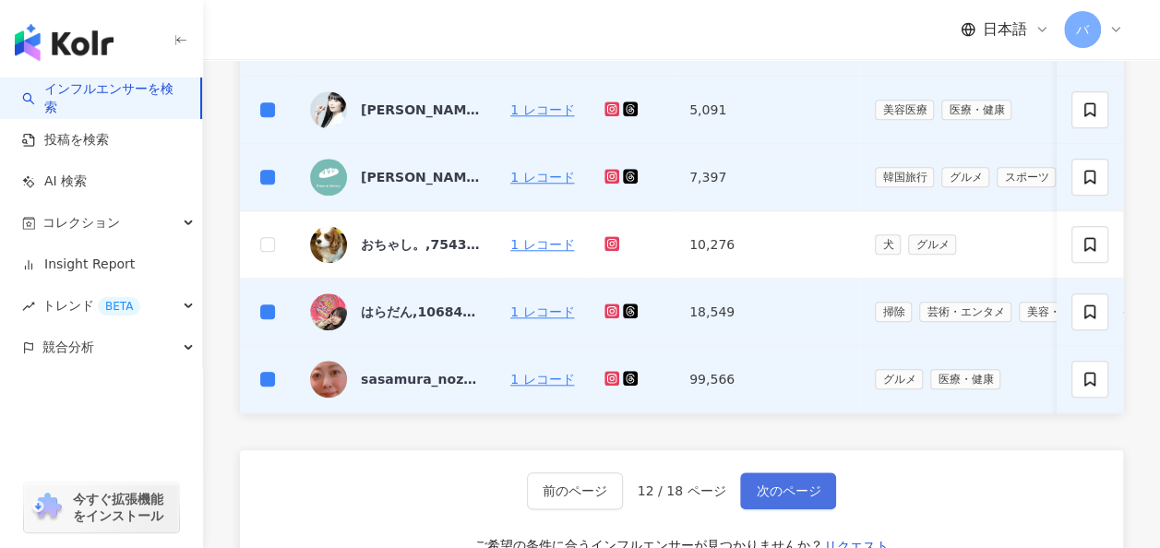
click at [781, 483] on button "次のページ" at bounding box center [788, 490] width 96 height 37
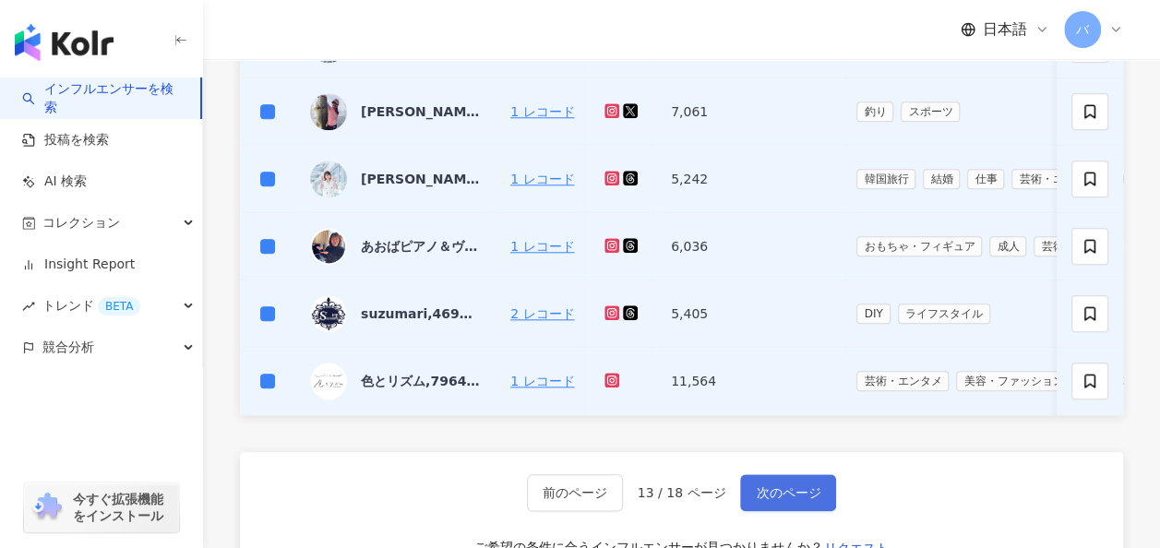
click at [768, 493] on span "次のページ" at bounding box center [788, 492] width 65 height 15
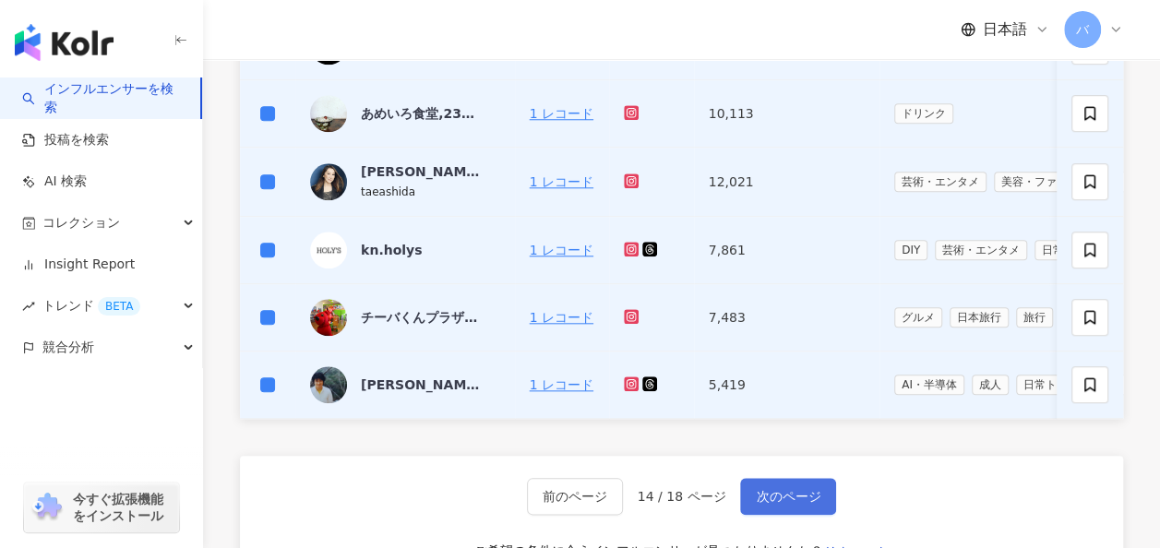
click at [782, 495] on button "次のページ" at bounding box center [788, 496] width 96 height 37
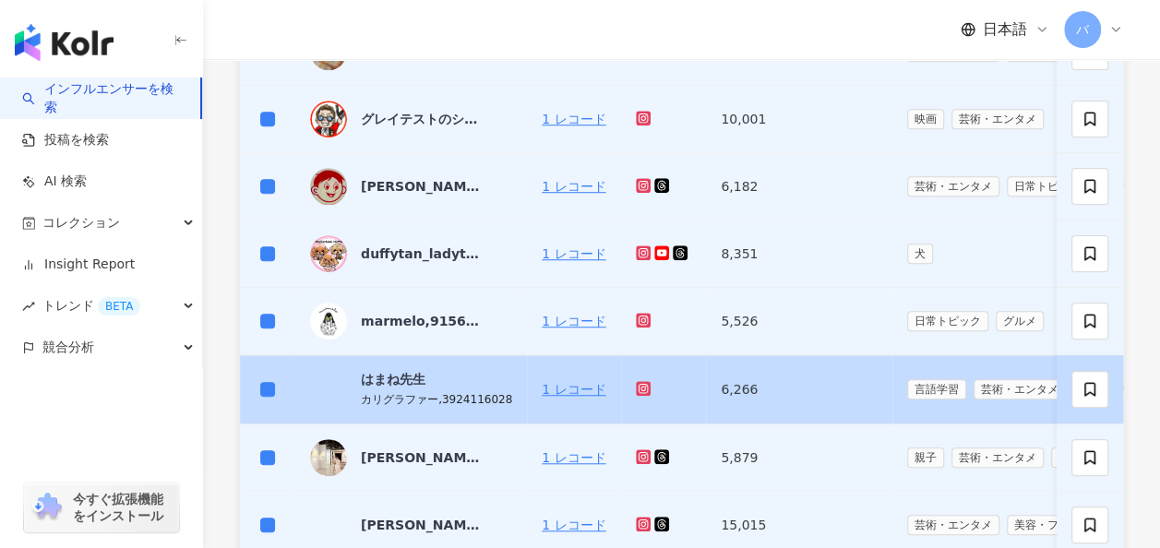
scroll to position [898, 0]
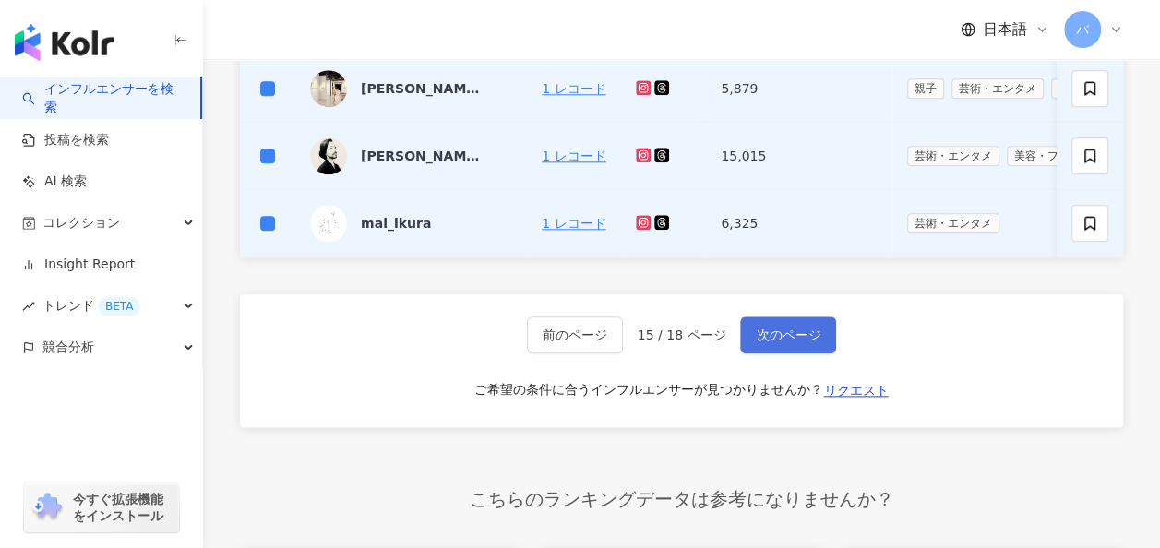
click at [790, 342] on span "次のページ" at bounding box center [788, 335] width 65 height 15
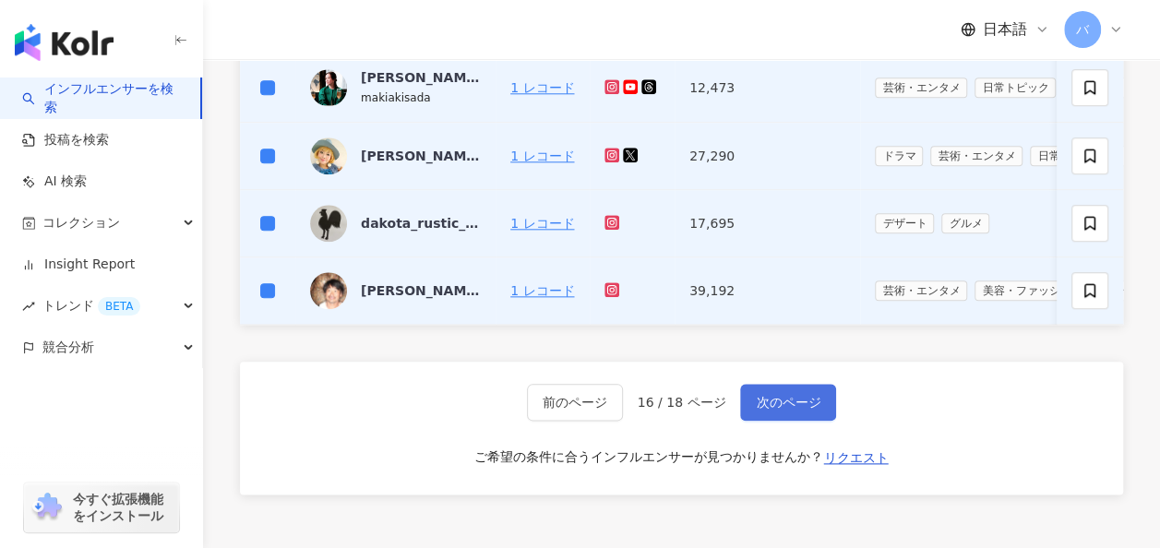
click at [771, 410] on span "次のページ" at bounding box center [788, 402] width 65 height 15
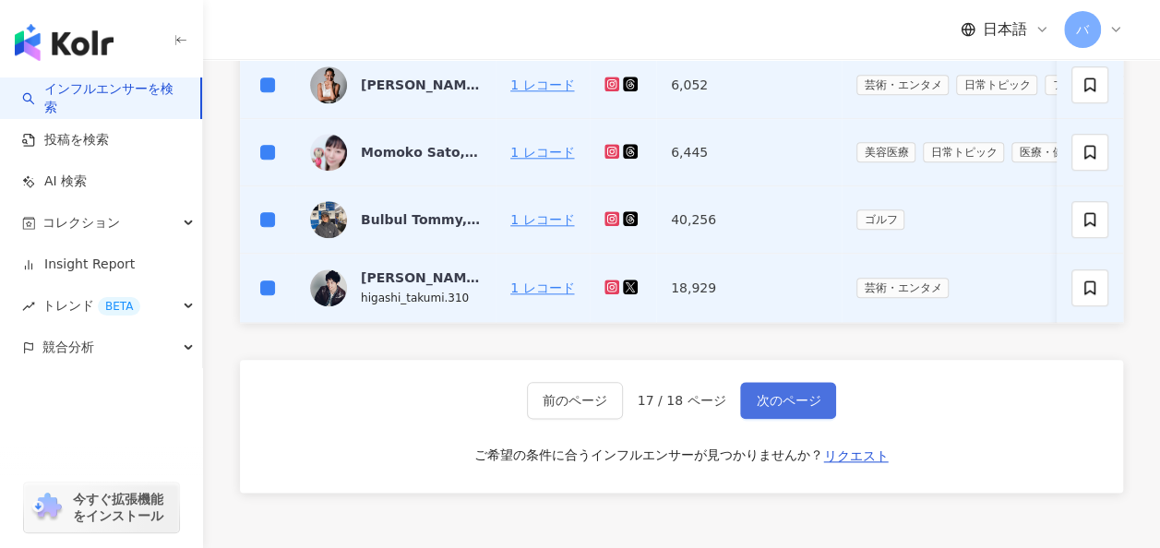
click at [779, 408] on span "次のページ" at bounding box center [788, 400] width 65 height 15
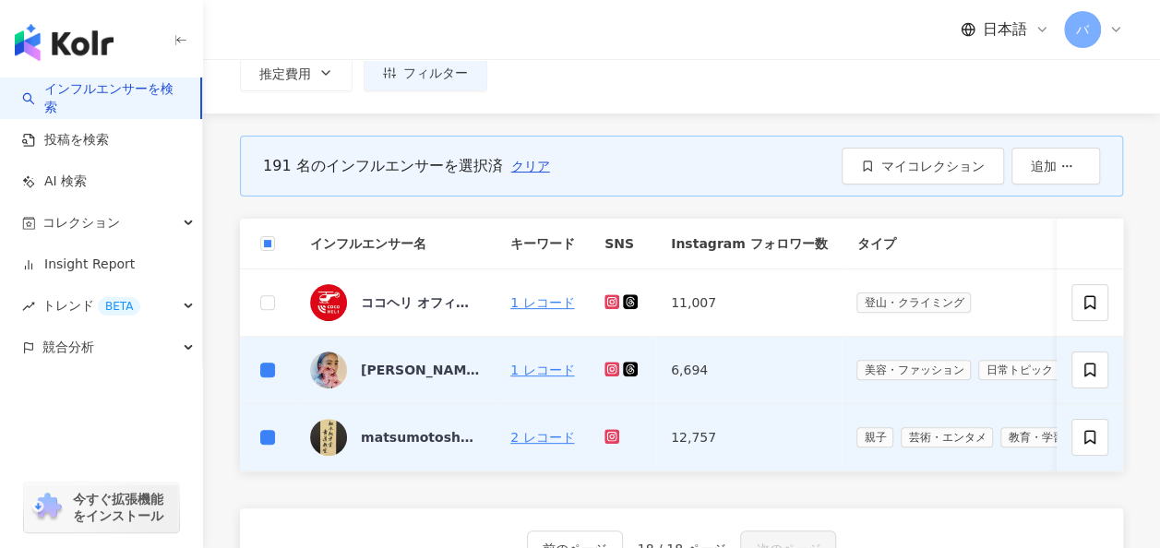
scroll to position [67, 0]
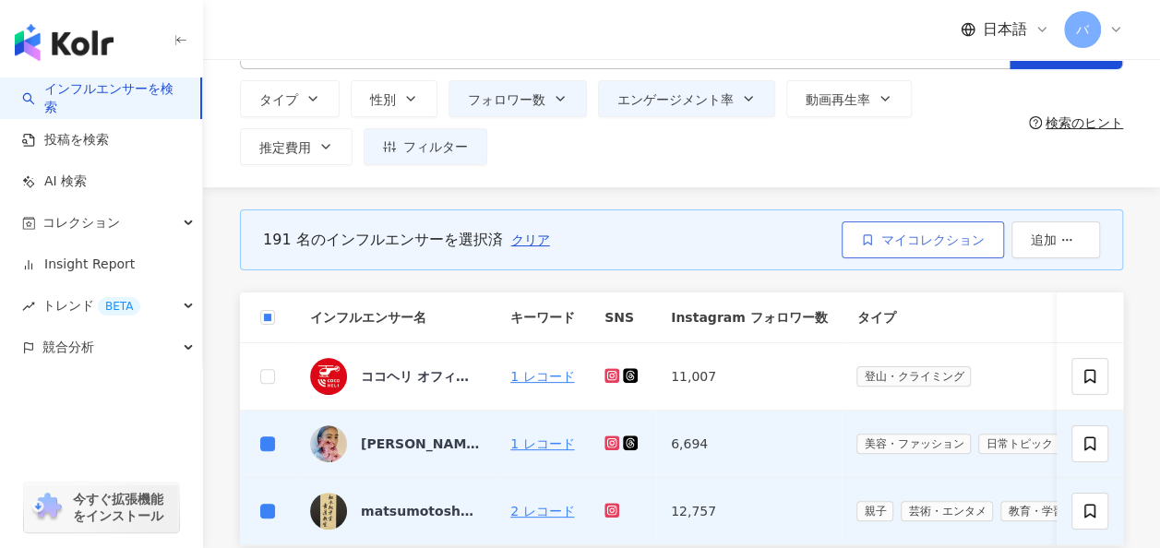
click at [904, 244] on span "マイコレクション" at bounding box center [932, 239] width 103 height 15
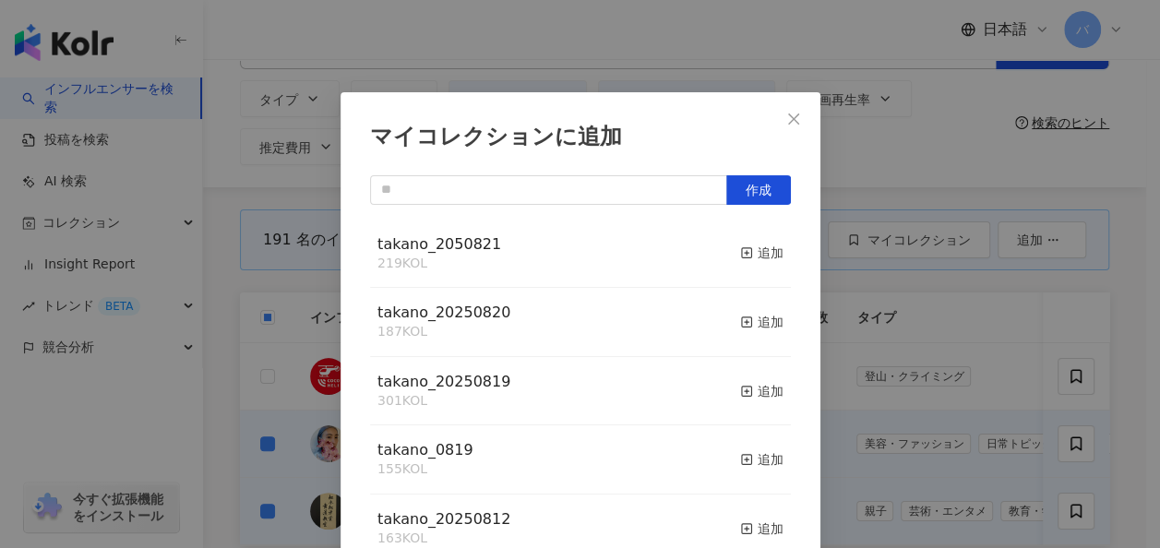
scroll to position [25, 0]
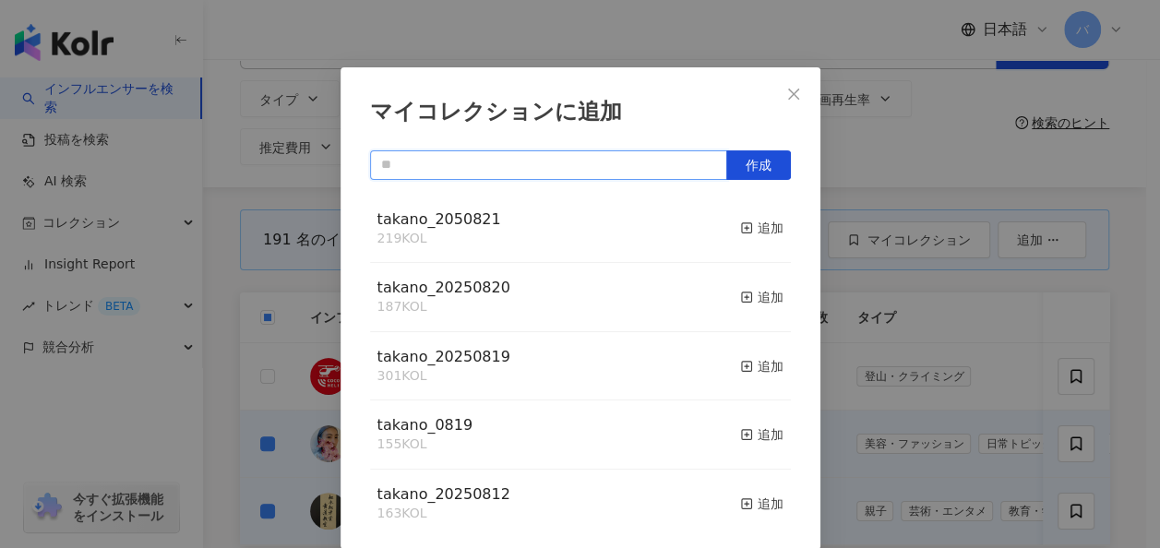
click at [531, 168] on input "text" at bounding box center [548, 165] width 357 height 30
type input "*"
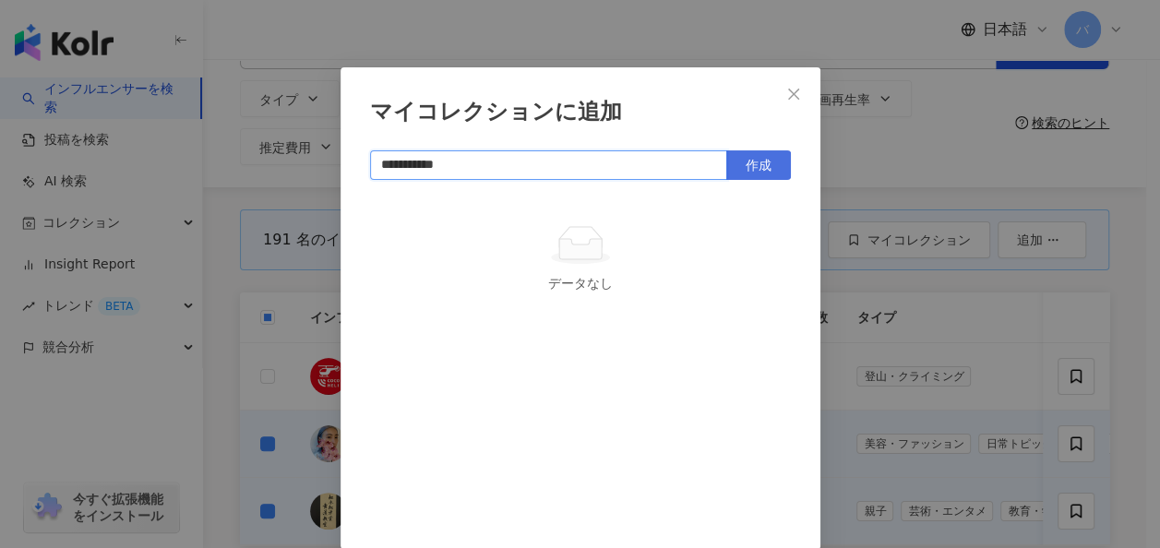
click at [768, 163] on button "作成" at bounding box center [758, 165] width 65 height 30
type input "**********"
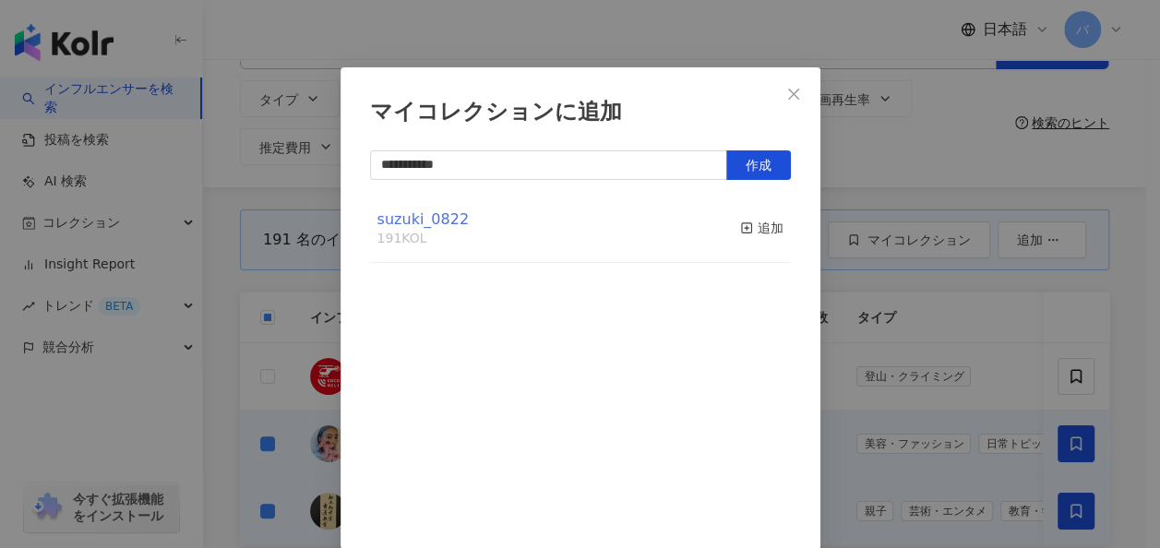
click at [442, 221] on span "suzuki_0822" at bounding box center [422, 219] width 91 height 18
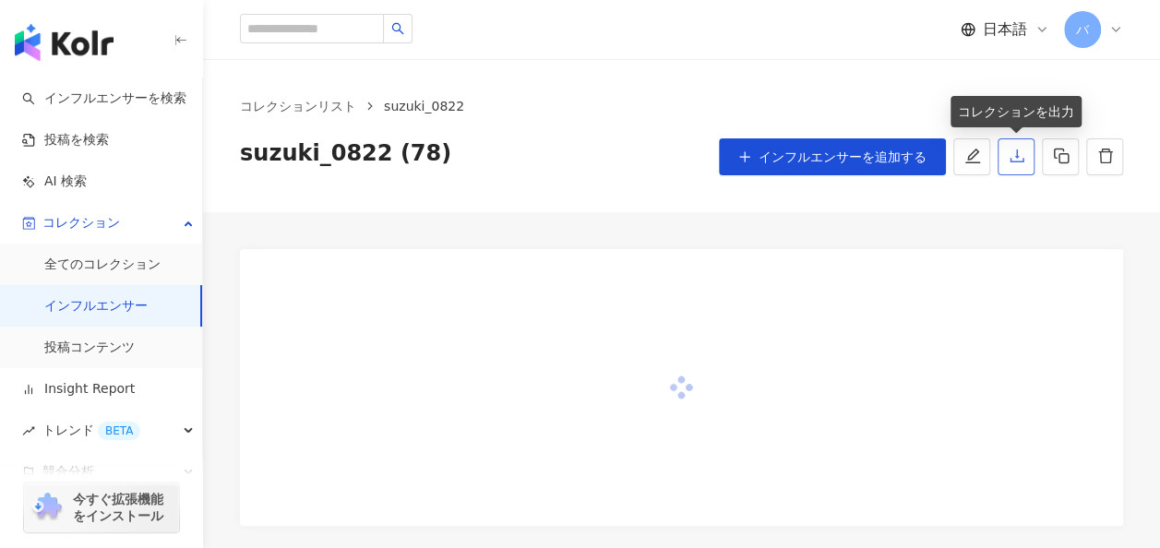
click at [1009, 155] on icon "download" at bounding box center [1016, 156] width 17 height 17
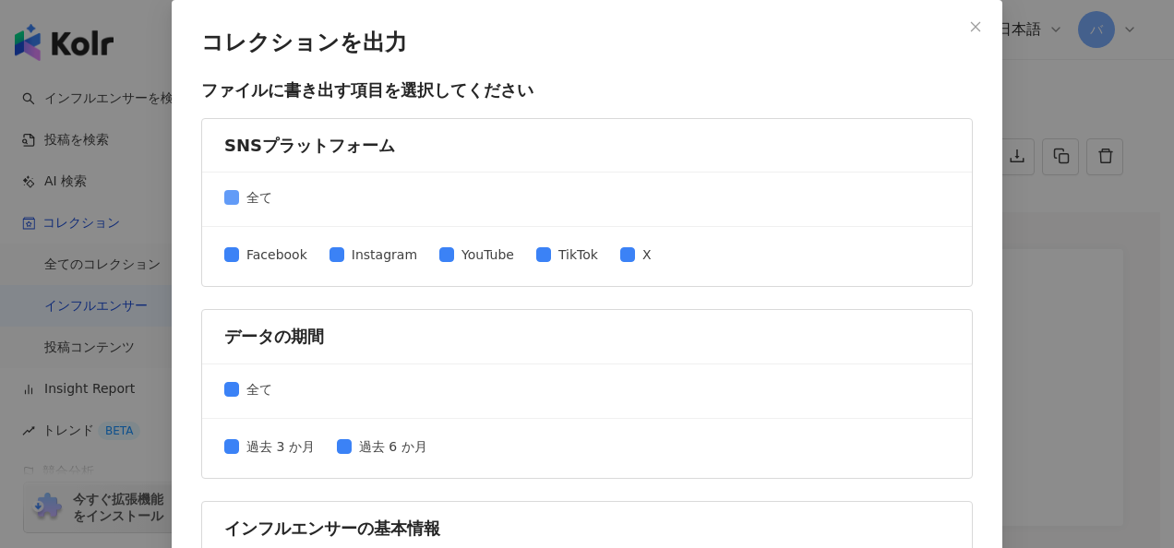
click at [239, 197] on span "全て" at bounding box center [259, 197] width 41 height 20
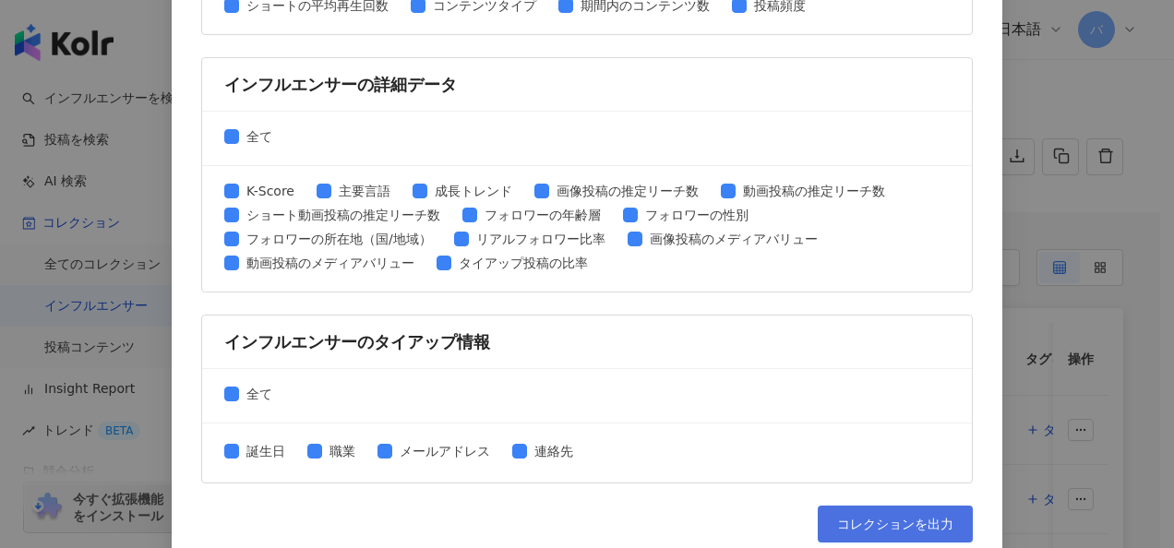
scroll to position [949, 0]
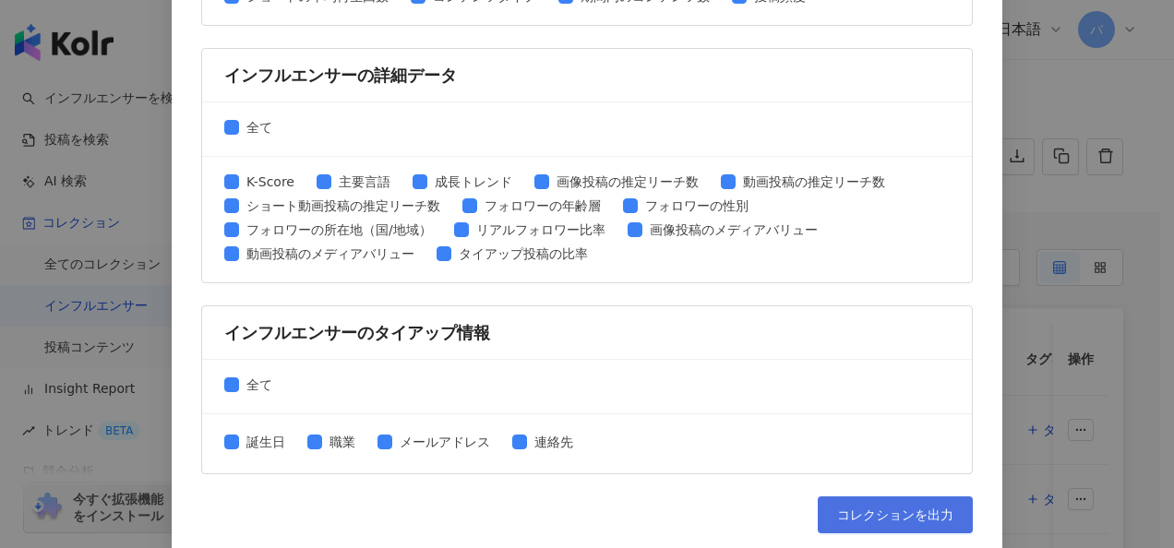
click at [879, 509] on span "コレクションを出力" at bounding box center [895, 514] width 116 height 15
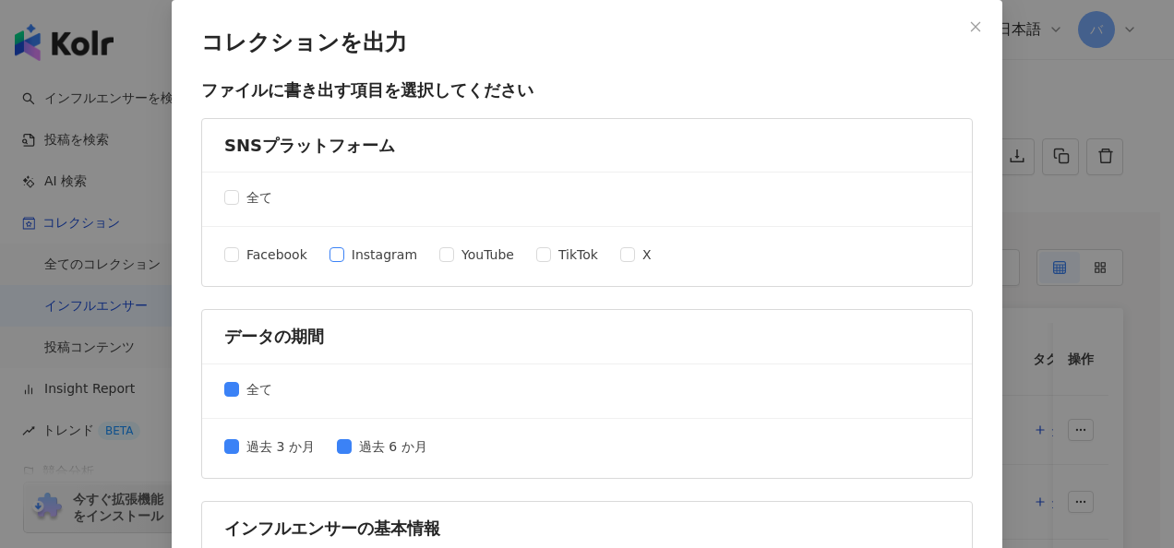
click at [352, 258] on span "Instagram" at bounding box center [384, 254] width 80 height 20
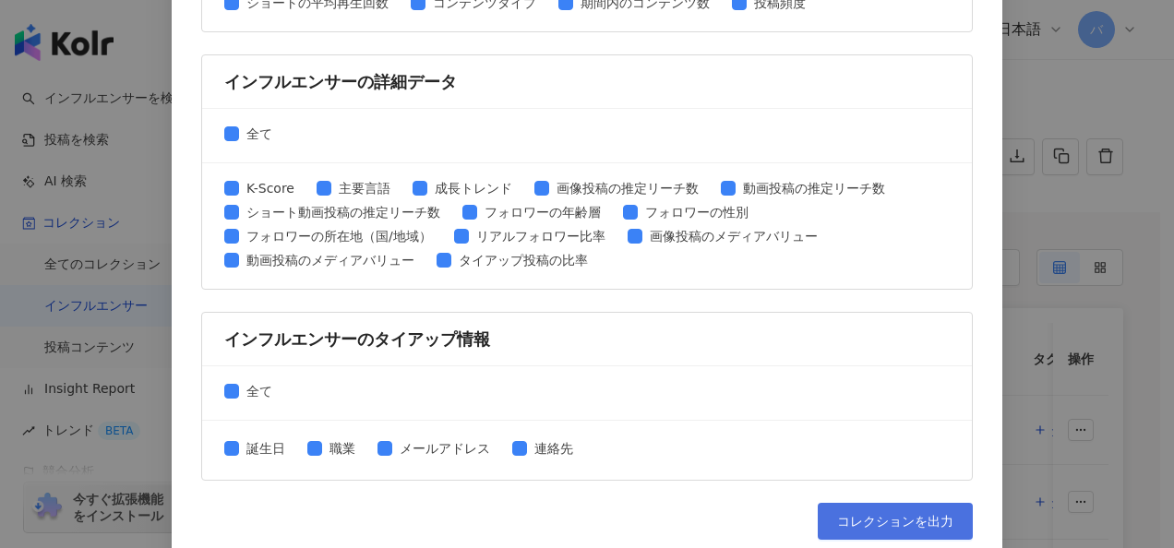
scroll to position [949, 0]
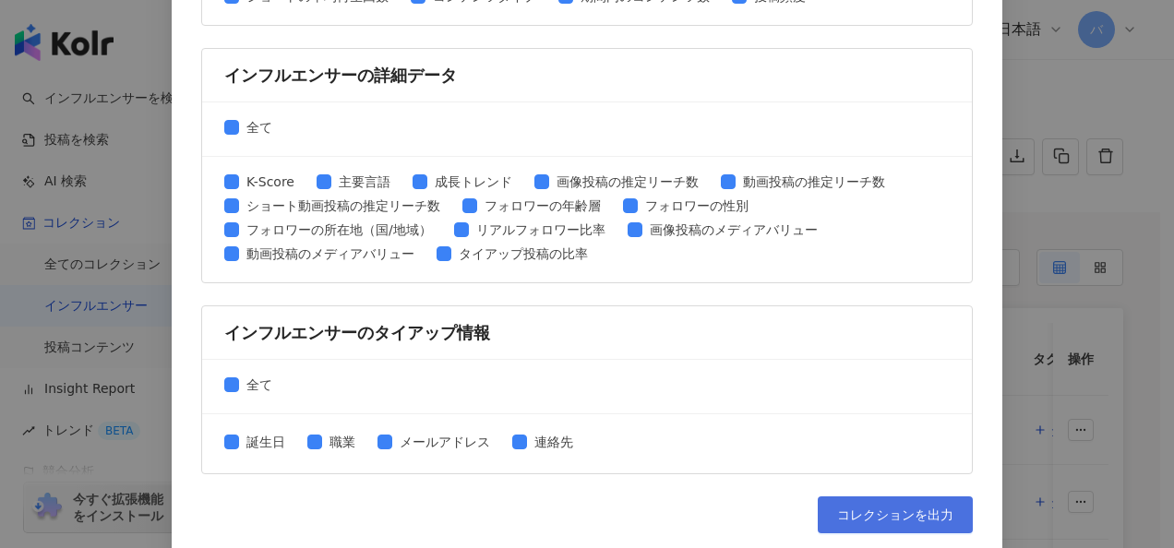
click at [886, 507] on span "コレクションを出力" at bounding box center [895, 514] width 116 height 15
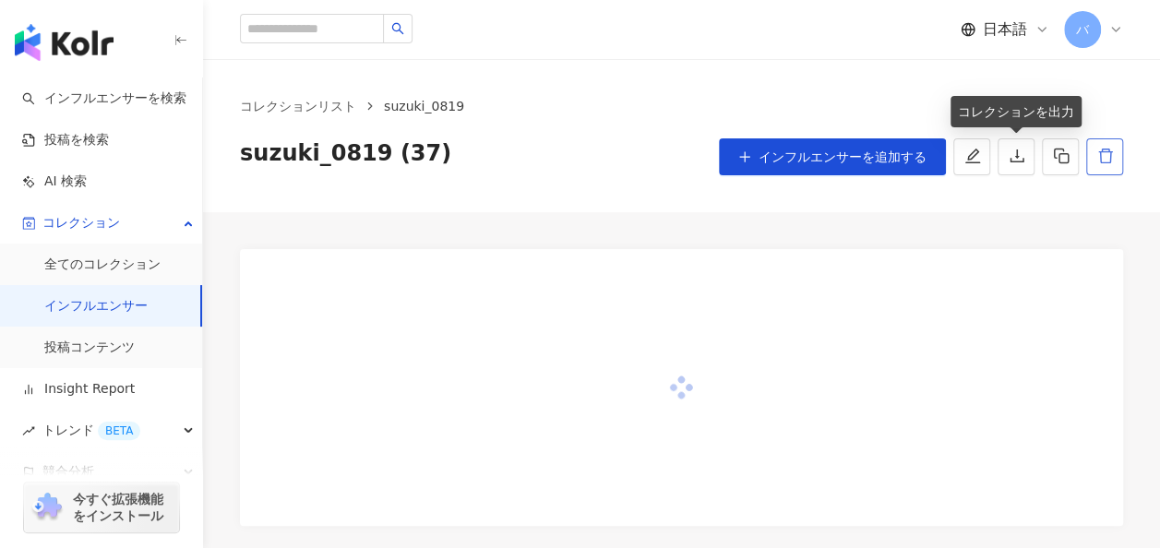
click at [1105, 148] on icon "delete" at bounding box center [1105, 156] width 17 height 17
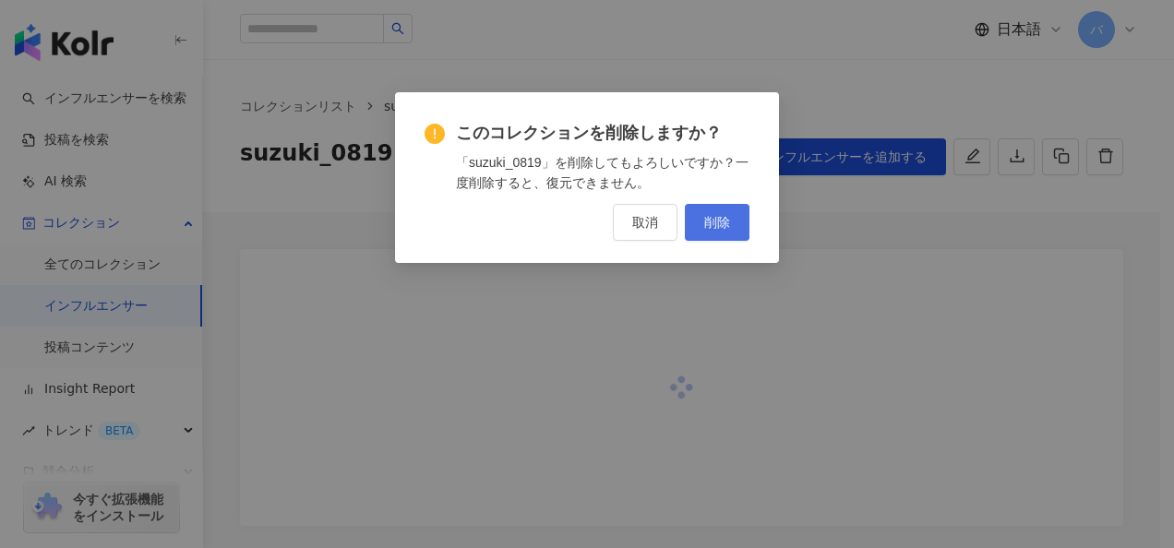
click at [731, 223] on button "削除" at bounding box center [717, 222] width 65 height 37
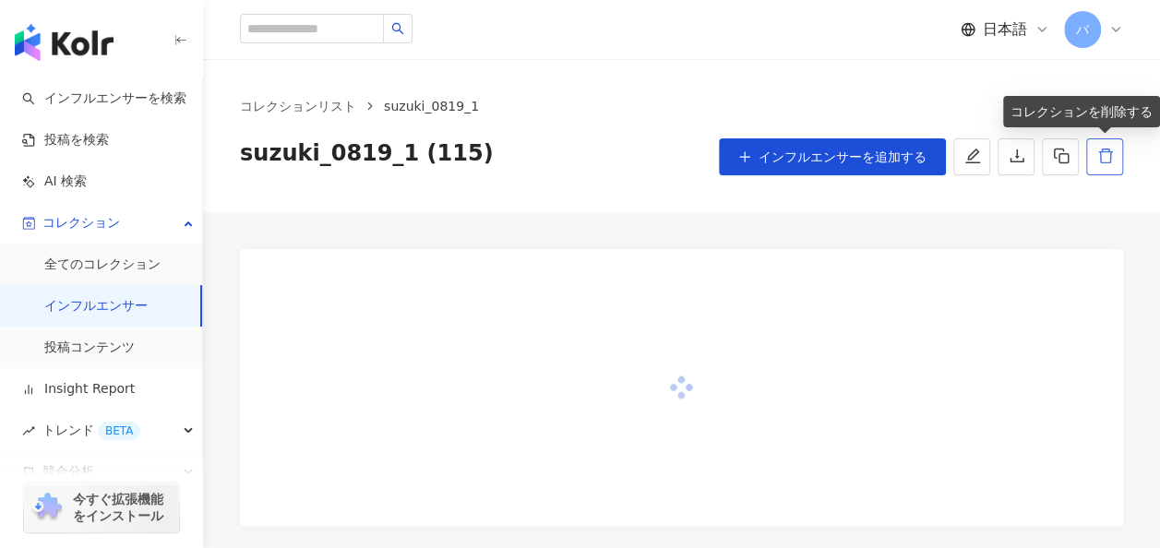
click at [1109, 153] on icon "delete" at bounding box center [1105, 156] width 14 height 15
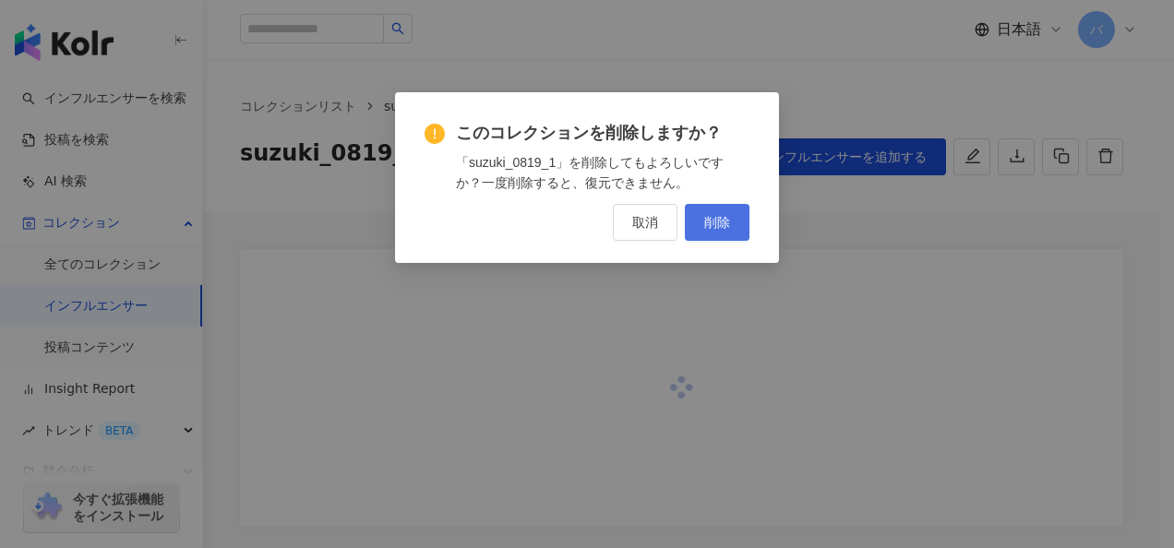
click at [705, 228] on span "削除" at bounding box center [717, 222] width 26 height 15
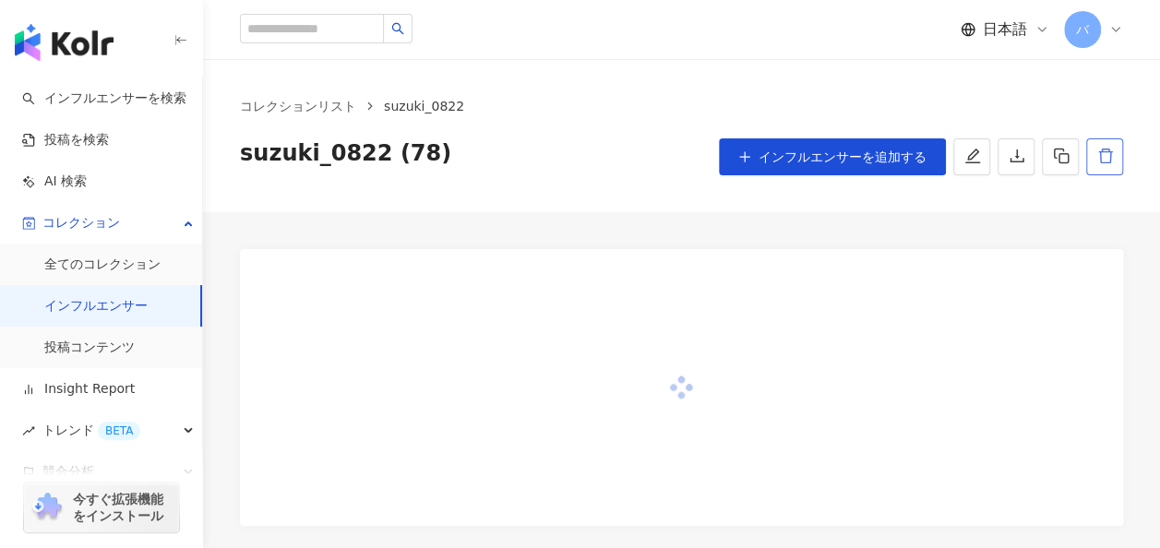
click at [1100, 151] on icon "delete" at bounding box center [1105, 156] width 17 height 17
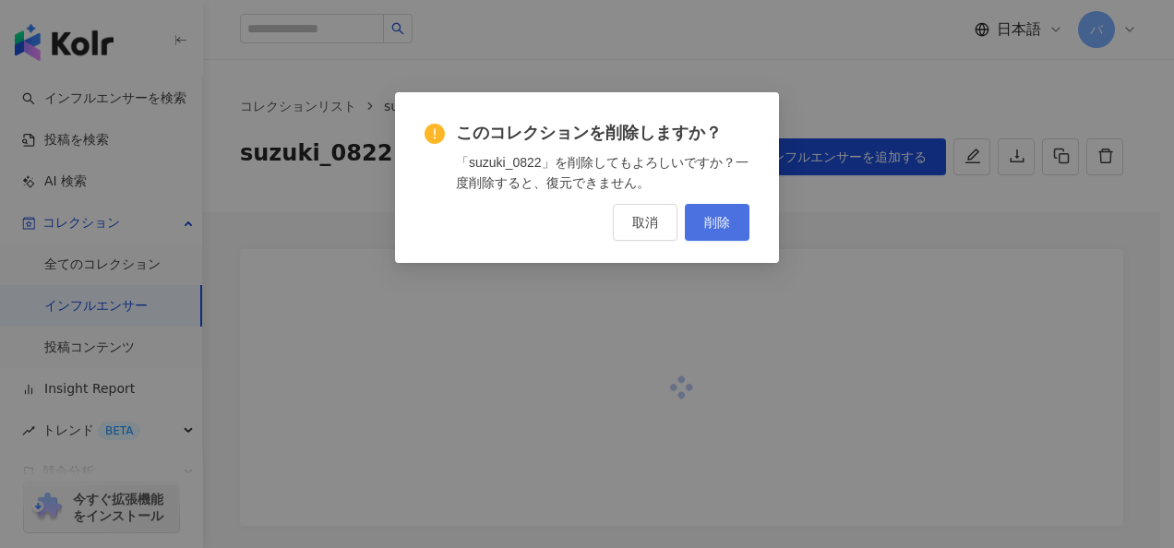
click at [734, 234] on button "削除" at bounding box center [717, 222] width 65 height 37
click at [711, 223] on span "削除" at bounding box center [717, 222] width 26 height 15
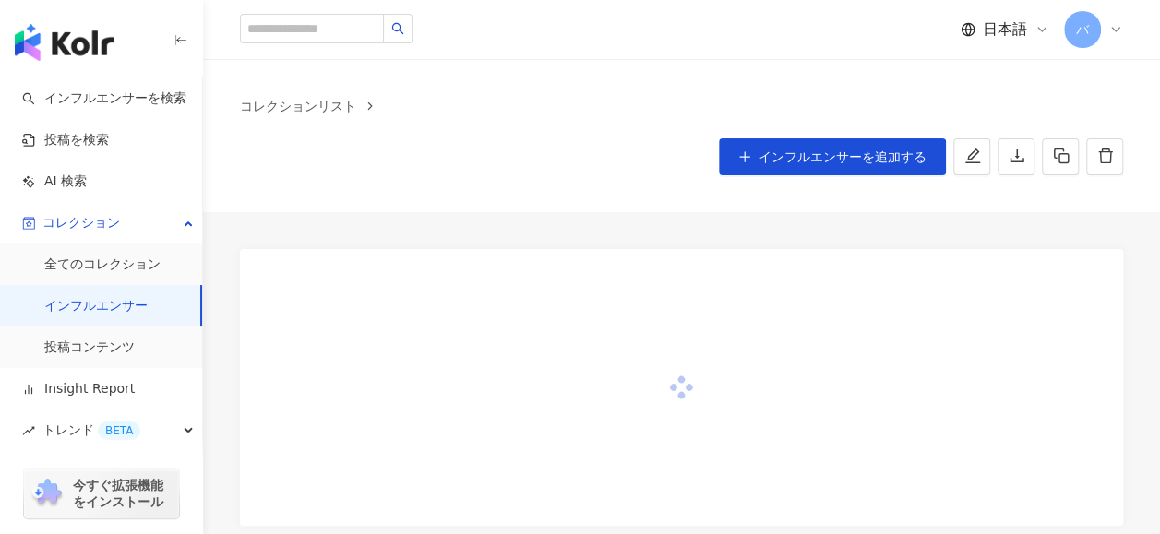
click at [1102, 145] on button "button" at bounding box center [1104, 156] width 37 height 37
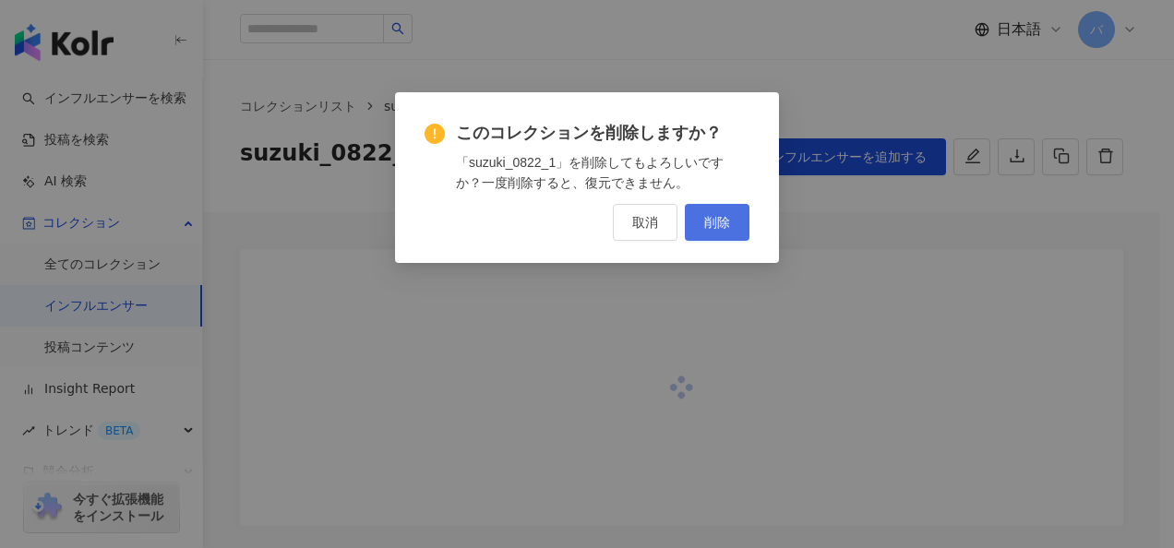
click at [705, 220] on span "削除" at bounding box center [717, 222] width 26 height 15
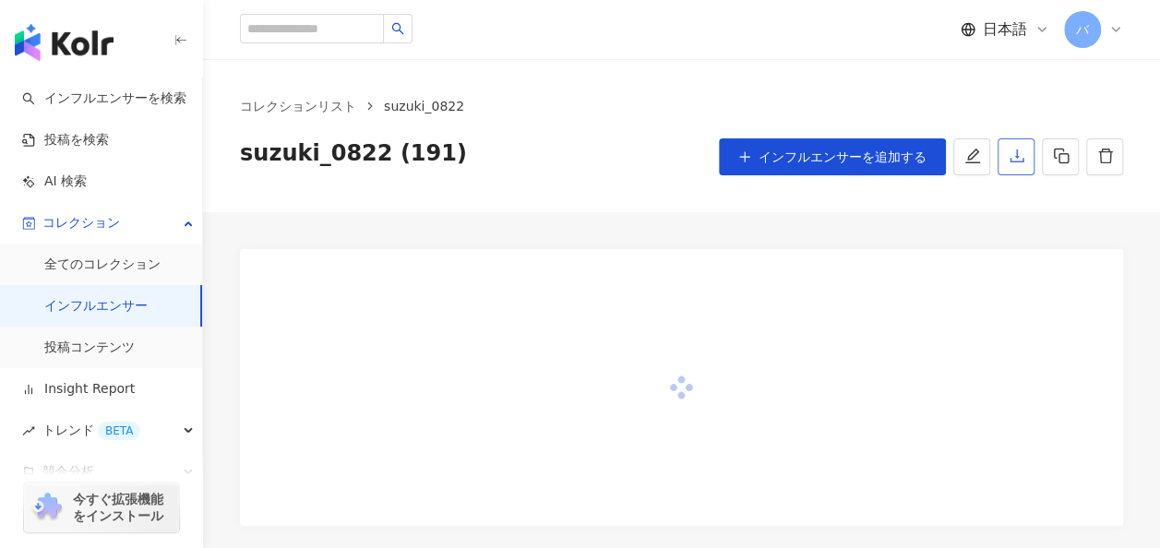
click at [1021, 155] on icon "download" at bounding box center [1016, 156] width 17 height 17
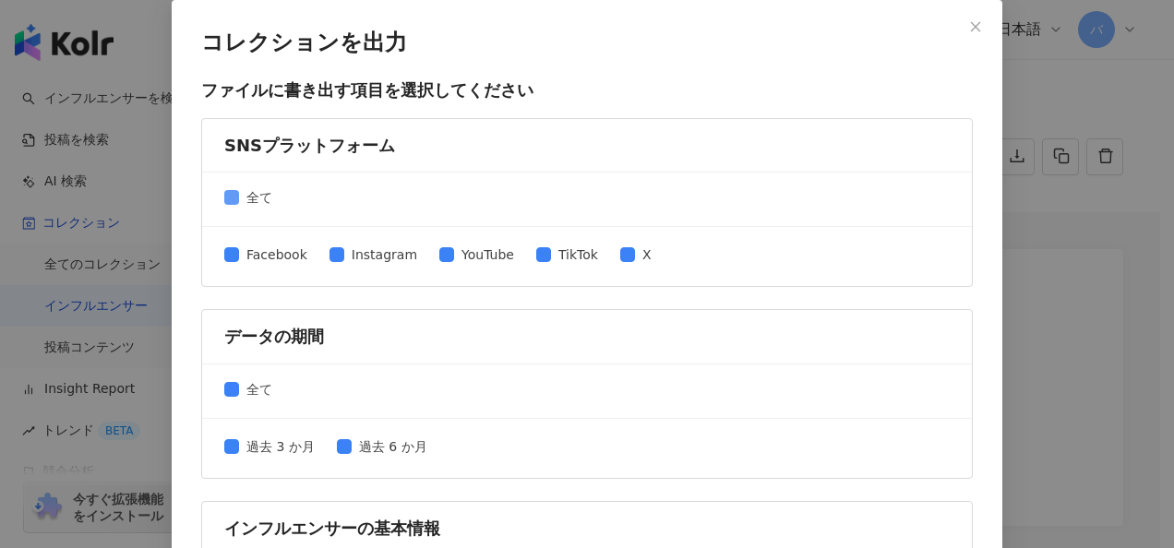
click at [345, 253] on span "Instagram" at bounding box center [384, 254] width 80 height 20
click at [240, 202] on span "全て" at bounding box center [259, 197] width 41 height 20
click at [351, 253] on span "Instagram" at bounding box center [384, 254] width 80 height 20
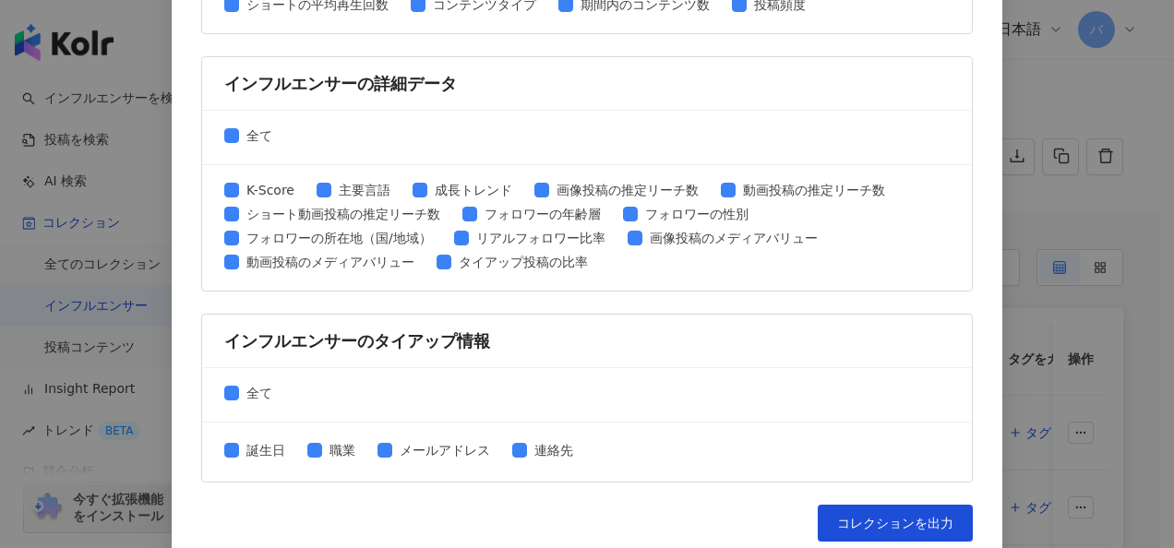
scroll to position [949, 0]
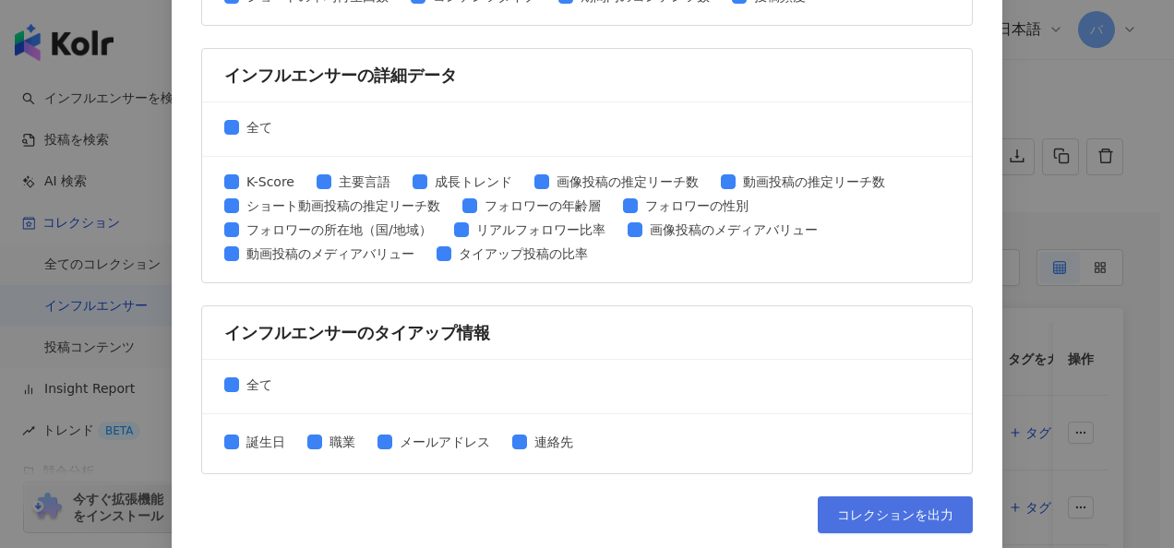
click at [895, 496] on button "コレクションを出力" at bounding box center [894, 514] width 155 height 37
